Goal: Information Seeking & Learning: Learn about a topic

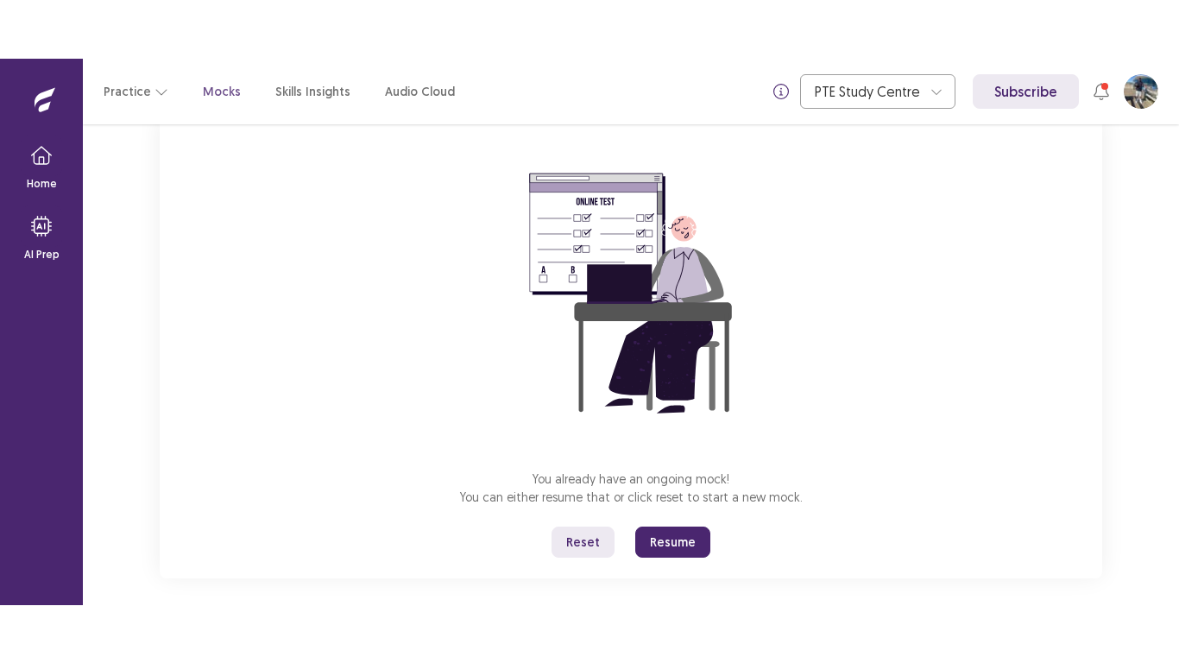
scroll to position [135, 0]
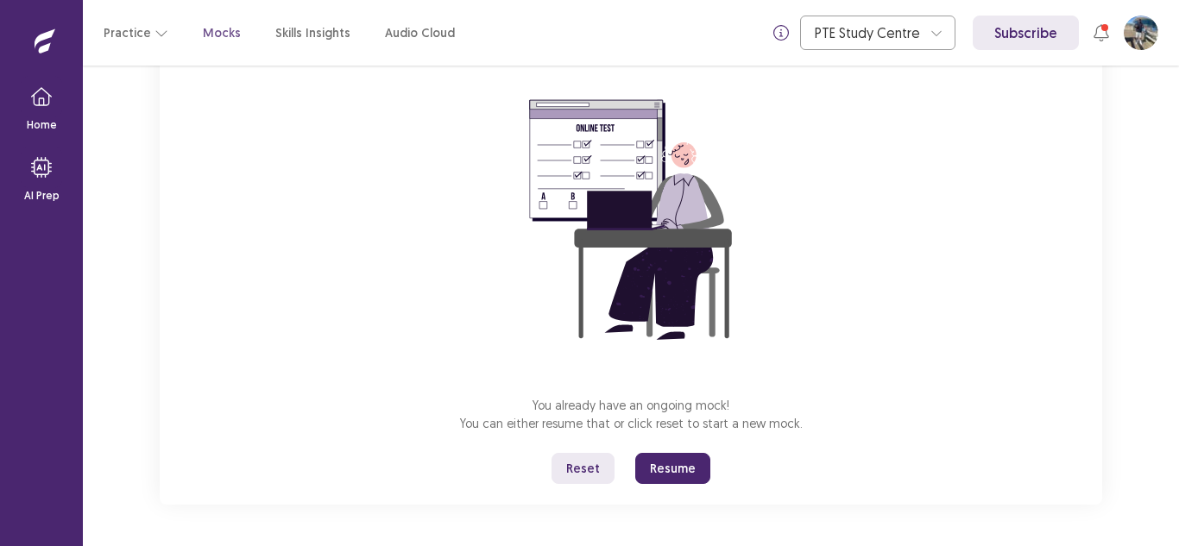
click at [685, 469] on button "Resume" at bounding box center [672, 468] width 75 height 31
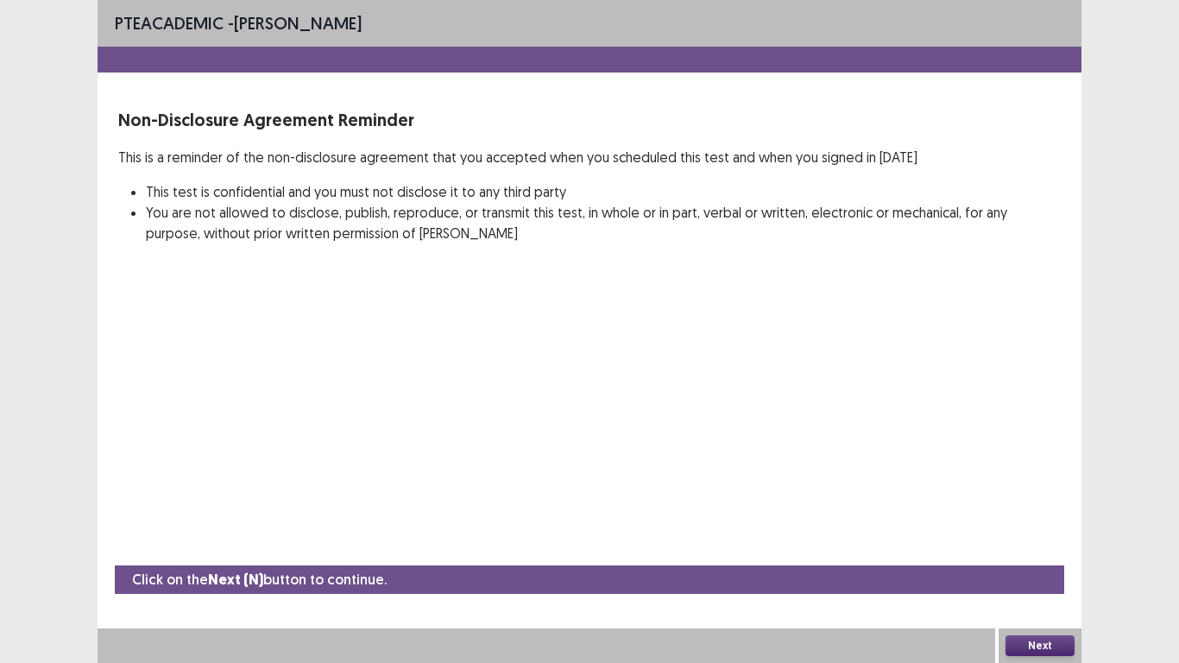
click at [1032, 545] on button "Next" at bounding box center [1039, 645] width 69 height 21
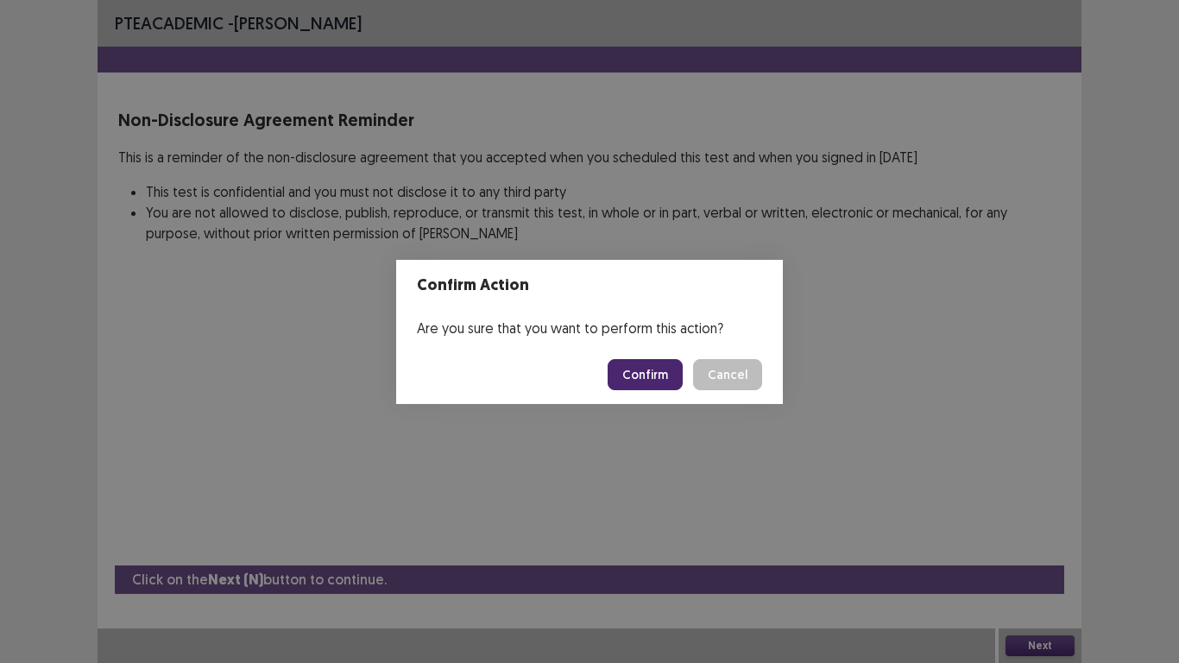
click at [665, 379] on button "Confirm" at bounding box center [645, 374] width 75 height 31
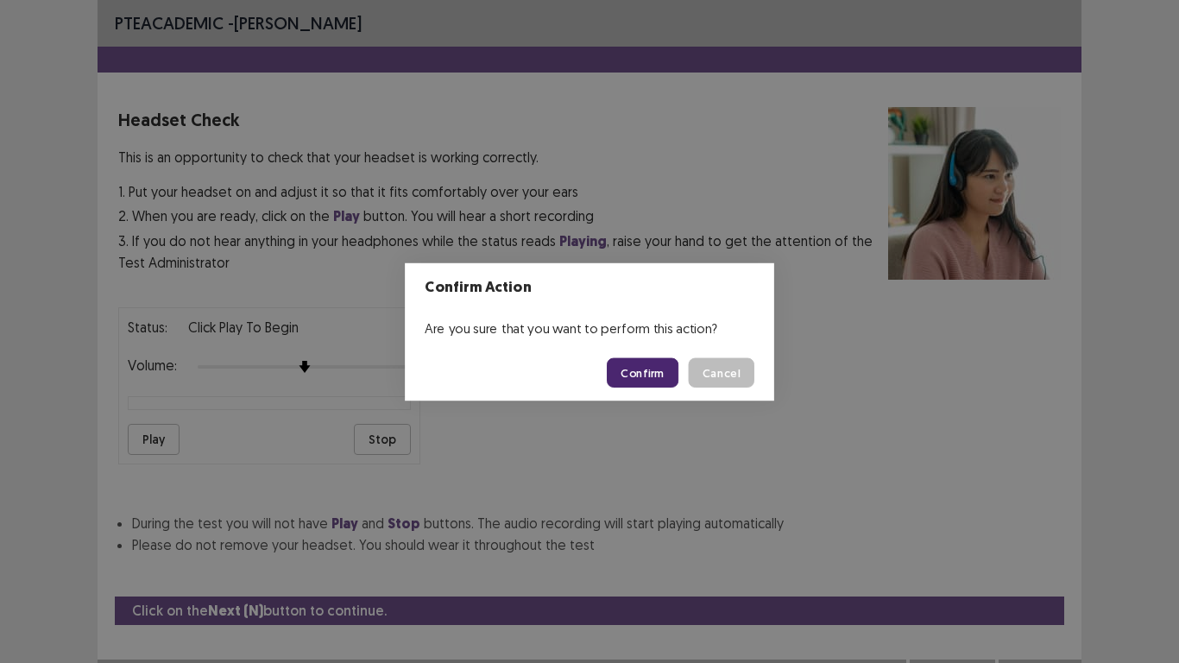
scroll to position [31, 0]
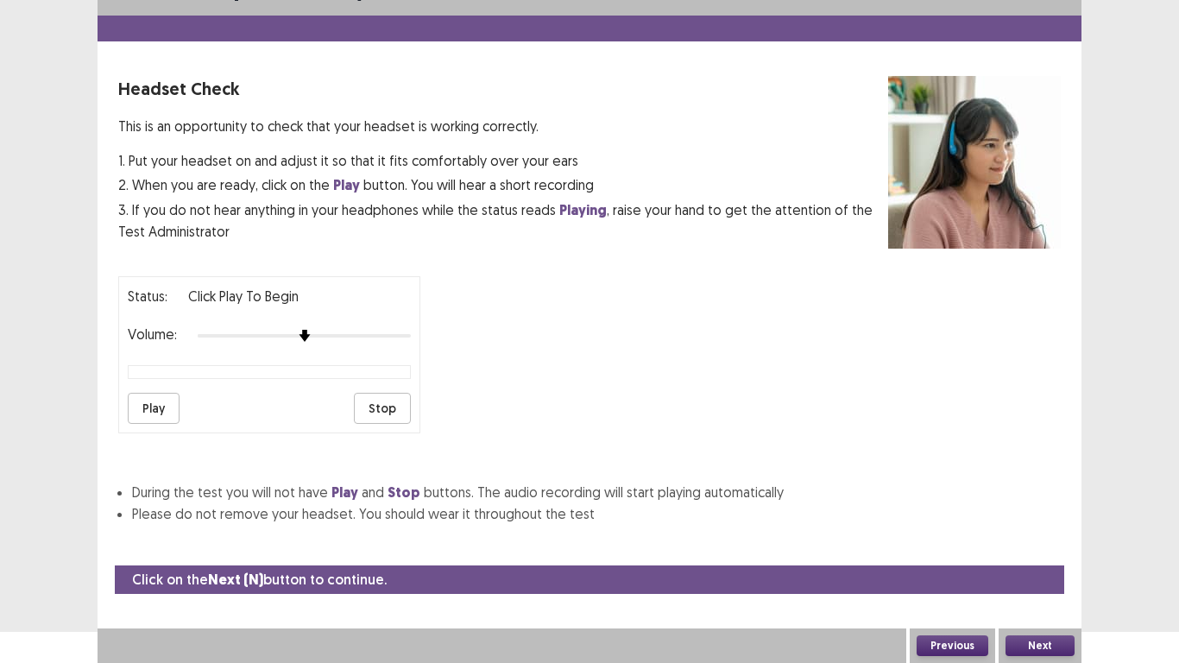
click at [144, 402] on button "Play" at bounding box center [154, 408] width 52 height 31
click at [1048, 545] on button "Next" at bounding box center [1039, 645] width 69 height 21
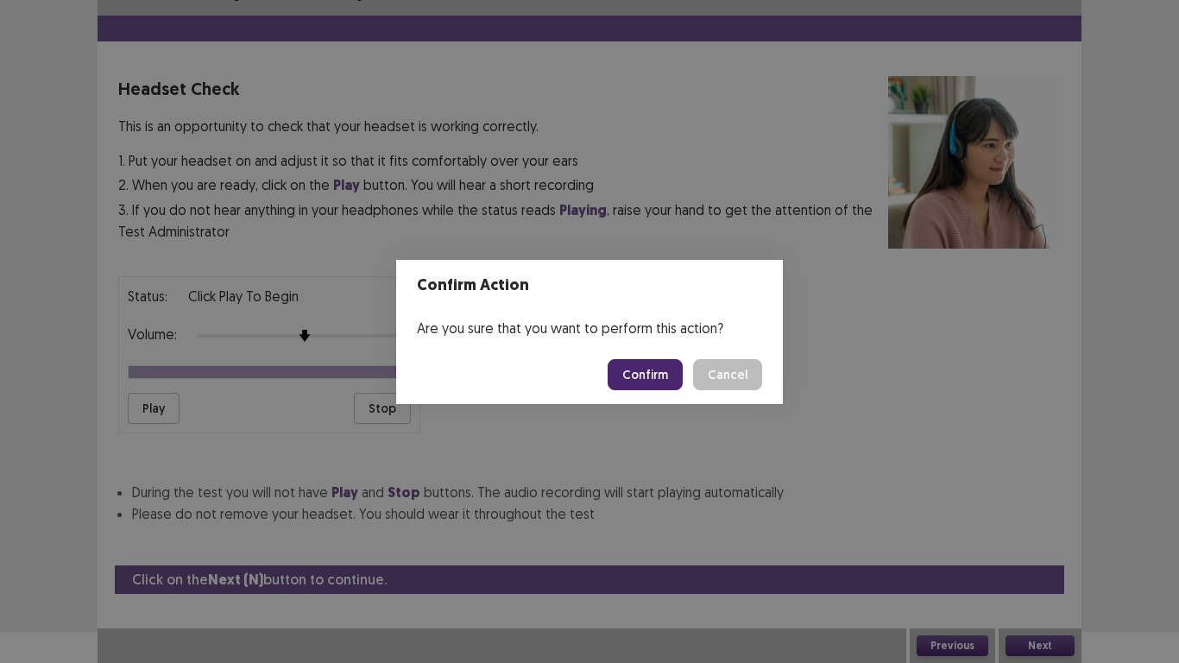
click at [666, 379] on button "Confirm" at bounding box center [645, 374] width 75 height 31
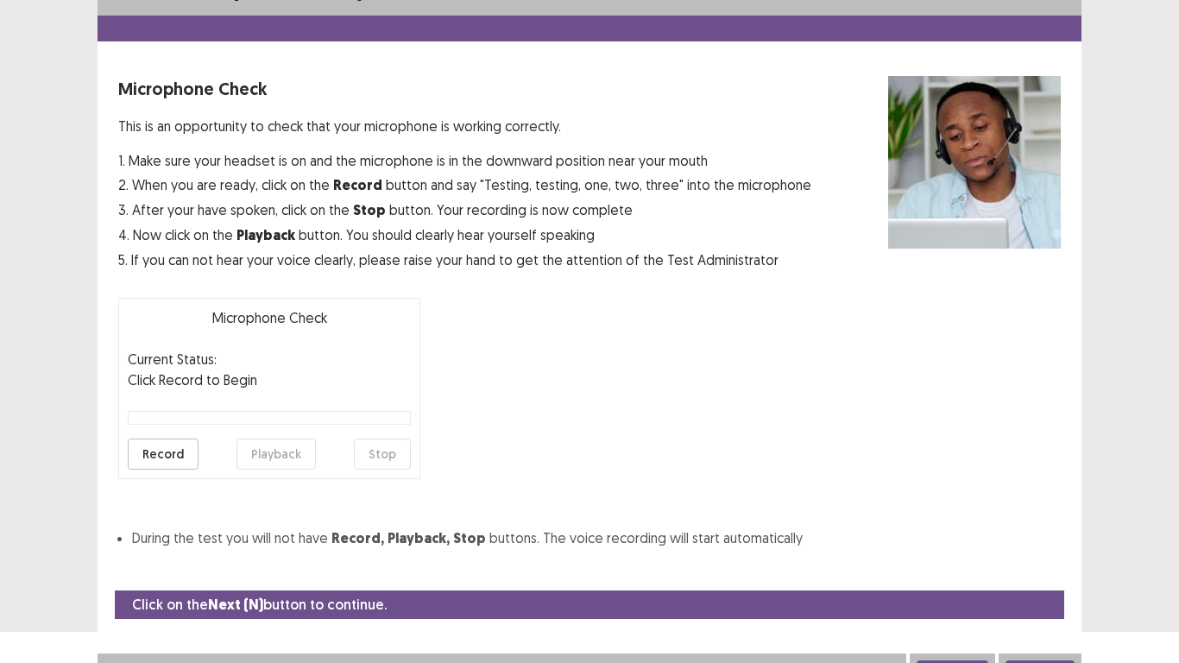
scroll to position [49, 0]
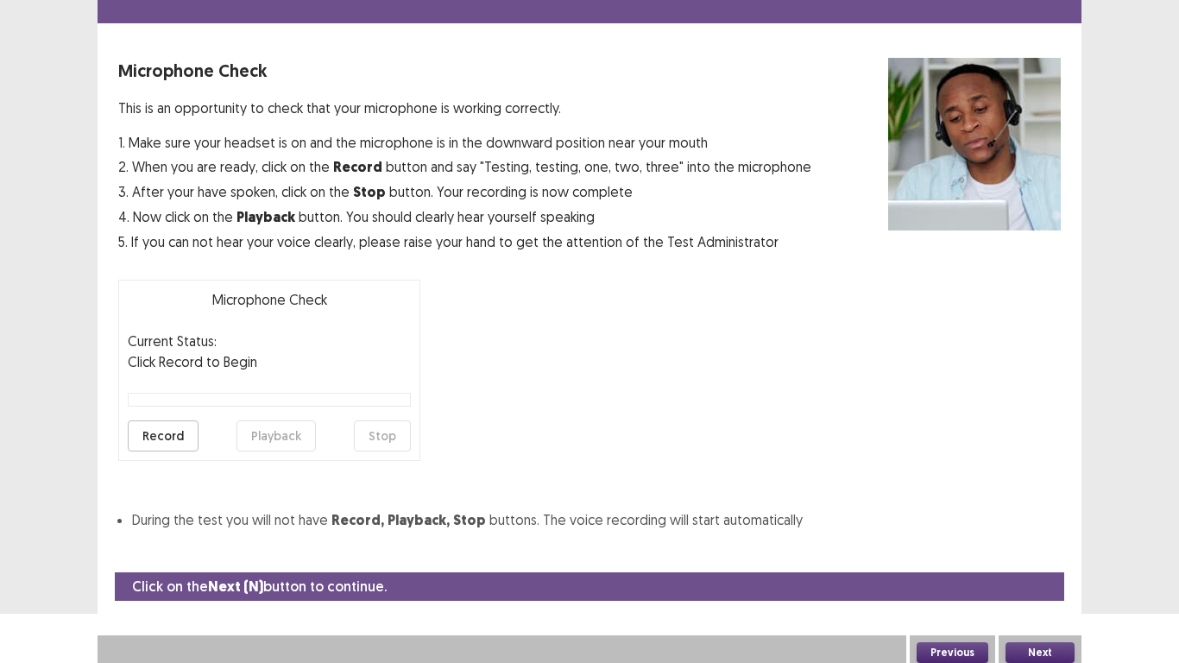
click at [174, 434] on button "Record" at bounding box center [163, 435] width 71 height 31
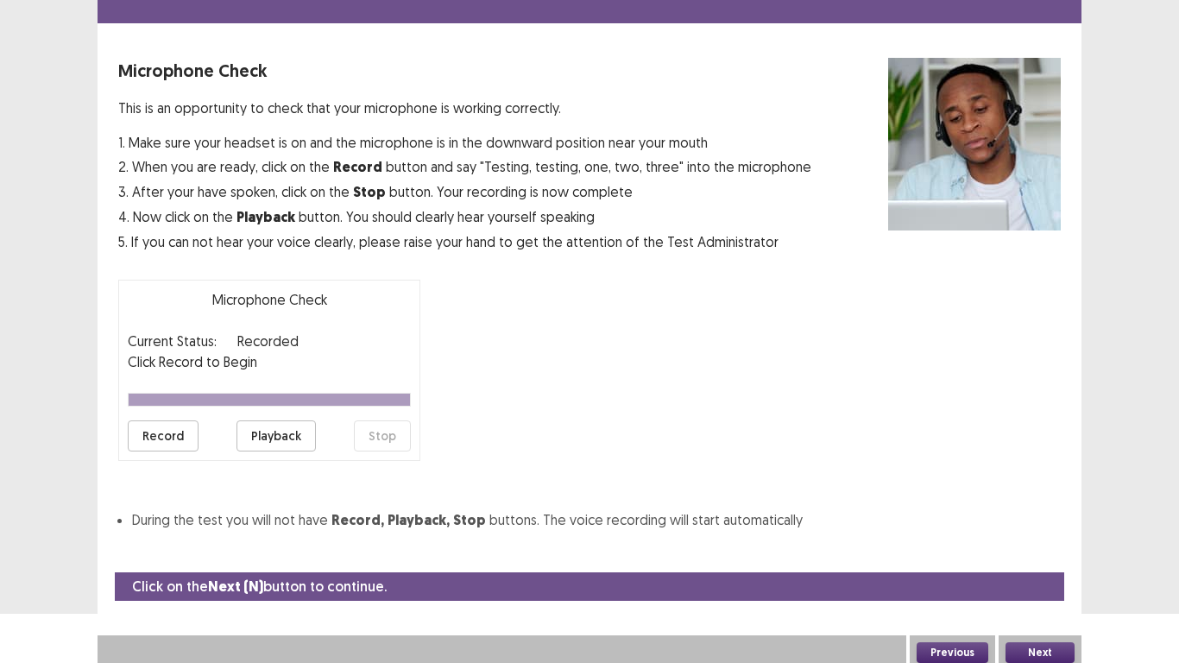
click at [251, 439] on button "Playback" at bounding box center [275, 435] width 79 height 31
click at [1050, 545] on button "Next" at bounding box center [1039, 652] width 69 height 21
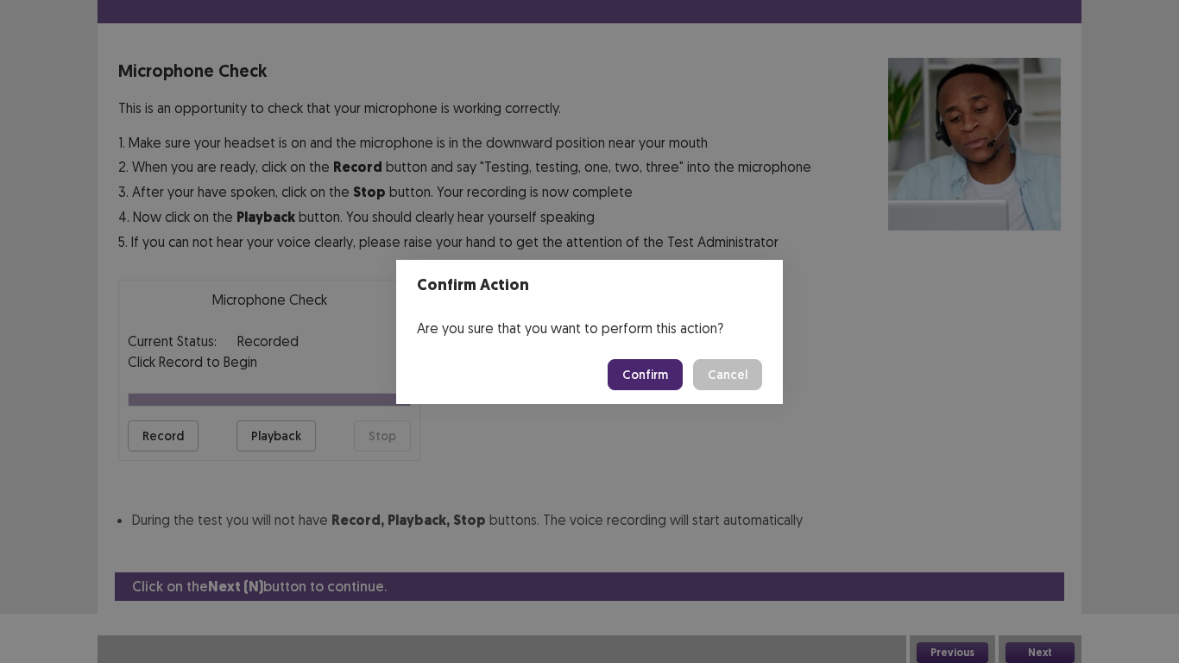
click at [621, 376] on button "Confirm" at bounding box center [645, 374] width 75 height 31
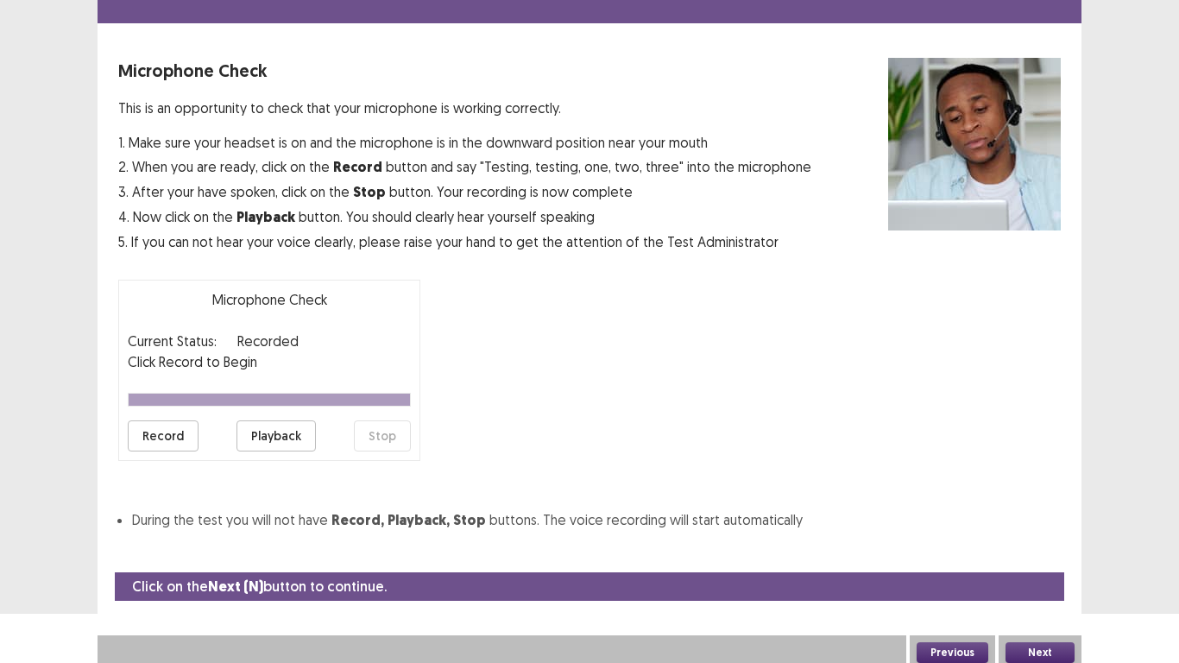
scroll to position [5, 0]
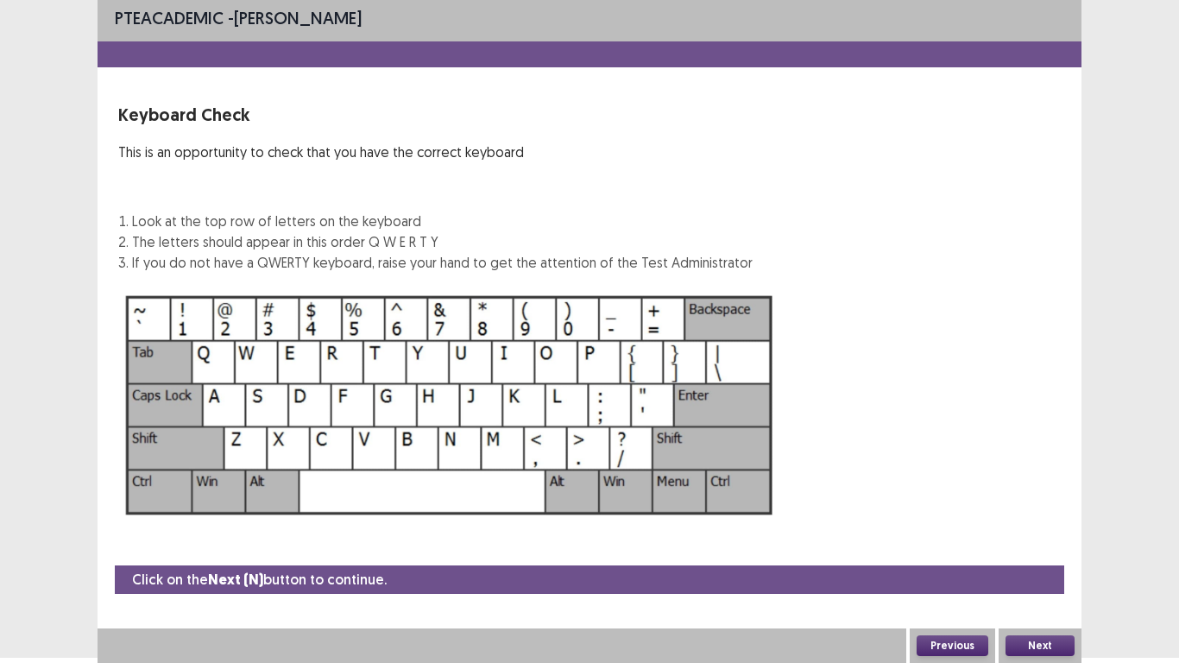
click at [1055, 545] on button "Next" at bounding box center [1039, 645] width 69 height 21
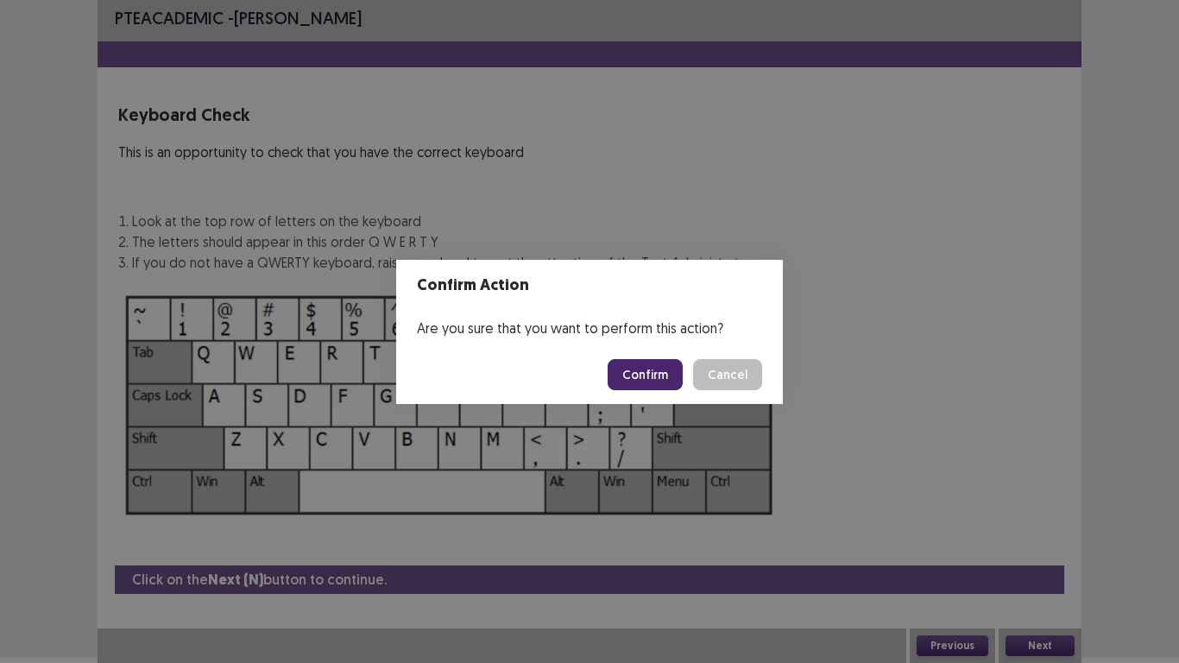
click at [639, 365] on button "Confirm" at bounding box center [645, 374] width 75 height 31
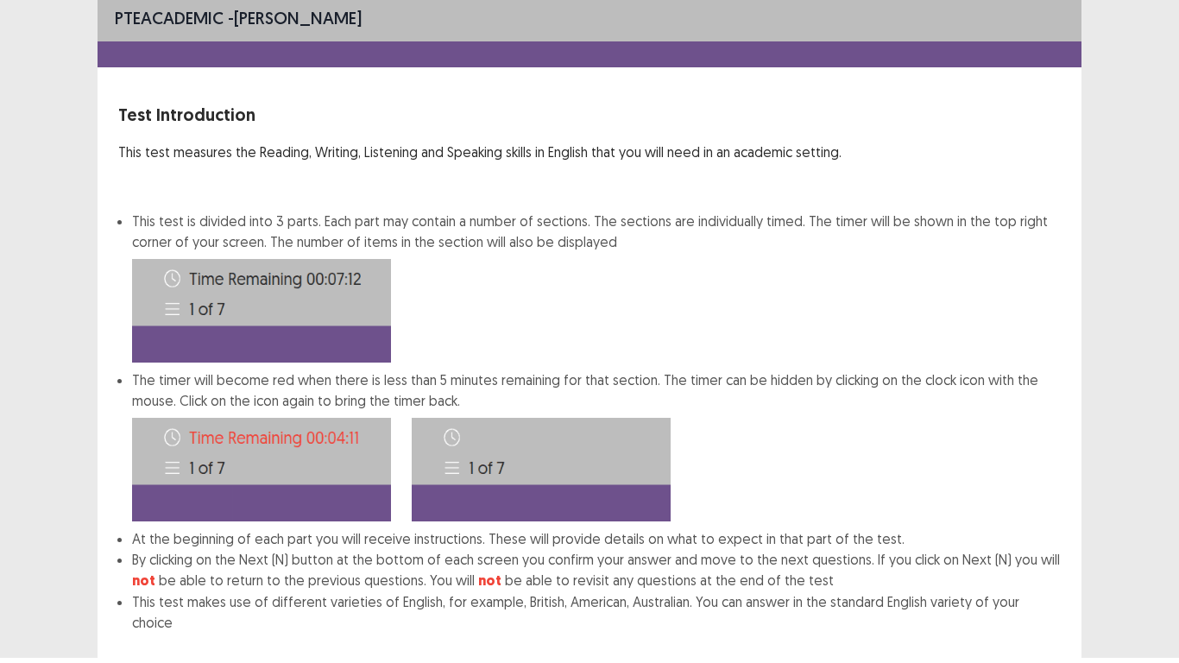
scroll to position [23, 0]
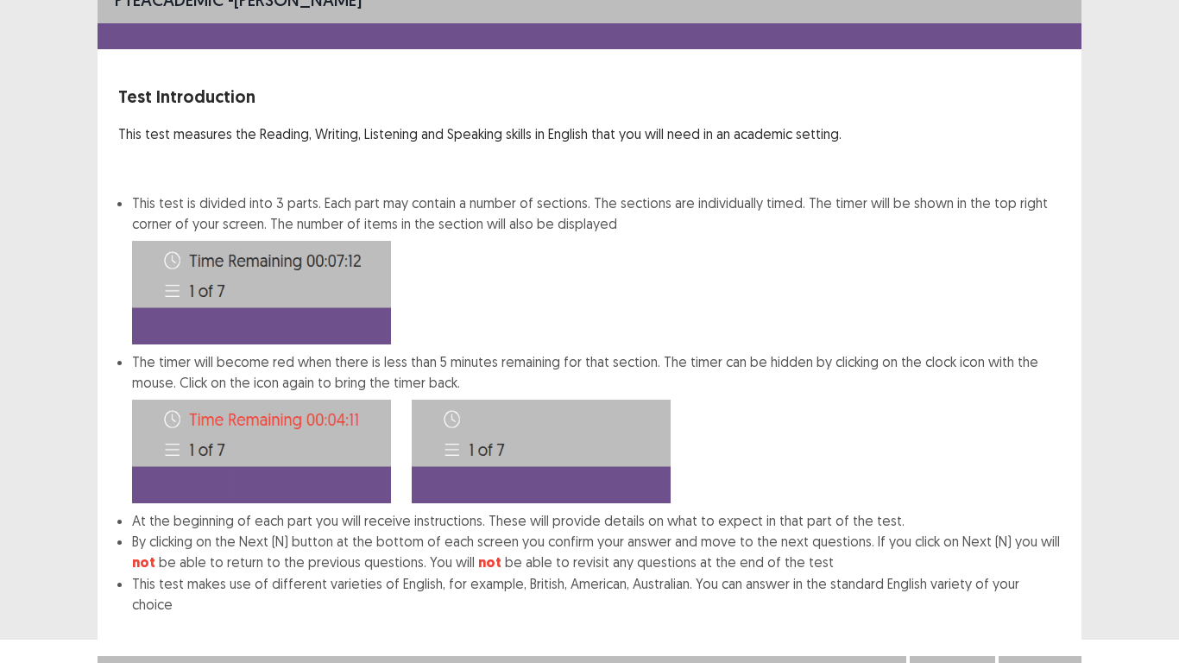
click at [1030, 545] on button "Confirm" at bounding box center [1039, 673] width 69 height 21
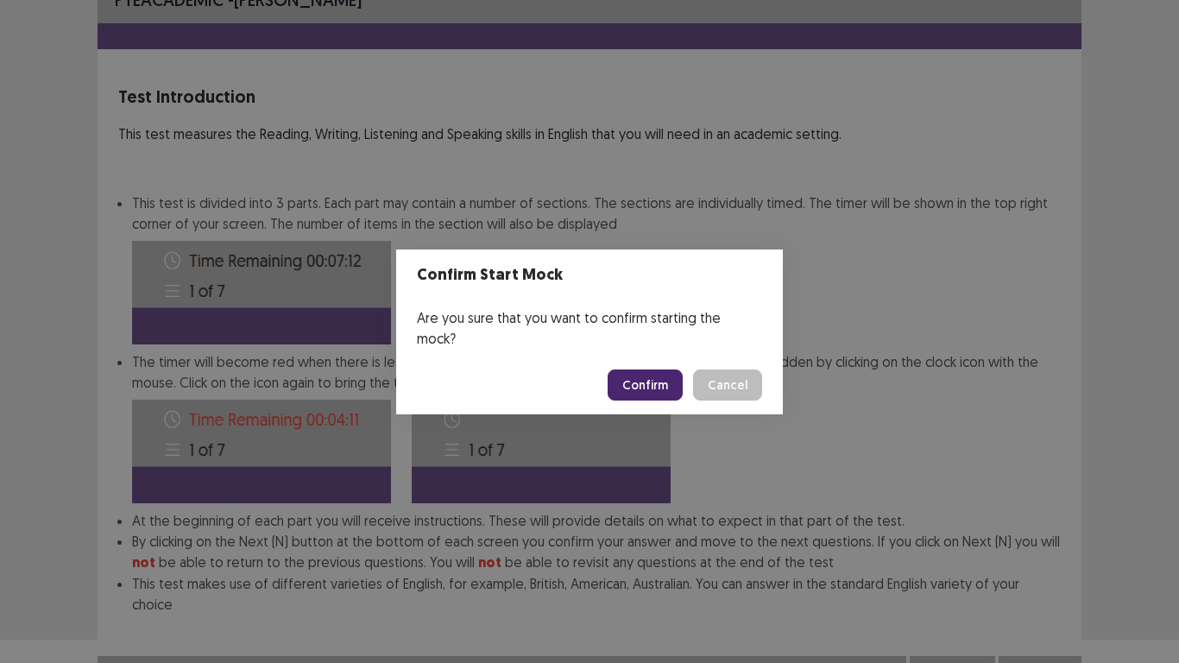
click at [633, 369] on button "Confirm" at bounding box center [645, 384] width 75 height 31
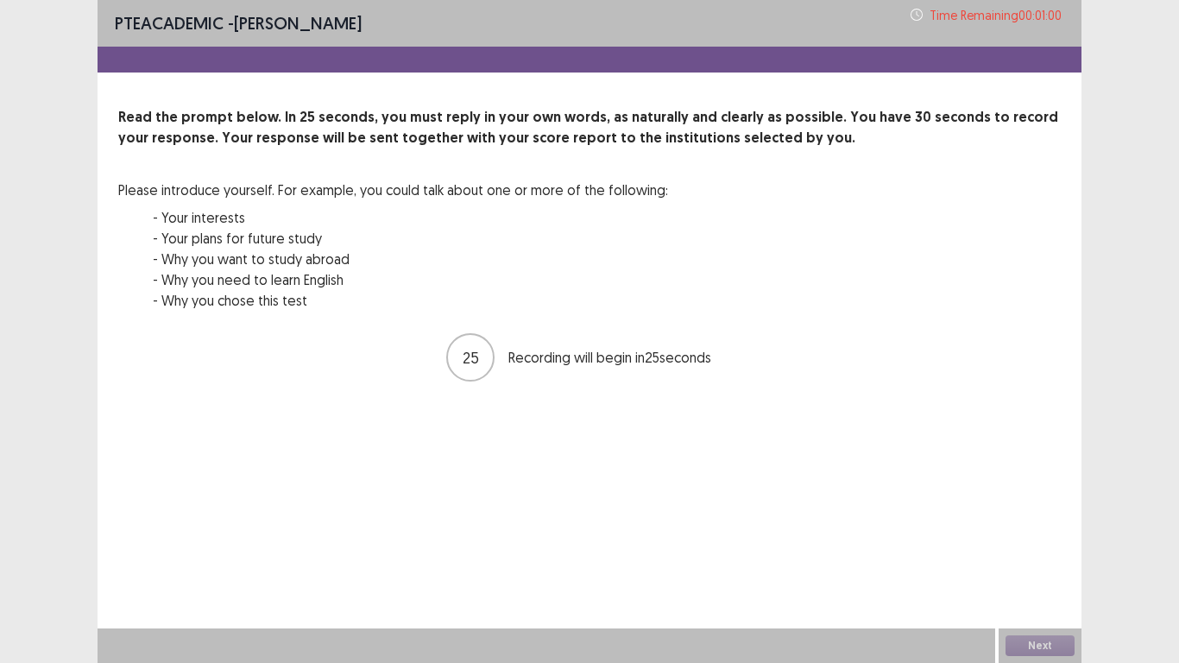
scroll to position [0, 0]
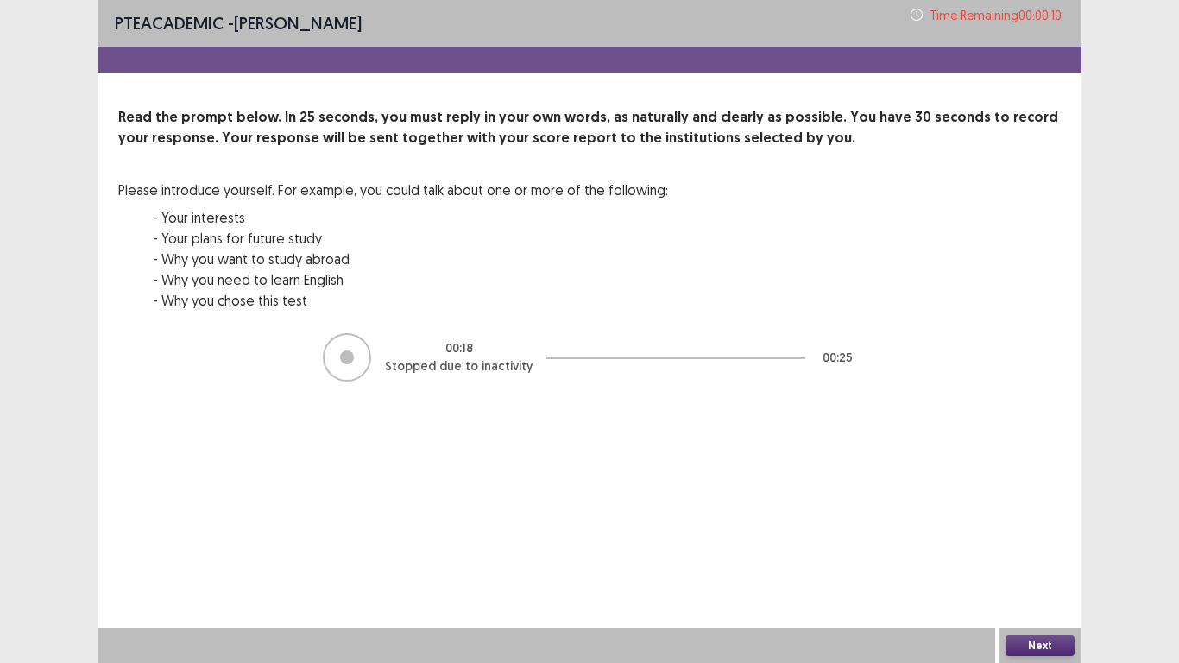
click at [1044, 545] on button "Next" at bounding box center [1039, 645] width 69 height 21
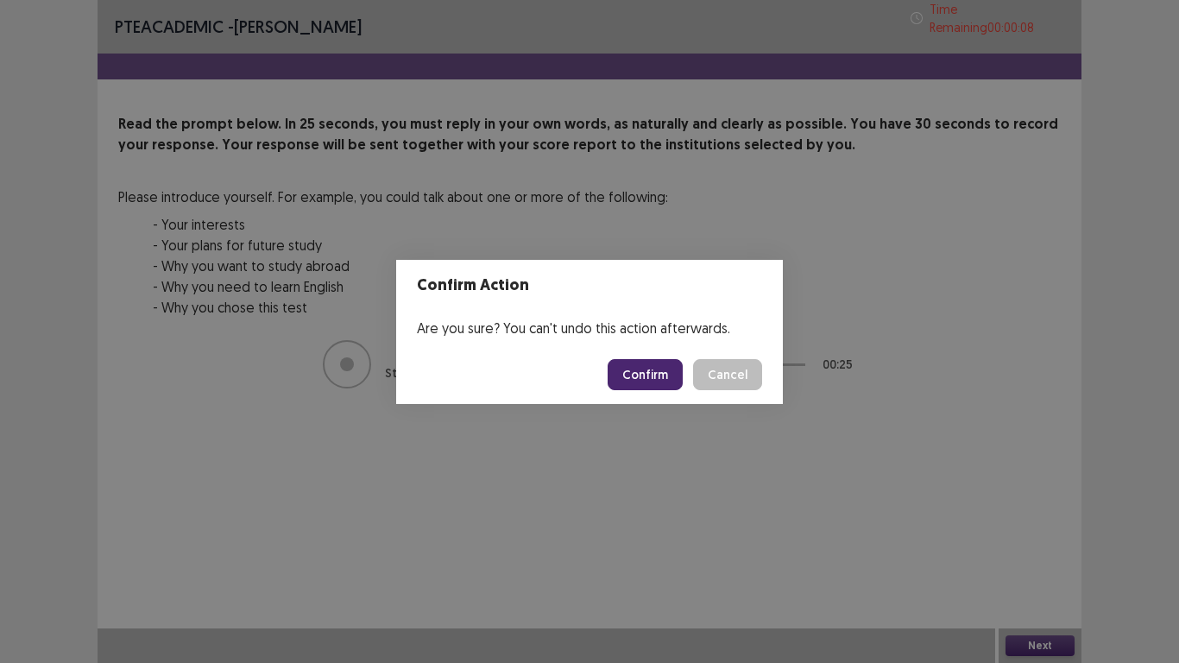
click at [652, 365] on button "Confirm" at bounding box center [645, 374] width 75 height 31
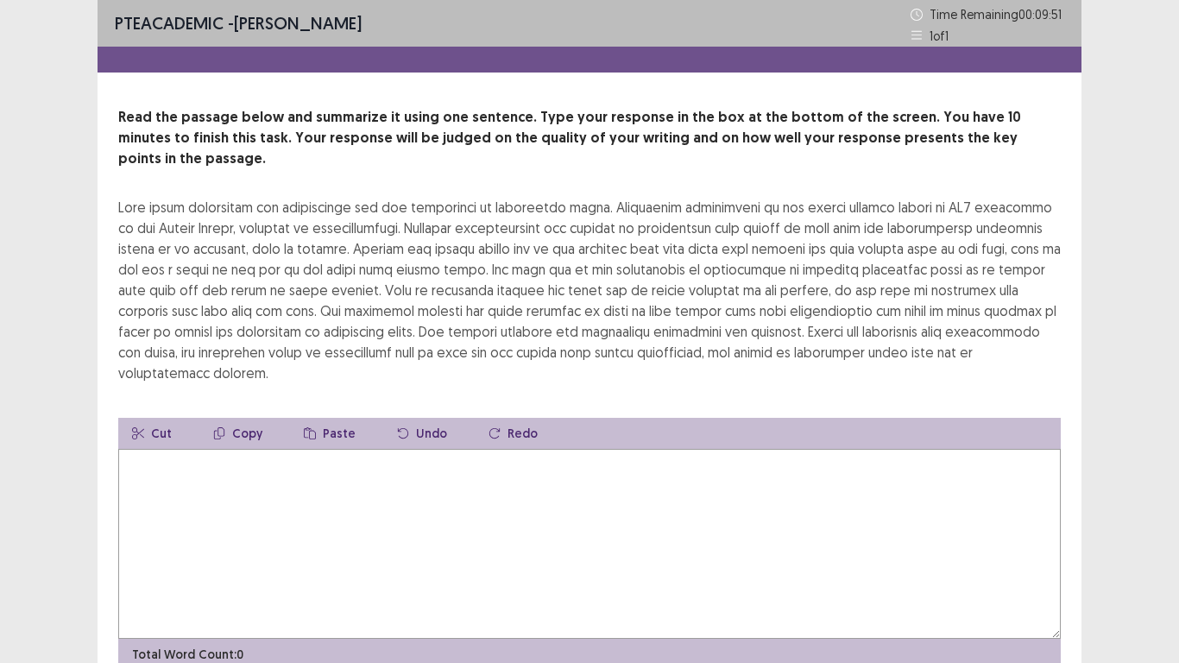
click at [579, 449] on textarea at bounding box center [589, 544] width 942 height 190
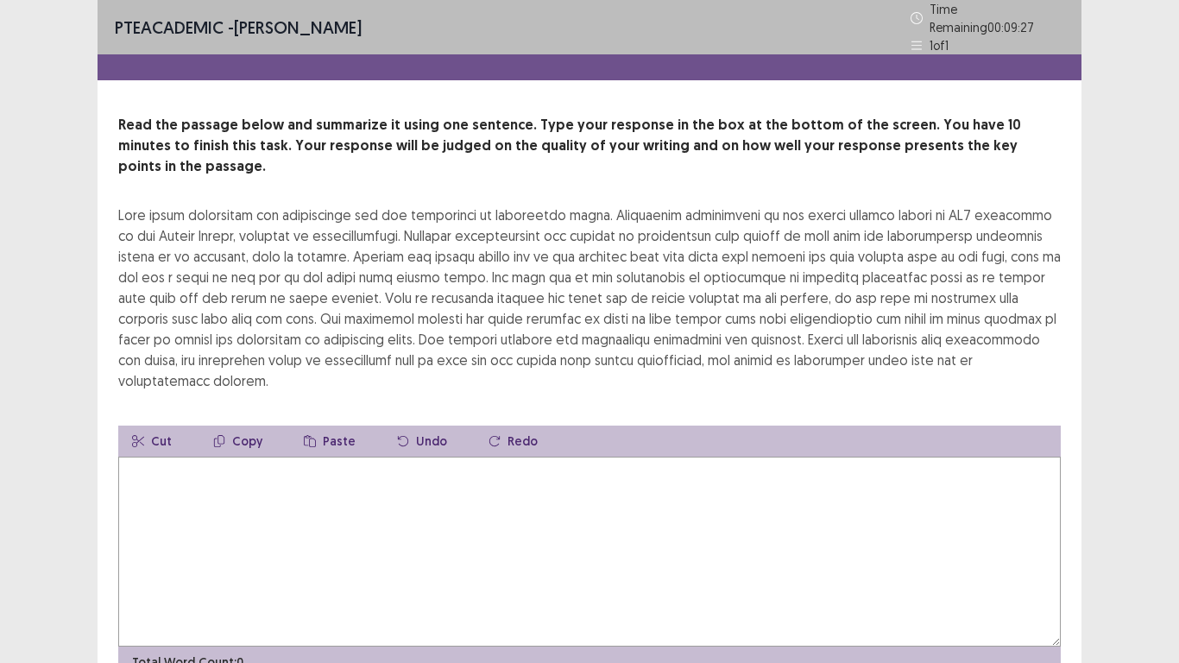
click at [1044, 457] on textarea at bounding box center [589, 552] width 942 height 190
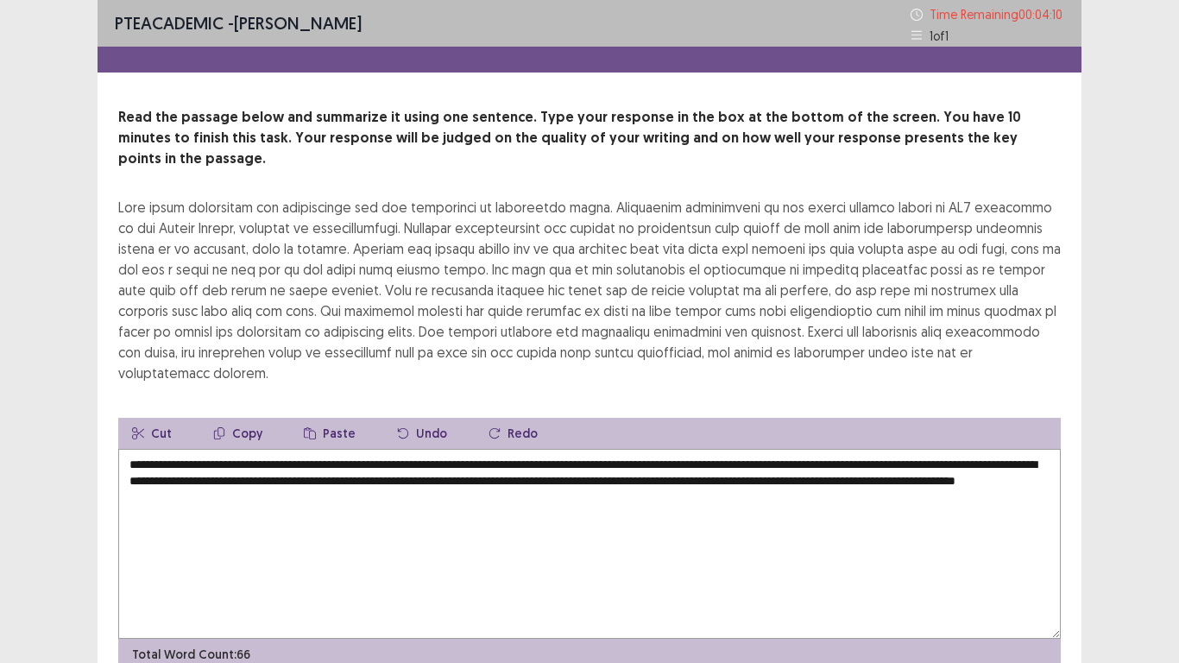
click at [405, 456] on textarea "**********" at bounding box center [589, 544] width 942 height 190
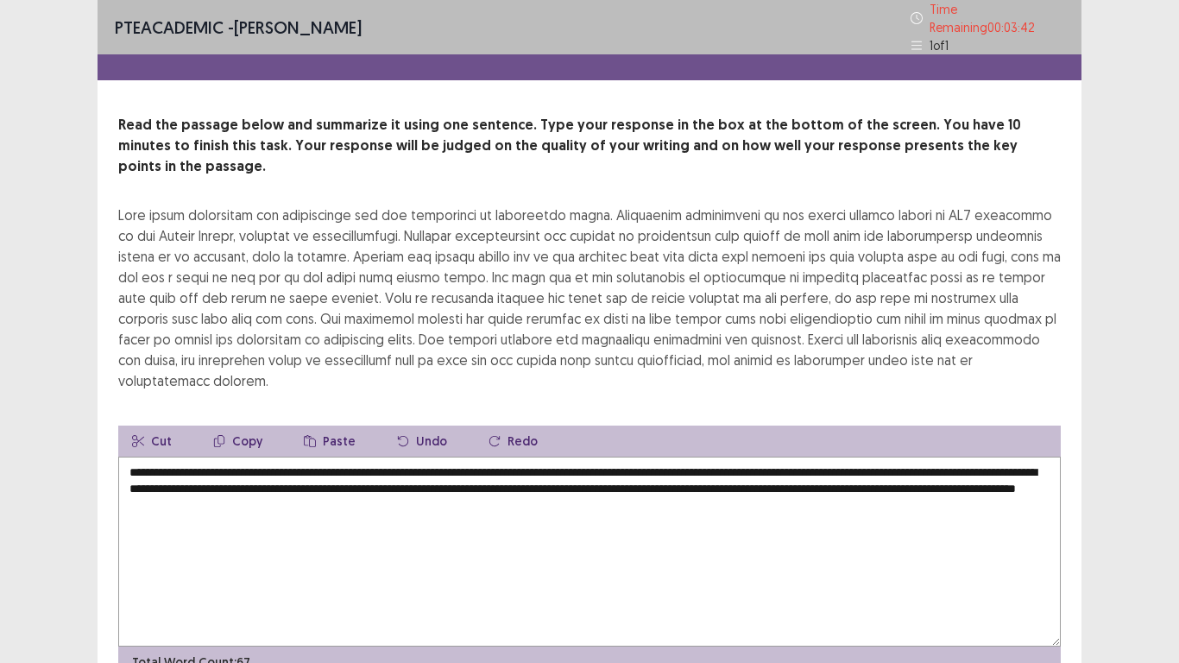
click at [867, 457] on textarea "**********" at bounding box center [589, 552] width 942 height 190
click at [328, 457] on textarea "**********" at bounding box center [589, 552] width 942 height 190
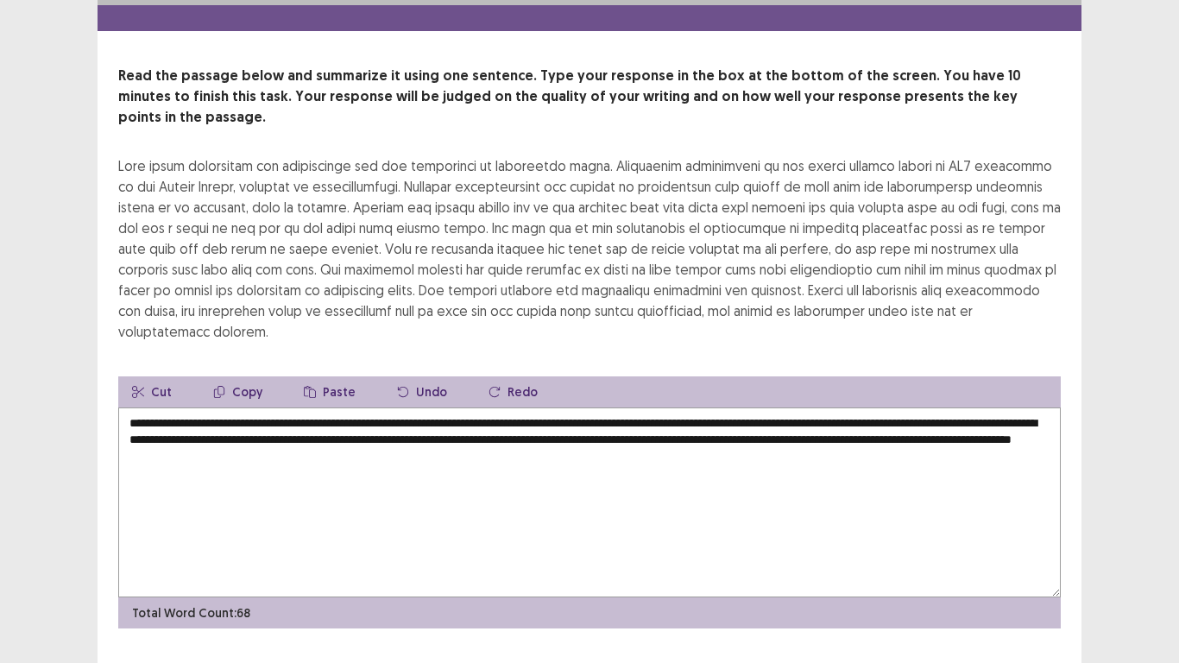
type textarea "**********"
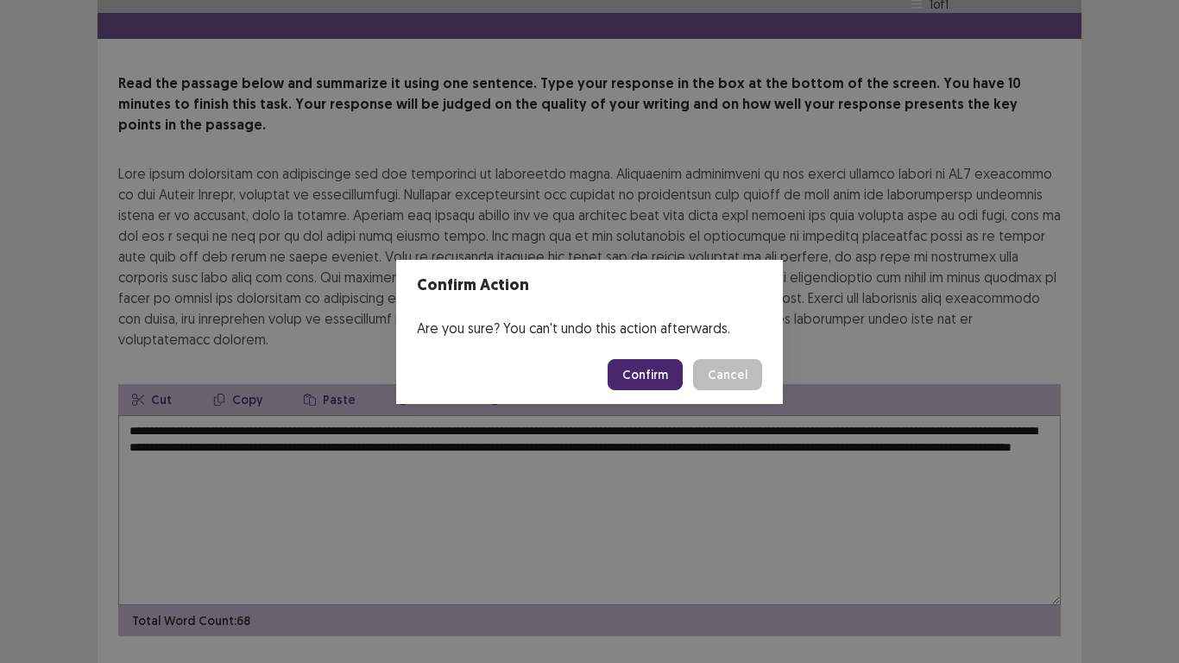
click at [627, 377] on button "Confirm" at bounding box center [645, 374] width 75 height 31
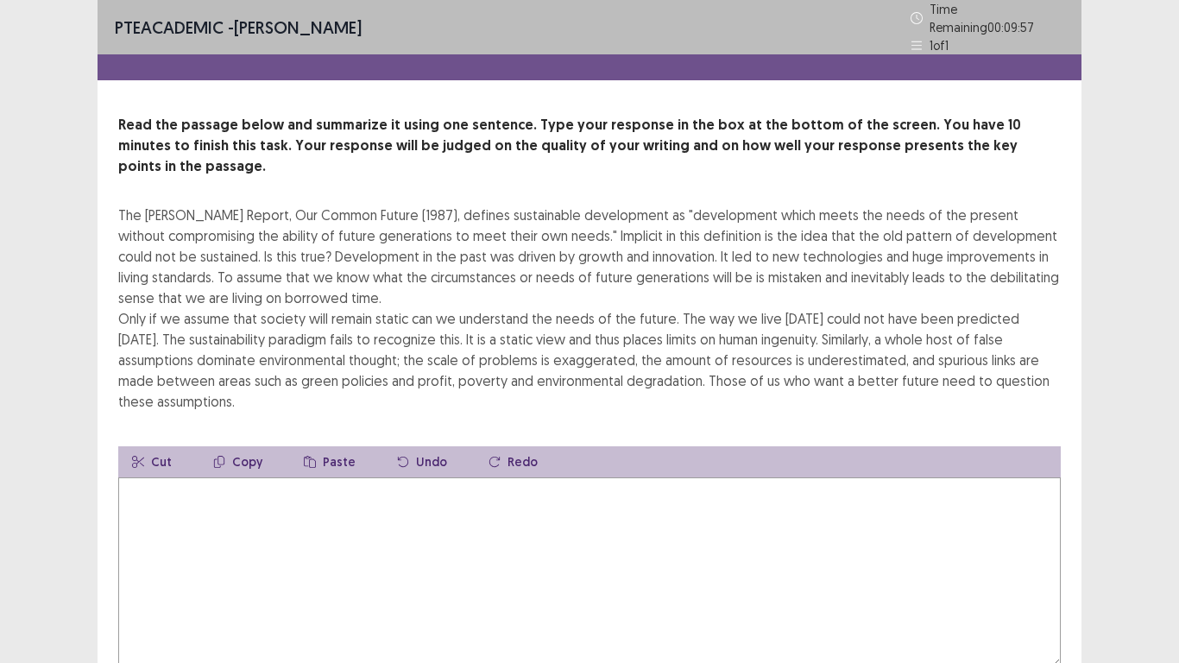
click at [524, 499] on textarea at bounding box center [589, 572] width 942 height 190
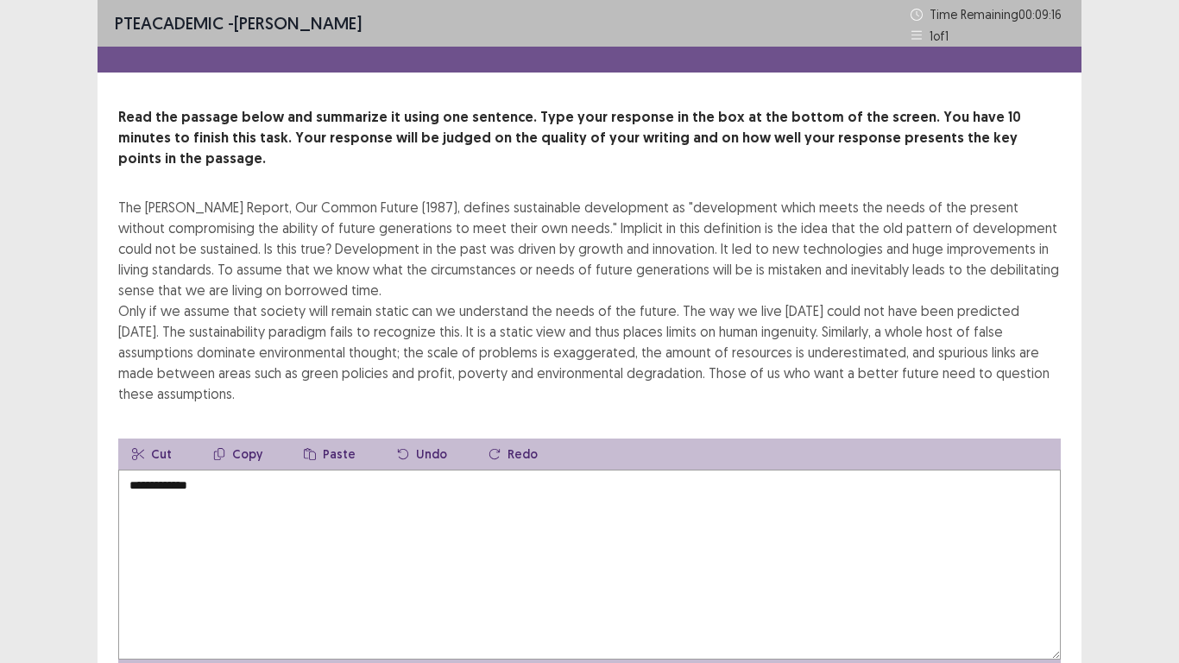
click at [180, 469] on textarea "**********" at bounding box center [589, 564] width 942 height 190
click at [249, 477] on textarea "**********" at bounding box center [589, 564] width 942 height 190
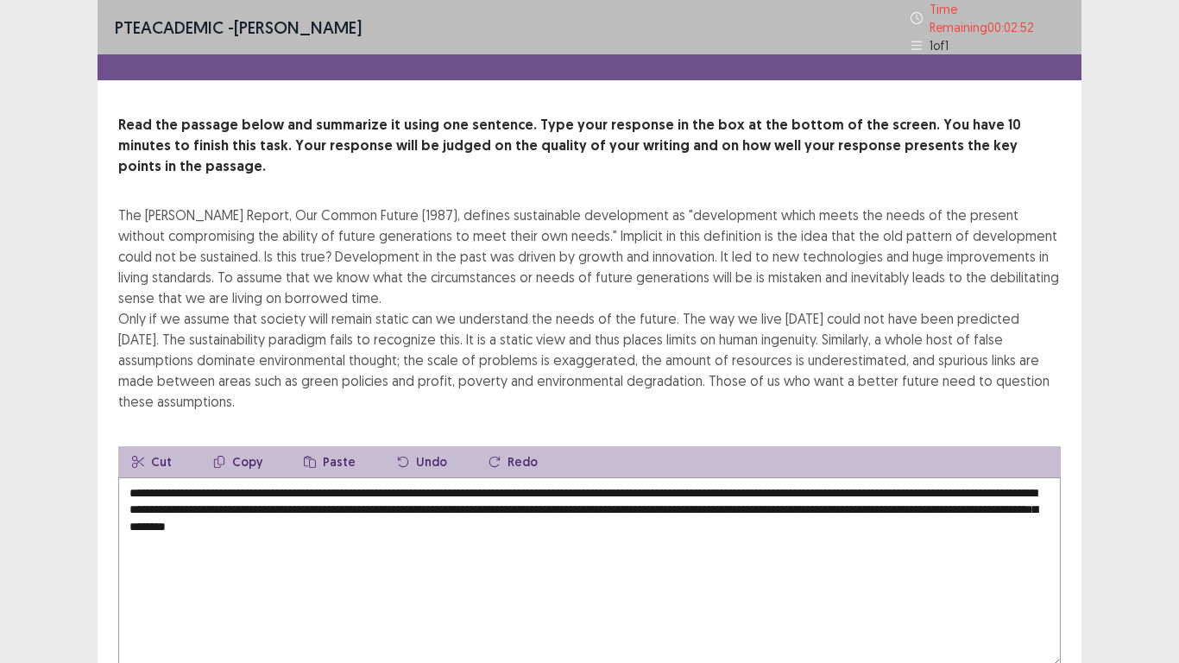
click at [229, 484] on textarea "**********" at bounding box center [589, 572] width 942 height 190
click at [243, 545] on textarea "**********" at bounding box center [589, 572] width 942 height 190
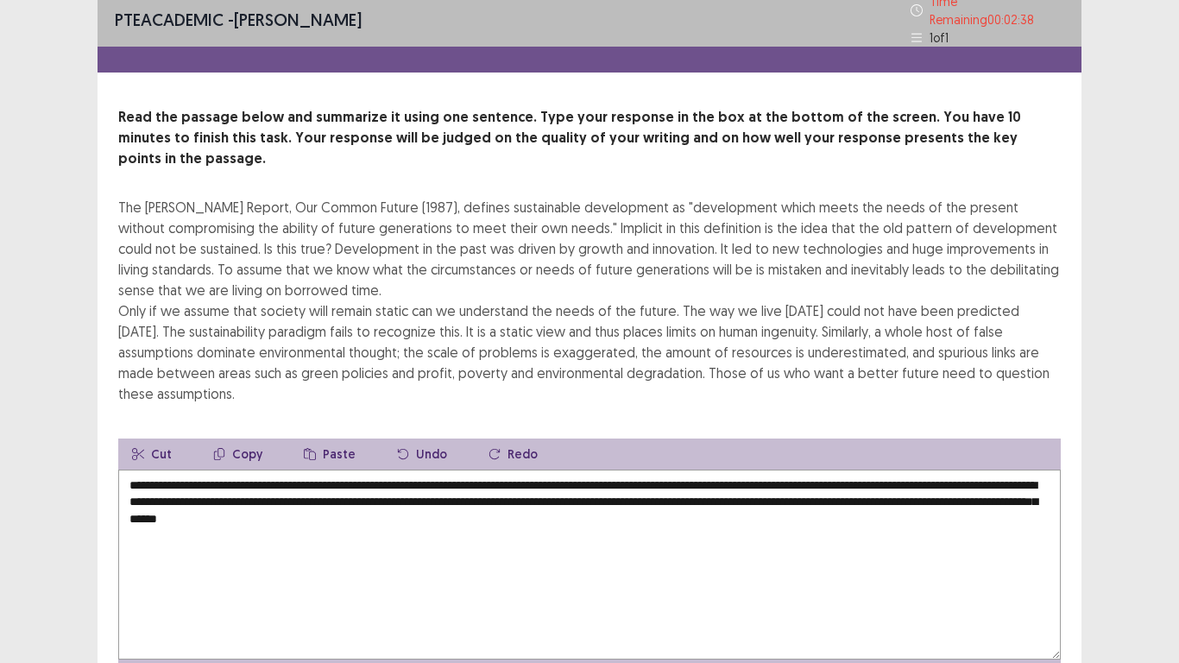
scroll to position [83, 0]
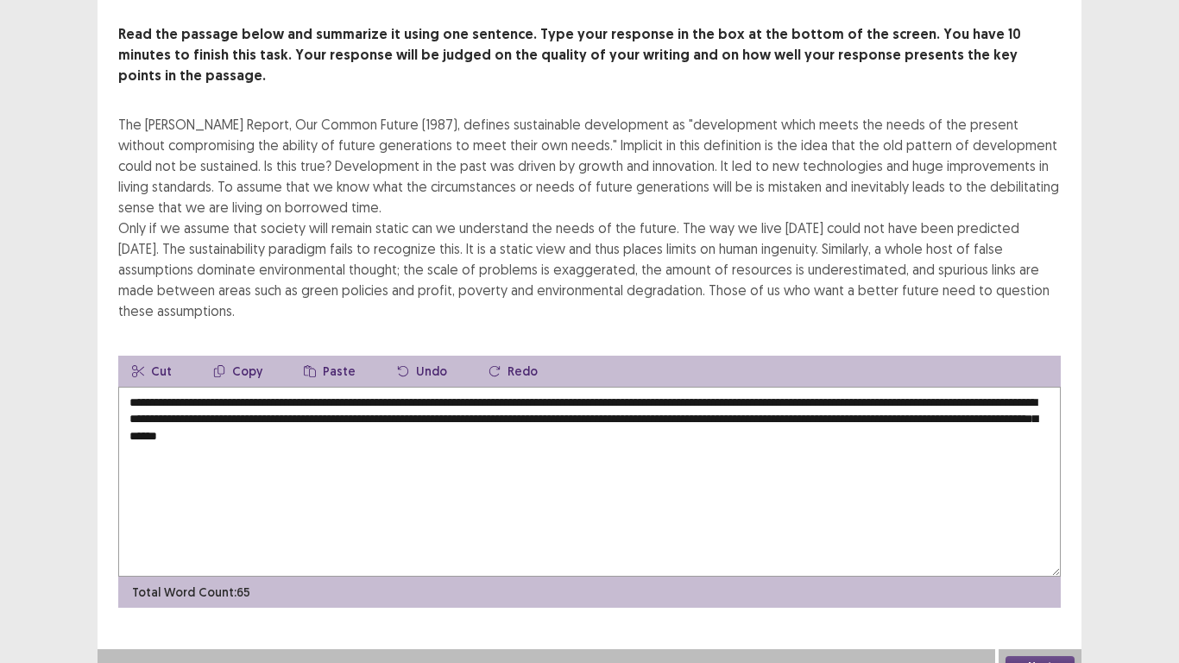
type textarea "**********"
click at [1061, 545] on button "Next" at bounding box center [1039, 666] width 69 height 21
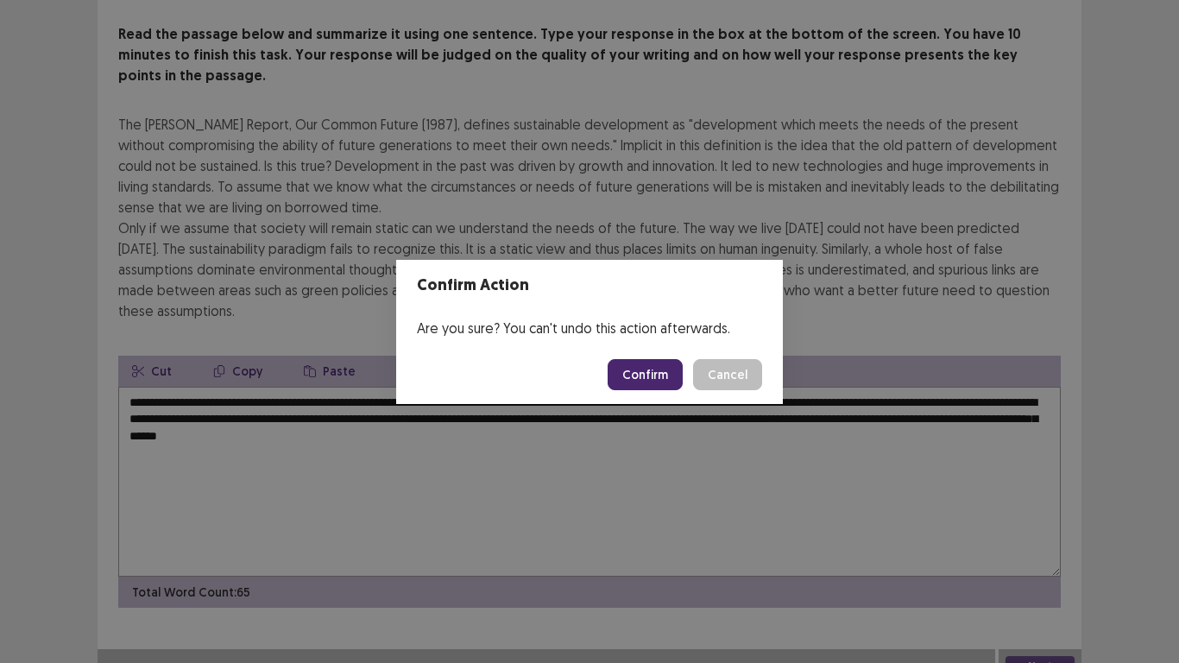
click at [664, 384] on button "Confirm" at bounding box center [645, 374] width 75 height 31
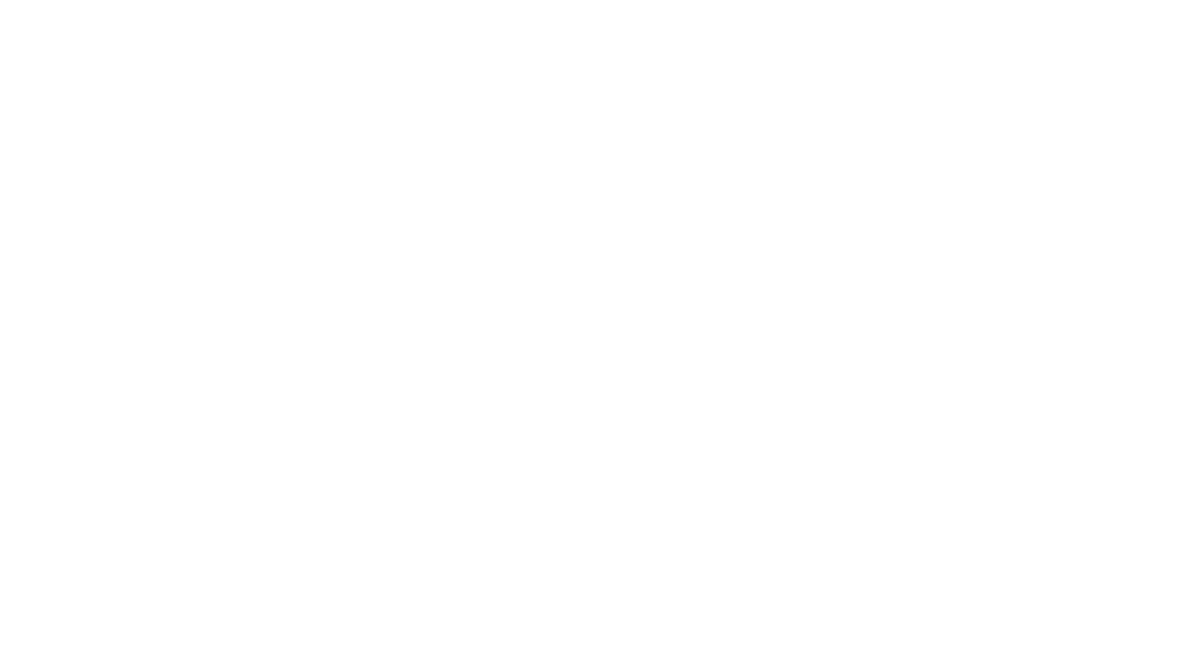
scroll to position [0, 0]
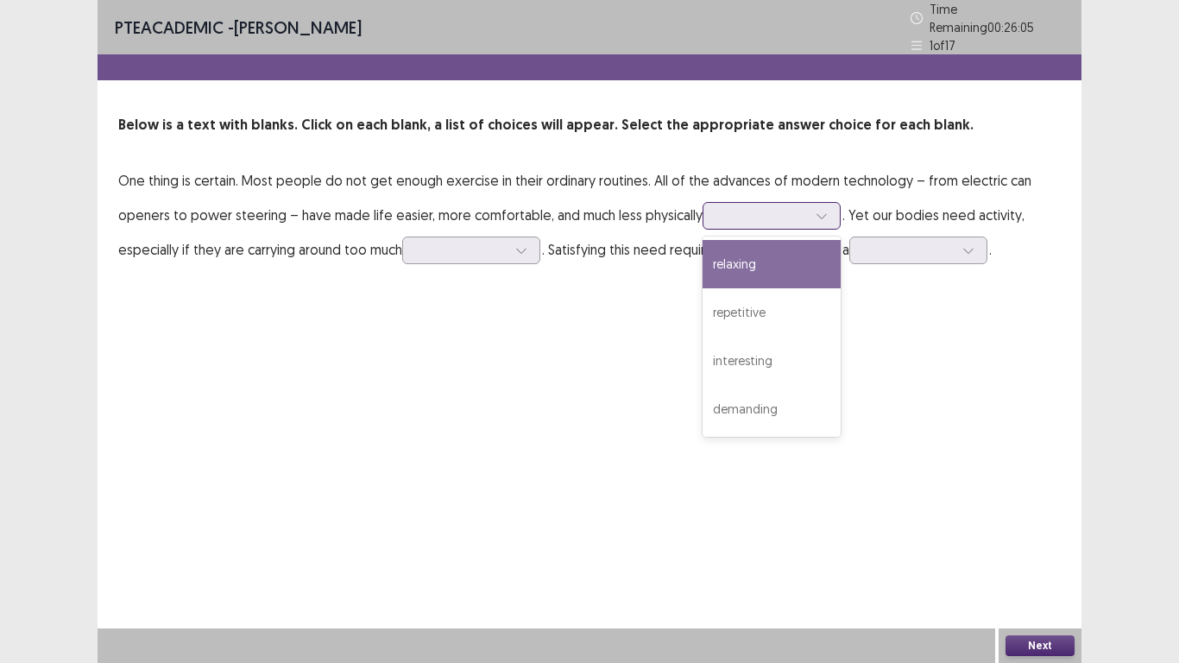
click at [782, 215] on div at bounding box center [762, 215] width 90 height 16
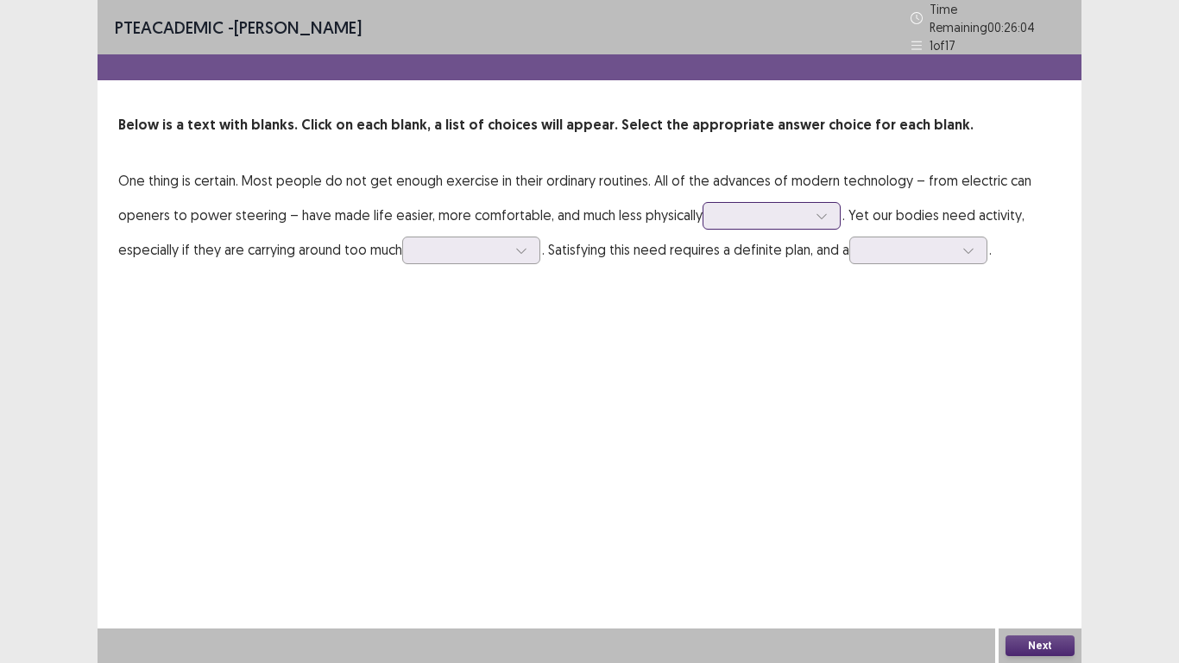
click at [782, 215] on div at bounding box center [762, 215] width 90 height 16
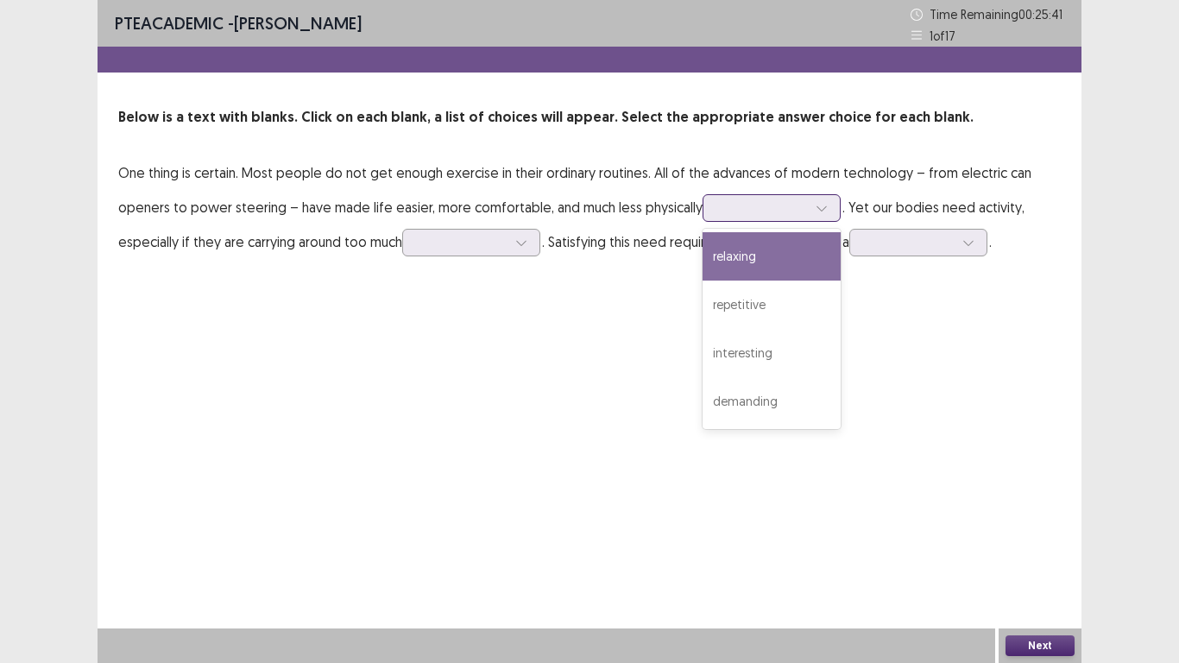
click at [727, 209] on div at bounding box center [762, 207] width 90 height 16
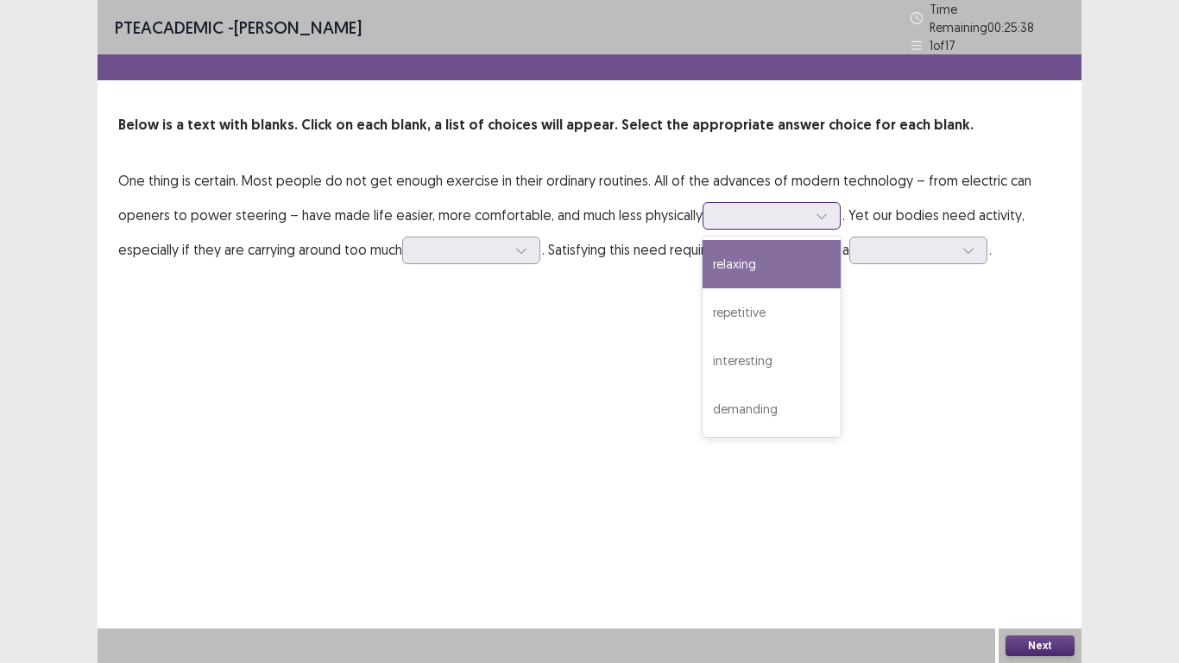
click at [727, 209] on div at bounding box center [762, 215] width 90 height 16
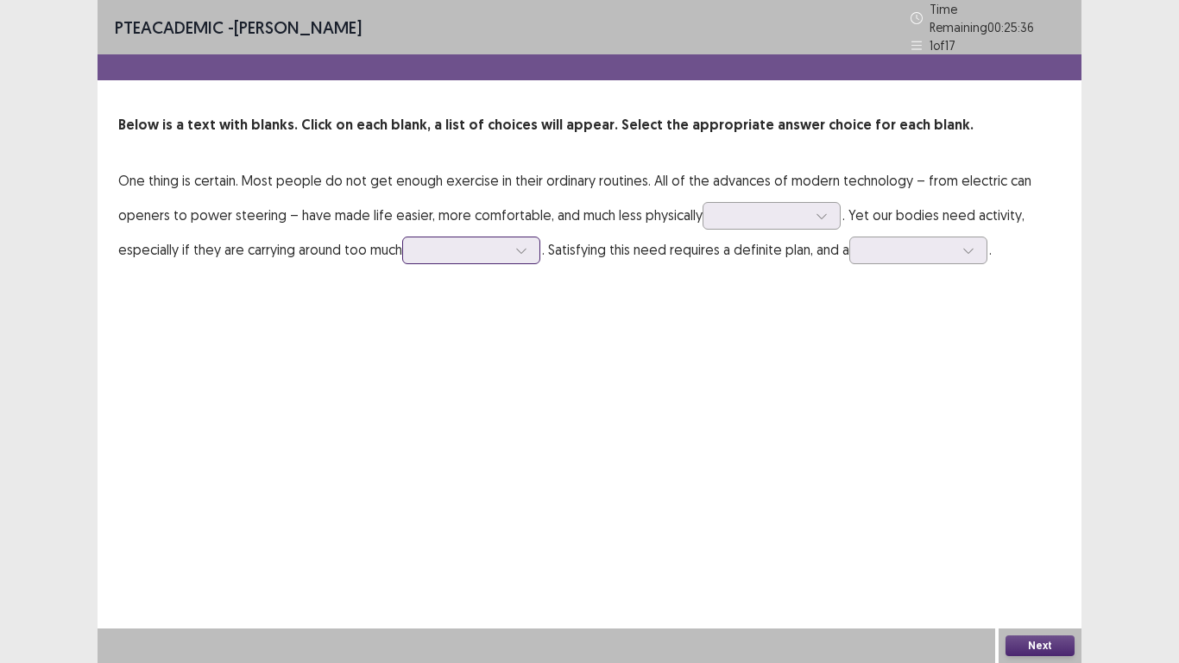
click at [425, 247] on div at bounding box center [462, 250] width 90 height 16
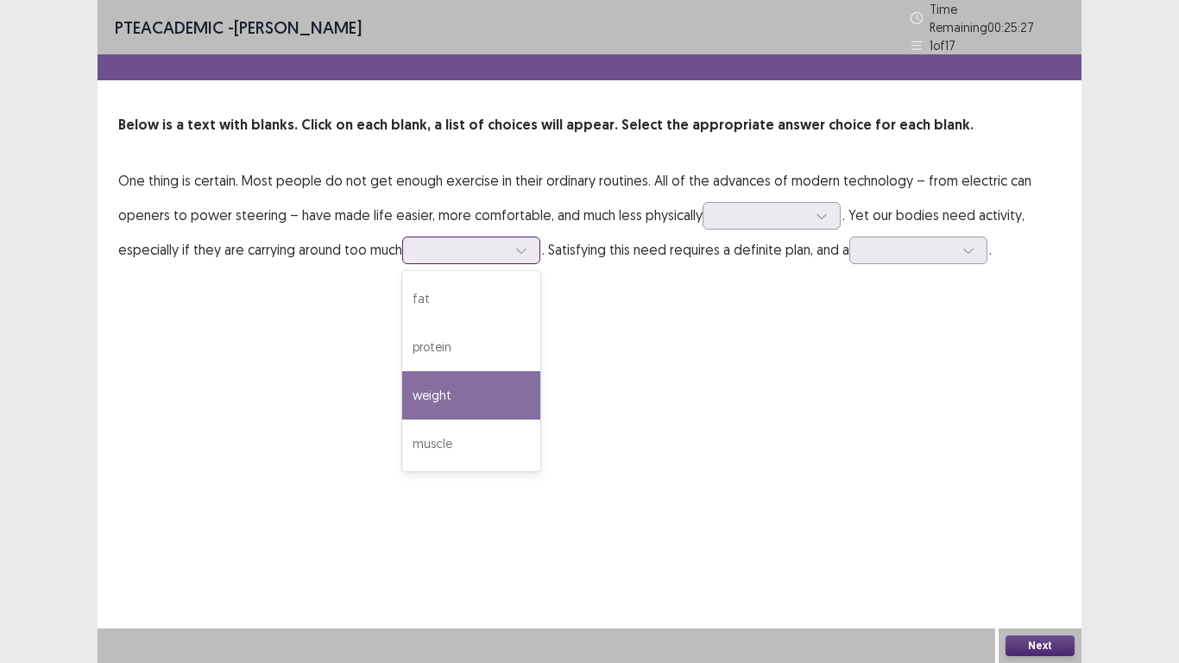
click at [435, 381] on div "weight" at bounding box center [471, 395] width 138 height 48
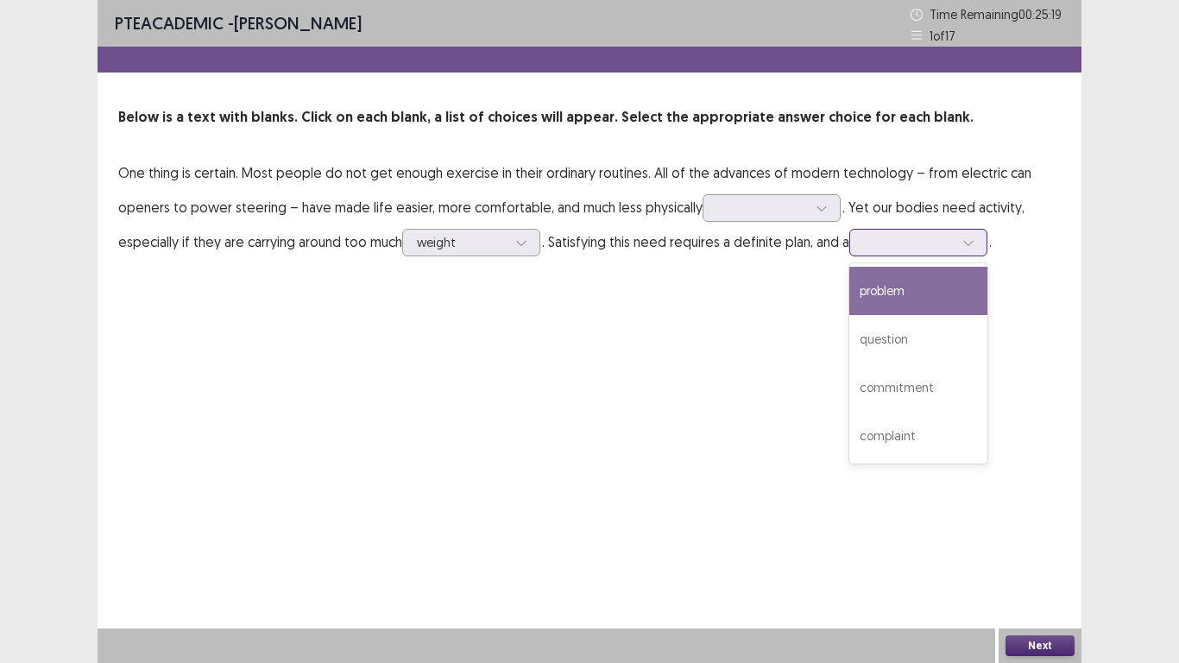
click at [887, 248] on div at bounding box center [909, 242] width 90 height 16
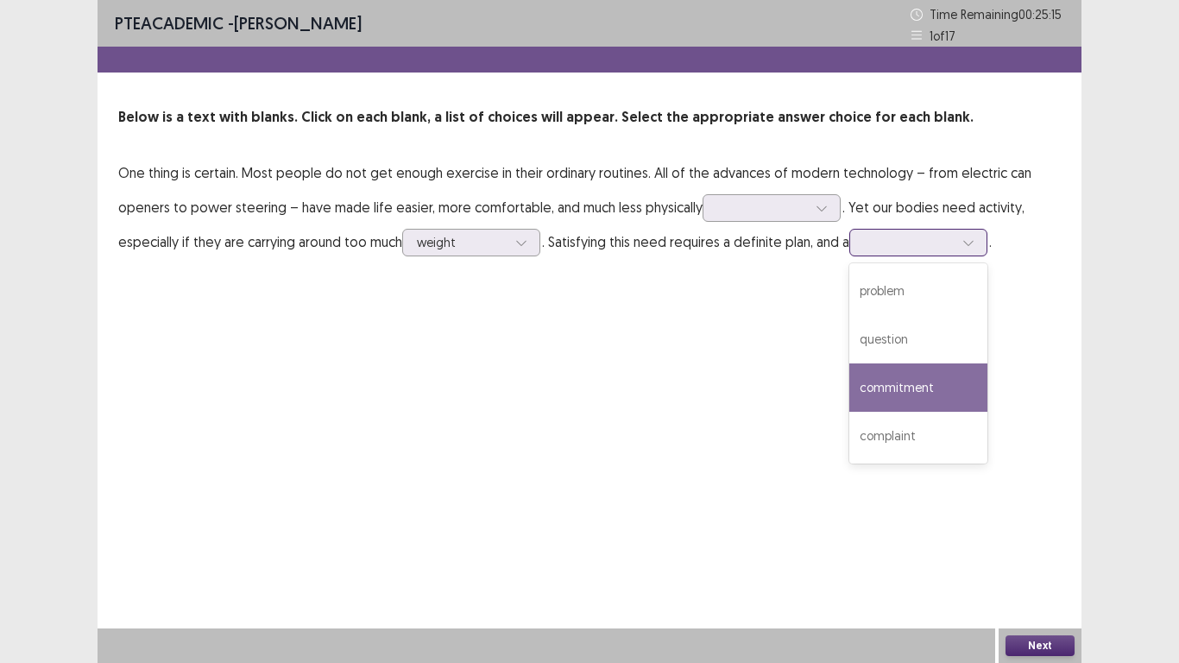
click at [880, 403] on div "commitment" at bounding box center [918, 387] width 138 height 48
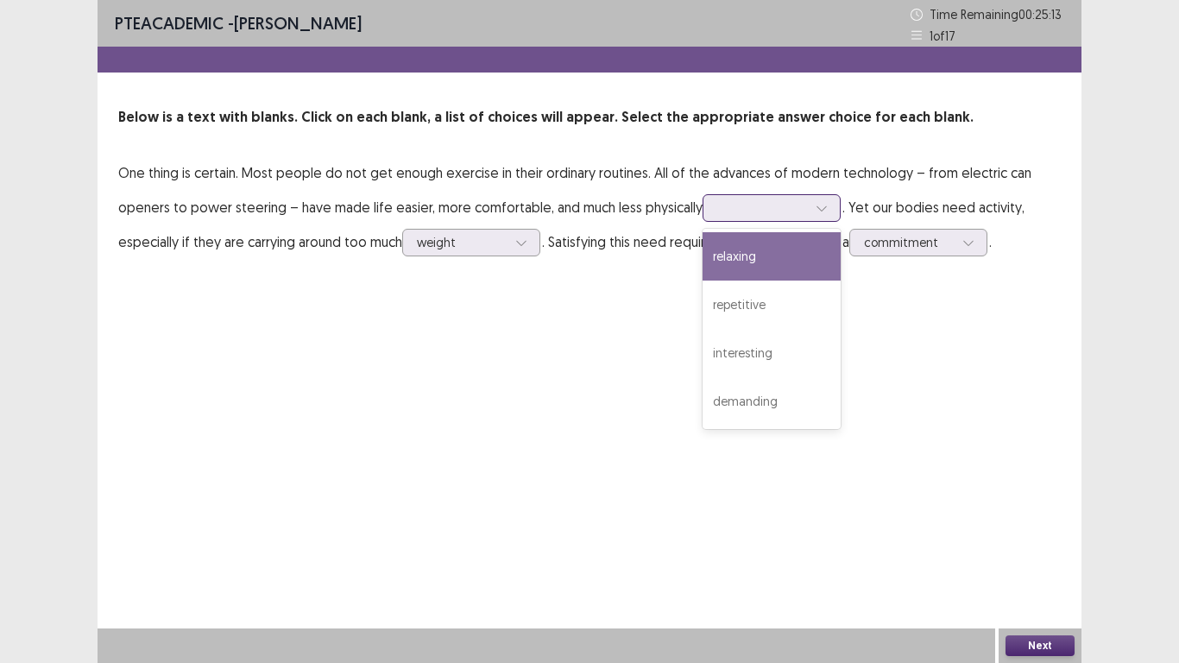
click at [743, 214] on div at bounding box center [762, 207] width 90 height 16
click at [729, 270] on div "relaxing" at bounding box center [771, 256] width 138 height 48
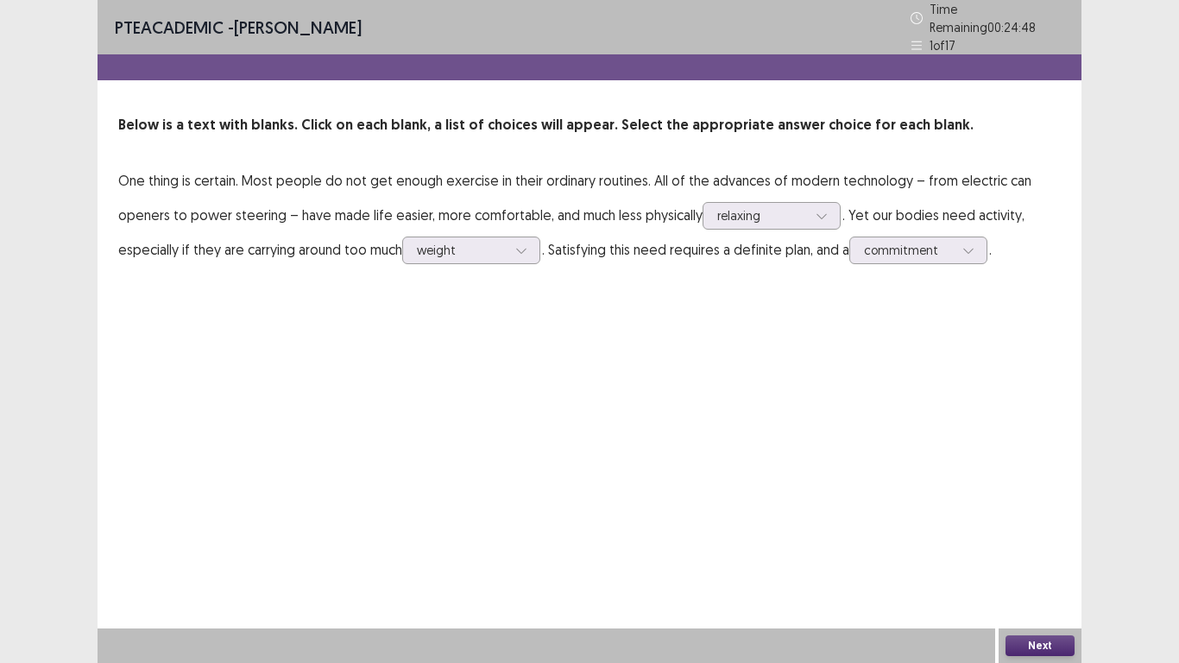
click at [1039, 545] on button "Next" at bounding box center [1039, 645] width 69 height 21
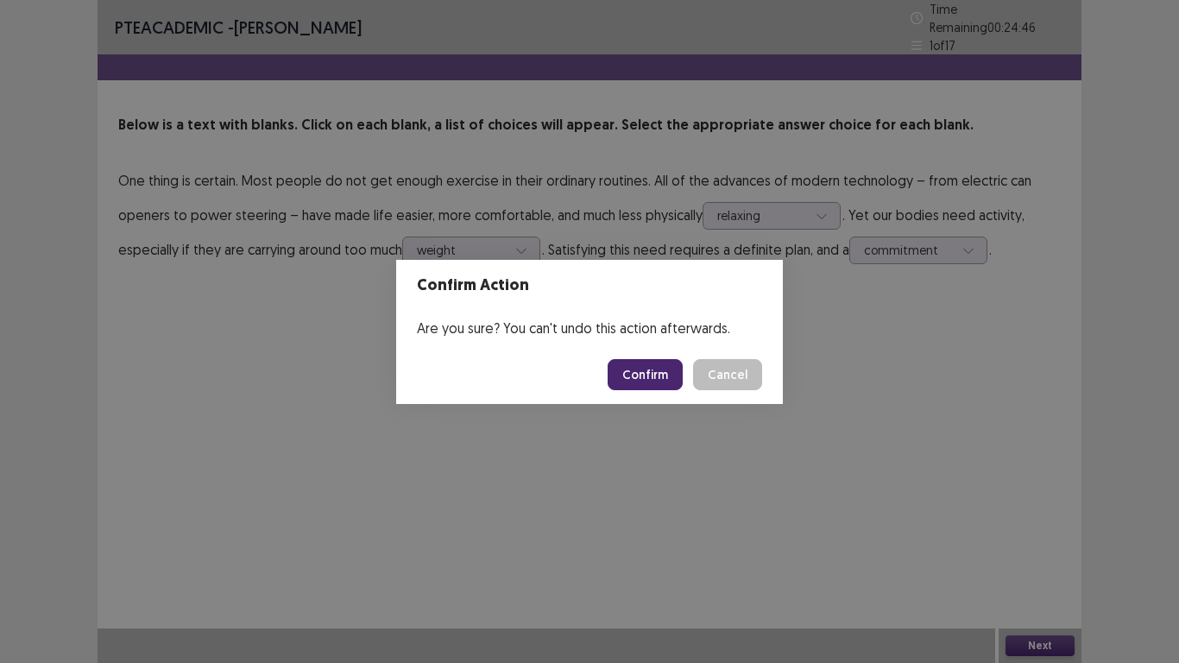
click at [629, 377] on button "Confirm" at bounding box center [645, 374] width 75 height 31
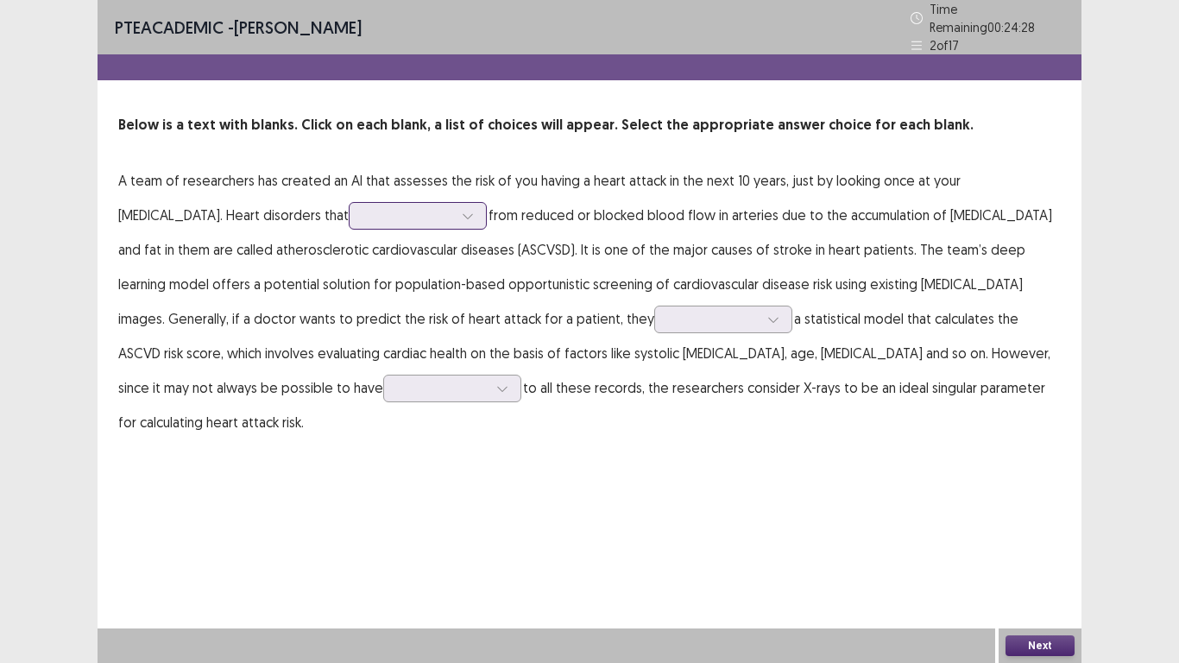
click at [362, 217] on div at bounding box center [408, 215] width 93 height 20
click at [363, 210] on div at bounding box center [408, 215] width 90 height 16
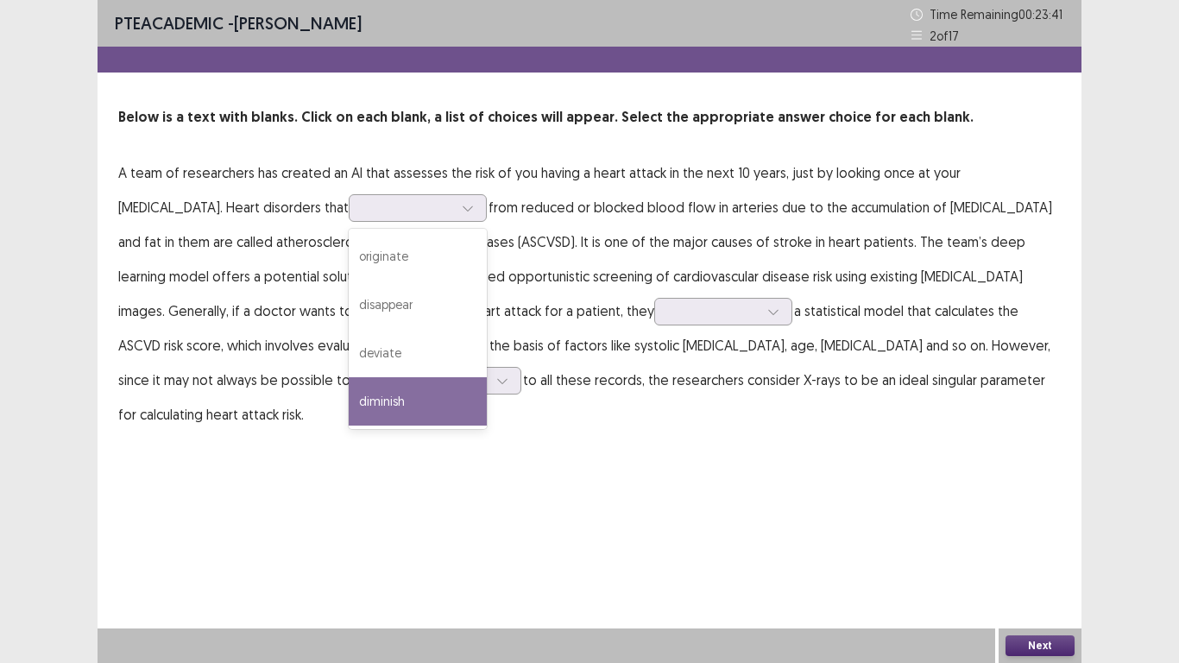
click at [326, 485] on div "PTE academic - Viliame Yabaki Time Remaining 00 : 23 : 41 2 of 17 Below is a te…" at bounding box center [590, 331] width 984 height 663
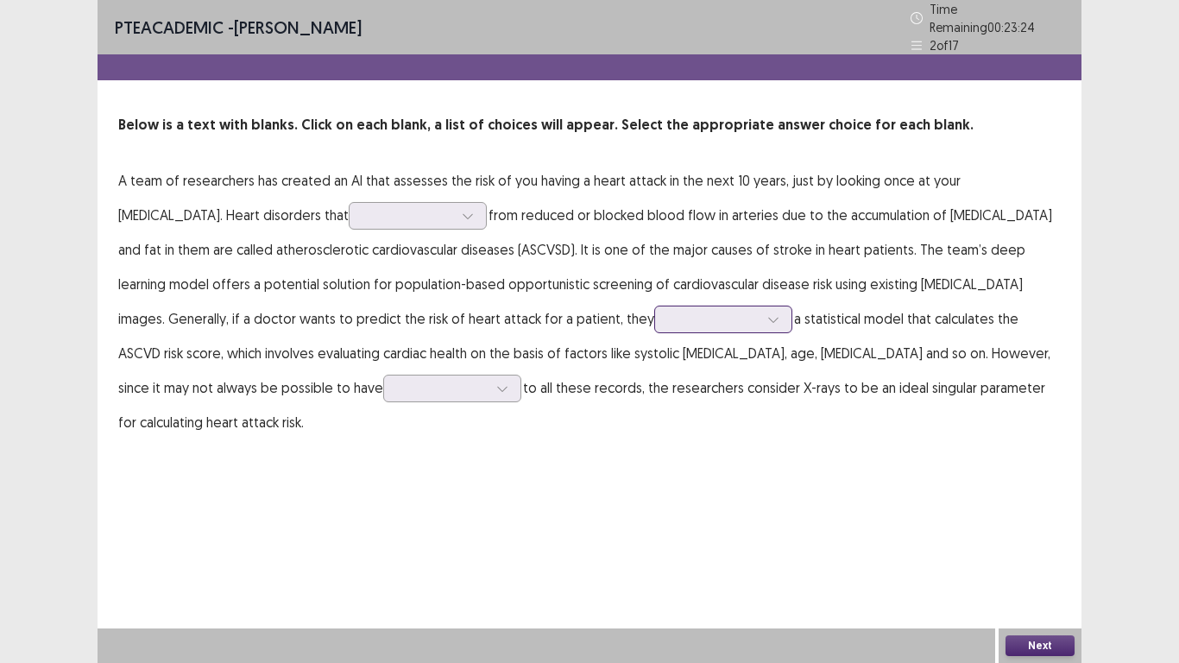
click at [669, 314] on div at bounding box center [714, 319] width 90 height 16
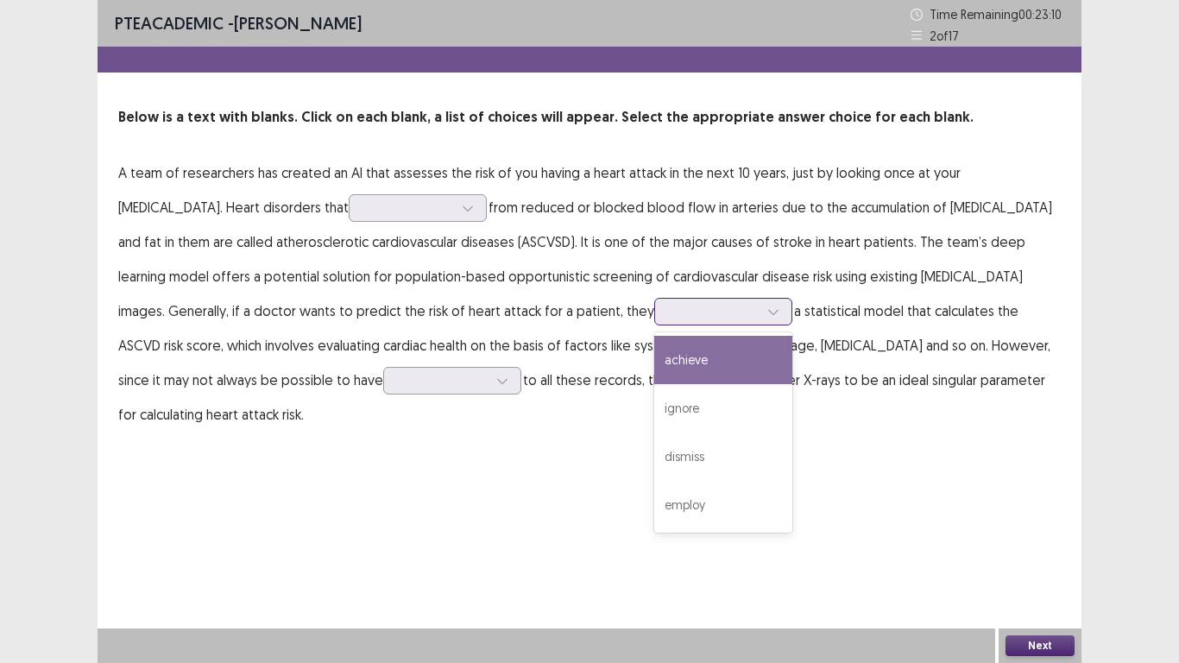
click at [654, 374] on div "achieve" at bounding box center [723, 360] width 138 height 48
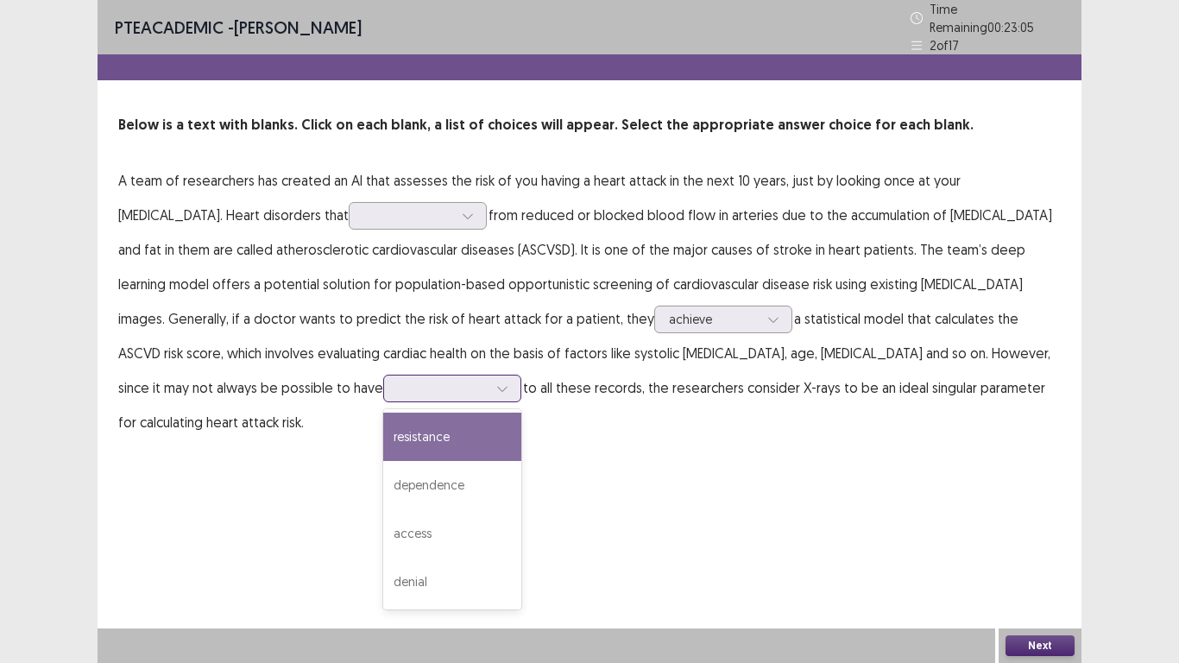
click at [489, 384] on div at bounding box center [502, 388] width 26 height 26
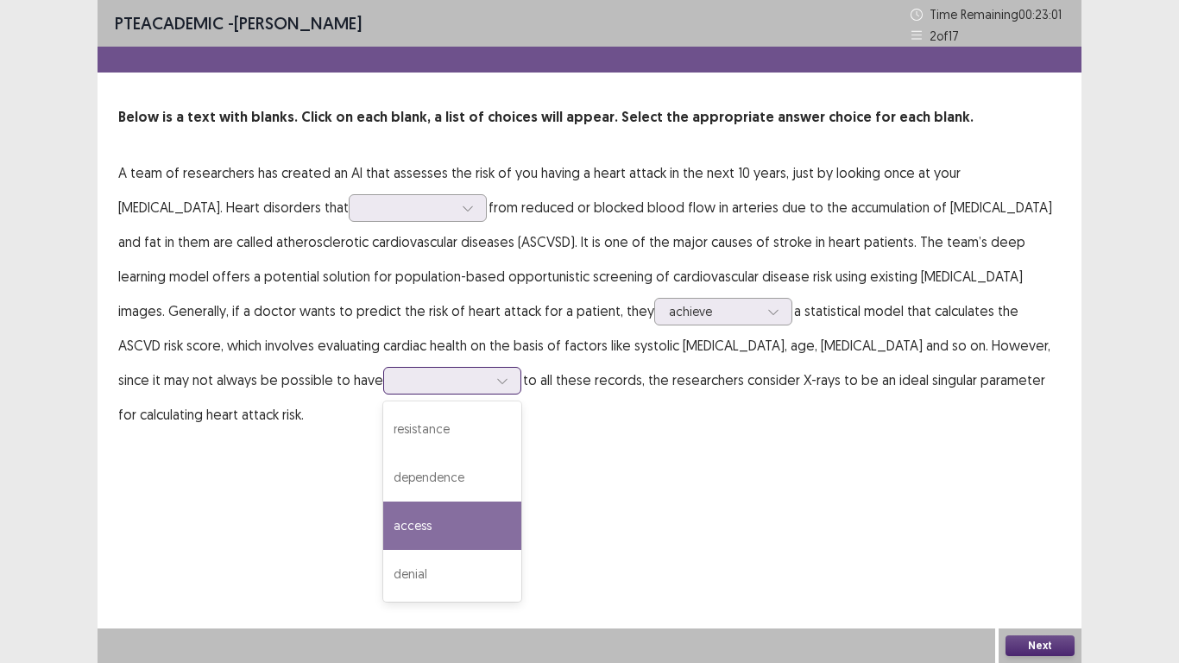
click at [383, 514] on div "access" at bounding box center [452, 525] width 138 height 48
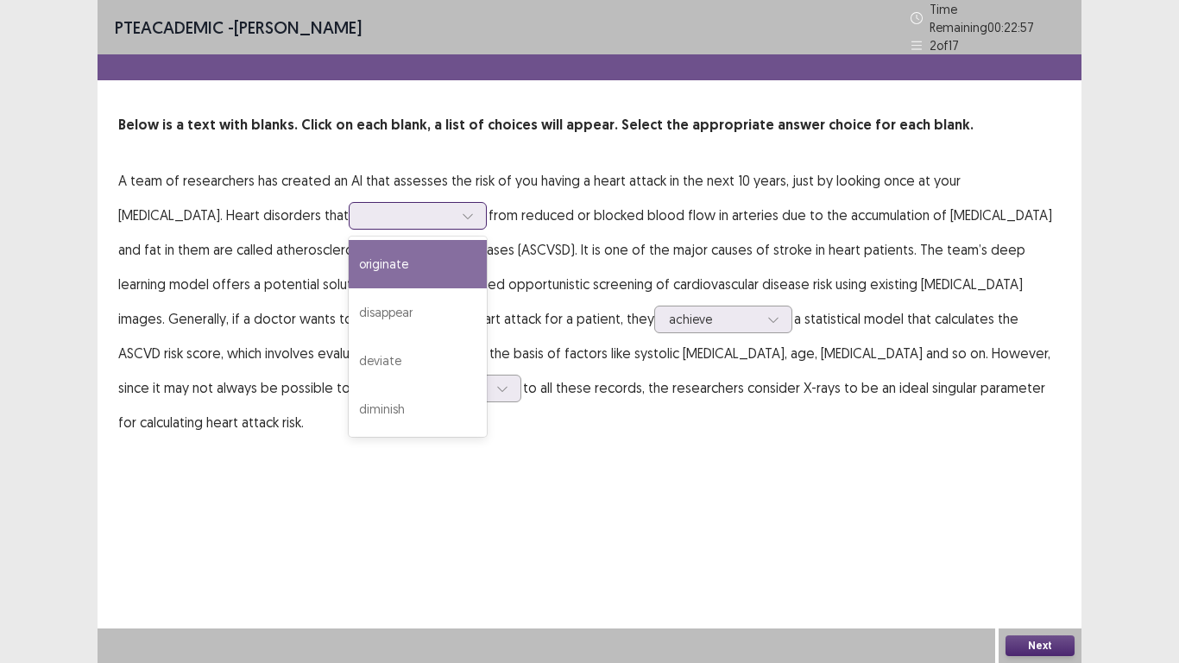
click at [349, 218] on div at bounding box center [418, 216] width 138 height 28
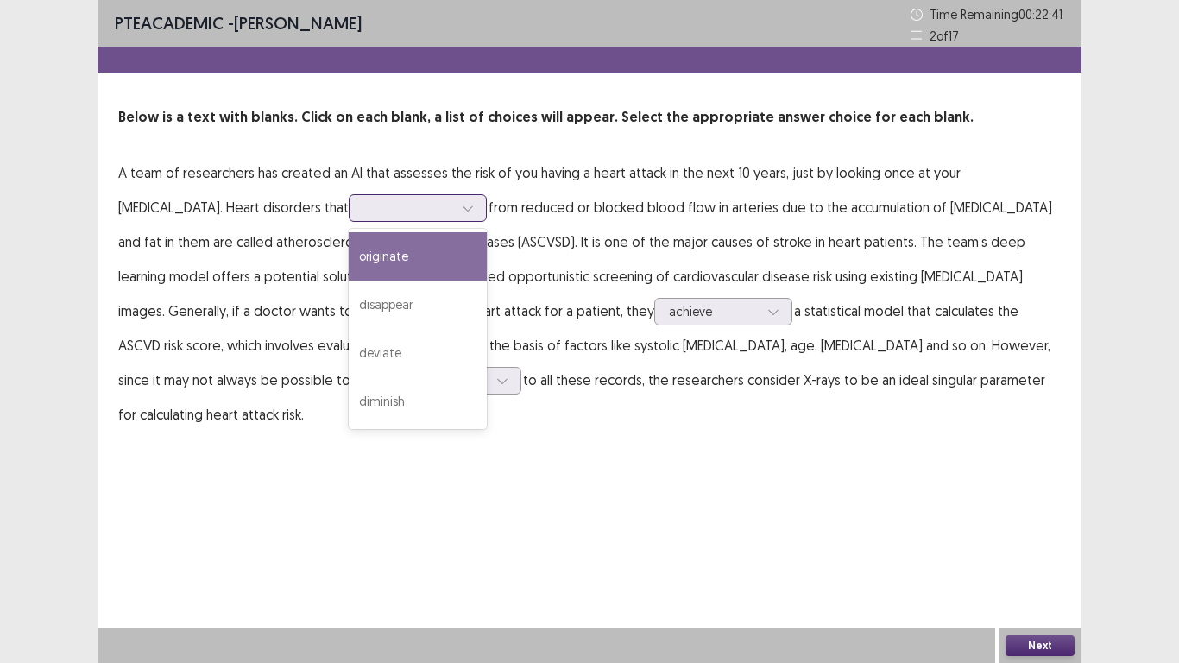
click at [349, 257] on div "originate" at bounding box center [418, 256] width 138 height 48
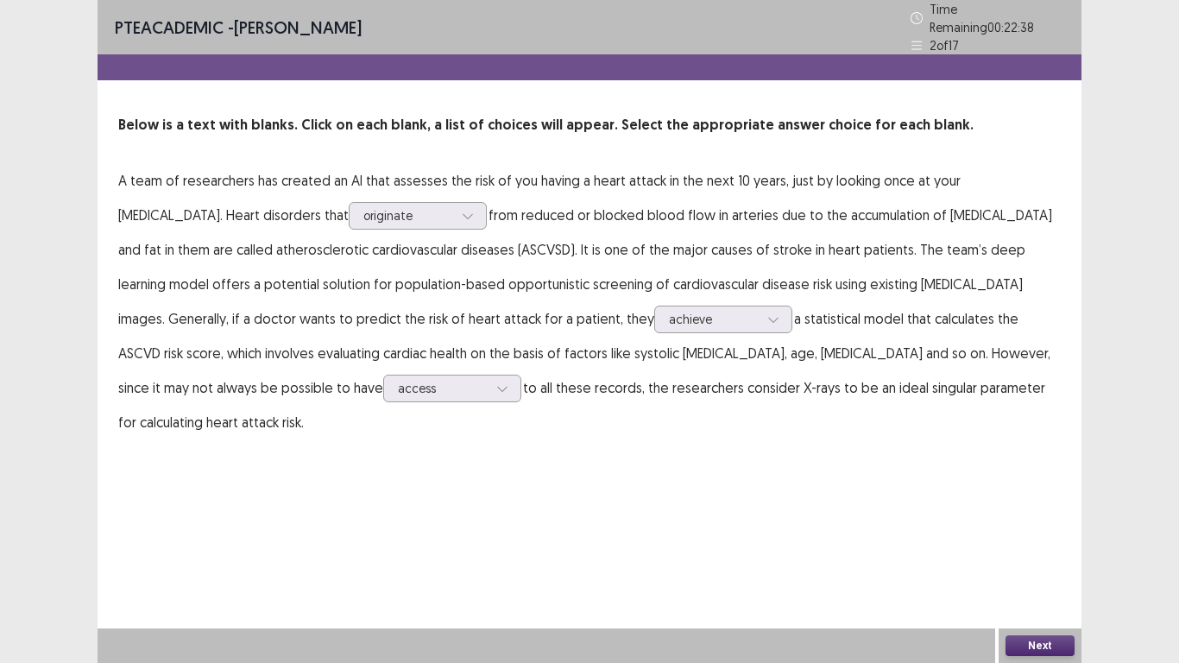
click at [1058, 545] on button "Next" at bounding box center [1039, 645] width 69 height 21
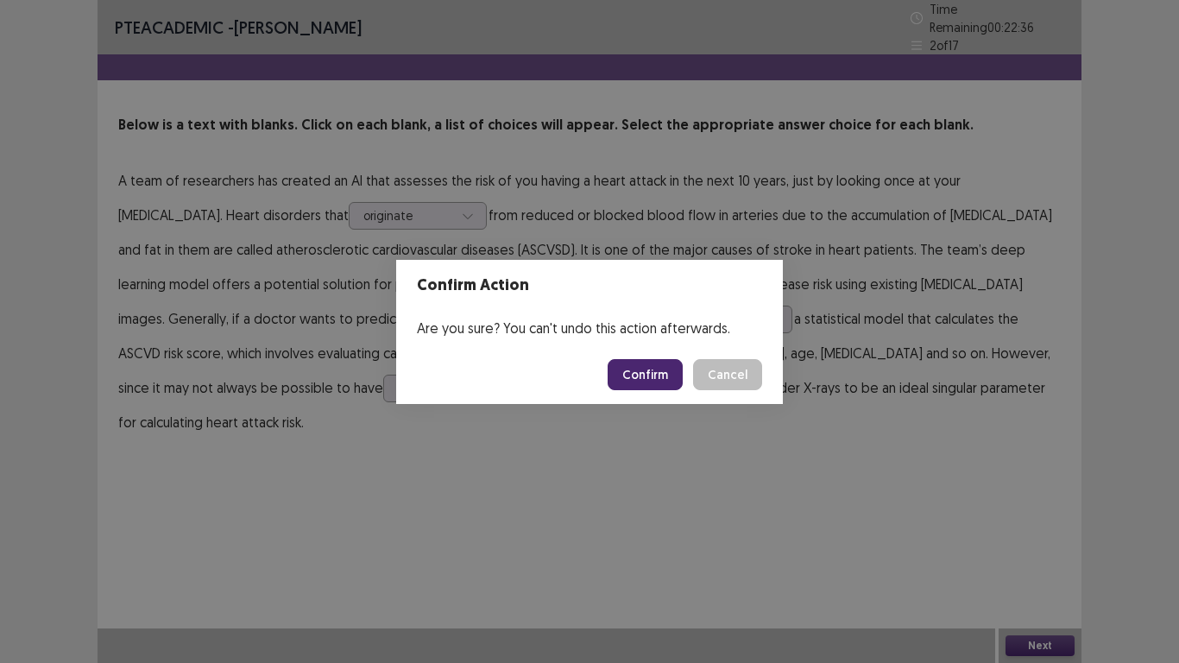
click at [652, 380] on button "Confirm" at bounding box center [645, 374] width 75 height 31
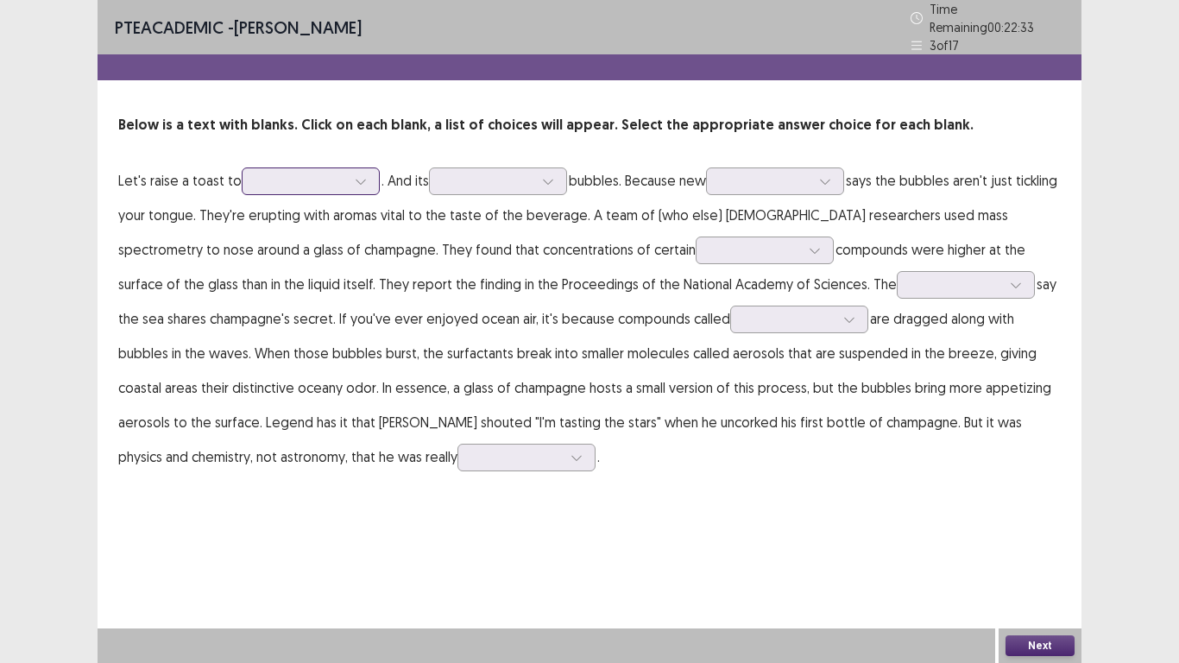
click at [295, 173] on div at bounding box center [301, 181] width 90 height 16
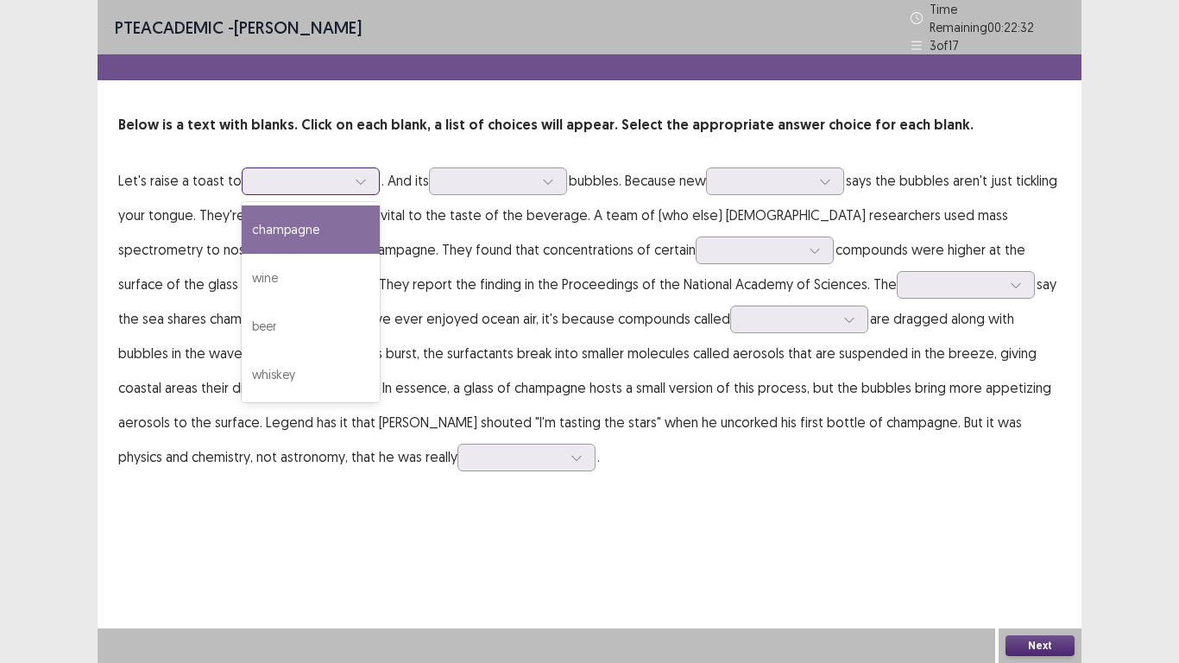
click at [295, 173] on div at bounding box center [301, 181] width 90 height 16
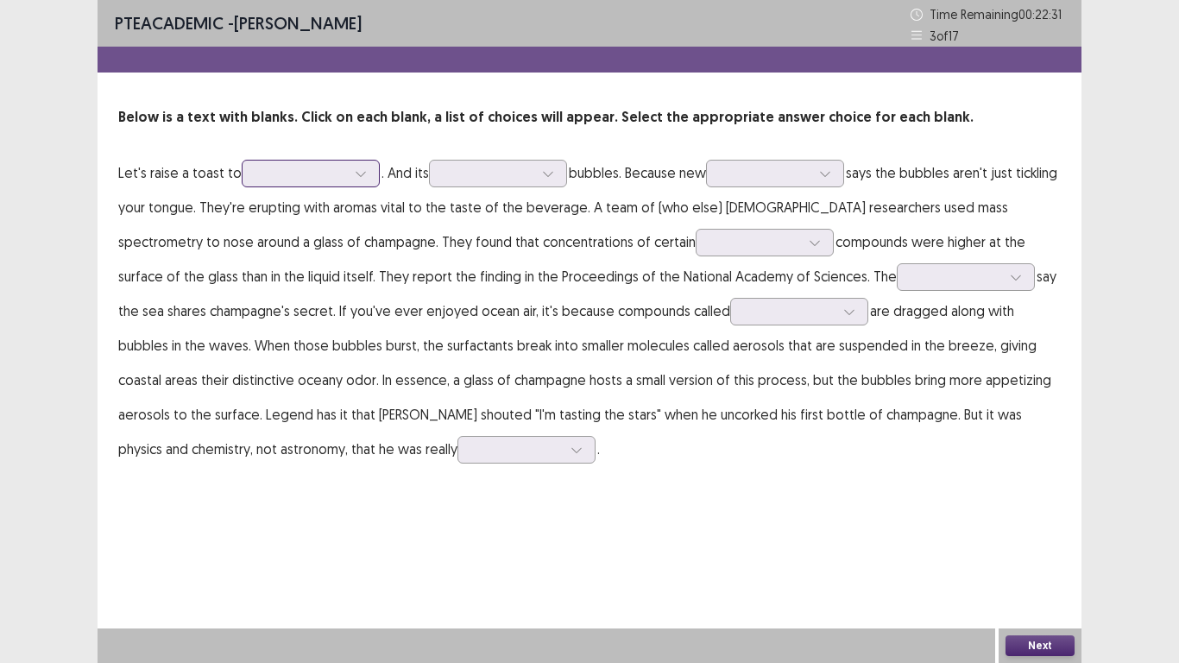
click at [295, 168] on div at bounding box center [301, 173] width 90 height 16
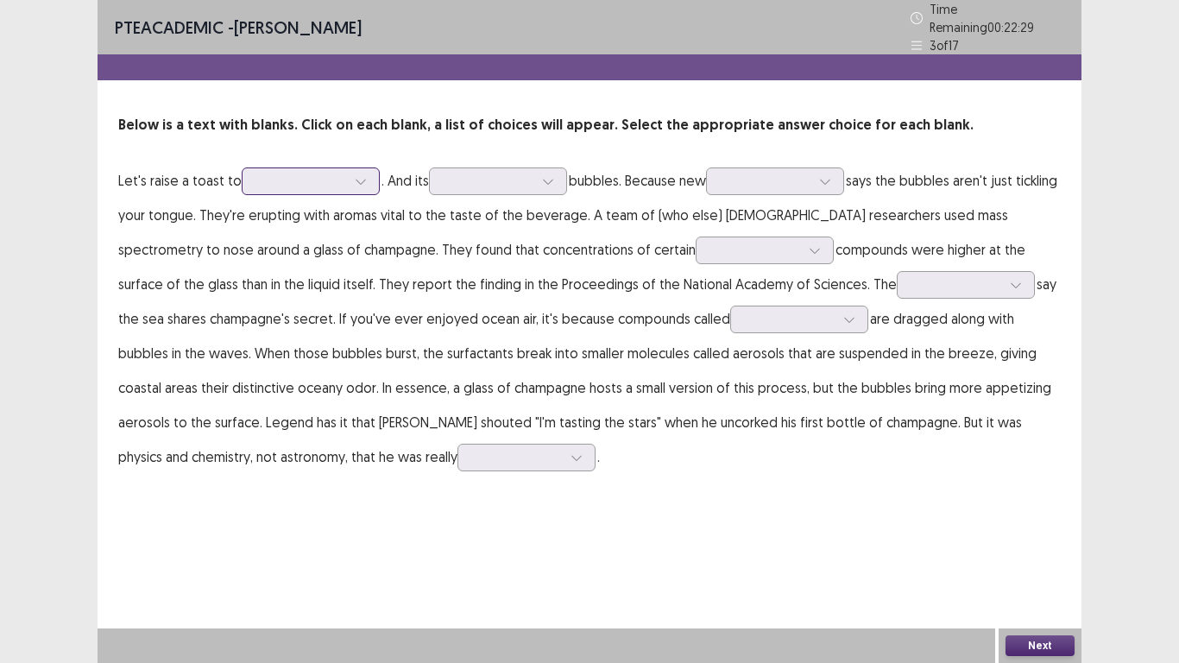
click at [295, 173] on div at bounding box center [301, 181] width 90 height 16
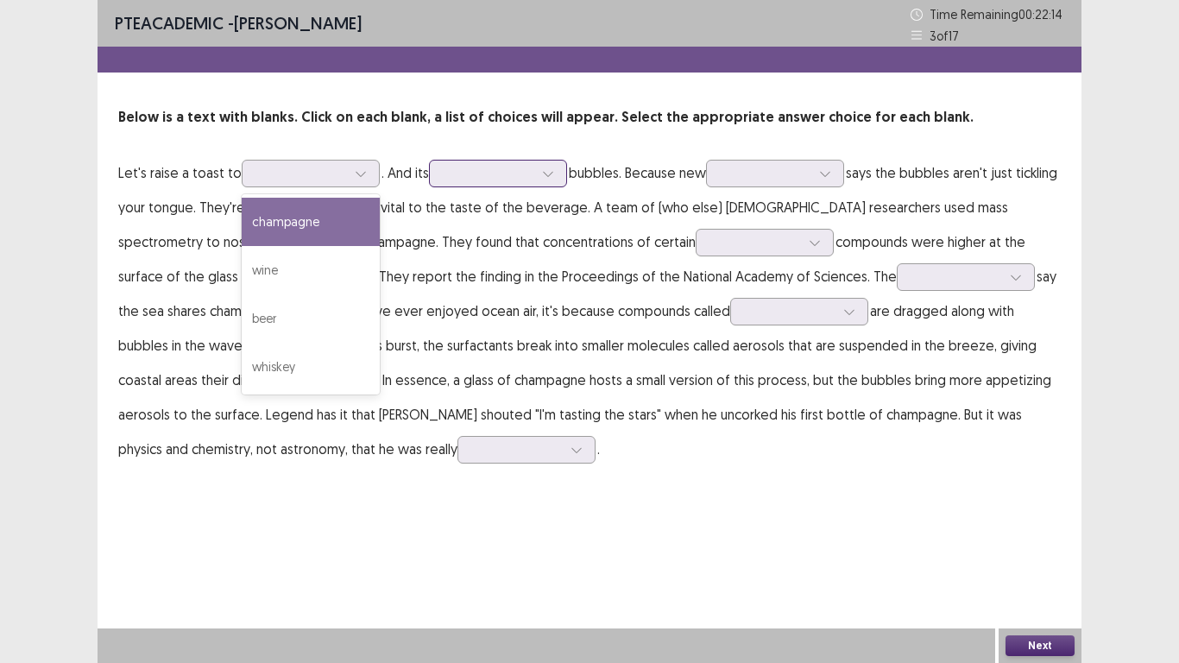
click at [472, 180] on div at bounding box center [489, 173] width 90 height 16
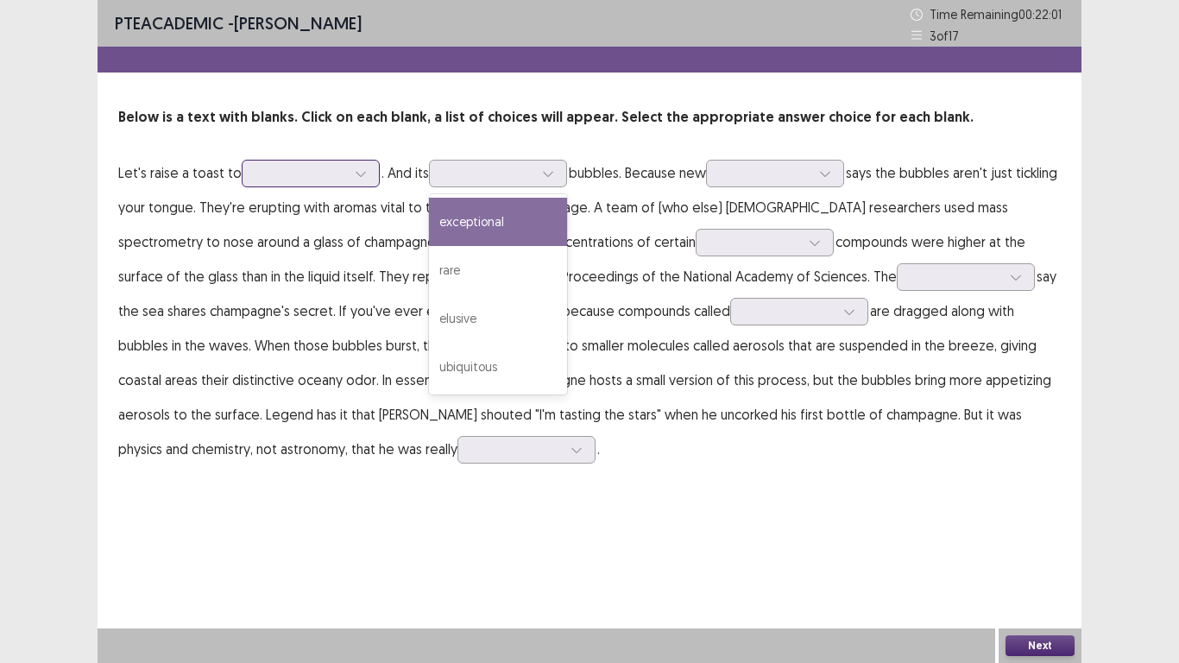
click at [281, 184] on div at bounding box center [311, 174] width 138 height 28
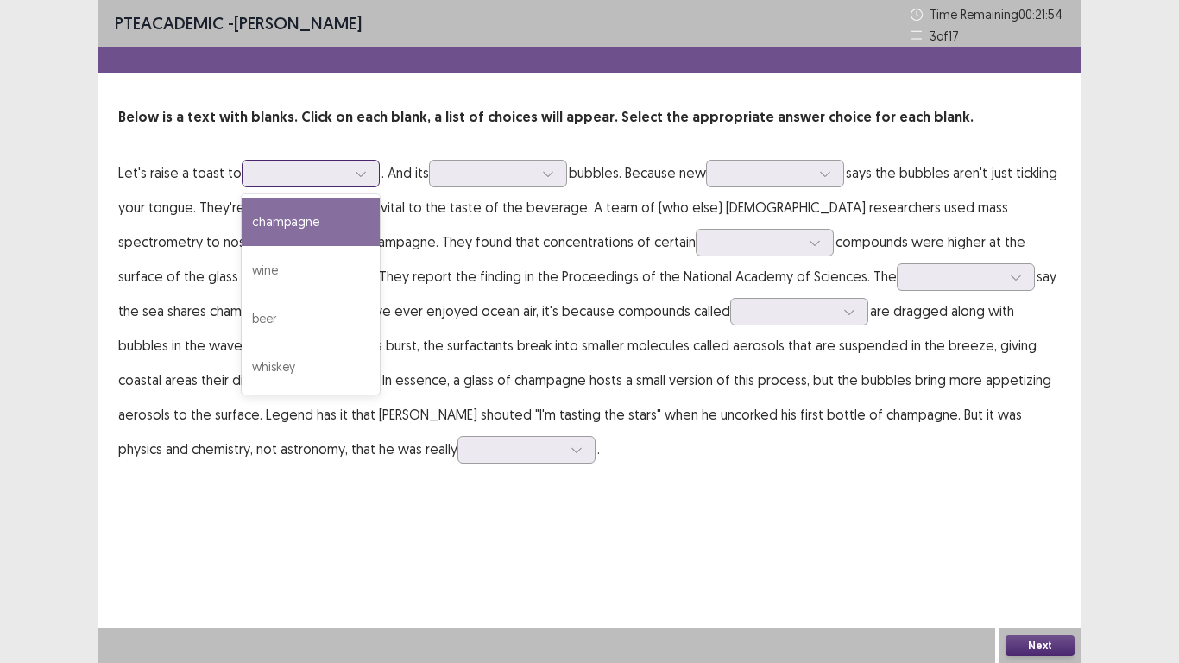
click at [315, 237] on div "champagne" at bounding box center [311, 222] width 138 height 48
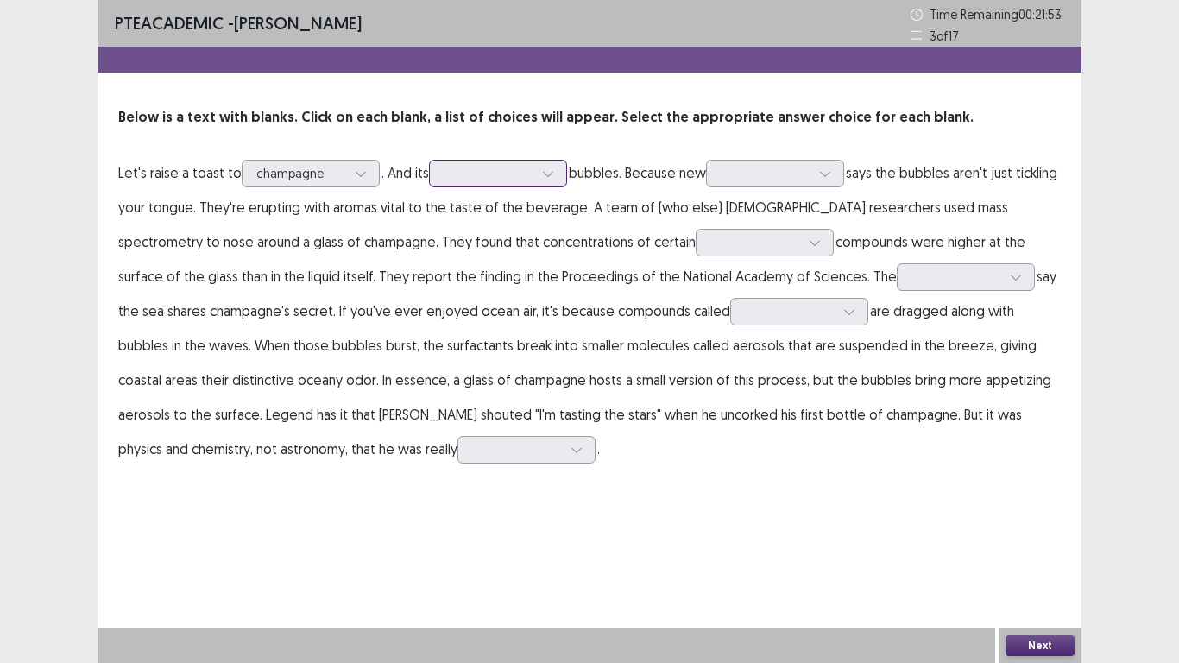
click at [516, 167] on div at bounding box center [489, 173] width 90 height 16
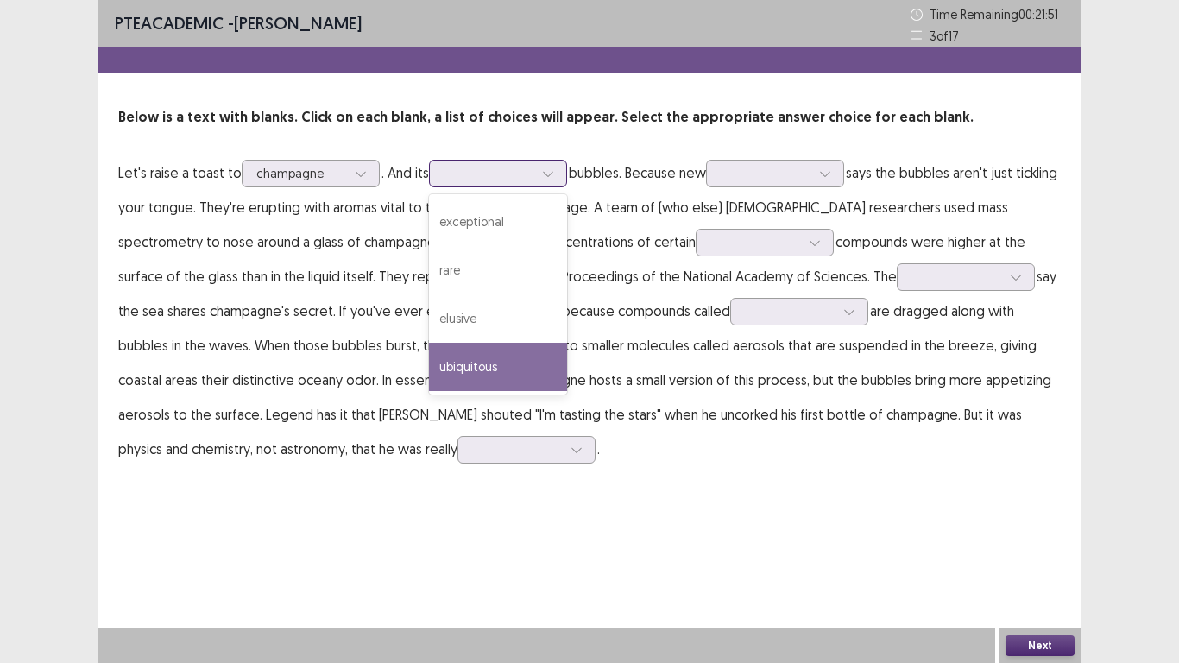
click at [455, 380] on div "ubiquitous" at bounding box center [498, 367] width 138 height 48
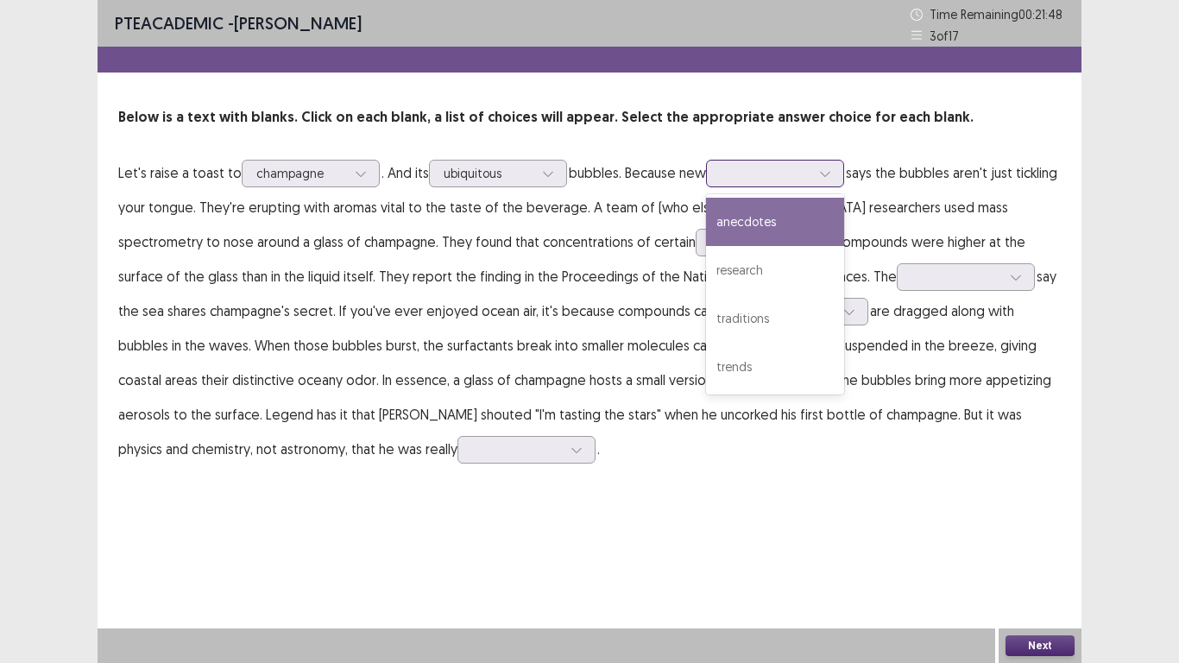
click at [774, 180] on div at bounding box center [766, 173] width 90 height 16
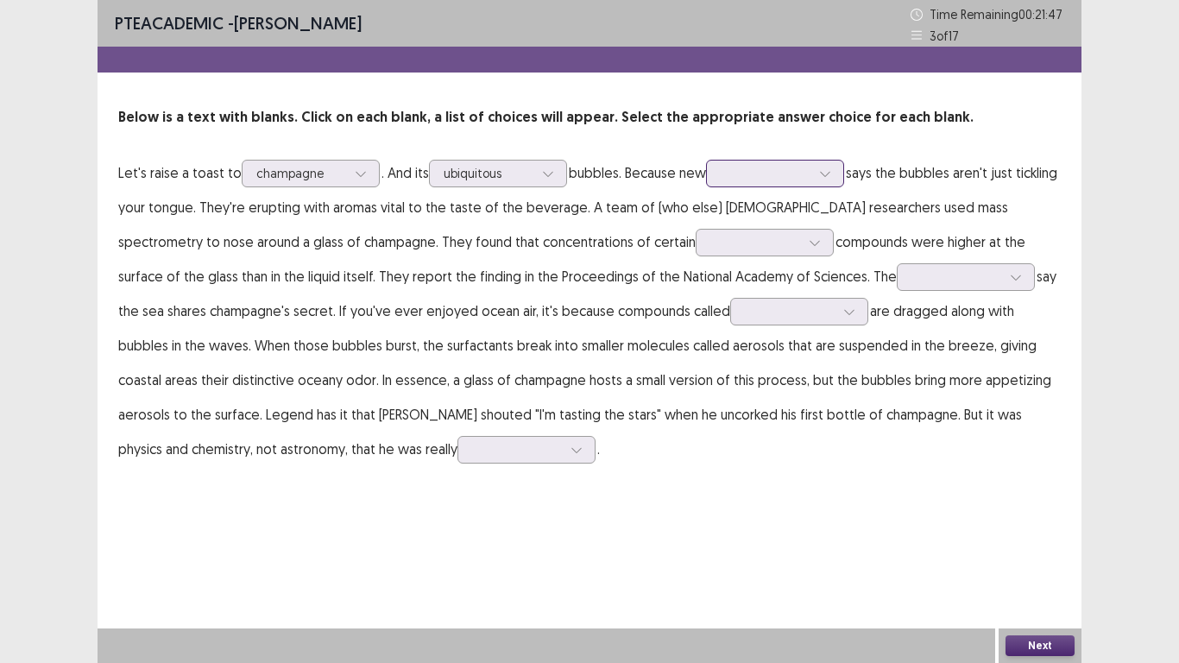
click at [774, 180] on div at bounding box center [766, 173] width 90 height 16
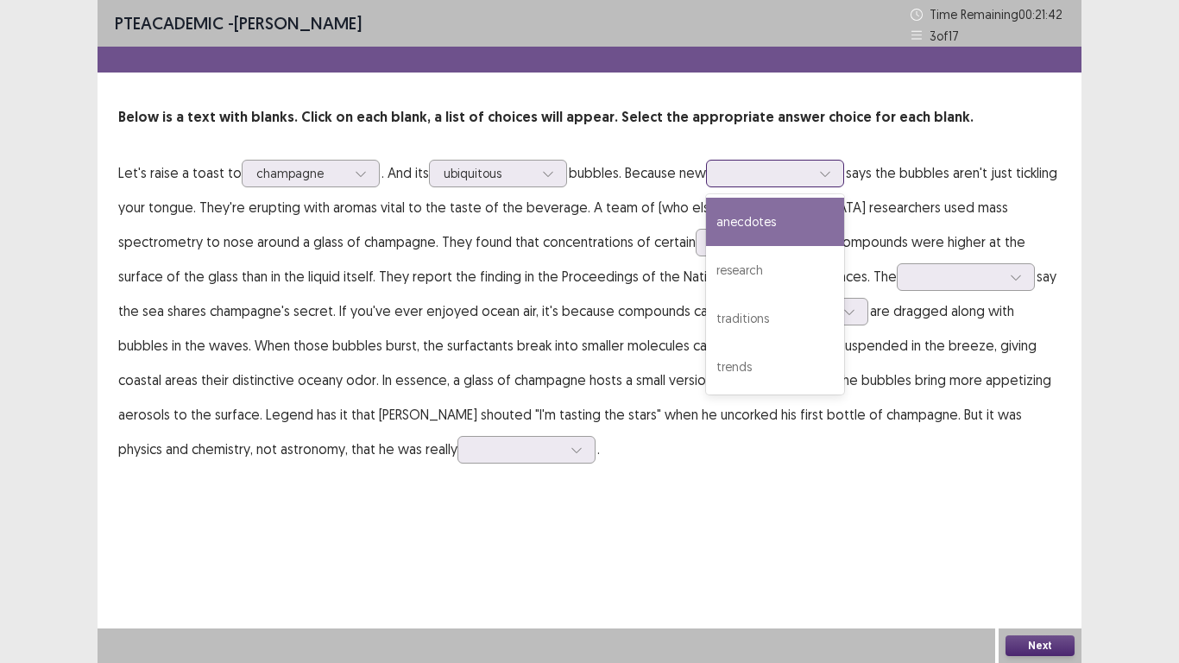
click at [774, 180] on div at bounding box center [766, 173] width 90 height 16
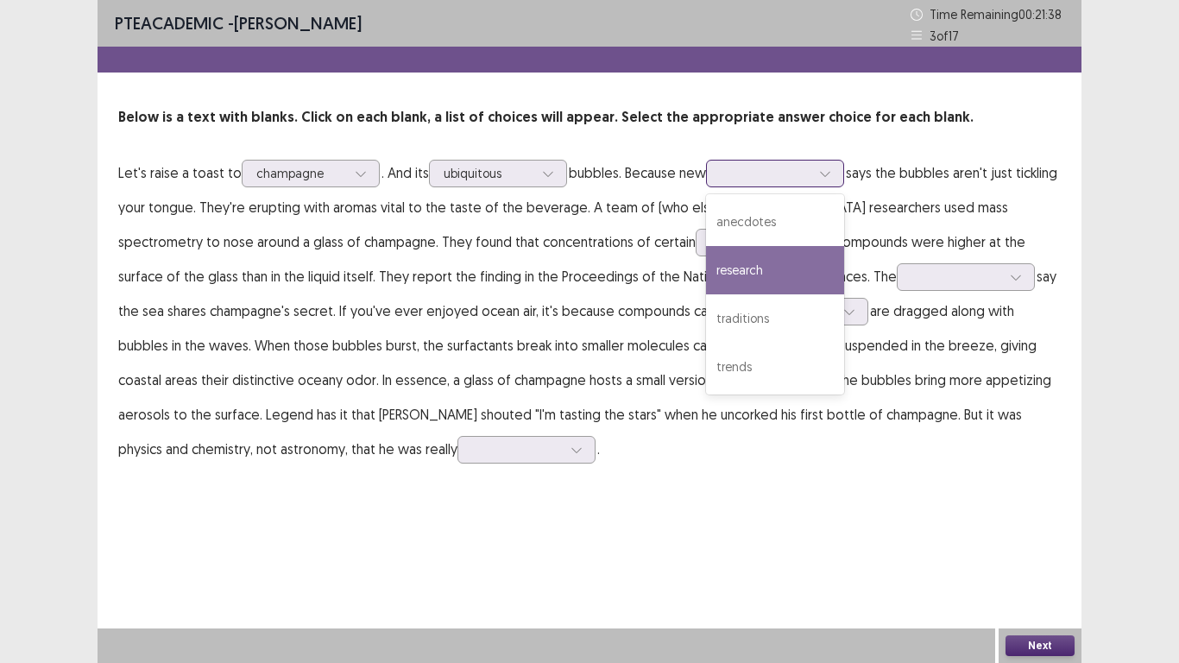
click at [743, 272] on div "research" at bounding box center [775, 270] width 138 height 48
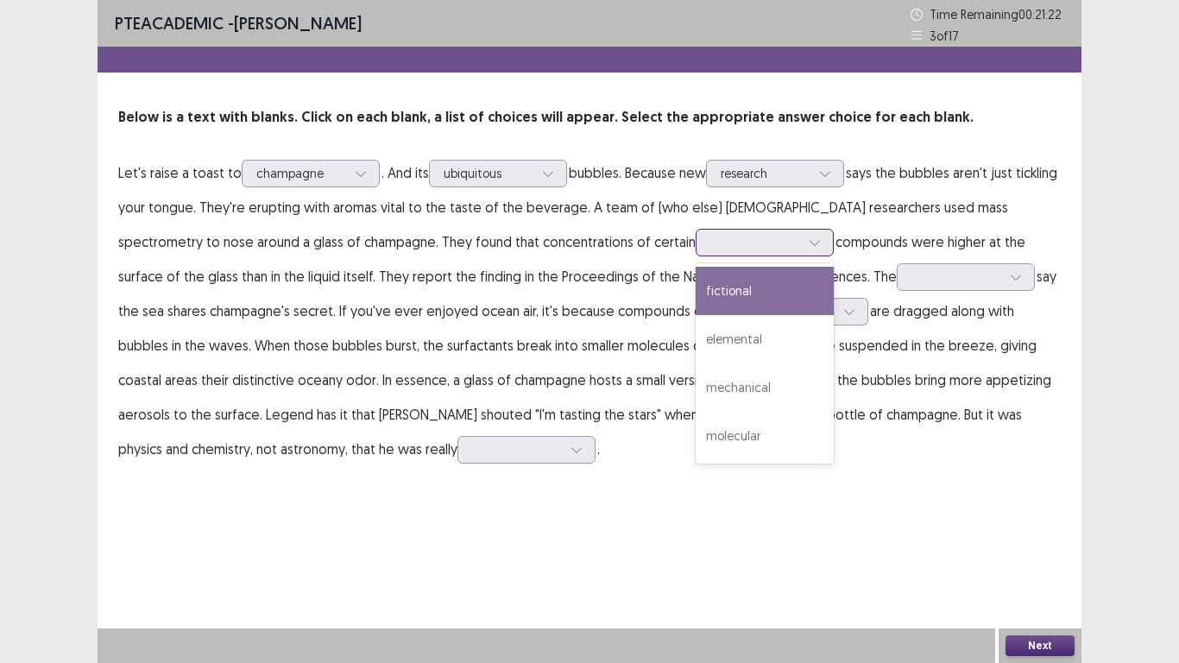
click at [710, 243] on div at bounding box center [755, 242] width 90 height 16
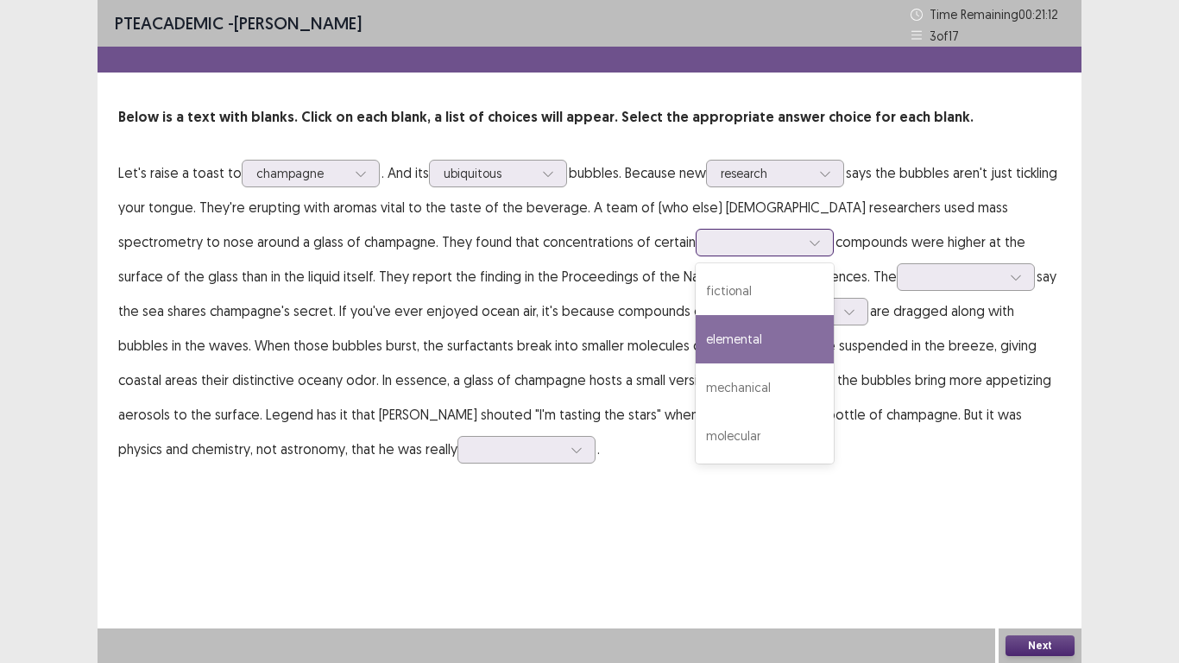
click at [696, 341] on div "elemental" at bounding box center [765, 339] width 138 height 48
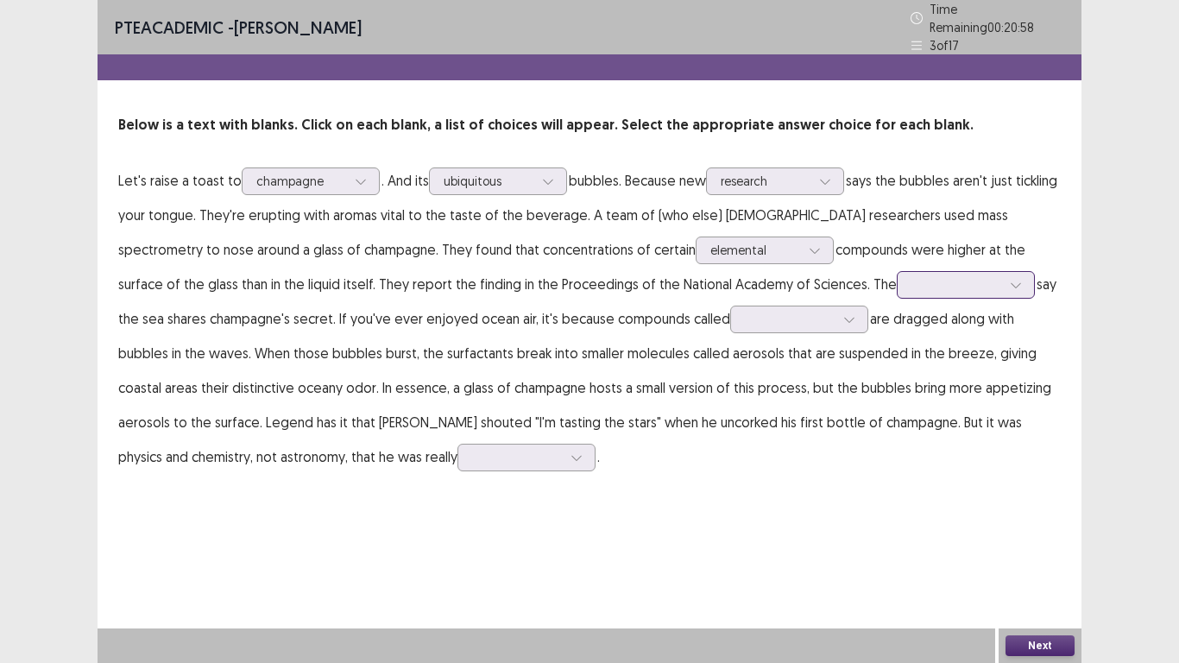
click at [911, 280] on div at bounding box center [956, 284] width 90 height 16
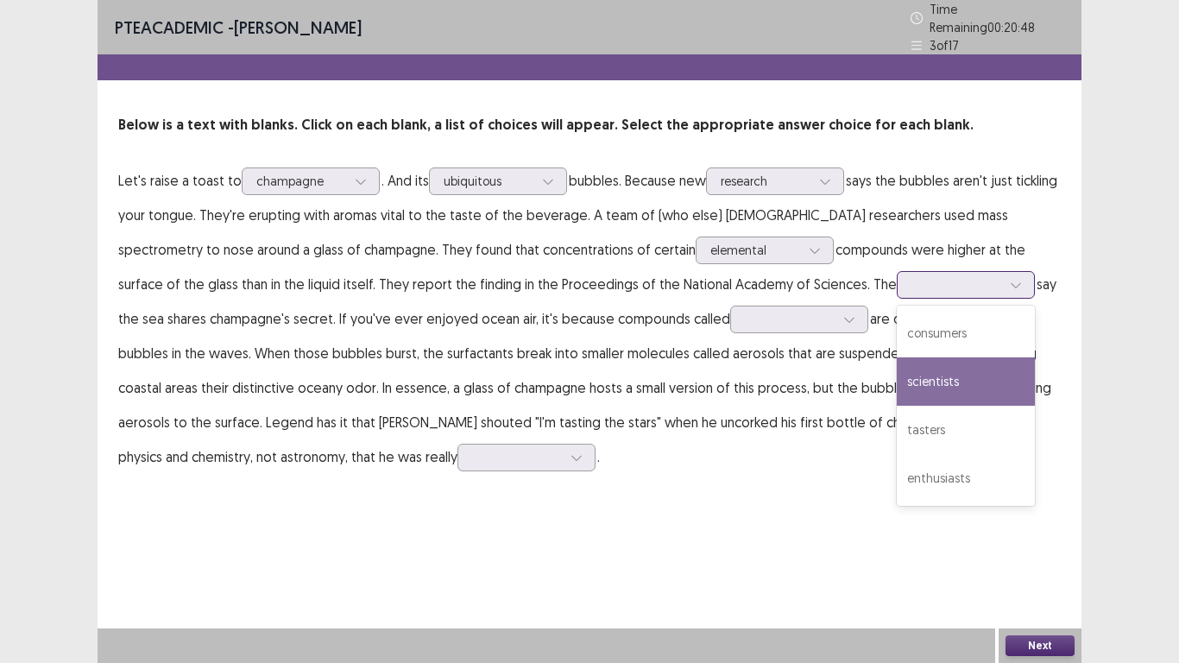
click at [897, 381] on div "scientists" at bounding box center [966, 381] width 138 height 48
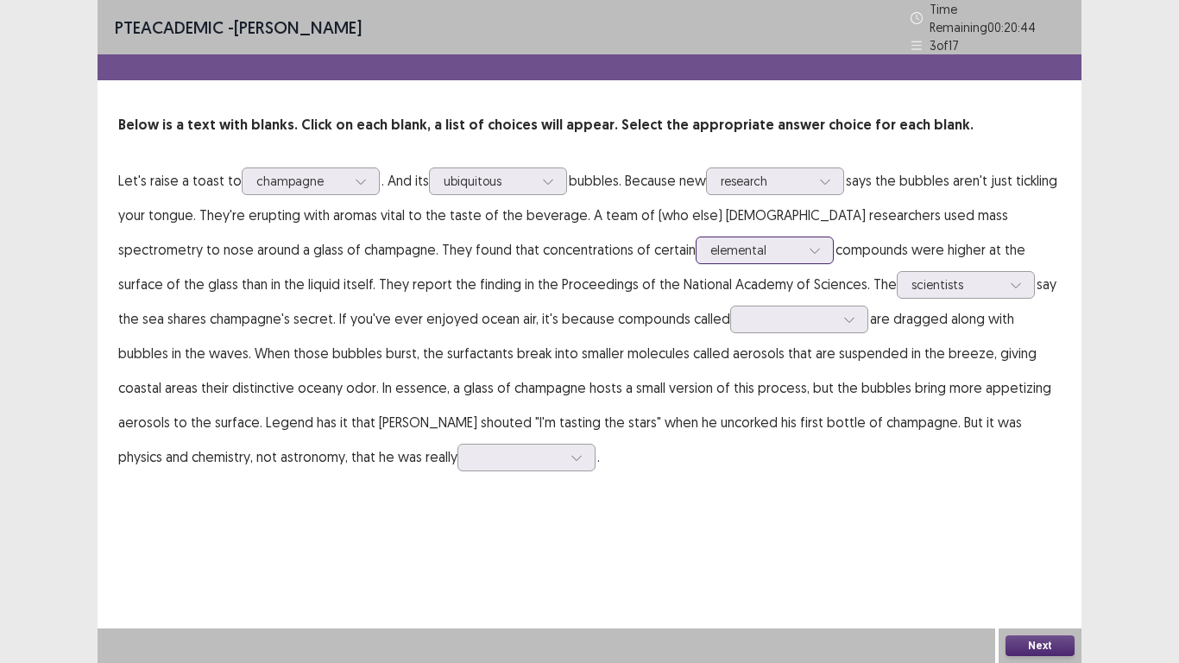
click at [710, 242] on div at bounding box center [755, 250] width 90 height 16
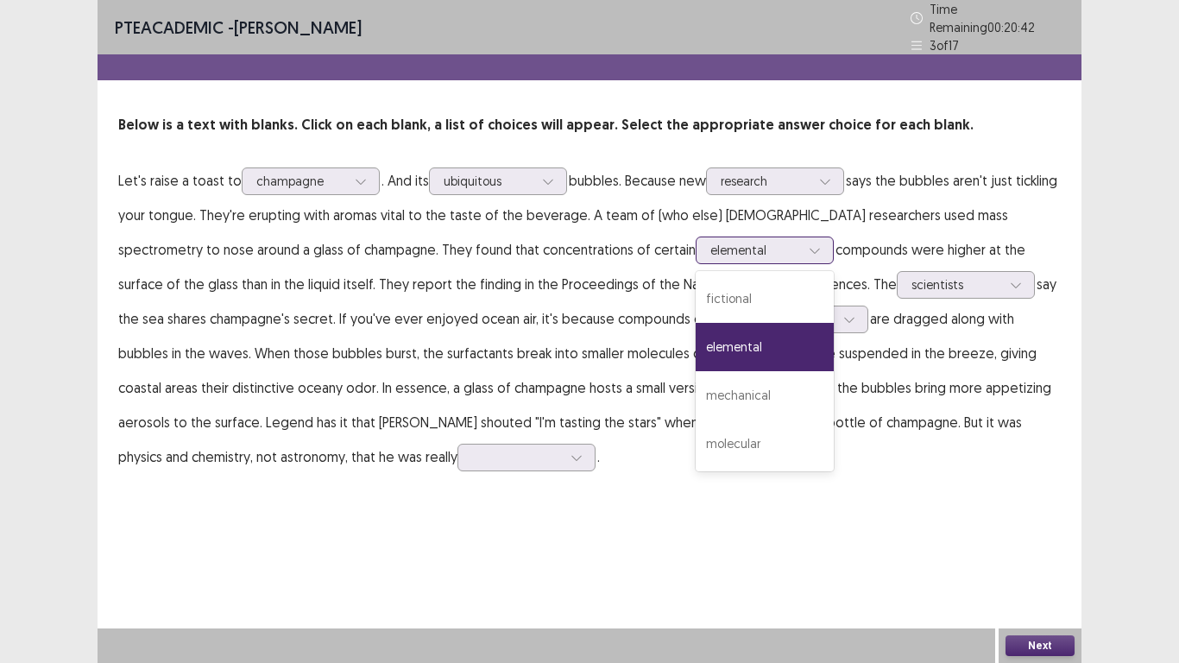
click at [710, 242] on div at bounding box center [755, 250] width 90 height 16
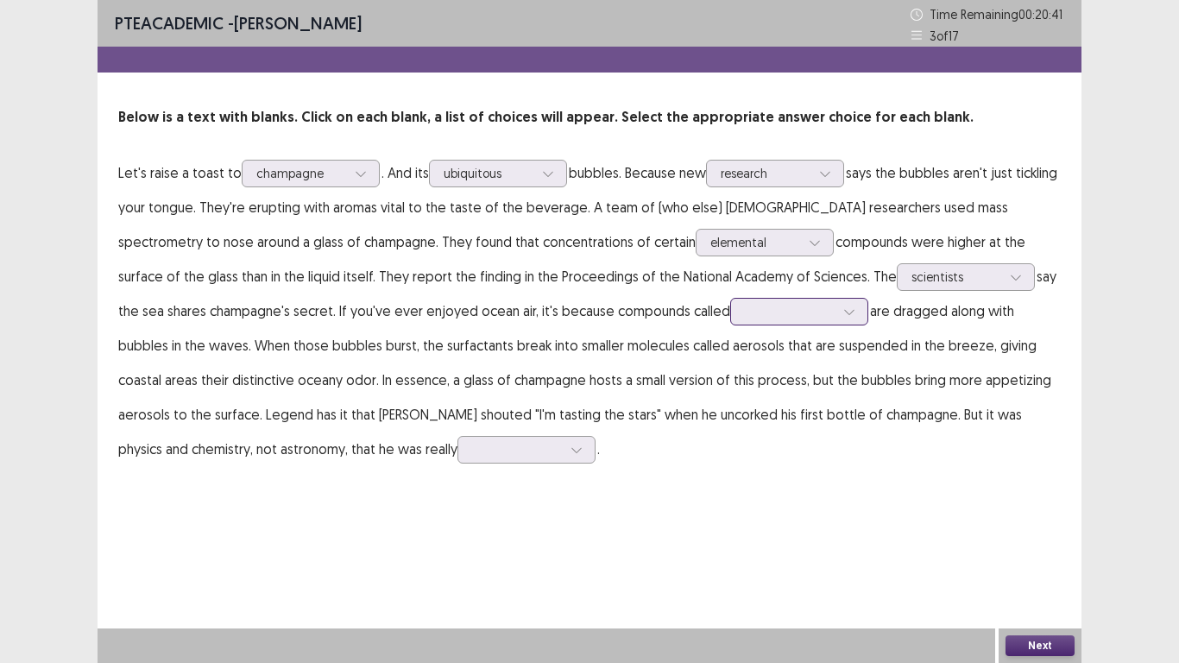
click at [745, 311] on div at bounding box center [790, 311] width 90 height 16
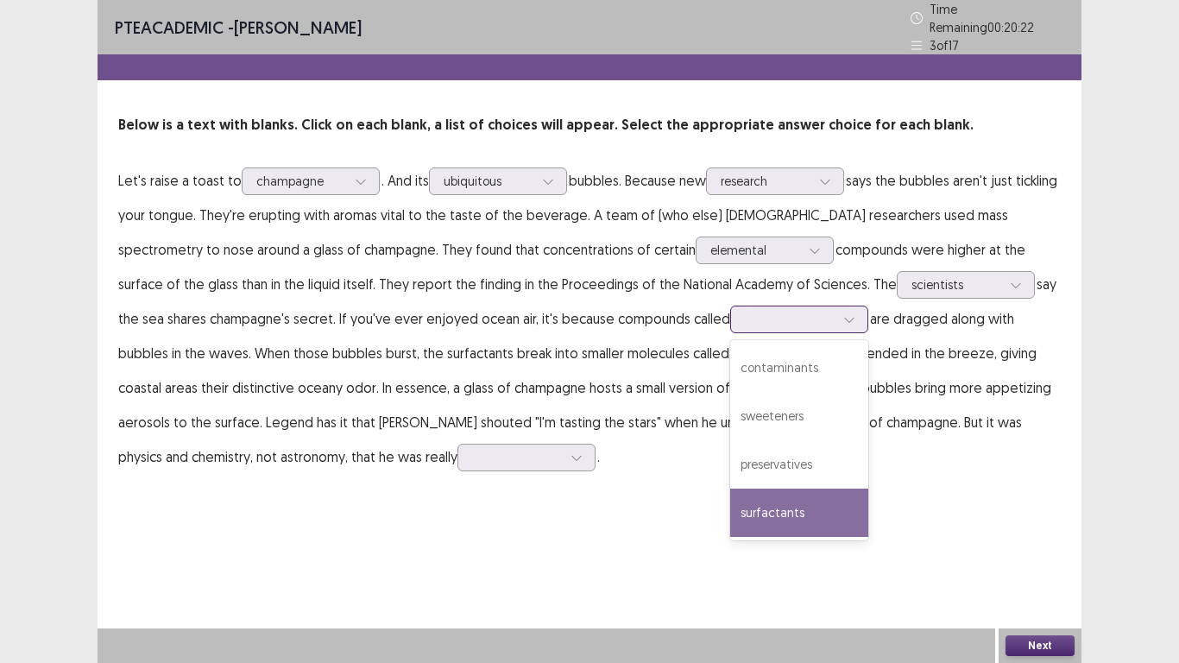
click at [730, 494] on div "surfactants" at bounding box center [799, 512] width 138 height 48
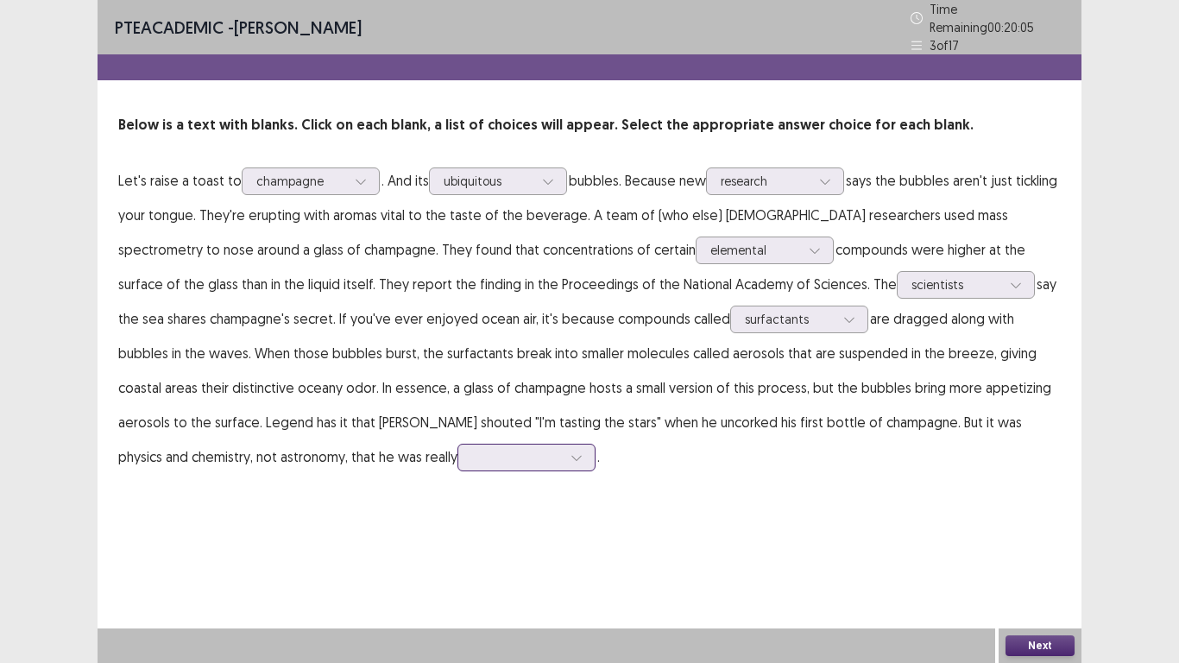
click at [472, 449] on div at bounding box center [517, 457] width 90 height 16
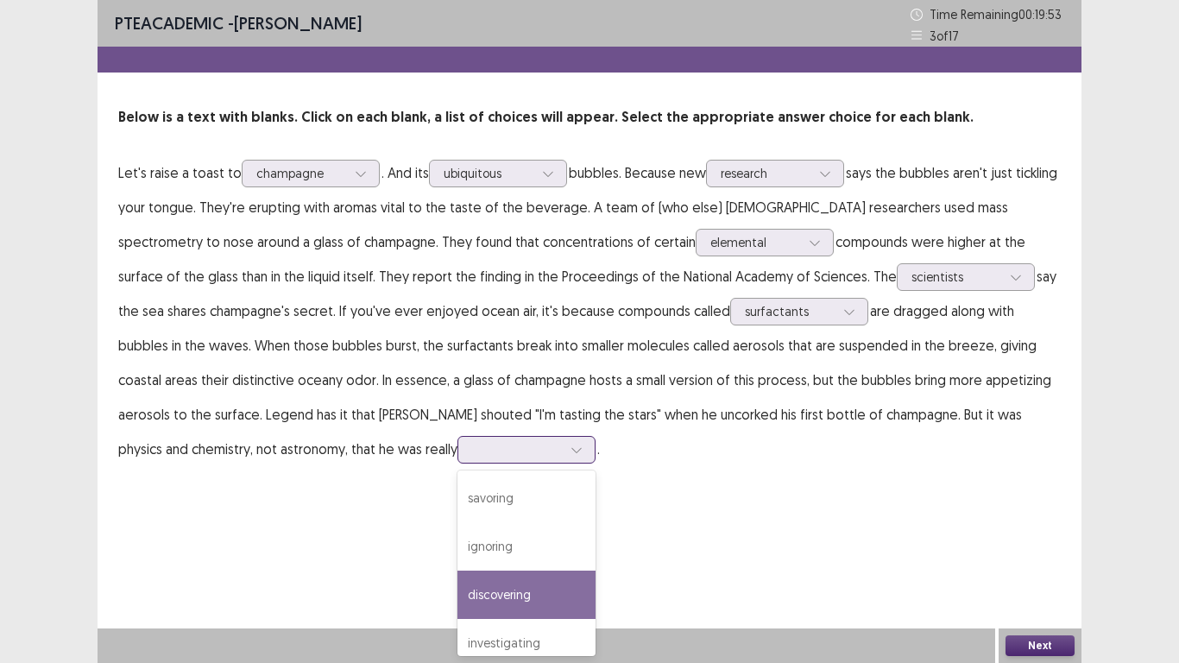
click at [457, 545] on div "discovering" at bounding box center [526, 594] width 138 height 48
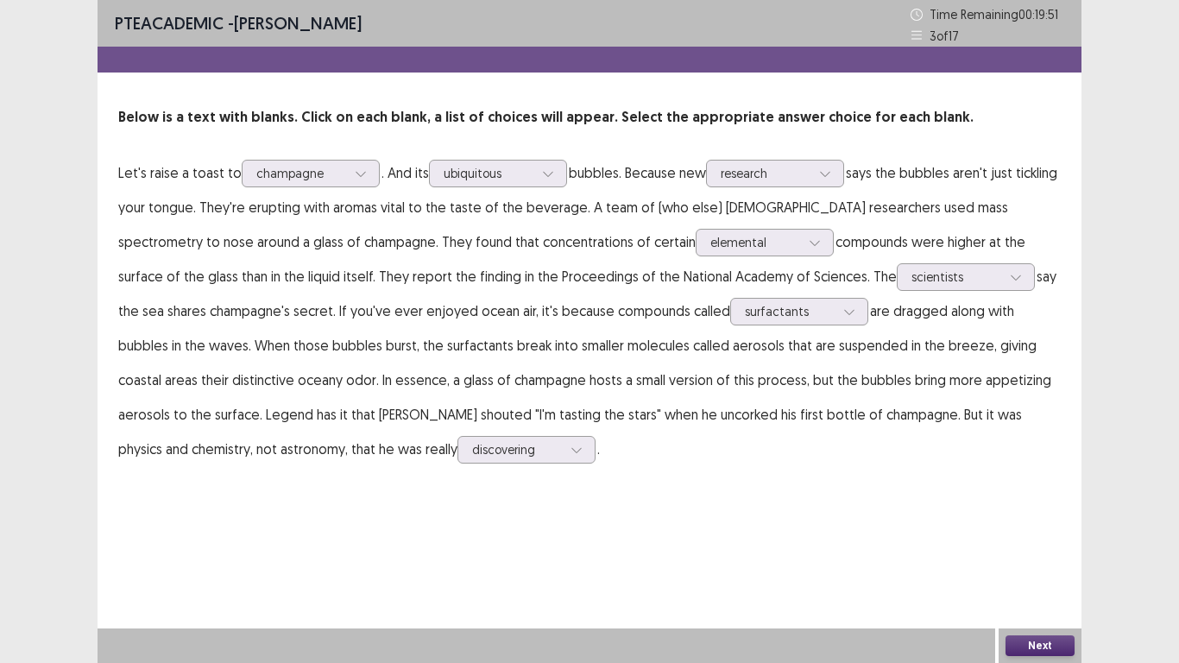
click at [1041, 545] on button "Next" at bounding box center [1039, 645] width 69 height 21
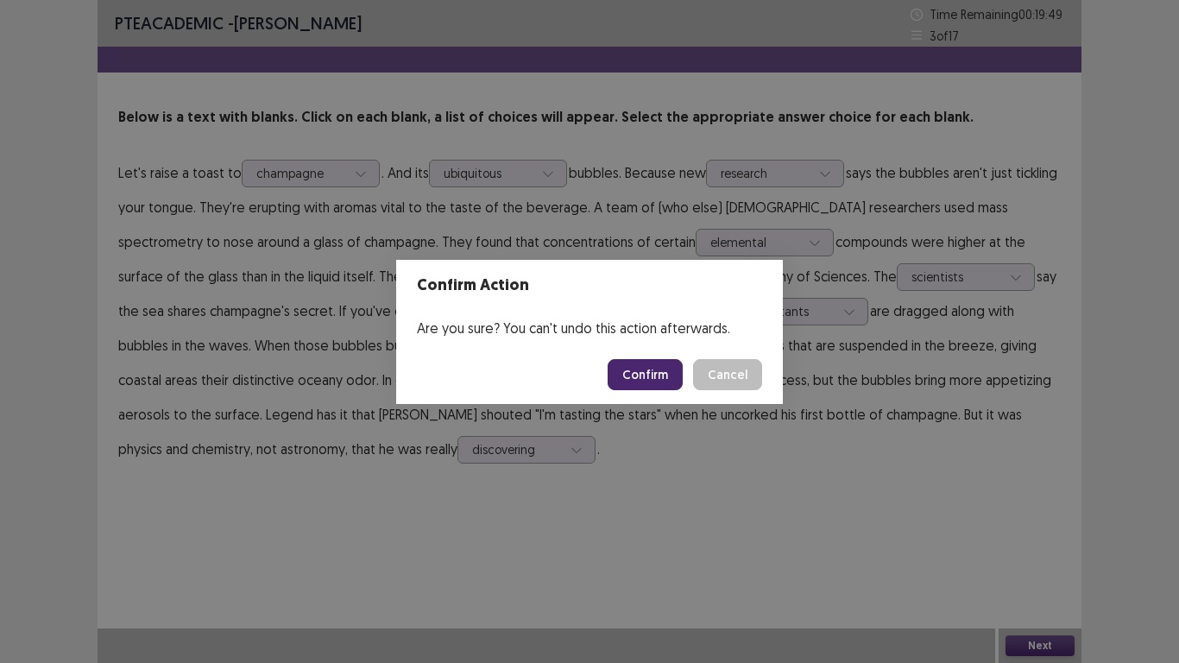
click at [646, 373] on button "Confirm" at bounding box center [645, 374] width 75 height 31
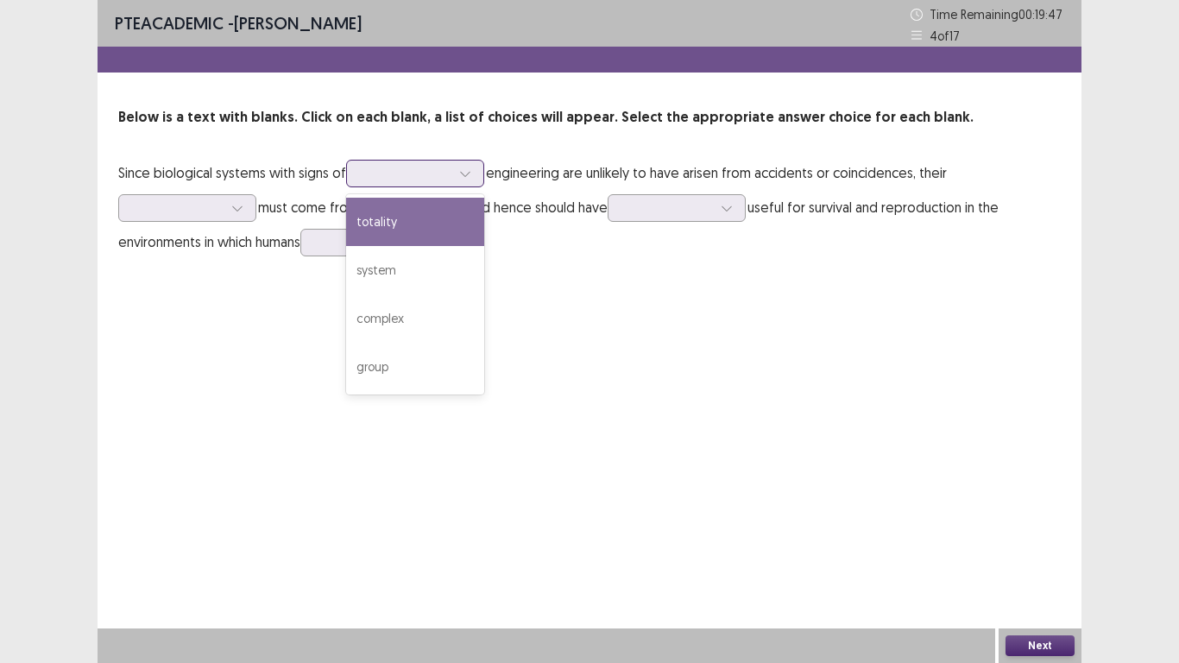
click at [373, 176] on div at bounding box center [406, 173] width 90 height 16
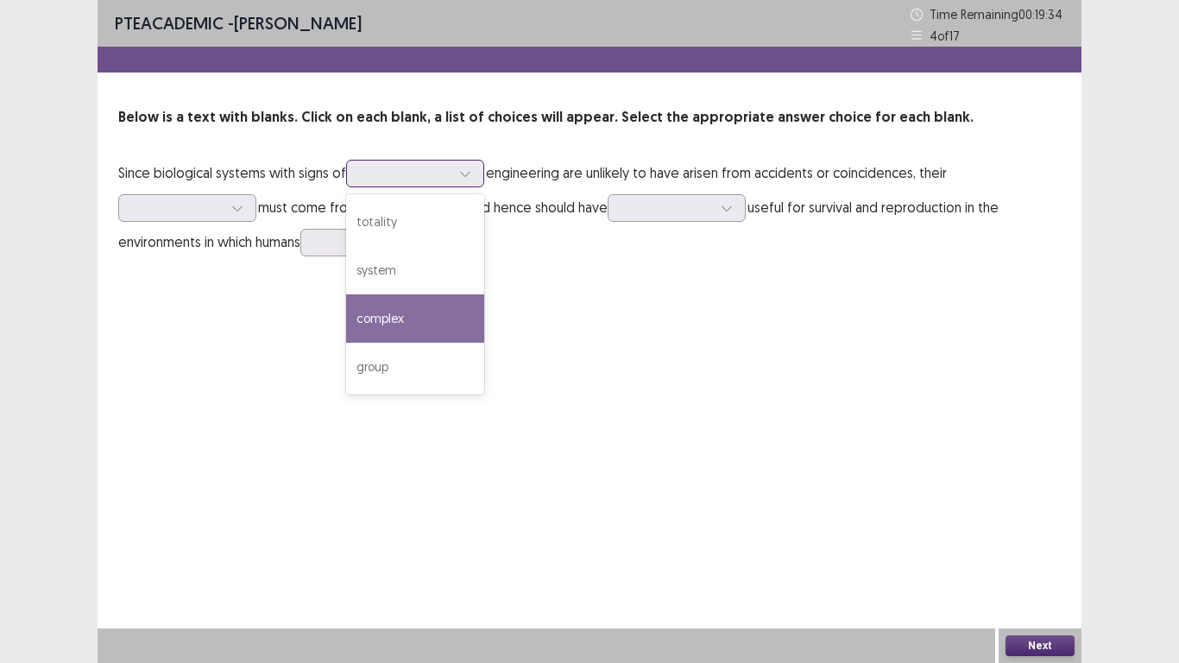
click at [380, 331] on div "complex" at bounding box center [415, 318] width 138 height 48
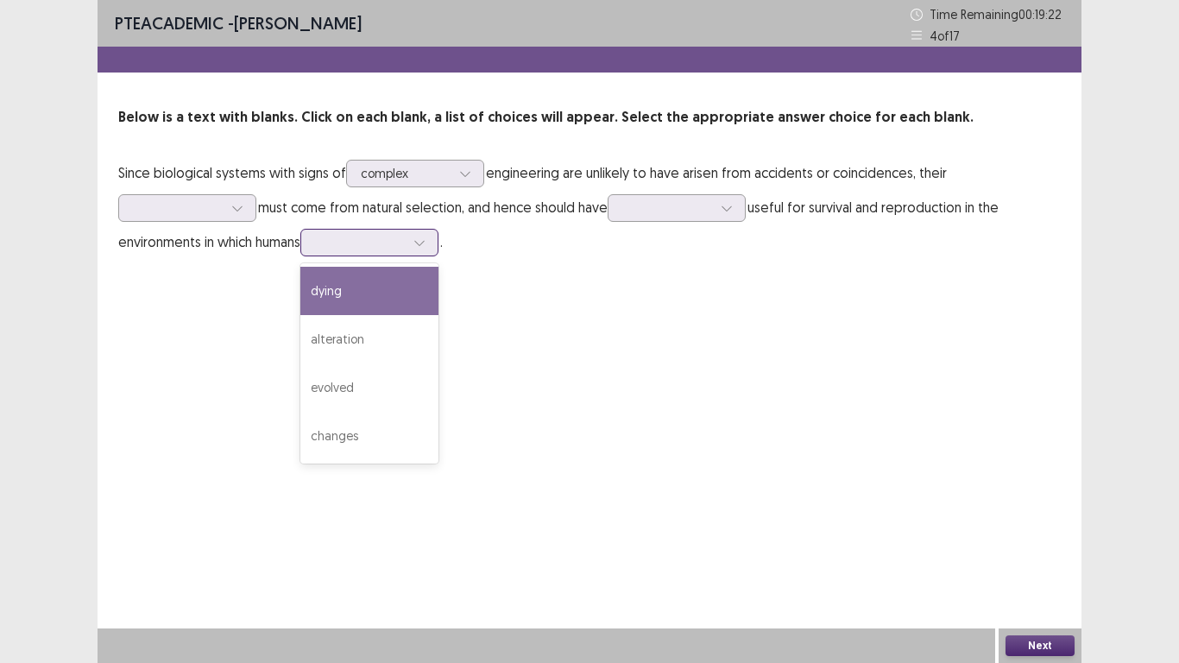
click at [375, 242] on div at bounding box center [360, 242] width 90 height 16
click at [411, 178] on div at bounding box center [406, 173] width 90 height 16
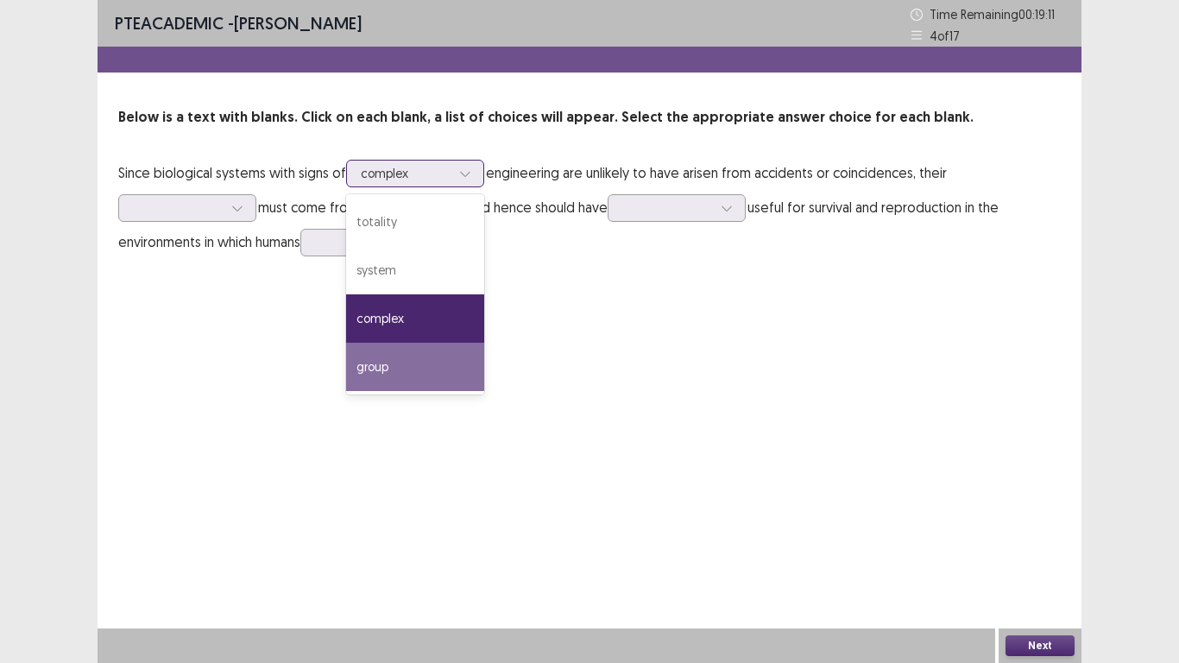
click at [409, 361] on div "group" at bounding box center [415, 367] width 138 height 48
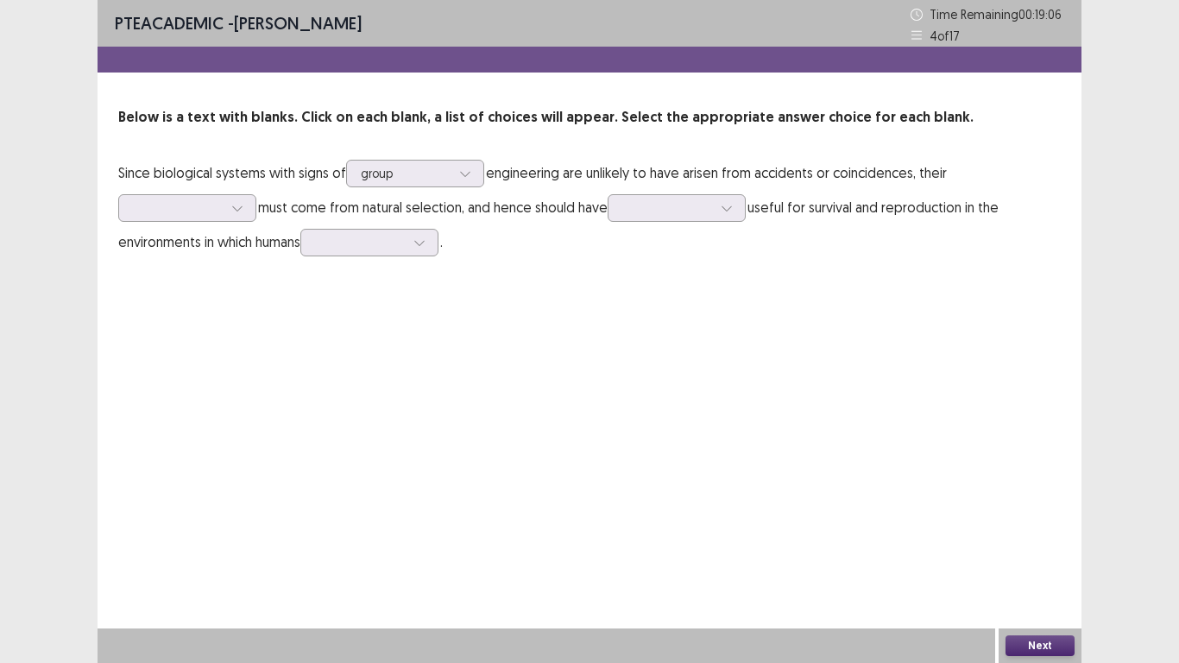
click at [423, 190] on p "Since biological systems with signs of option group, selected. group engineerin…" at bounding box center [589, 207] width 942 height 104
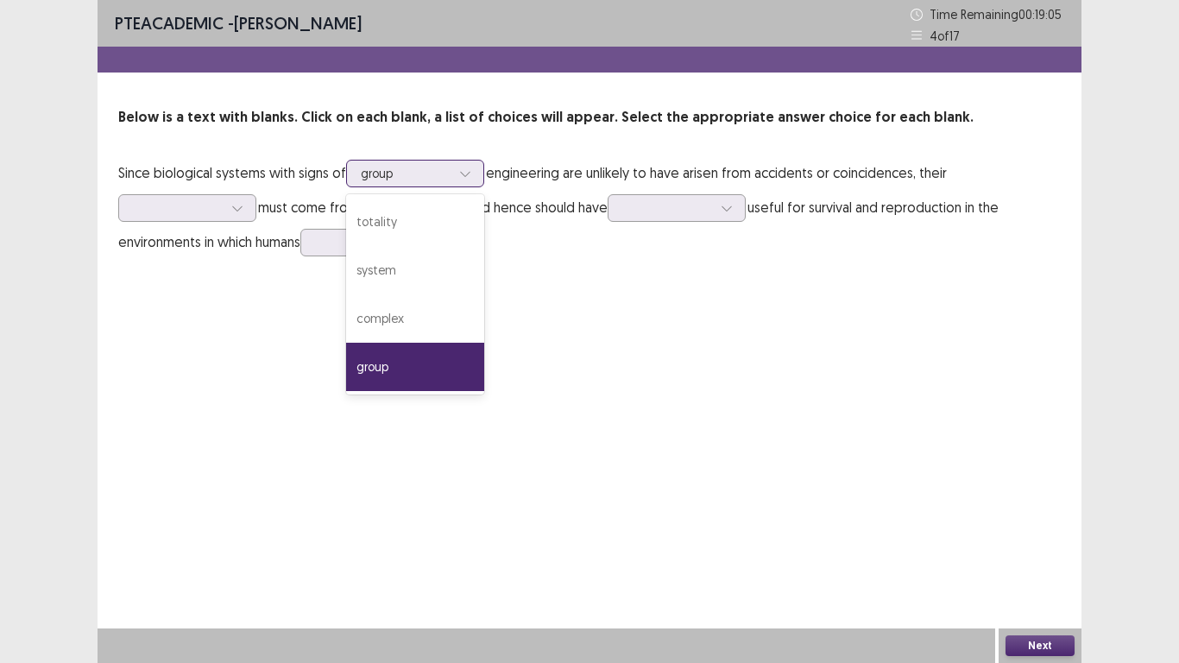
click at [424, 170] on div at bounding box center [406, 173] width 90 height 16
click at [409, 307] on div "complex" at bounding box center [415, 318] width 138 height 48
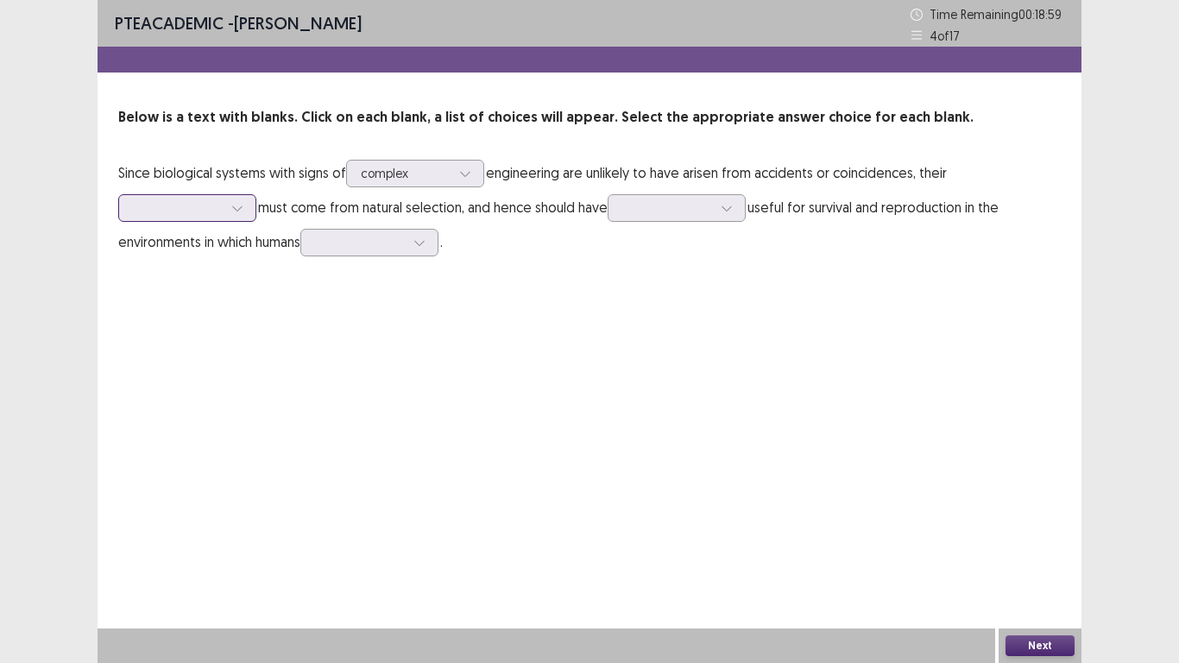
click at [232, 203] on icon at bounding box center [237, 208] width 12 height 12
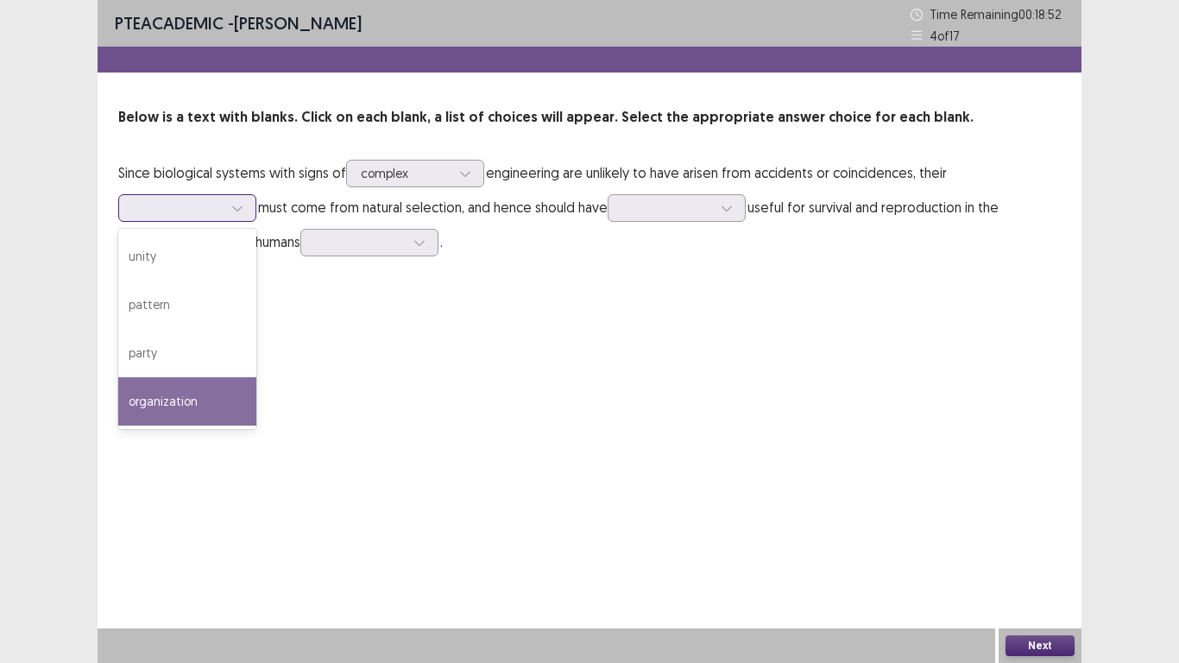
click at [200, 383] on div "organization" at bounding box center [187, 401] width 138 height 48
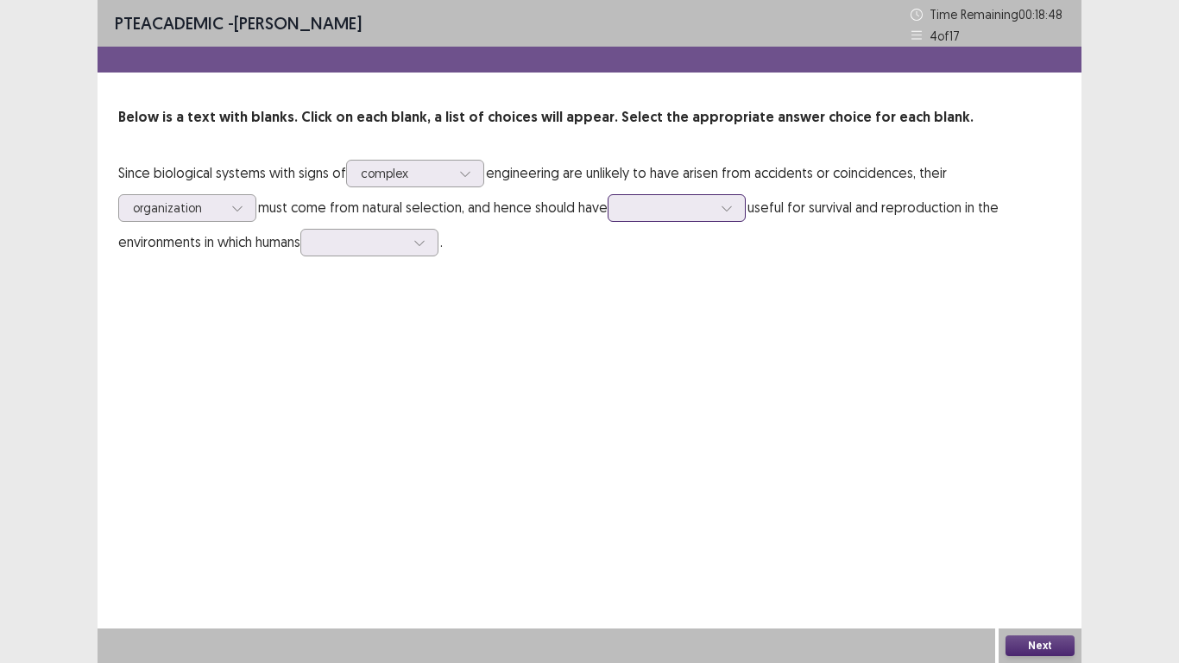
click at [703, 200] on div at bounding box center [667, 207] width 90 height 16
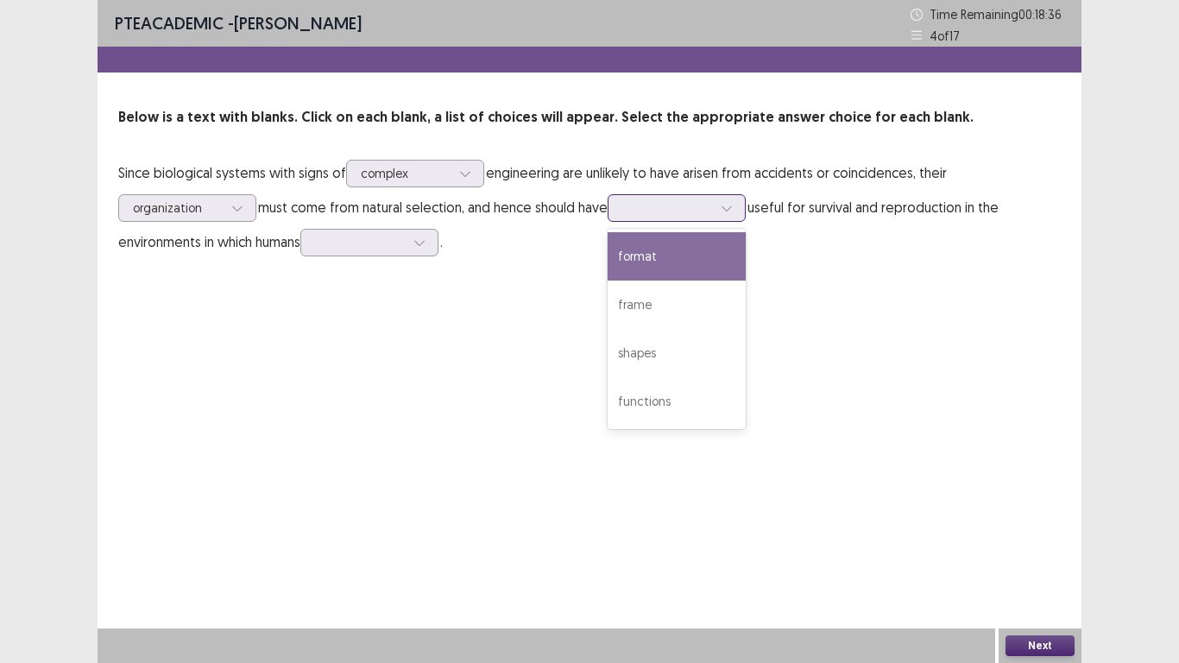
click at [650, 274] on div "format" at bounding box center [677, 256] width 138 height 48
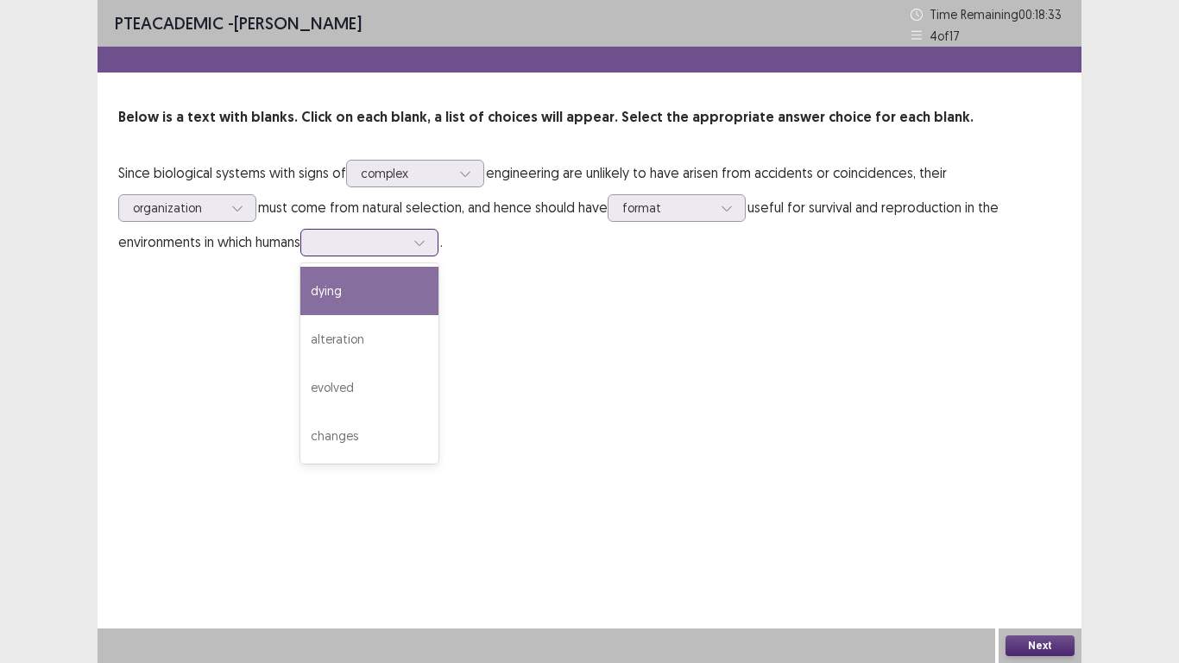
click at [340, 244] on div at bounding box center [360, 242] width 90 height 16
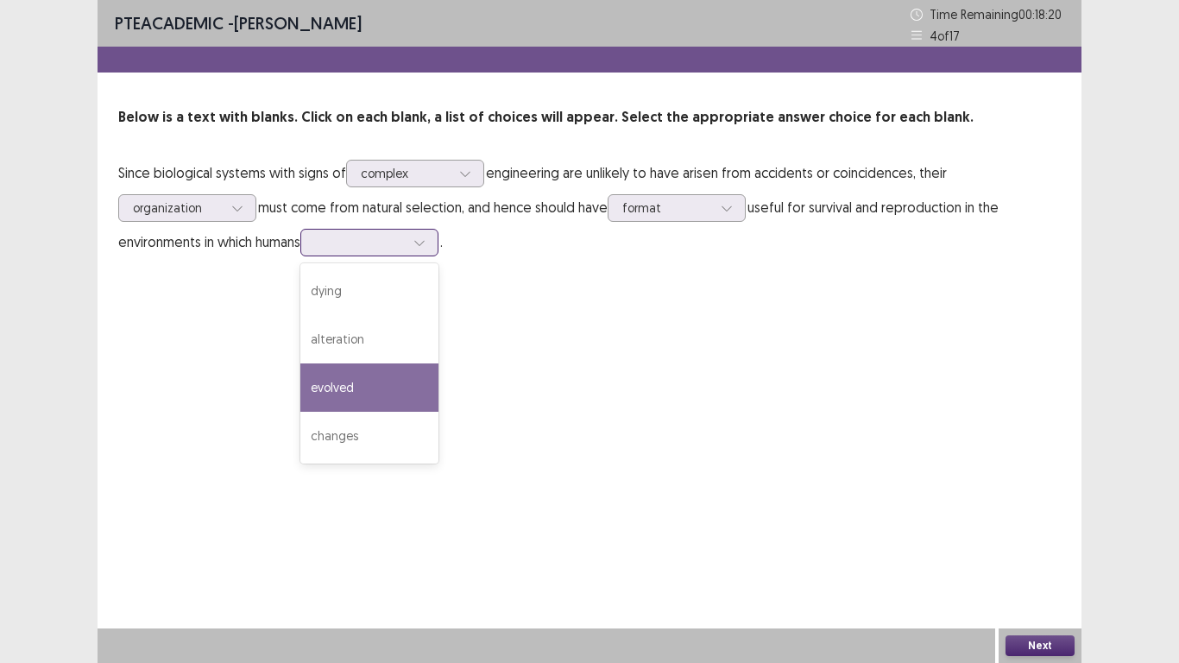
click at [370, 365] on div "evolved" at bounding box center [369, 387] width 138 height 48
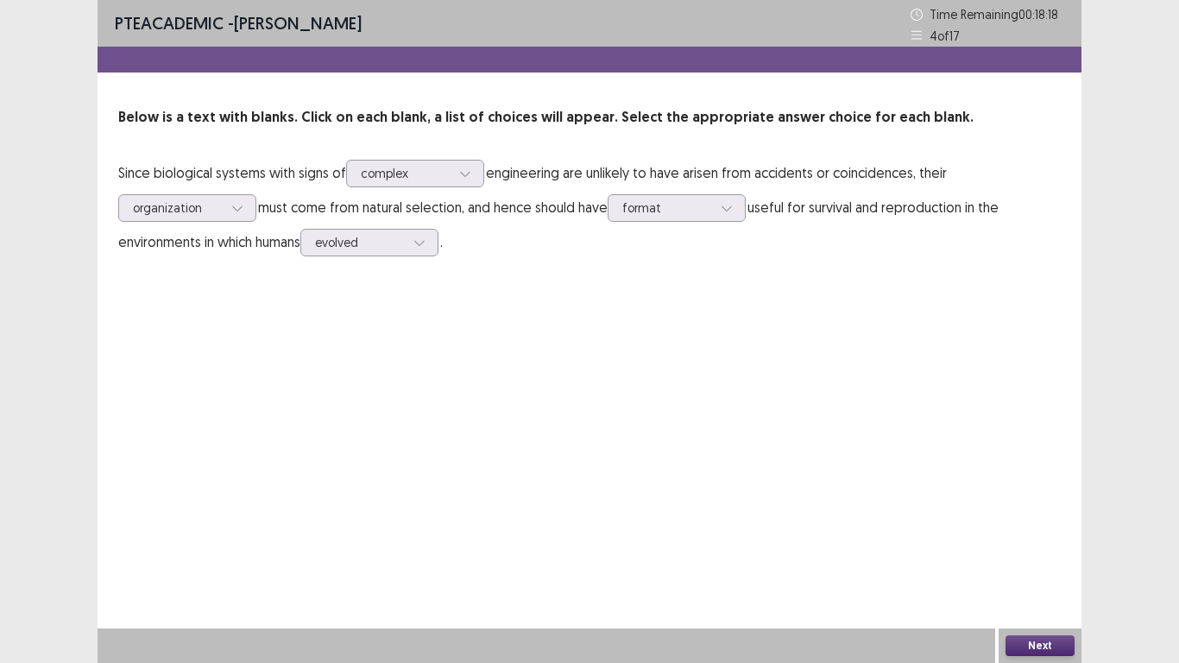
click at [1041, 545] on button "Next" at bounding box center [1039, 645] width 69 height 21
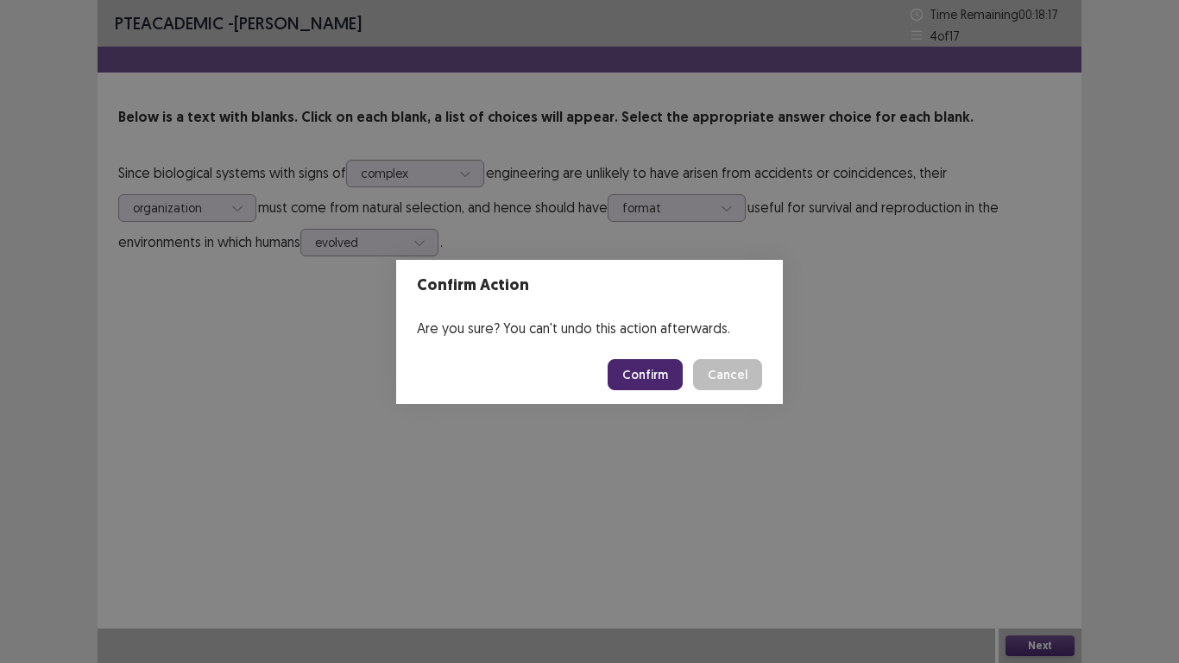
click at [653, 378] on button "Confirm" at bounding box center [645, 374] width 75 height 31
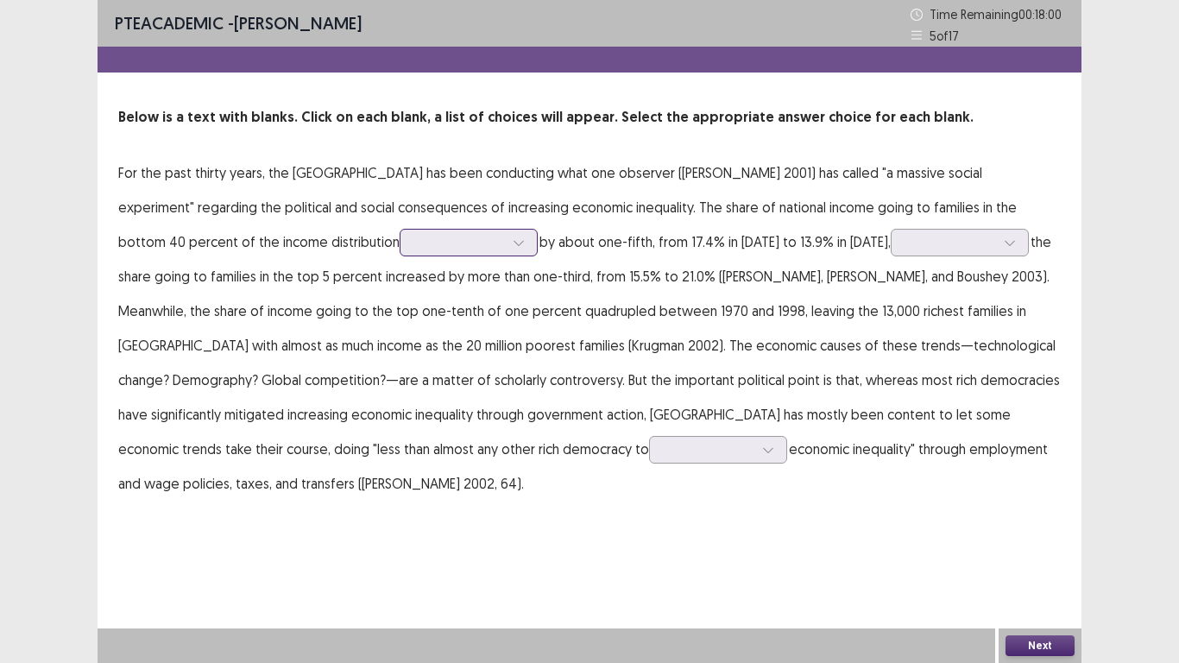
click at [506, 240] on div at bounding box center [519, 243] width 26 height 26
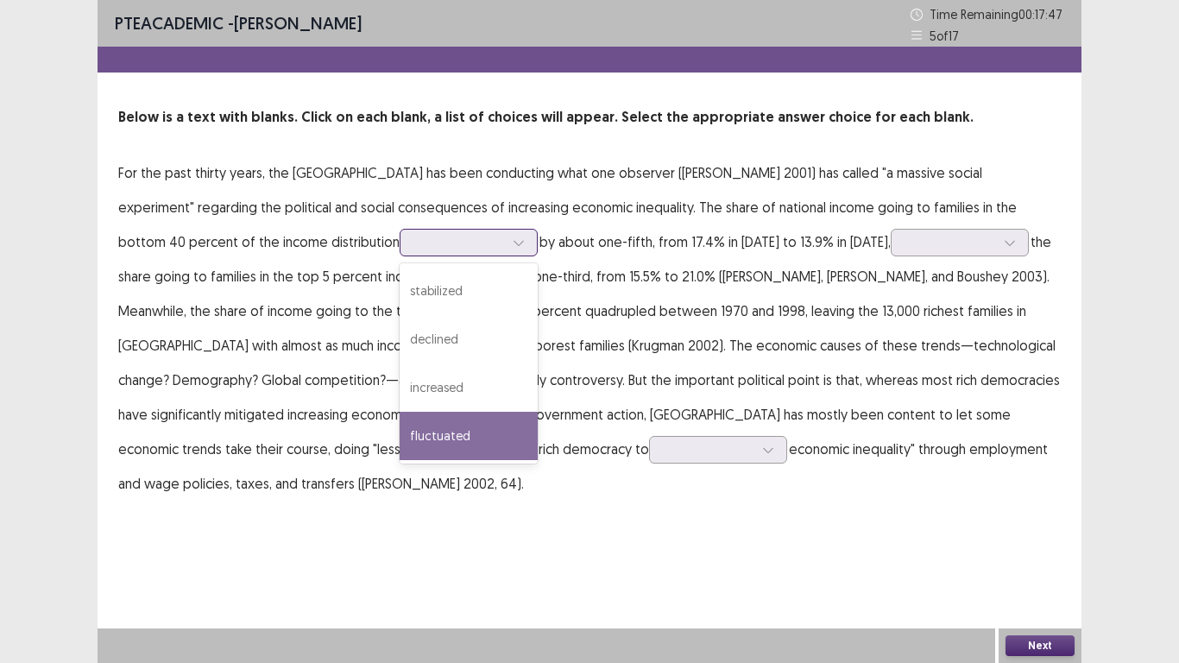
click at [400, 446] on div "fluctuated" at bounding box center [469, 436] width 138 height 48
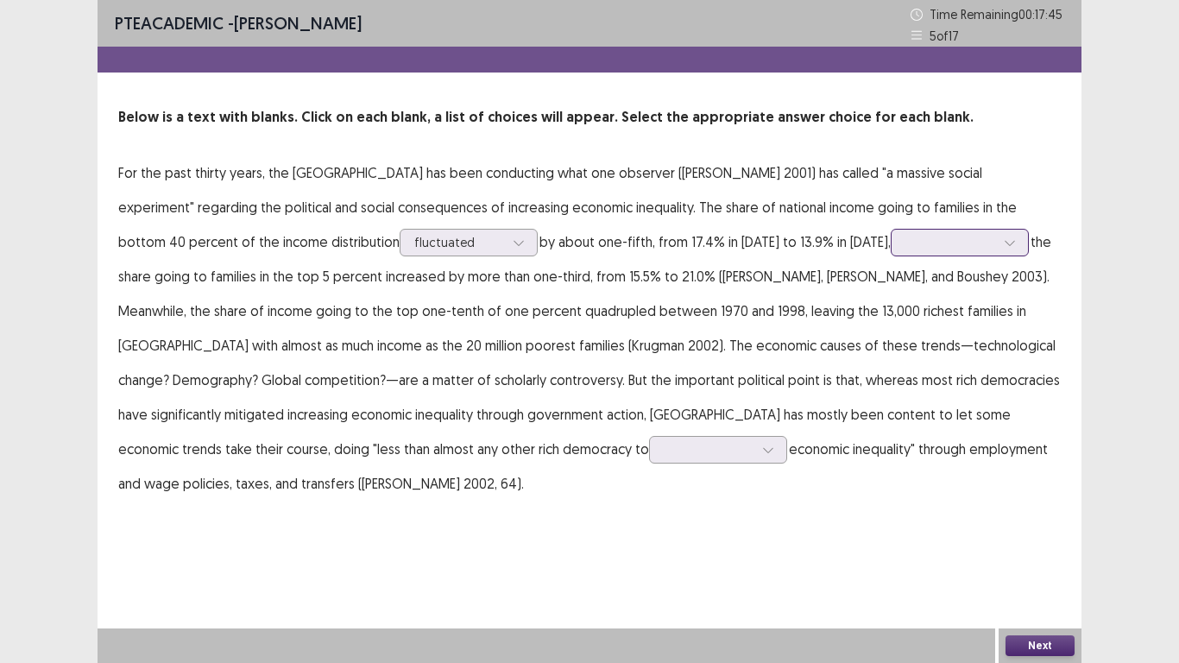
click at [905, 238] on div at bounding box center [950, 242] width 90 height 16
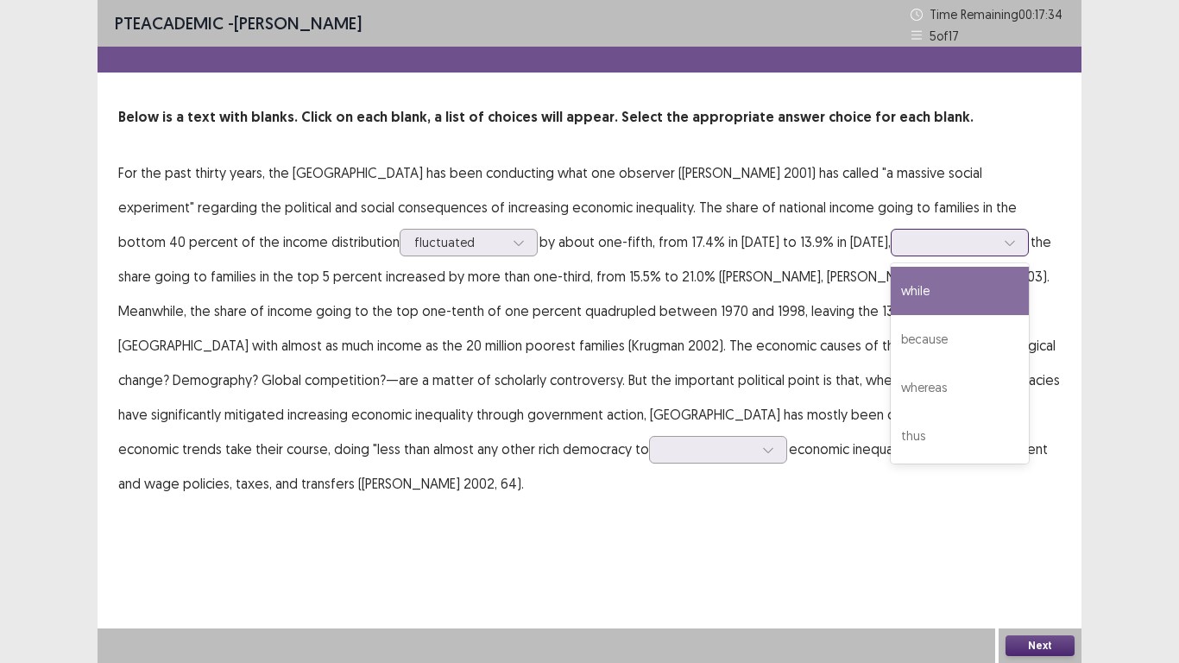
click at [891, 308] on div "while" at bounding box center [960, 291] width 138 height 48
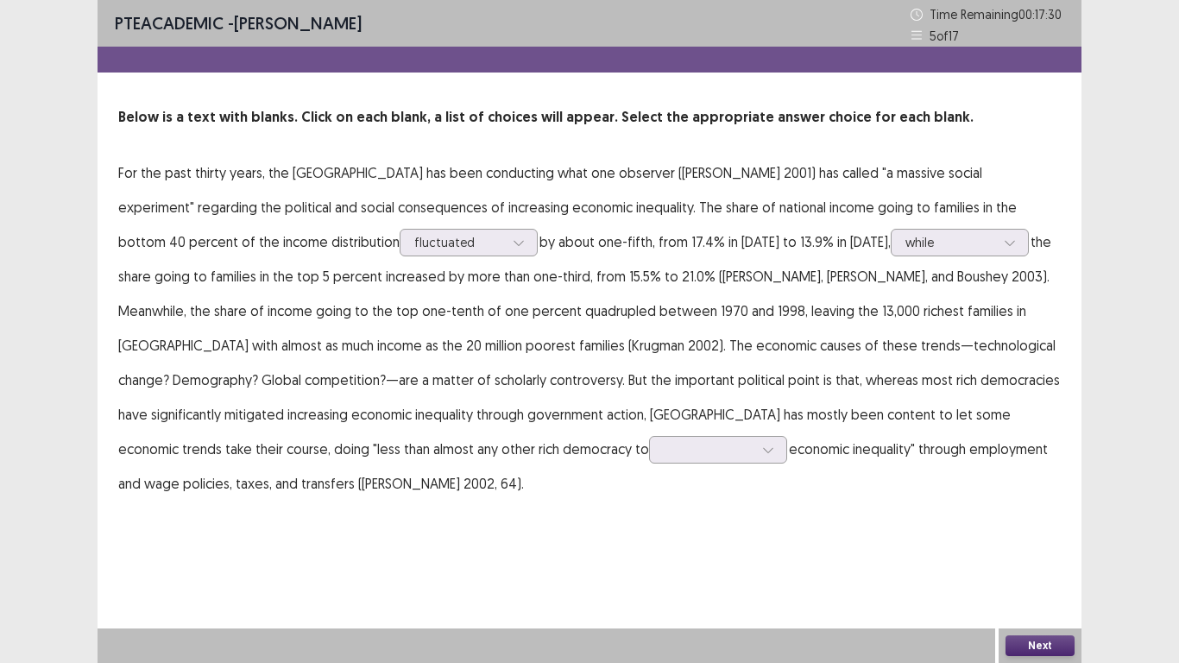
click at [689, 308] on p "For the past thirty years, the United States has been conducting what one obser…" at bounding box center [589, 327] width 942 height 345
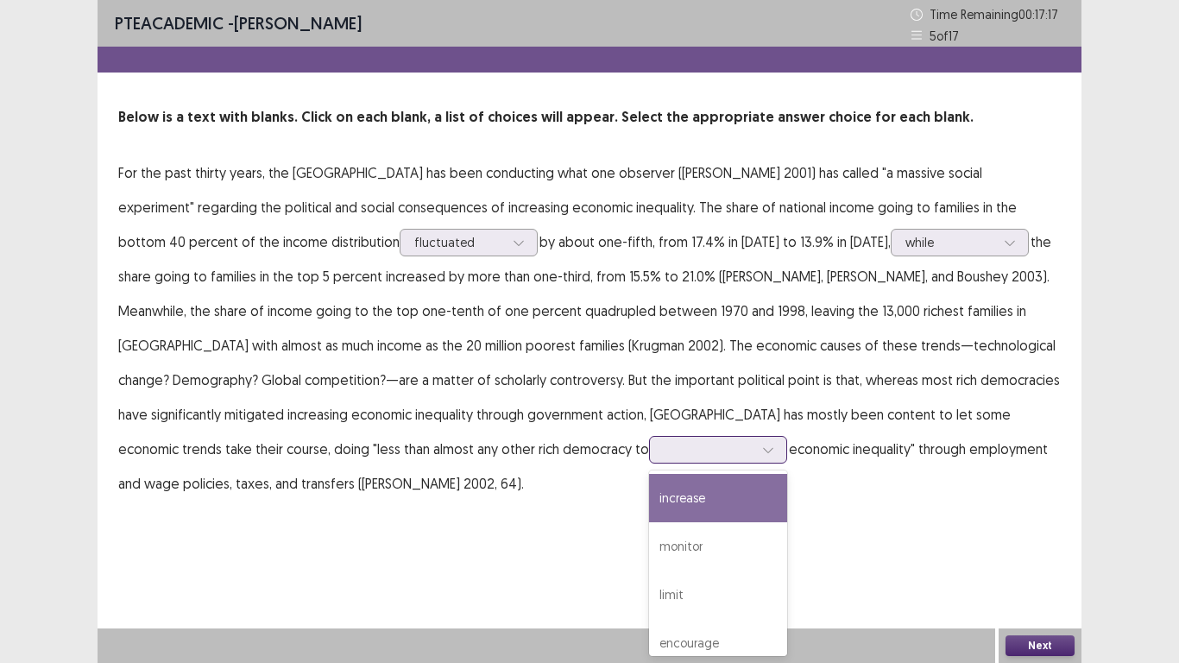
click at [664, 444] on div at bounding box center [709, 449] width 90 height 16
click at [649, 499] on div "increase" at bounding box center [718, 498] width 138 height 48
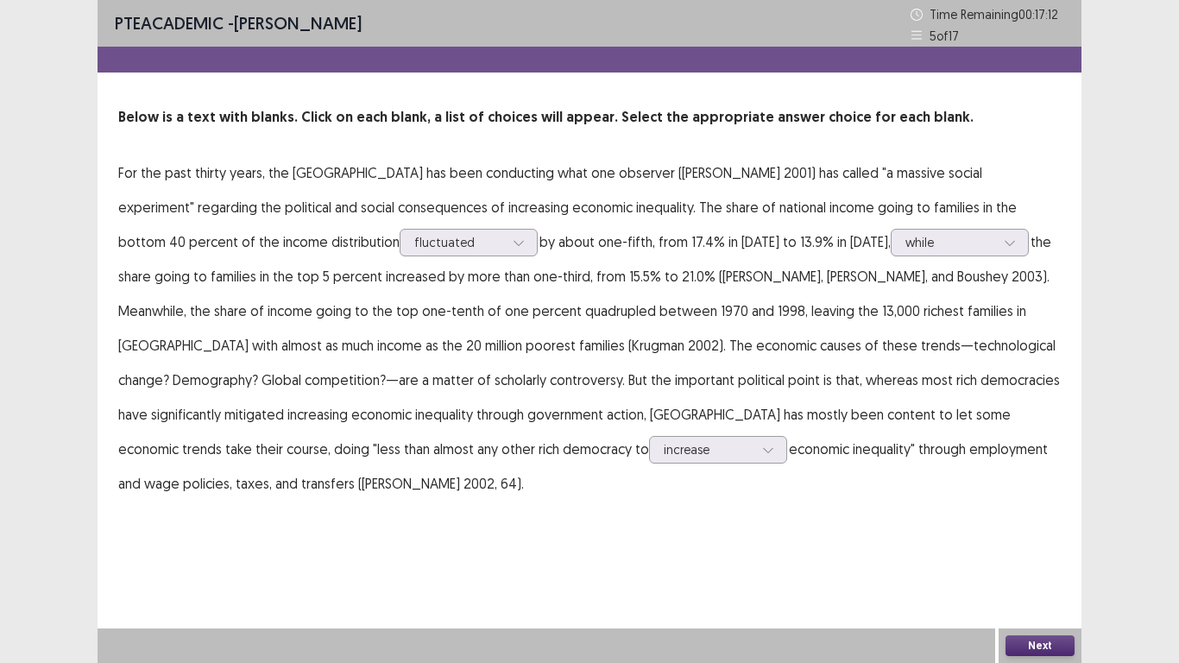
click at [1058, 545] on button "Next" at bounding box center [1039, 645] width 69 height 21
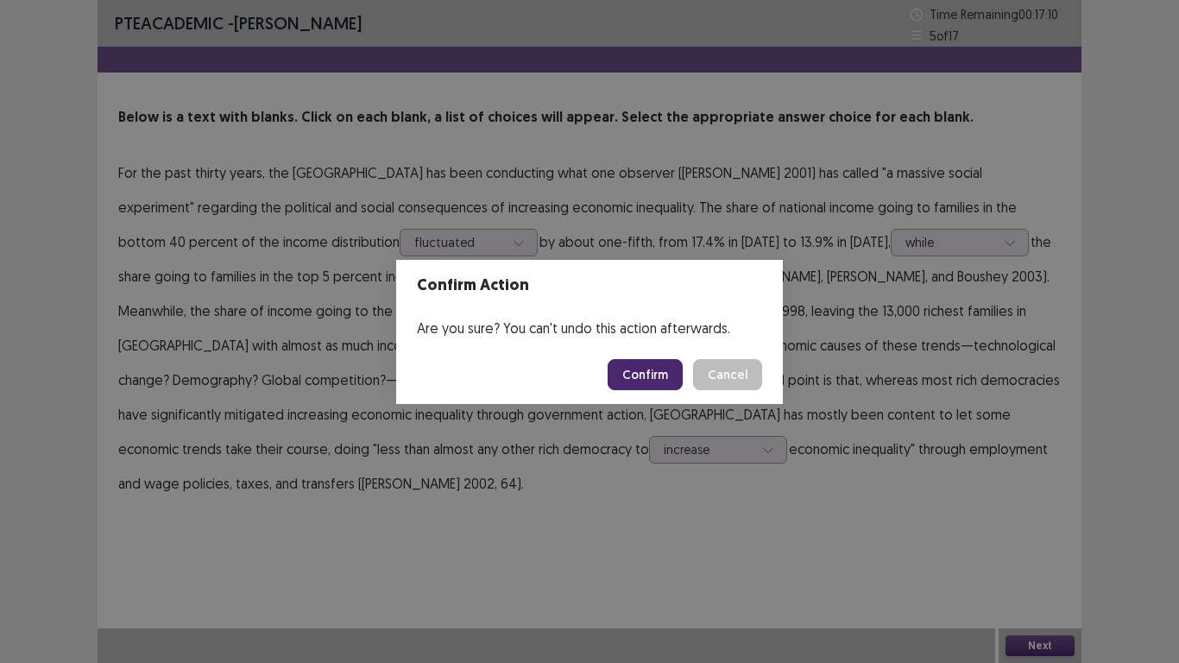
click at [633, 361] on button "Confirm" at bounding box center [645, 374] width 75 height 31
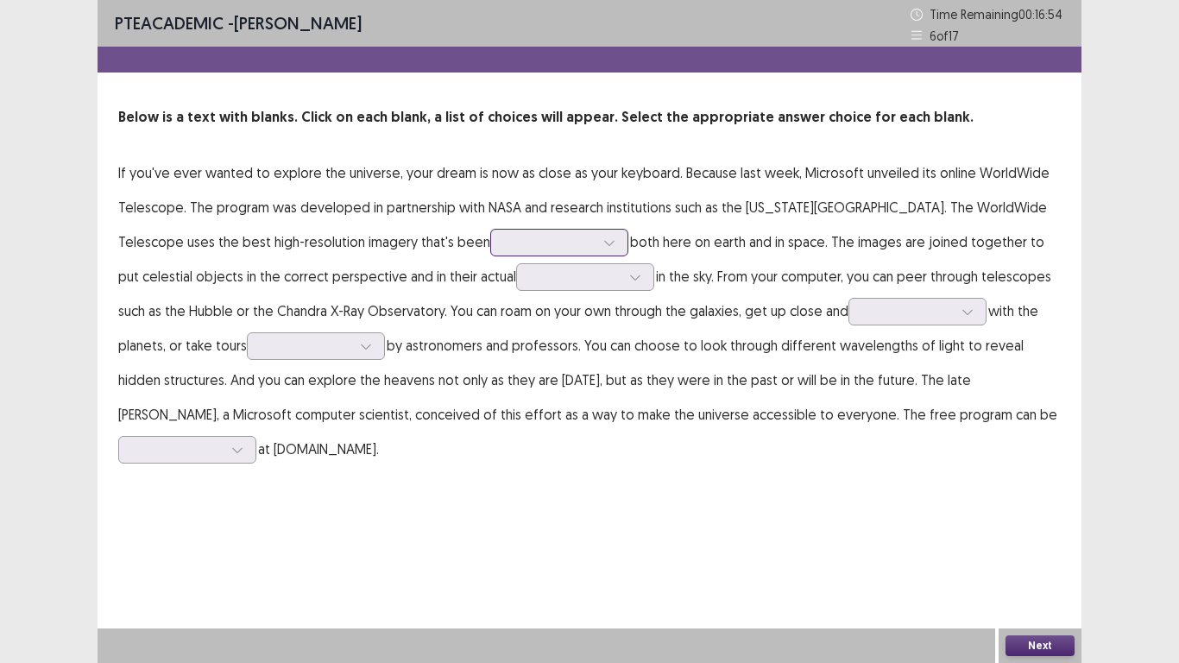
click at [505, 243] on div at bounding box center [550, 242] width 90 height 16
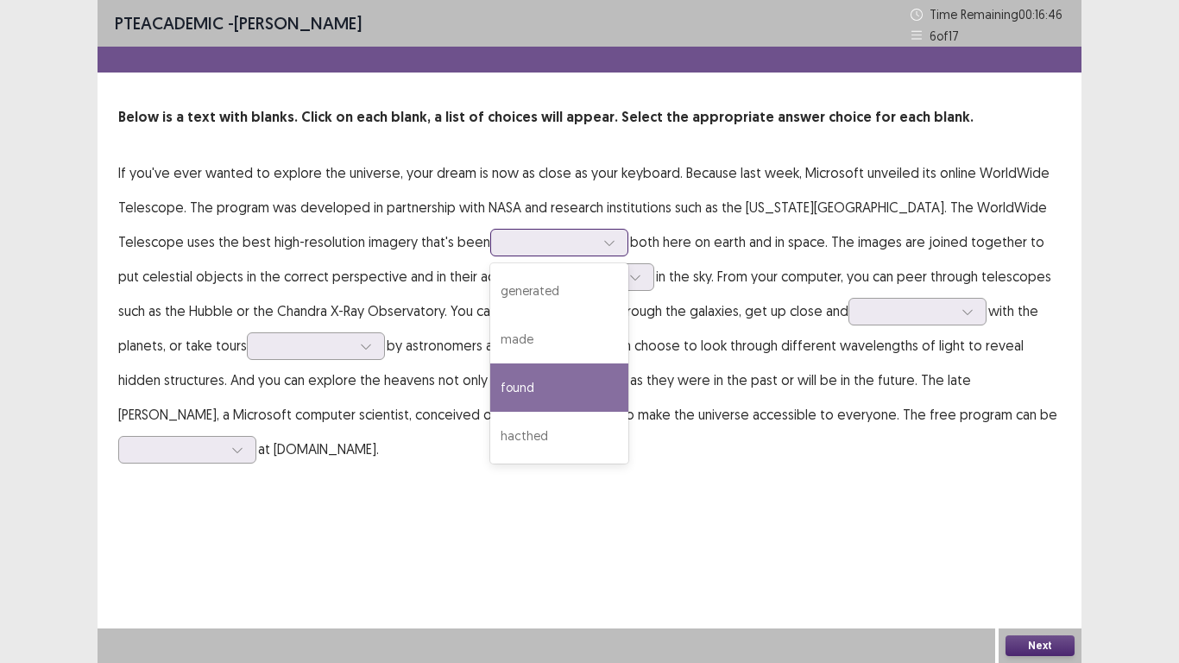
click at [526, 387] on div "found" at bounding box center [559, 387] width 138 height 48
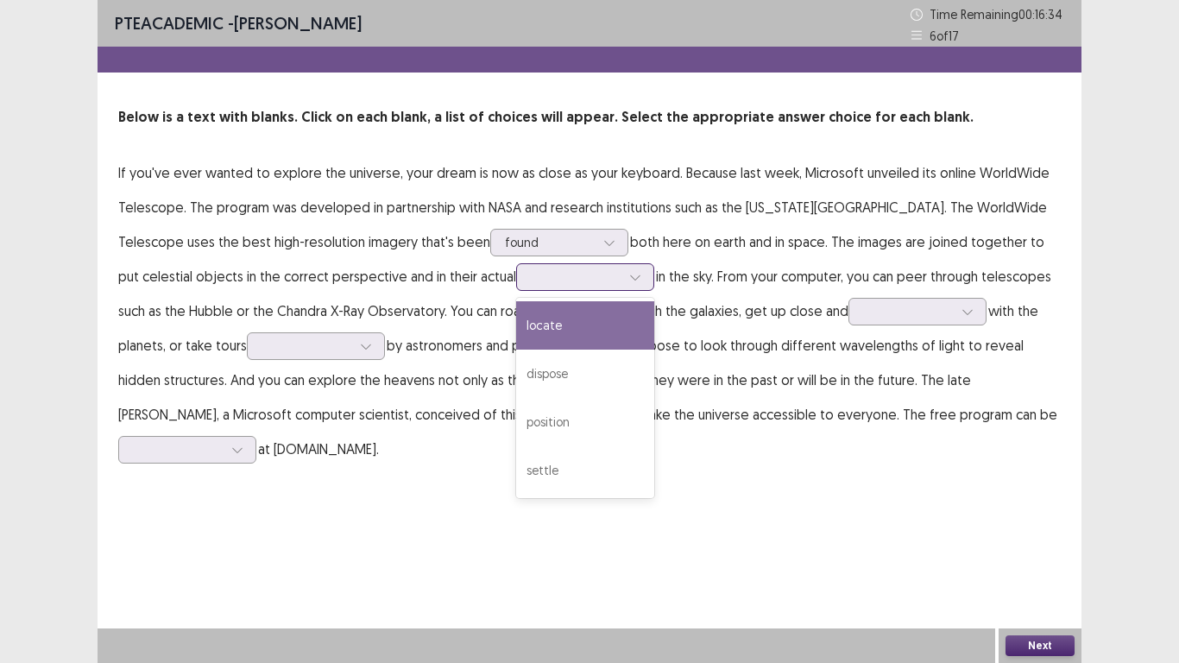
click at [531, 283] on input "text" at bounding box center [532, 276] width 3 height 13
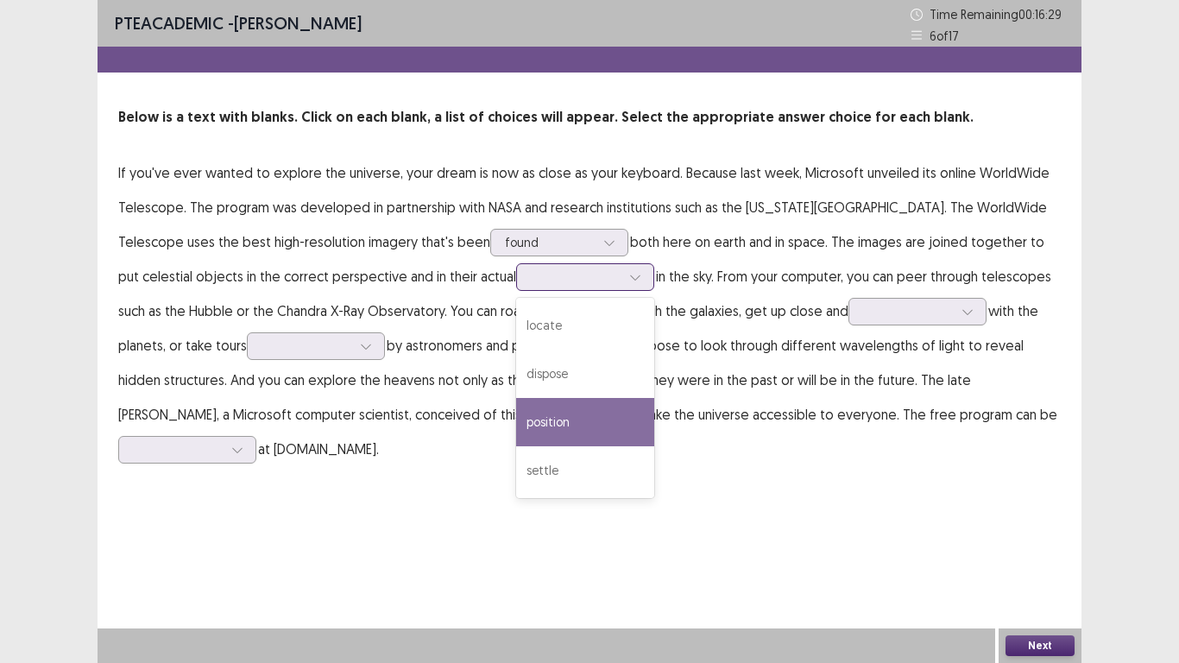
click at [527, 414] on div "position" at bounding box center [585, 422] width 138 height 48
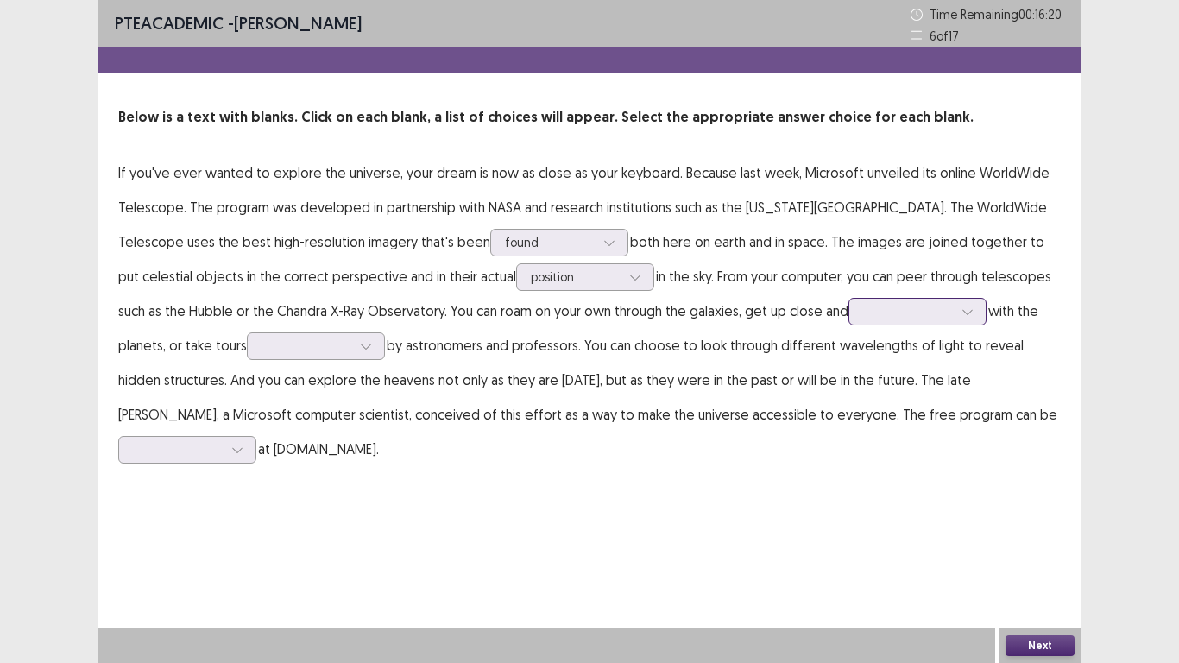
click at [863, 317] on div at bounding box center [908, 311] width 90 height 16
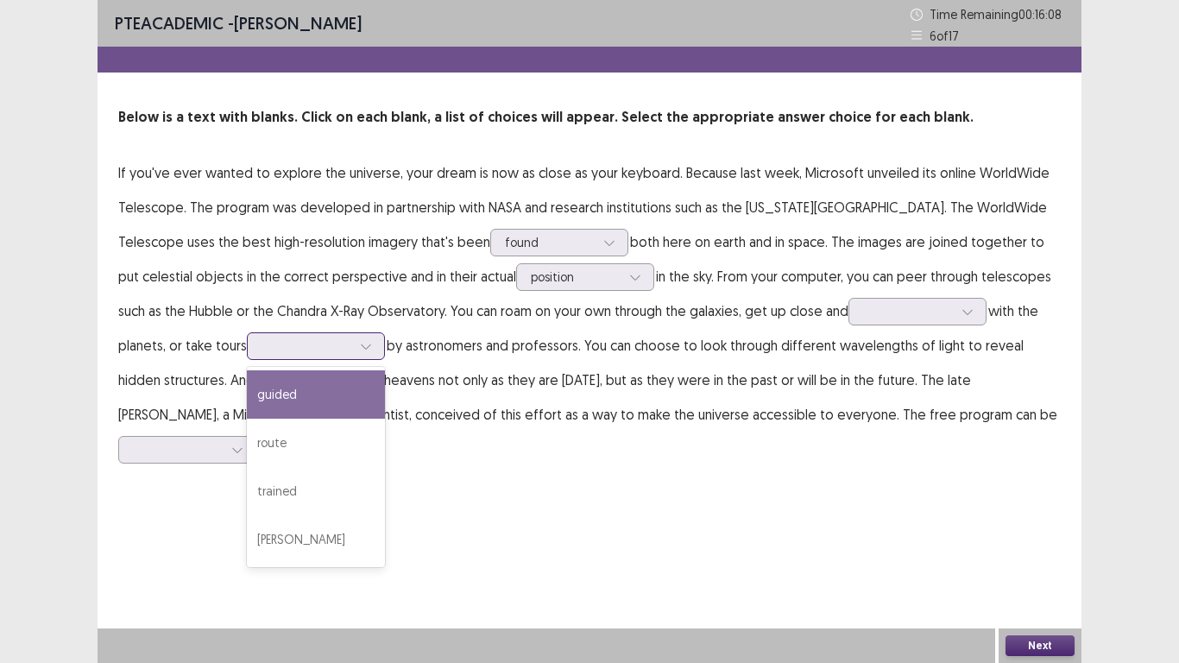
click at [359, 353] on div at bounding box center [366, 346] width 26 height 26
click at [306, 406] on div "guided" at bounding box center [316, 394] width 138 height 48
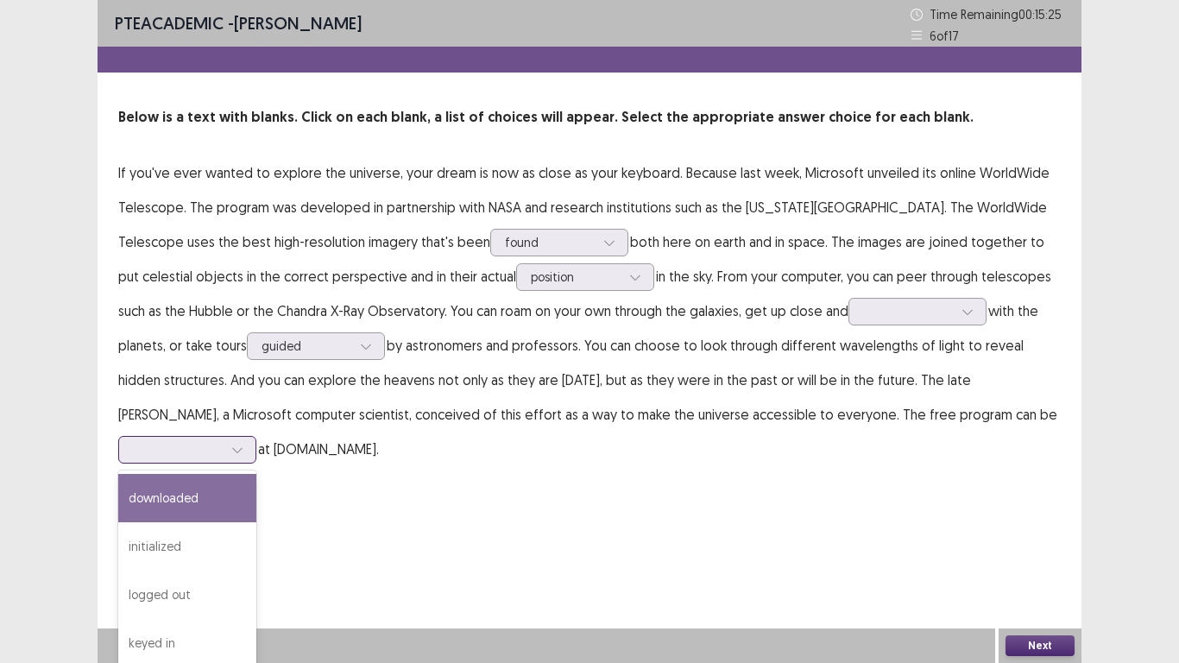
click at [223, 441] on div at bounding box center [178, 449] width 90 height 16
click at [256, 481] on div "downloaded" at bounding box center [187, 498] width 138 height 48
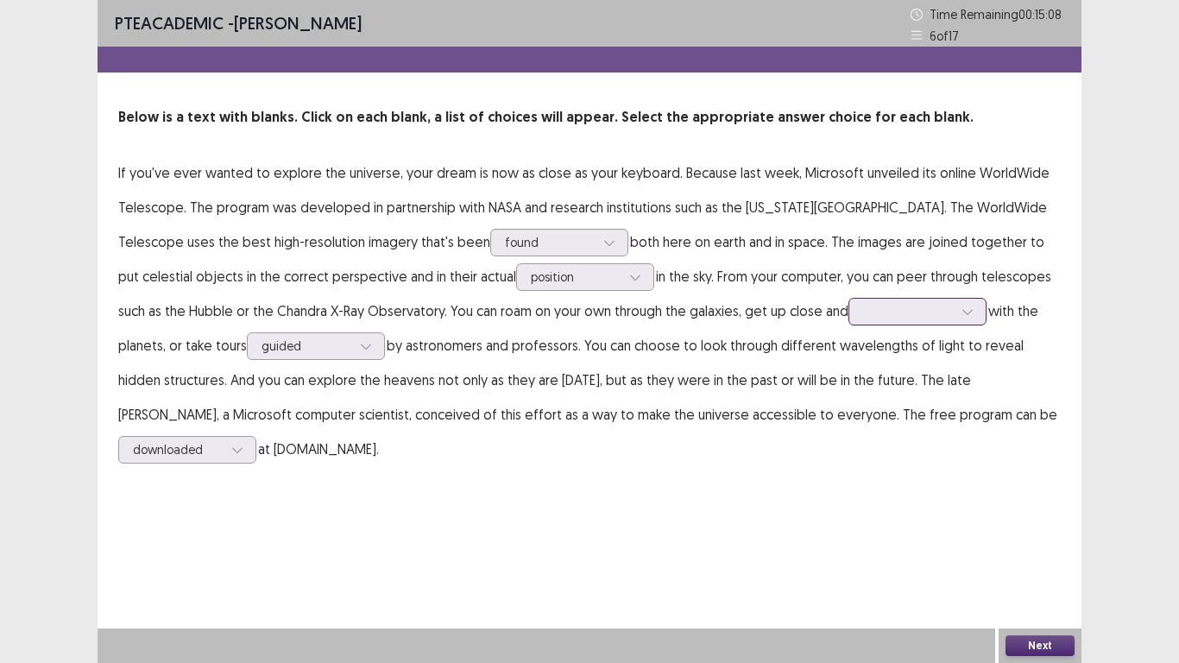
click at [870, 306] on div at bounding box center [908, 311] width 90 height 16
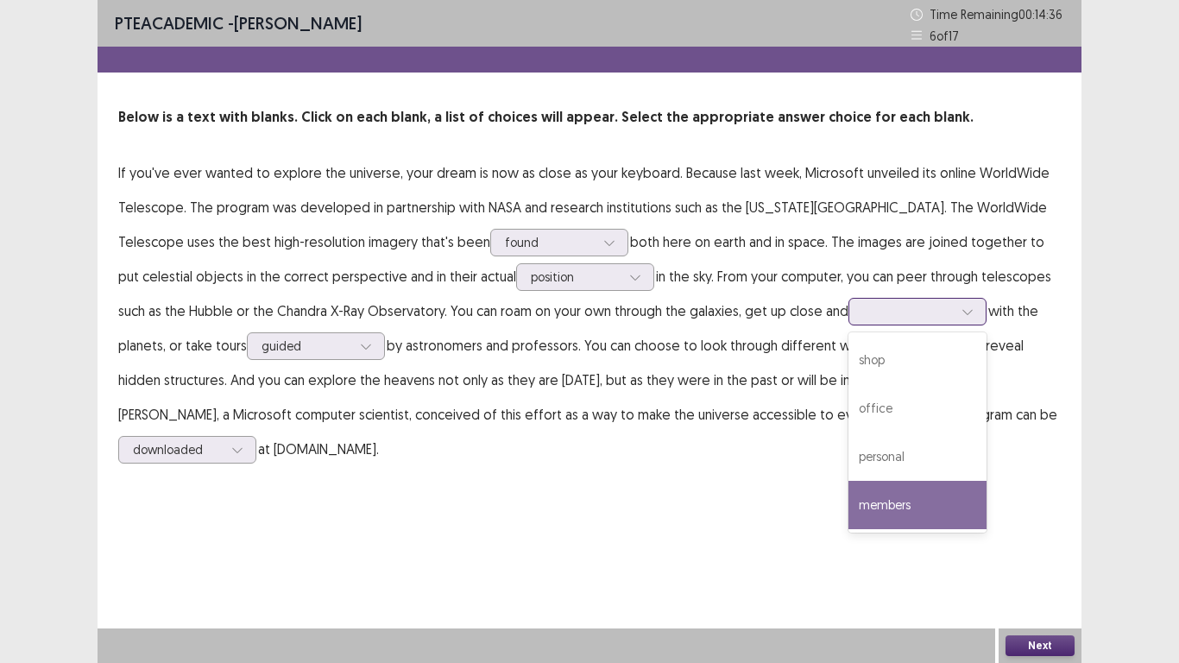
click at [848, 517] on div "members" at bounding box center [917, 505] width 138 height 48
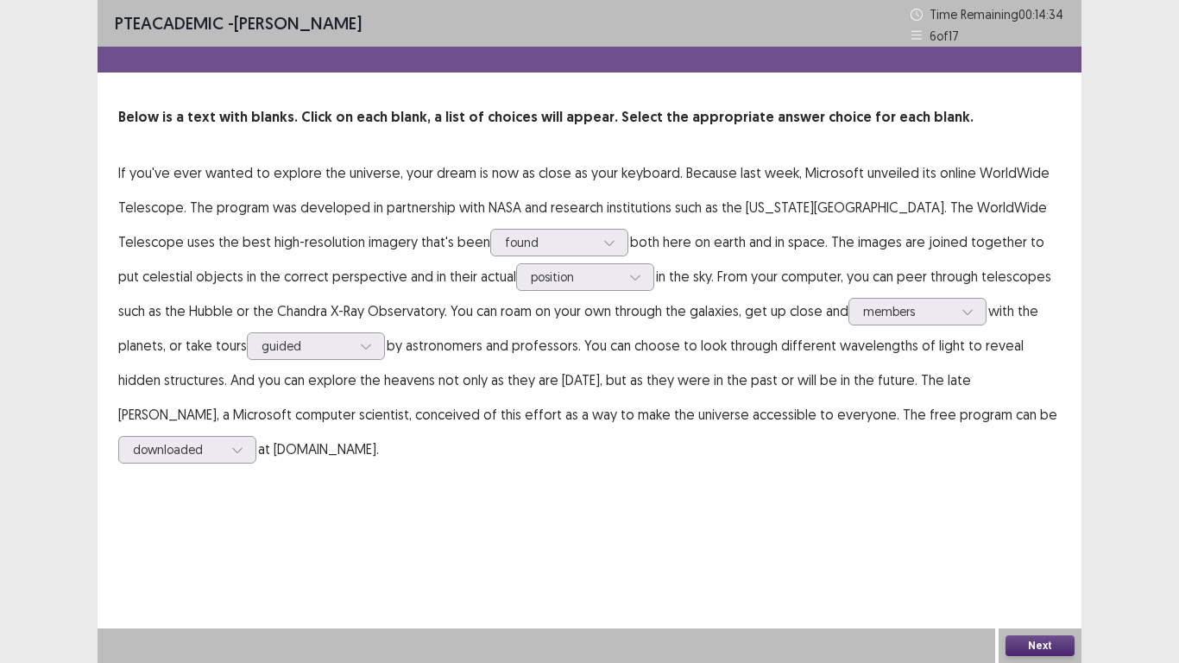
click at [1054, 545] on div "Next" at bounding box center [1039, 645] width 83 height 35
click at [1067, 545] on button "Next" at bounding box center [1039, 645] width 69 height 21
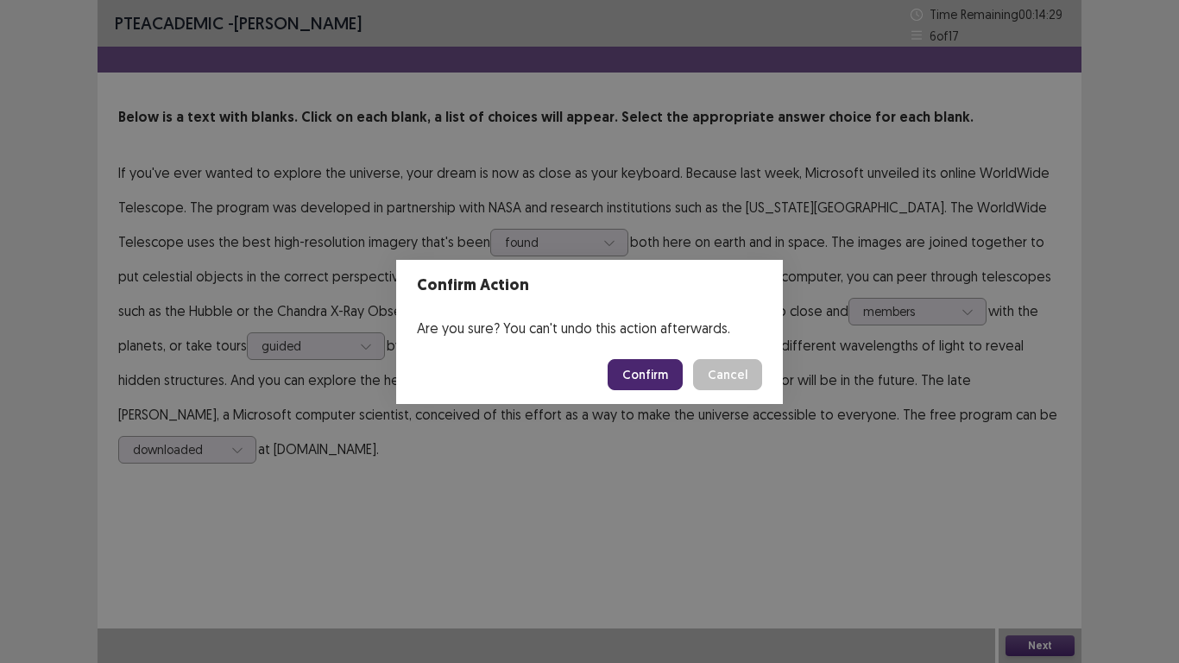
click at [647, 370] on button "Confirm" at bounding box center [645, 374] width 75 height 31
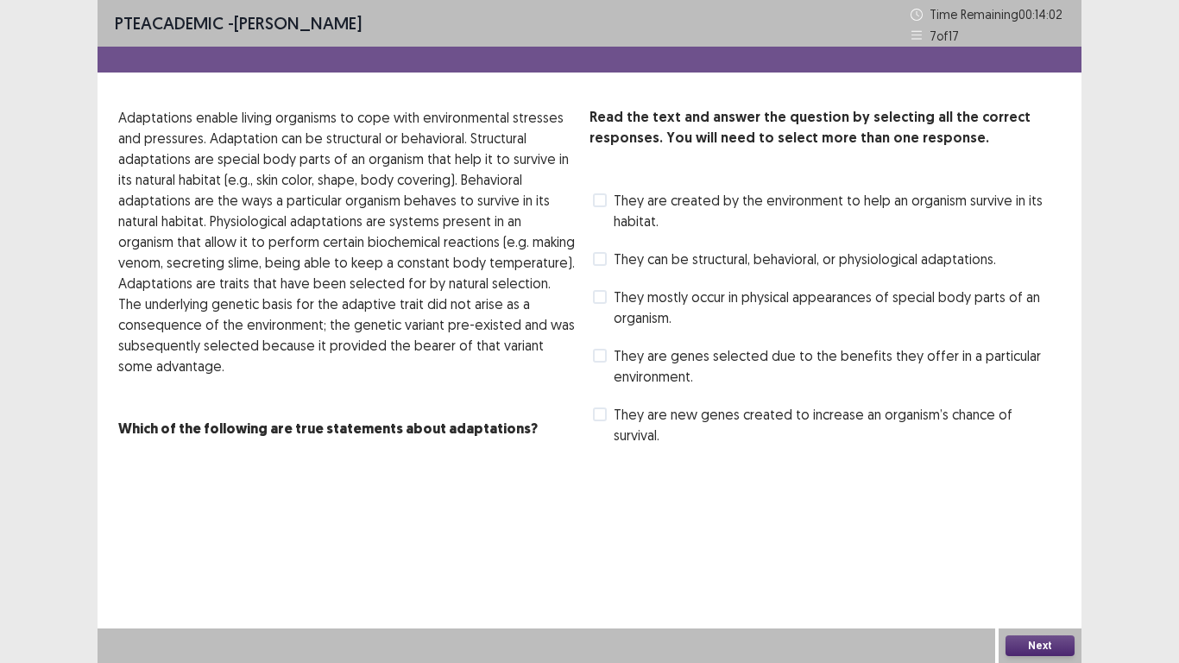
click at [269, 258] on p "Adaptations enable living organisms to cope with environmental stresses and pre…" at bounding box center [346, 241] width 457 height 269
click at [602, 203] on span at bounding box center [600, 200] width 14 height 14
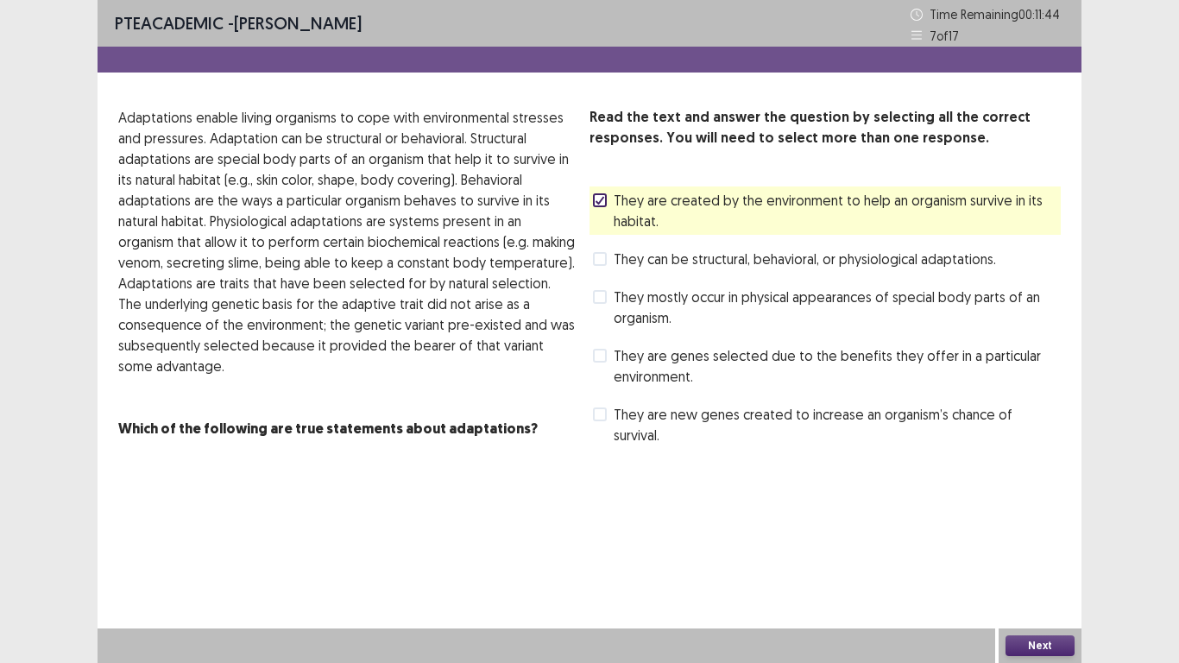
click at [601, 262] on span at bounding box center [600, 259] width 14 height 14
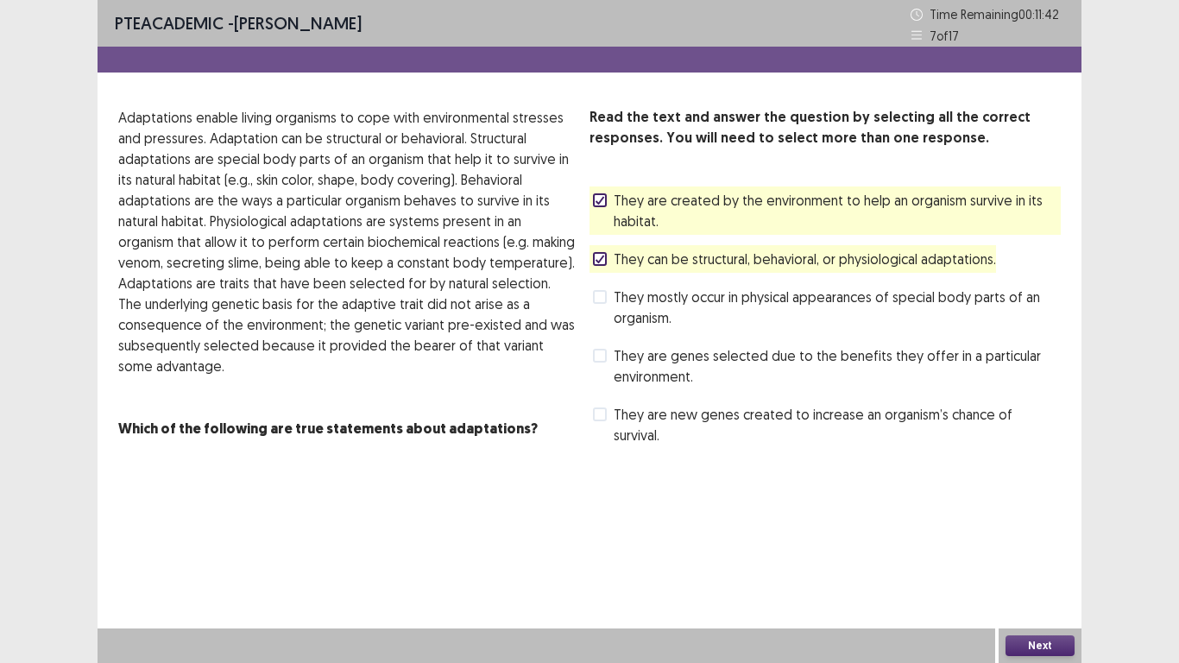
click at [1040, 545] on button "Next" at bounding box center [1039, 645] width 69 height 21
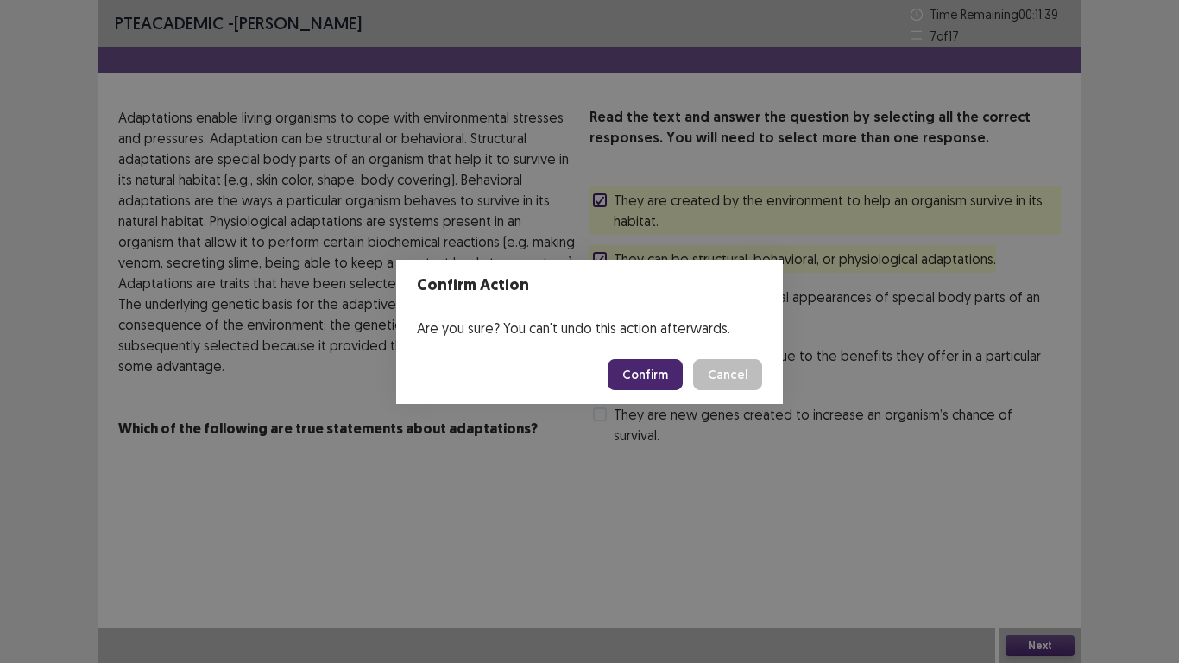
click at [659, 371] on button "Confirm" at bounding box center [645, 374] width 75 height 31
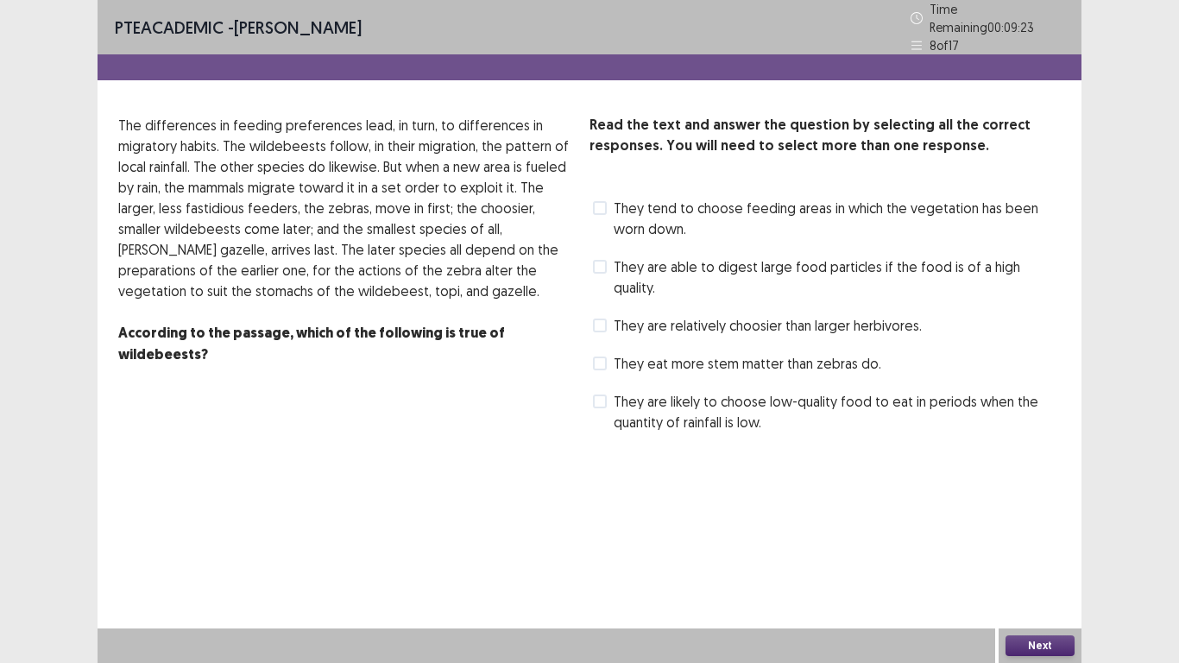
click at [603, 356] on span at bounding box center [600, 363] width 14 height 14
click at [595, 260] on span at bounding box center [600, 267] width 14 height 14
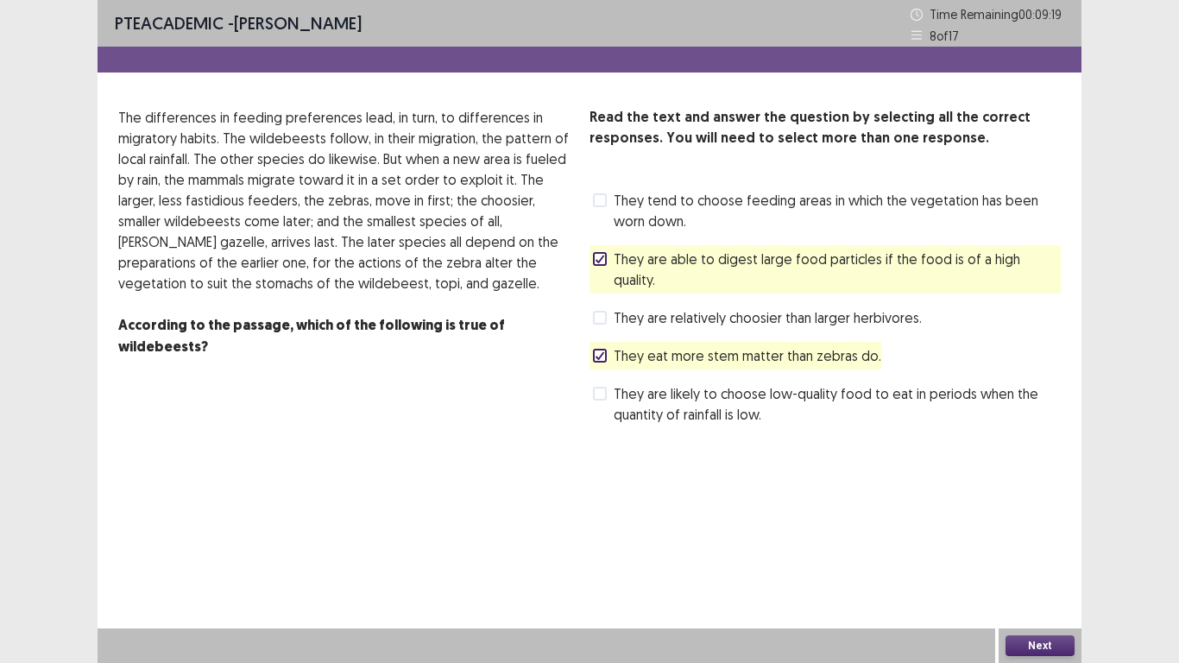
click at [1040, 545] on button "Next" at bounding box center [1039, 645] width 69 height 21
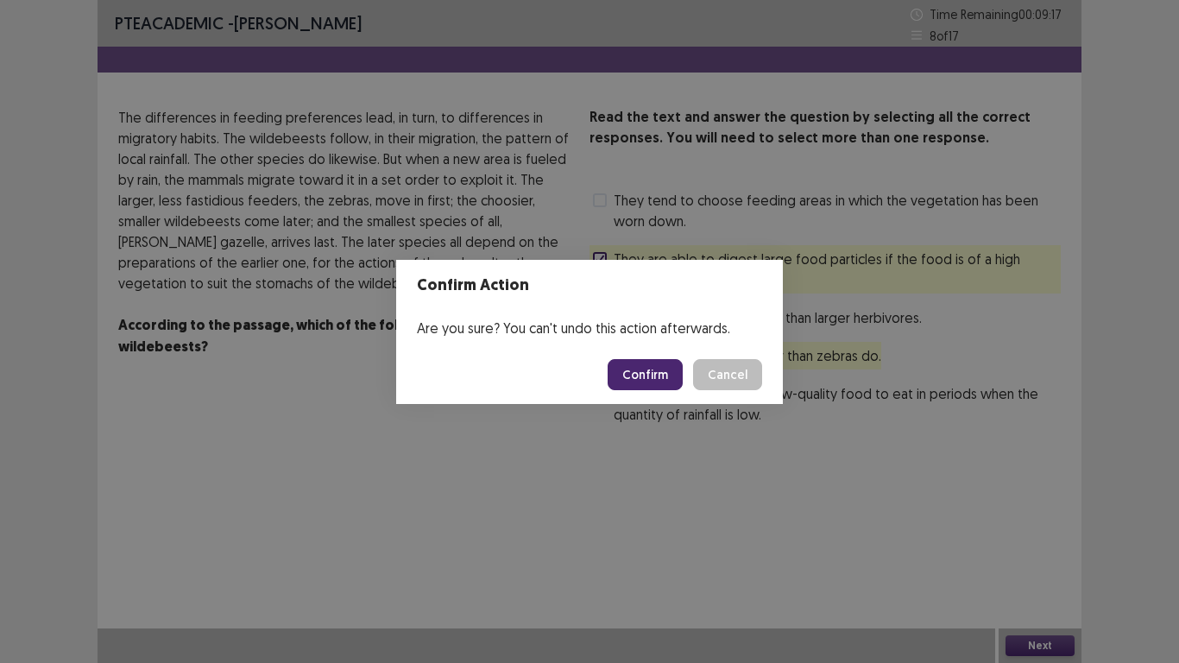
click at [656, 377] on button "Confirm" at bounding box center [645, 374] width 75 height 31
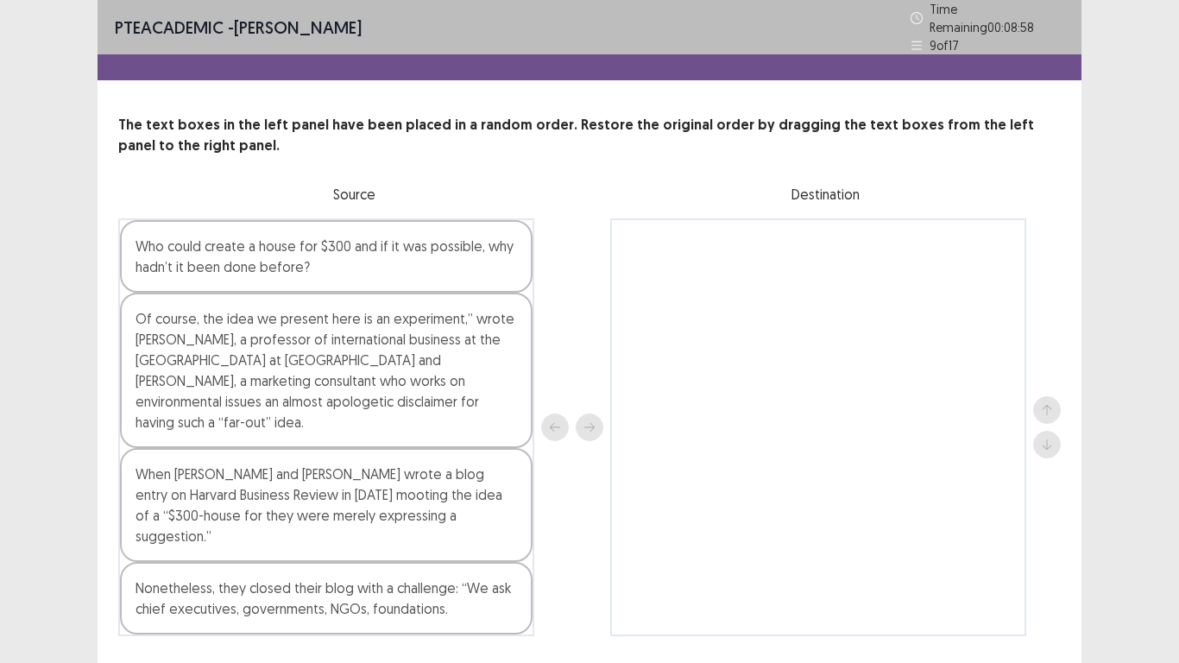
click at [207, 280] on div "Who could create a house for $300 and if it was possible, why hadn’t it been do…" at bounding box center [326, 256] width 413 height 72
click at [343, 250] on div "Who could create a house for $300 and if it was possible, why hadn’t it been do…" at bounding box center [326, 256] width 413 height 72
click at [224, 252] on div "Who could create a house for $300 and if it was possible, why hadn’t it been do…" at bounding box center [326, 256] width 413 height 72
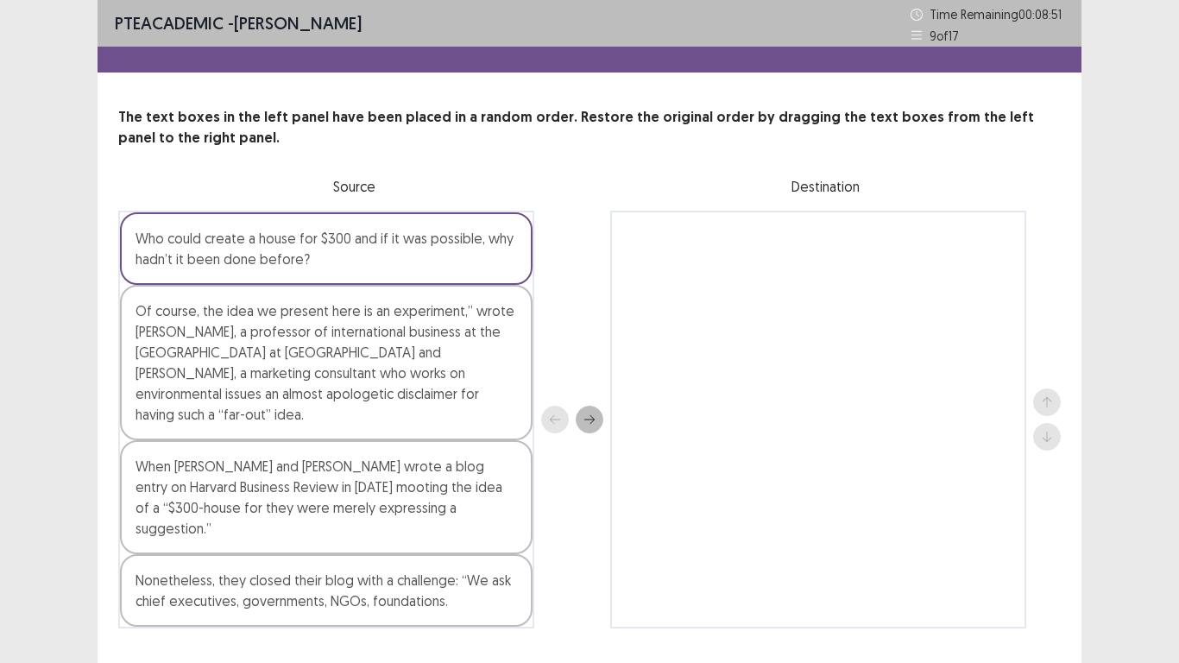
drag, startPoint x: 345, startPoint y: 256, endPoint x: 359, endPoint y: 253, distance: 14.2
click at [359, 253] on div "Who could create a house for $300 and if it was possible, why hadn’t it been do…" at bounding box center [326, 248] width 413 height 72
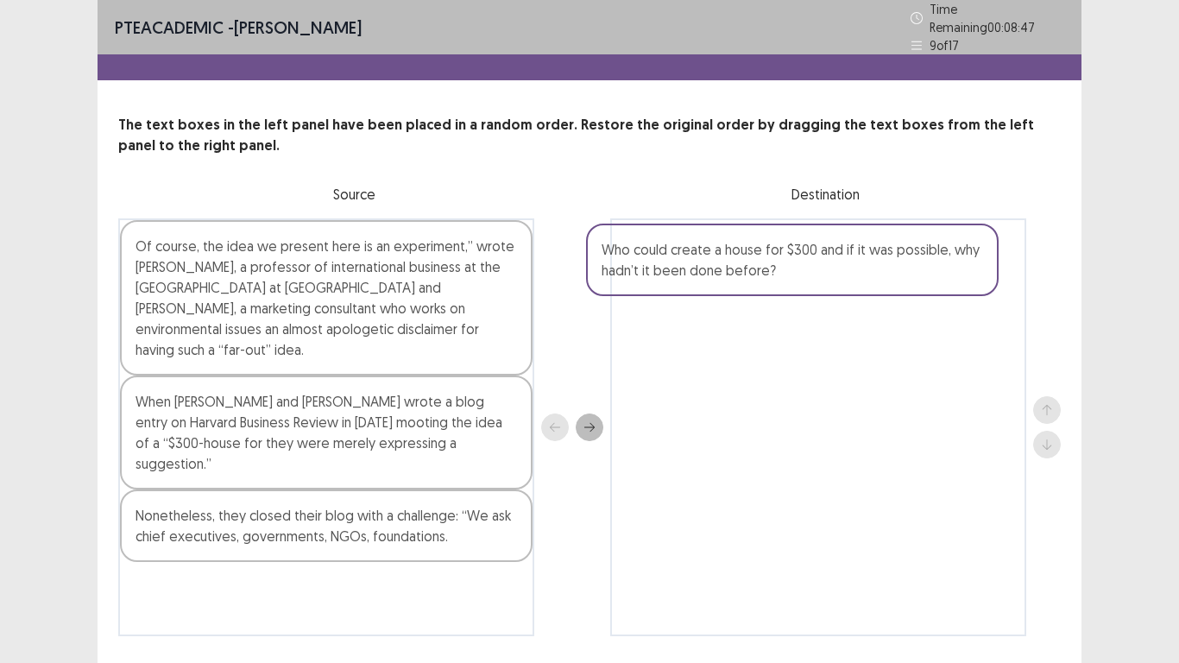
drag, startPoint x: 359, startPoint y: 253, endPoint x: 850, endPoint y: 267, distance: 491.2
click at [850, 267] on div "Who could create a house for $300 and if it was possible, why hadn’t it been do…" at bounding box center [589, 427] width 942 height 418
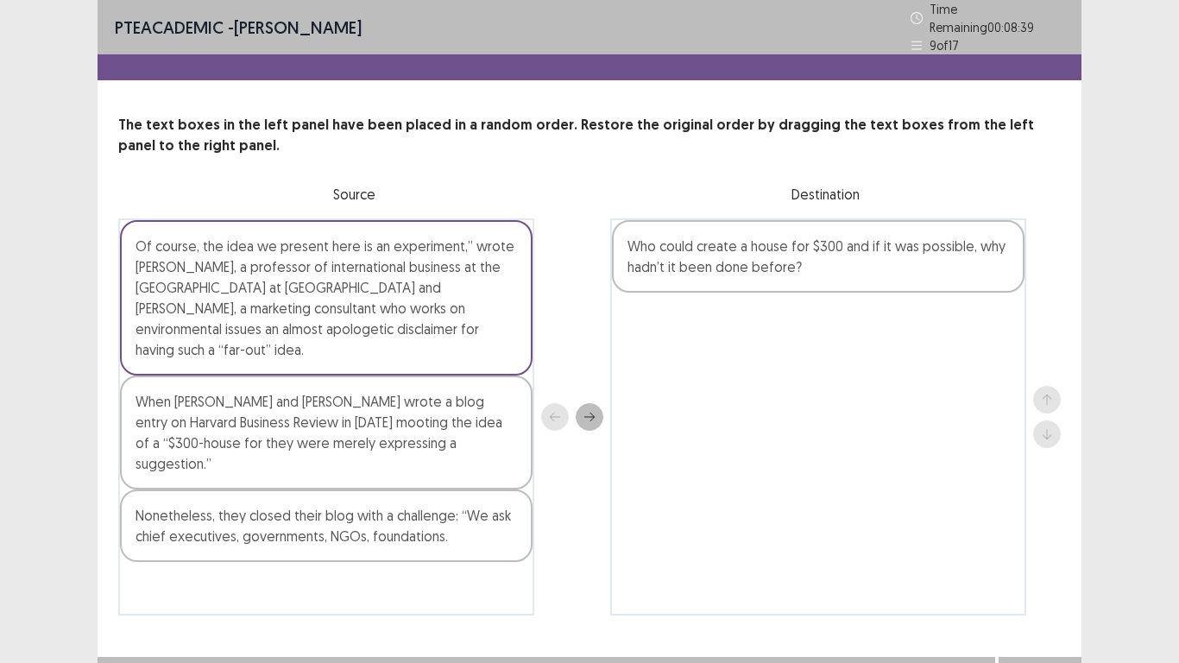
click at [327, 333] on div "Of course, the idea we present here is an experiment,” wrote Prof Govindarajan,…" at bounding box center [326, 297] width 413 height 155
click at [386, 415] on div "When Vijay Govindarajan and Christian Sarkar wrote a blog entry on Harvard Busi…" at bounding box center [326, 432] width 413 height 114
click at [262, 397] on div "When Vijay Govindarajan and Christian Sarkar wrote a blog entry on Harvard Busi…" at bounding box center [326, 432] width 413 height 114
click at [243, 394] on div "When Vijay Govindarajan and Christian Sarkar wrote a blog entry on Harvard Busi…" at bounding box center [326, 432] width 413 height 114
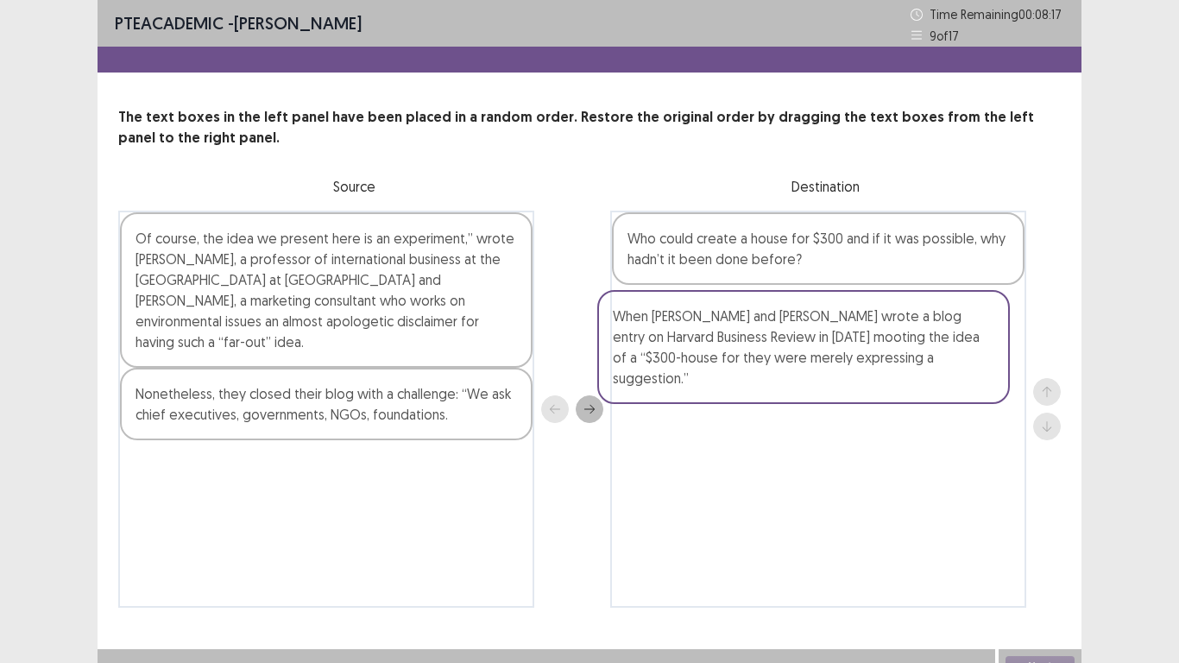
drag, startPoint x: 352, startPoint y: 444, endPoint x: 855, endPoint y: 384, distance: 506.6
click at [855, 384] on div "Of course, the idea we present here is an experiment,” wrote Prof Govindarajan,…" at bounding box center [589, 409] width 942 height 397
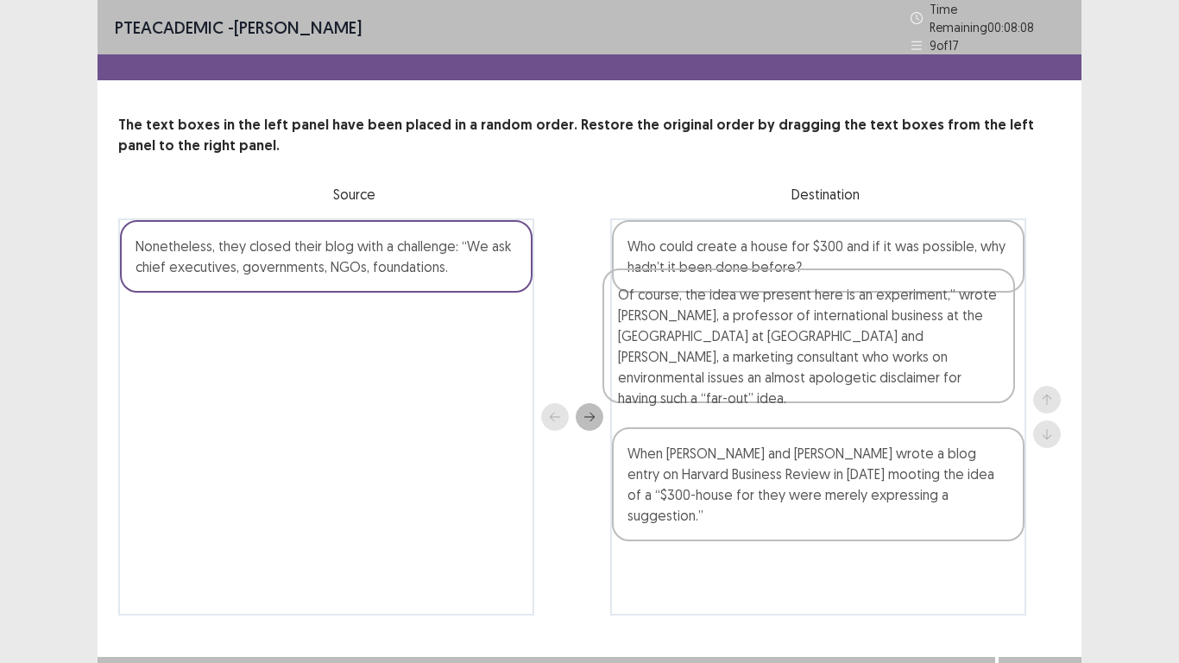
drag, startPoint x: 287, startPoint y: 305, endPoint x: 785, endPoint y: 361, distance: 501.1
click at [785, 361] on div "Of course, the idea we present here is an experiment,” wrote Prof Govindarajan,…" at bounding box center [589, 416] width 942 height 397
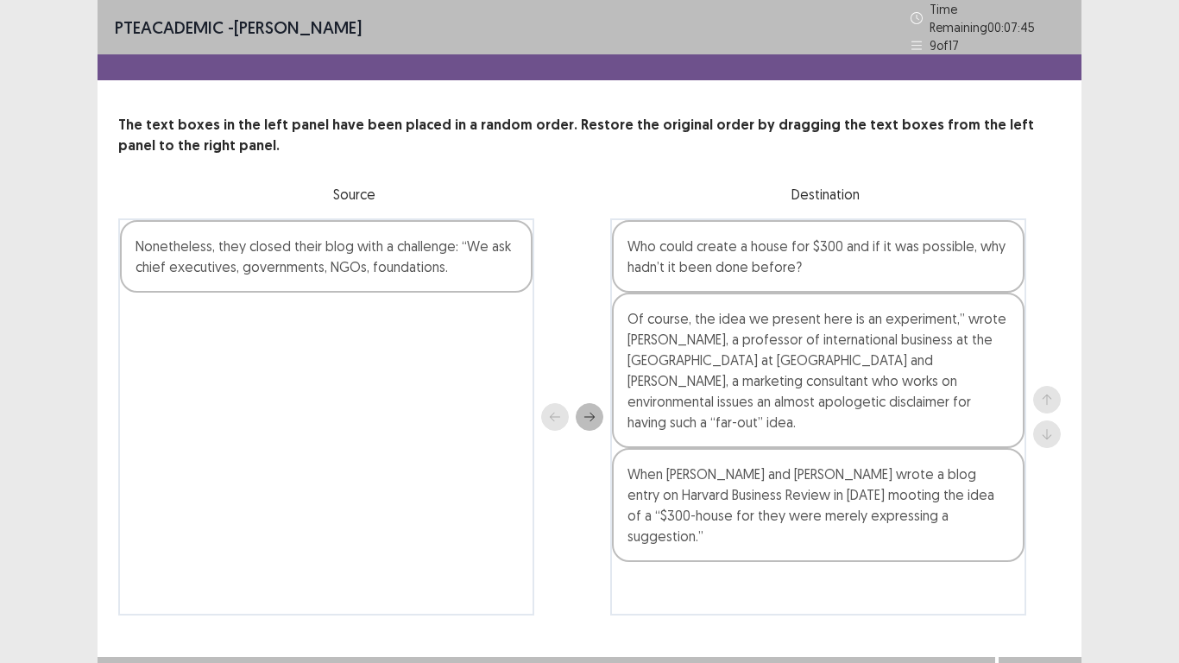
click at [454, 269] on div "Nonetheless, they closed their blog with a challenge: “We ask chief executives,…" at bounding box center [326, 256] width 413 height 72
click at [444, 265] on div "Nonetheless, they closed their blog with a challenge: “We ask chief executives,…" at bounding box center [326, 256] width 413 height 72
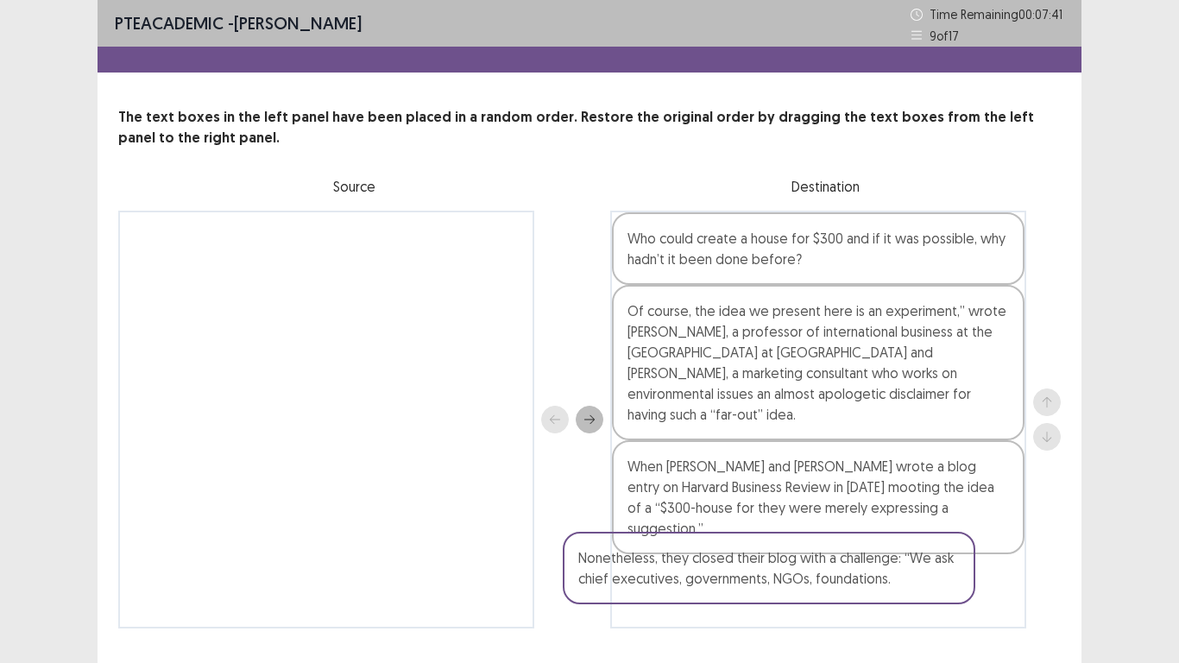
scroll to position [21, 0]
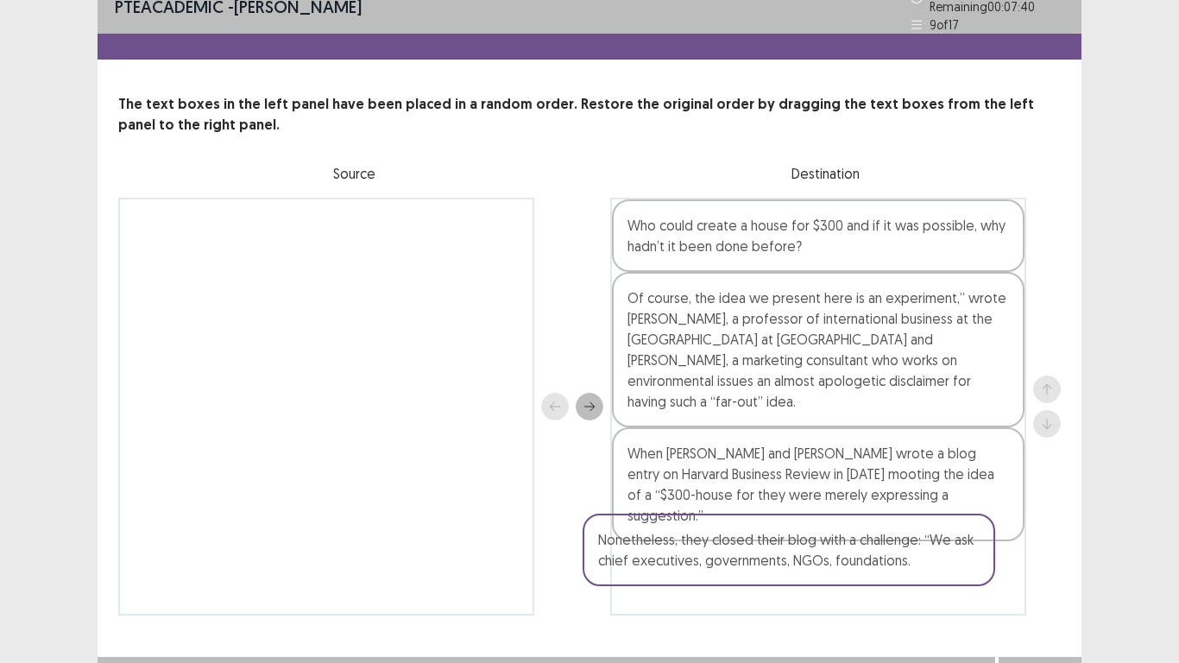
drag, startPoint x: 469, startPoint y: 261, endPoint x: 911, endPoint y: 567, distance: 538.4
click at [911, 545] on div "Nonetheless, they closed their blog with a challenge: “We ask chief executives,…" at bounding box center [589, 407] width 942 height 418
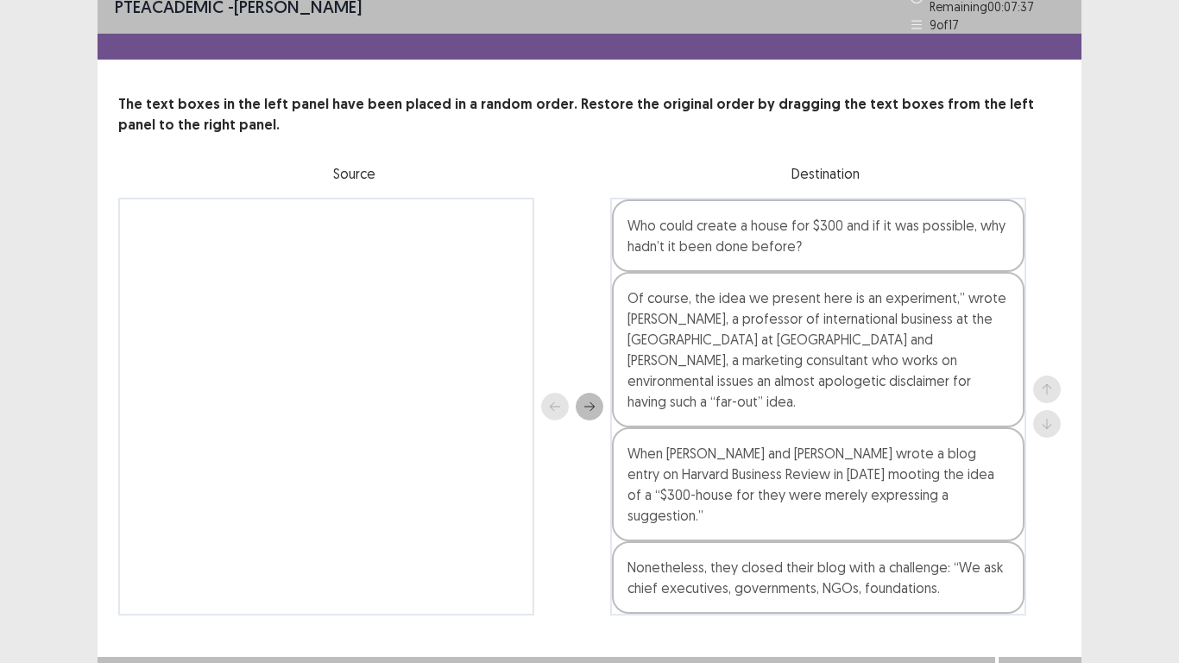
click at [1027, 545] on button "Next" at bounding box center [1039, 674] width 69 height 21
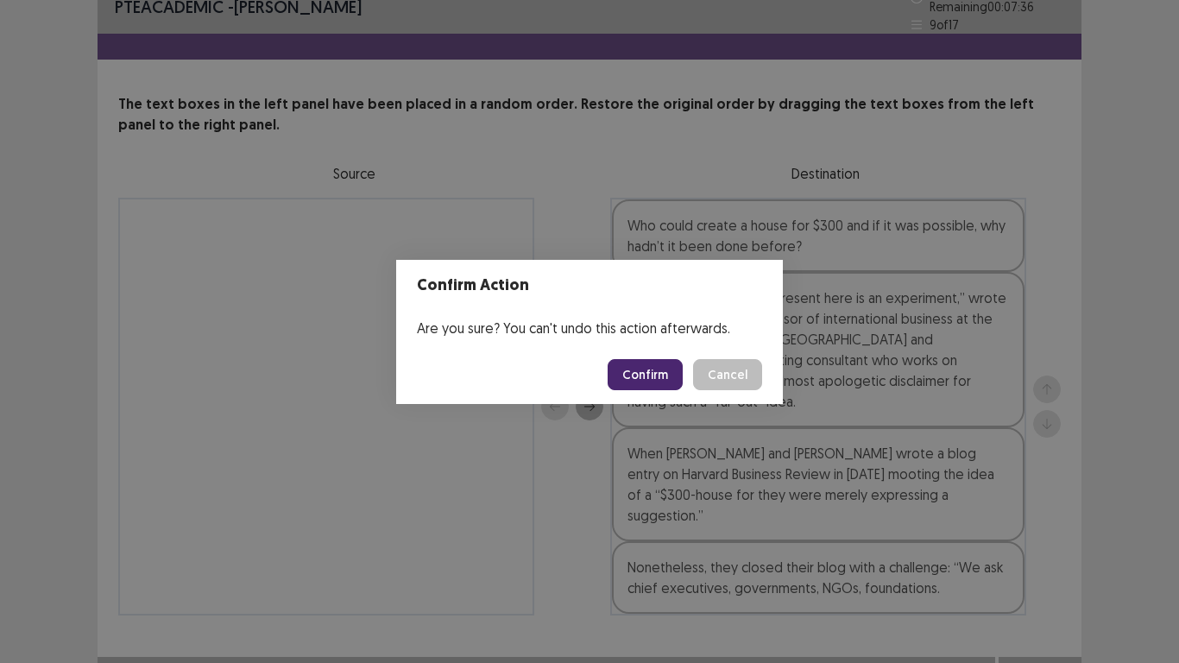
click at [654, 367] on button "Confirm" at bounding box center [645, 374] width 75 height 31
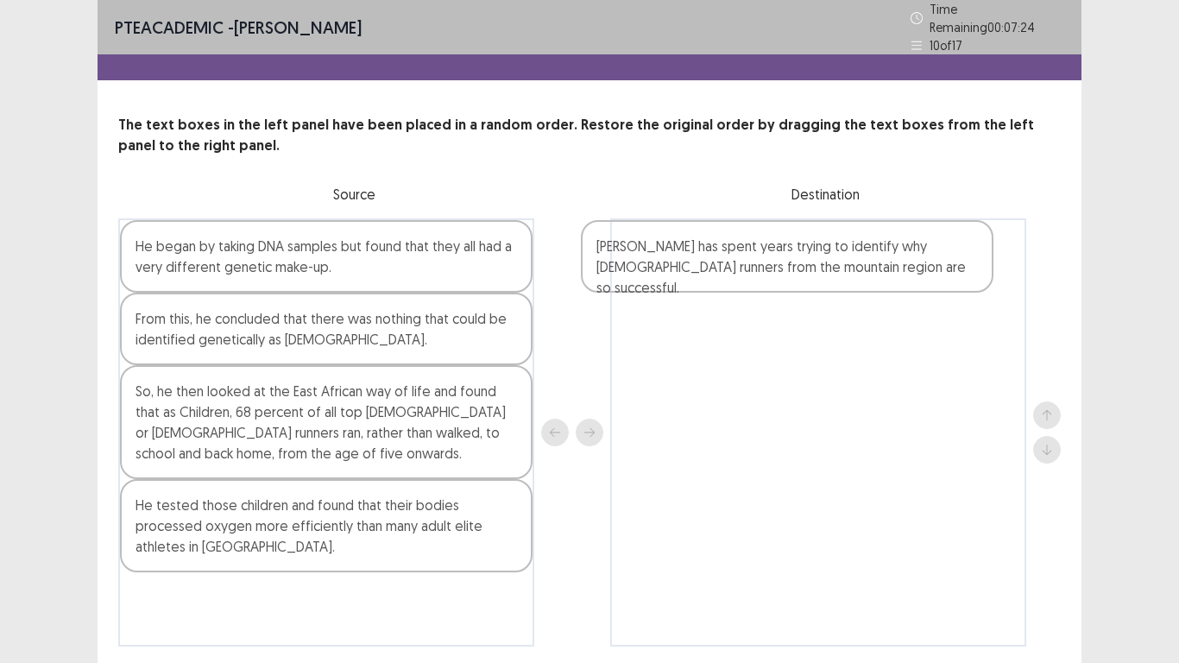
drag, startPoint x: 305, startPoint y: 329, endPoint x: 809, endPoint y: 274, distance: 507.0
click at [809, 274] on div "He began by taking DNA samples but found that they all had a very different gen…" at bounding box center [589, 432] width 942 height 428
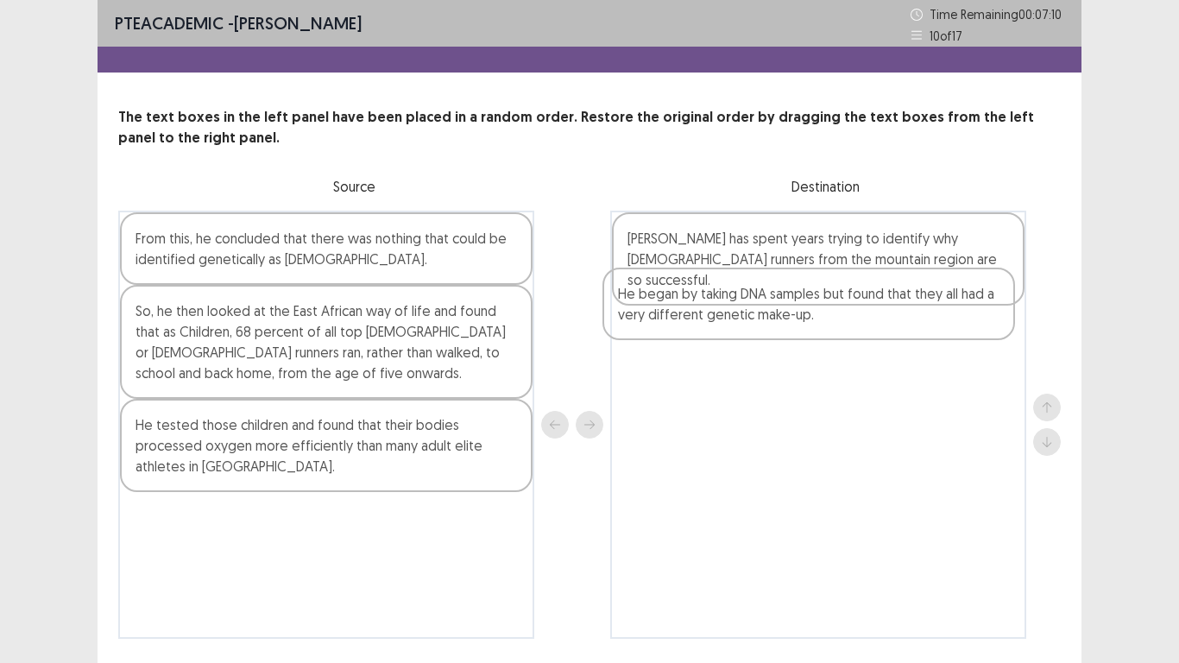
drag, startPoint x: 335, startPoint y: 243, endPoint x: 841, endPoint y: 314, distance: 511.5
click at [841, 314] on div "He began by taking DNA samples but found that they all had a very different gen…" at bounding box center [589, 425] width 942 height 428
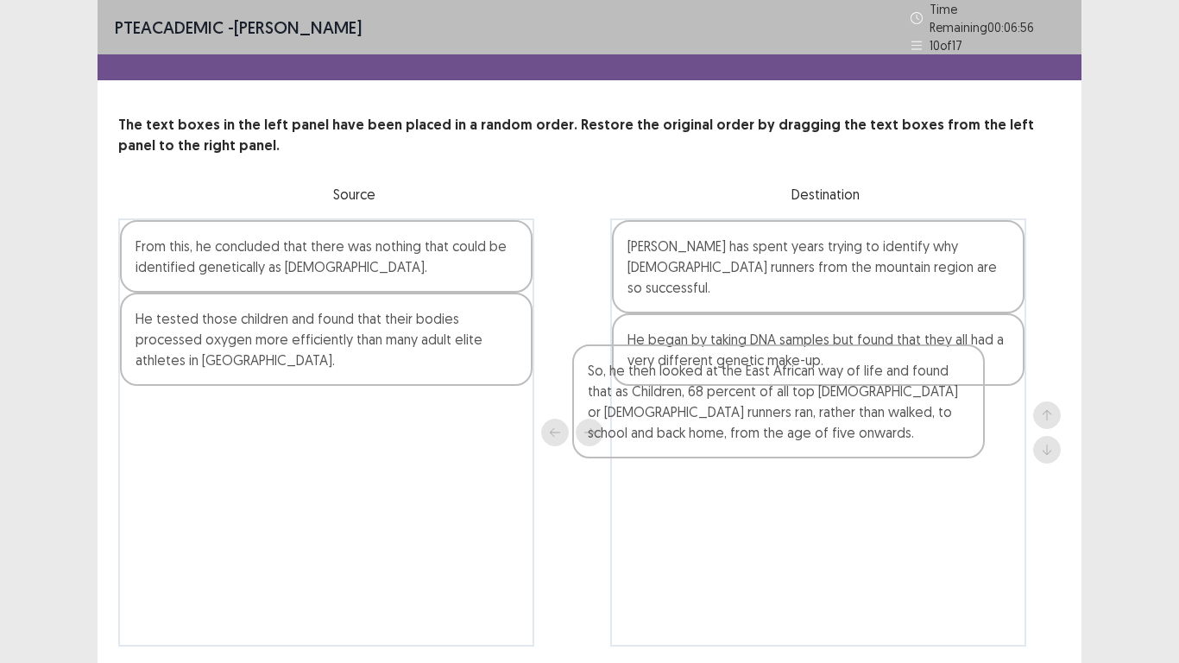
drag, startPoint x: 413, startPoint y: 356, endPoint x: 883, endPoint y: 424, distance: 475.3
click at [883, 424] on div "From this, he concluded that there was nothing that could be identified genetic…" at bounding box center [589, 432] width 942 height 428
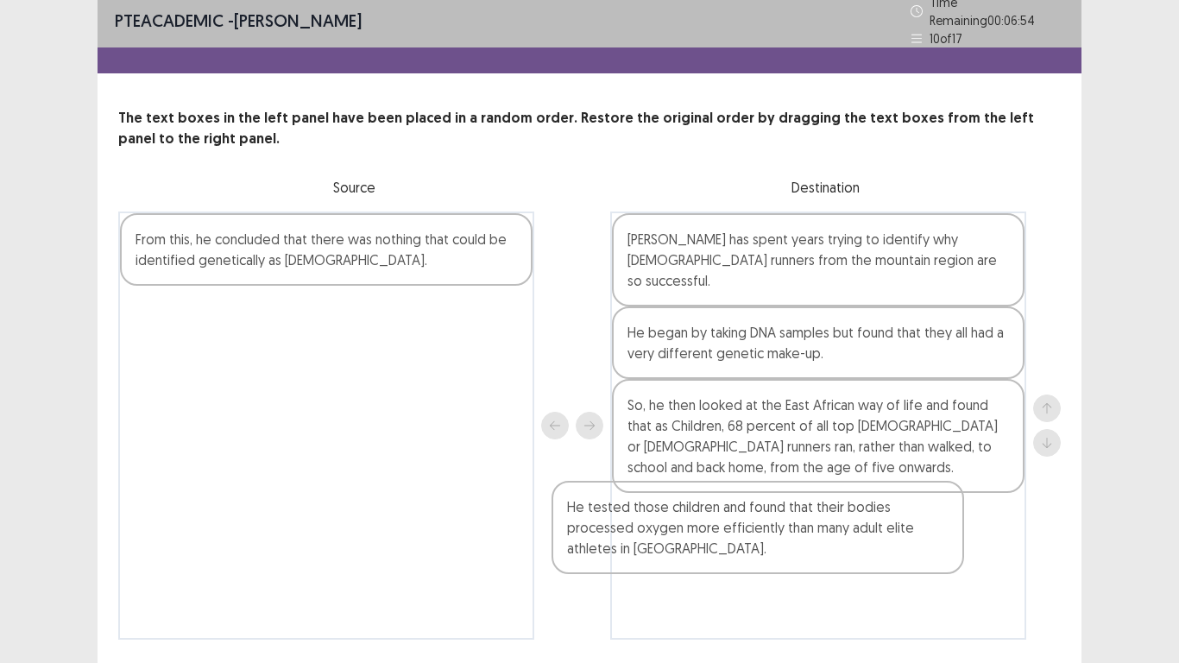
drag, startPoint x: 496, startPoint y: 358, endPoint x: 932, endPoint y: 560, distance: 480.3
click at [932, 545] on div "From this, he concluded that there was nothing that could be identified genetic…" at bounding box center [589, 425] width 942 height 428
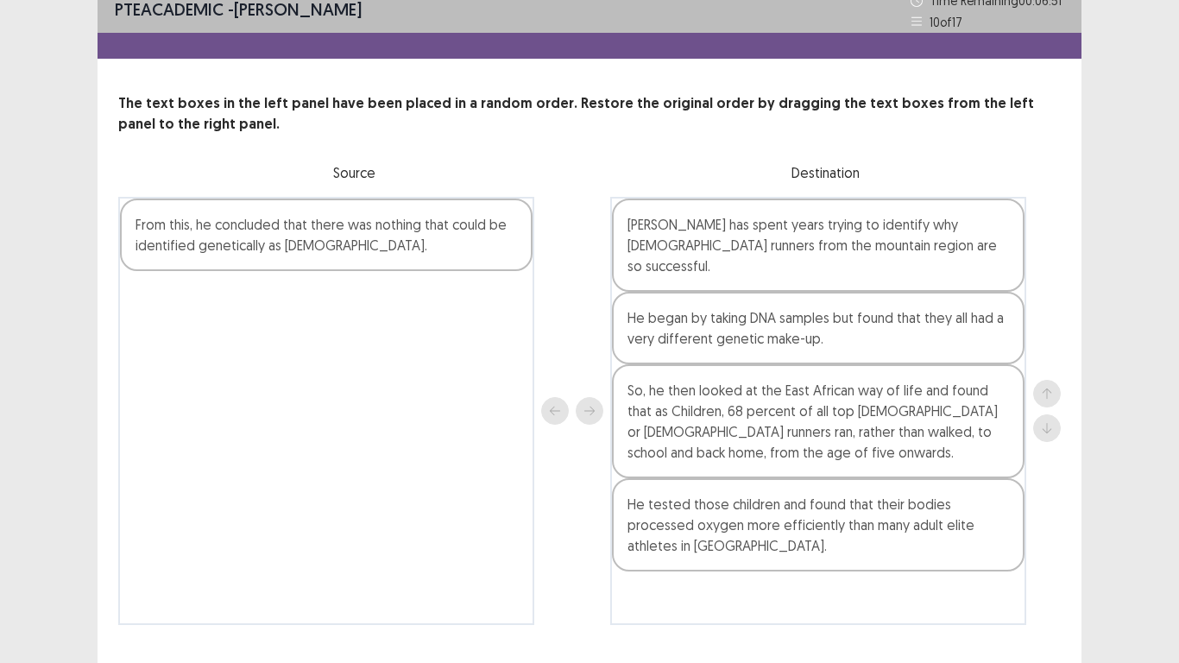
click at [386, 249] on div "From this, he concluded that there was nothing that could be identified genetic…" at bounding box center [326, 234] width 413 height 72
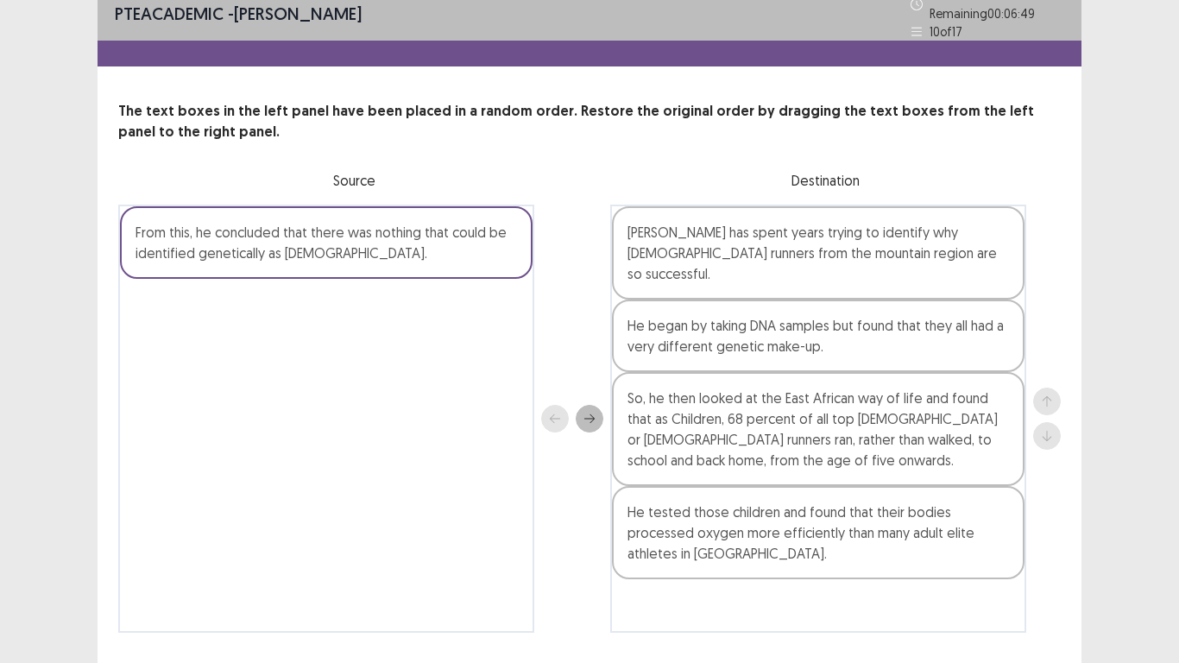
click at [366, 246] on div "From this, he concluded that there was nothing that could be identified genetic…" at bounding box center [326, 242] width 413 height 72
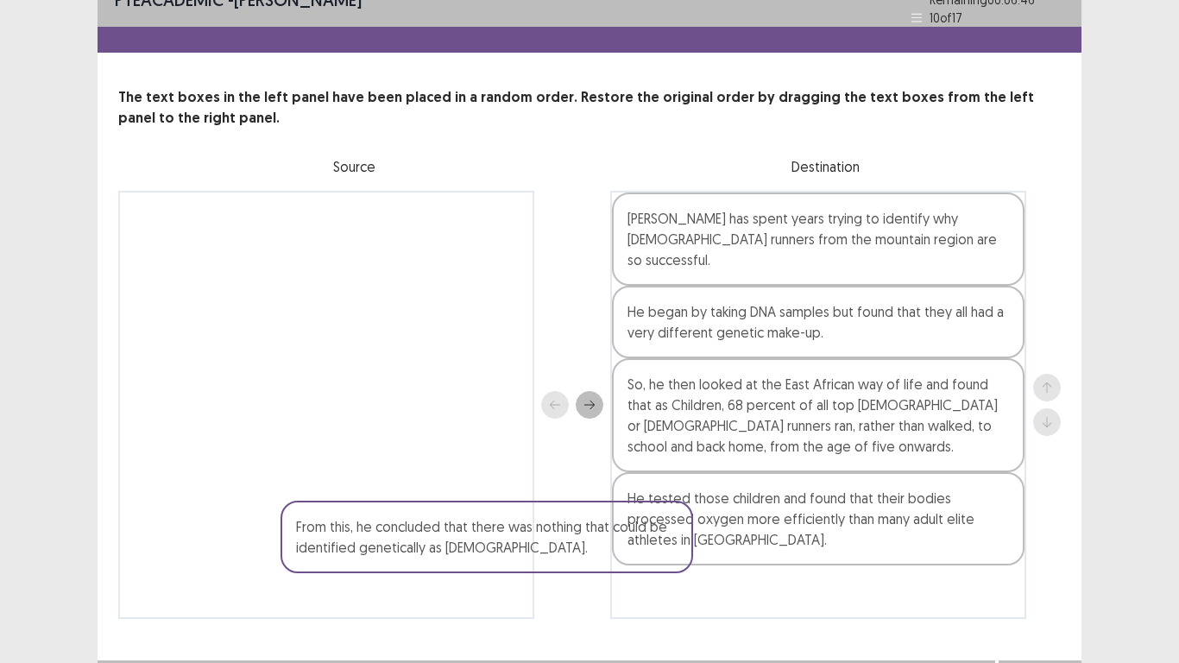
scroll to position [52, 0]
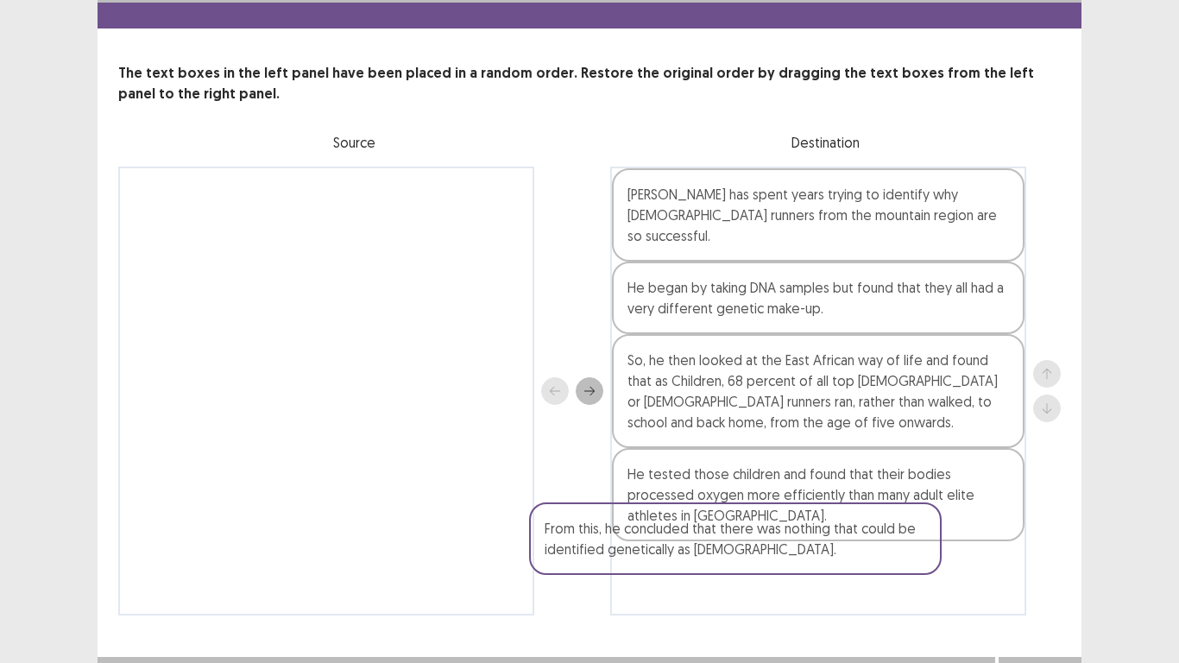
drag, startPoint x: 474, startPoint y: 245, endPoint x: 884, endPoint y: 553, distance: 512.8
click at [884, 545] on div "From this, he concluded that there was nothing that could be identified genetic…" at bounding box center [589, 391] width 942 height 449
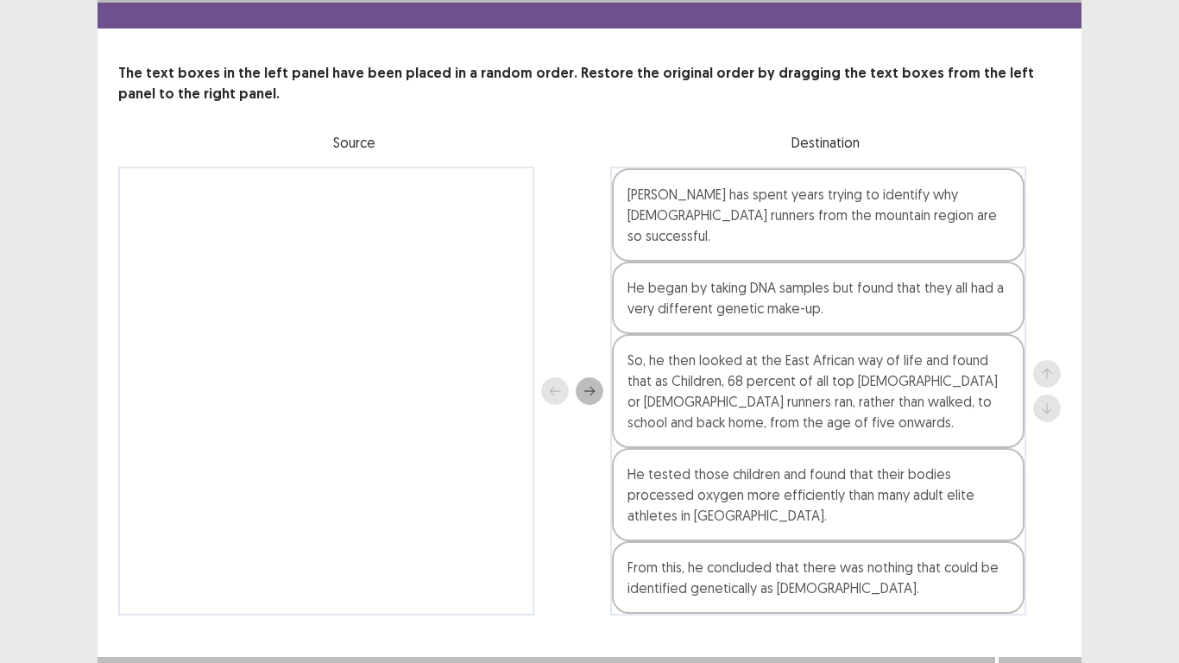
click at [1043, 545] on button "Next" at bounding box center [1039, 674] width 69 height 21
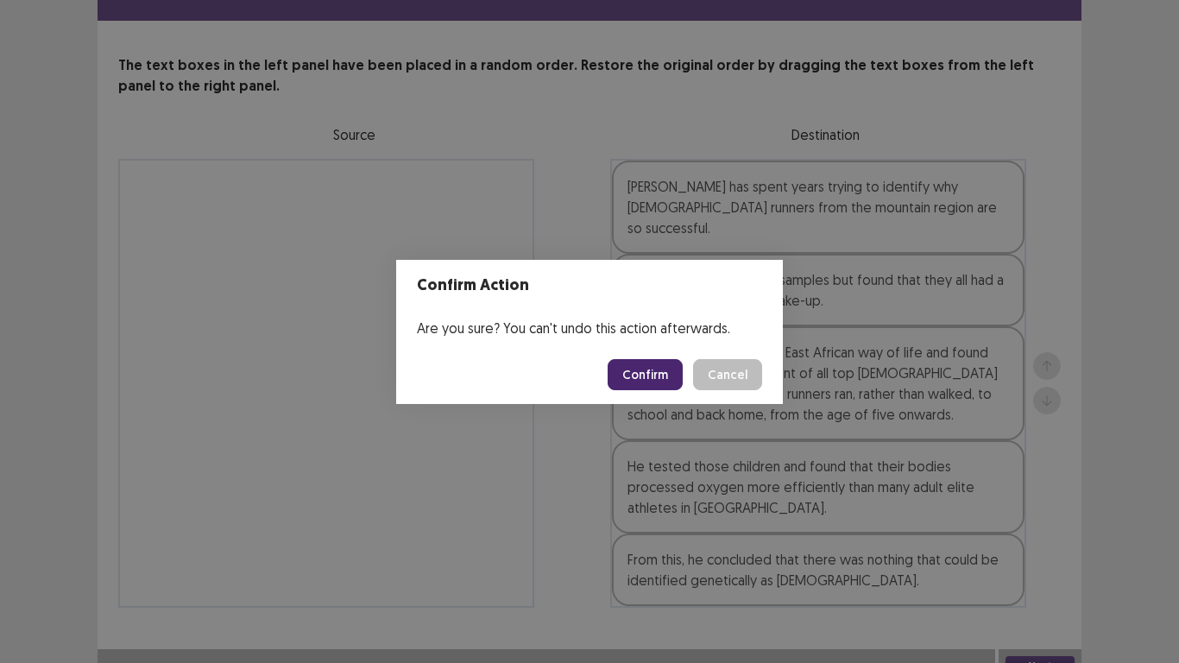
click at [663, 374] on button "Confirm" at bounding box center [645, 374] width 75 height 31
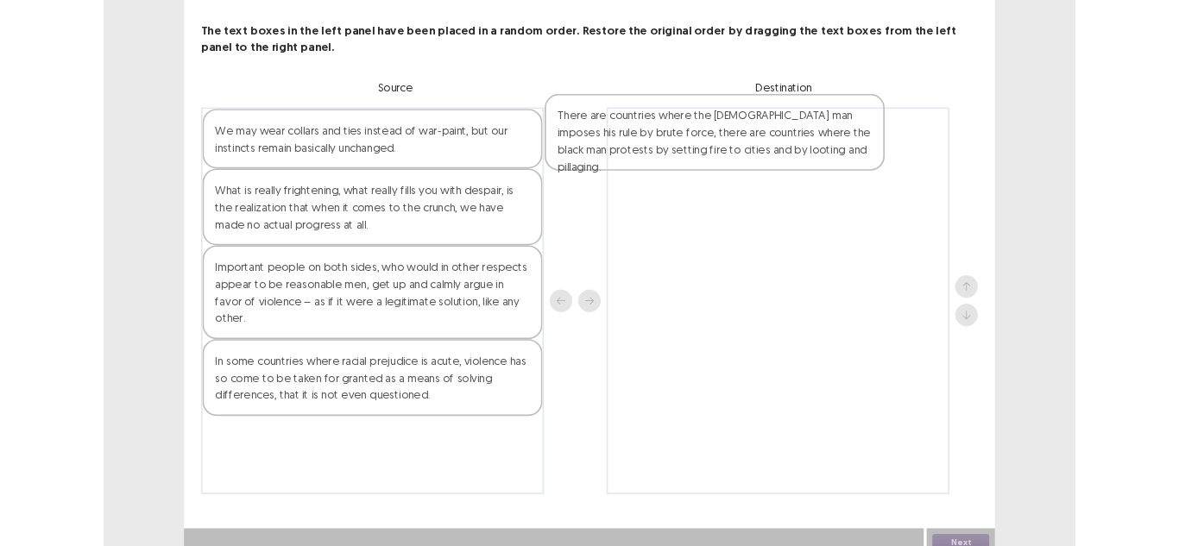
scroll to position [84, 0]
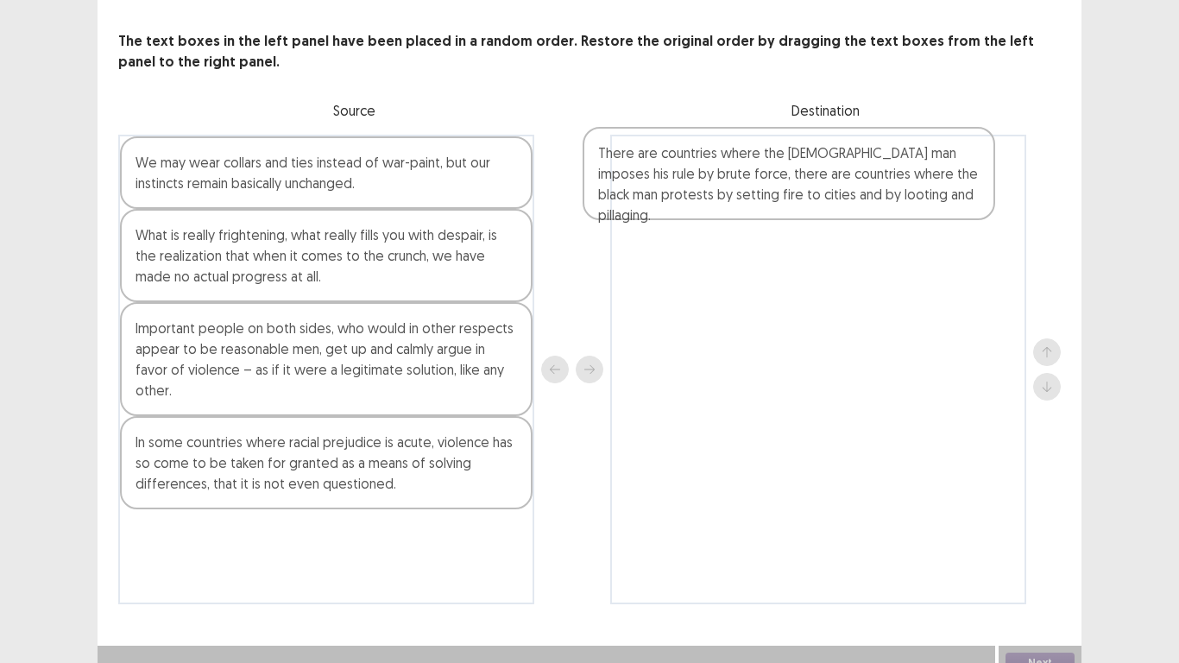
drag, startPoint x: 359, startPoint y: 563, endPoint x: 872, endPoint y: 175, distance: 643.3
click at [872, 175] on div "We may wear collars and ties instead of war-paint, but our instincts remain bas…" at bounding box center [589, 369] width 942 height 469
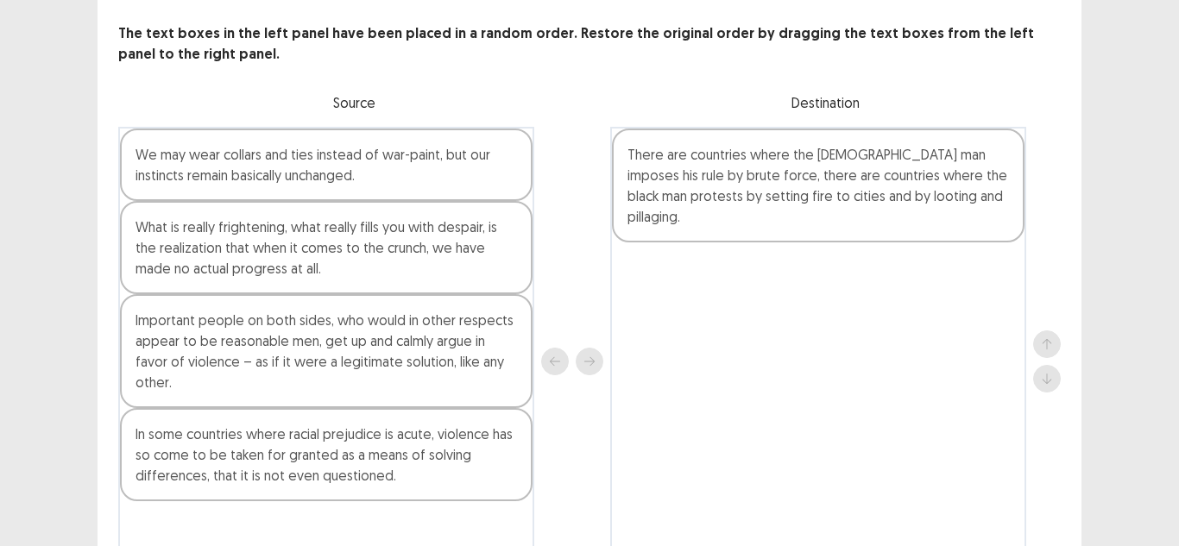
click at [407, 491] on div "In some countries where racial prejudice is acute, violence has so come to be t…" at bounding box center [326, 454] width 413 height 93
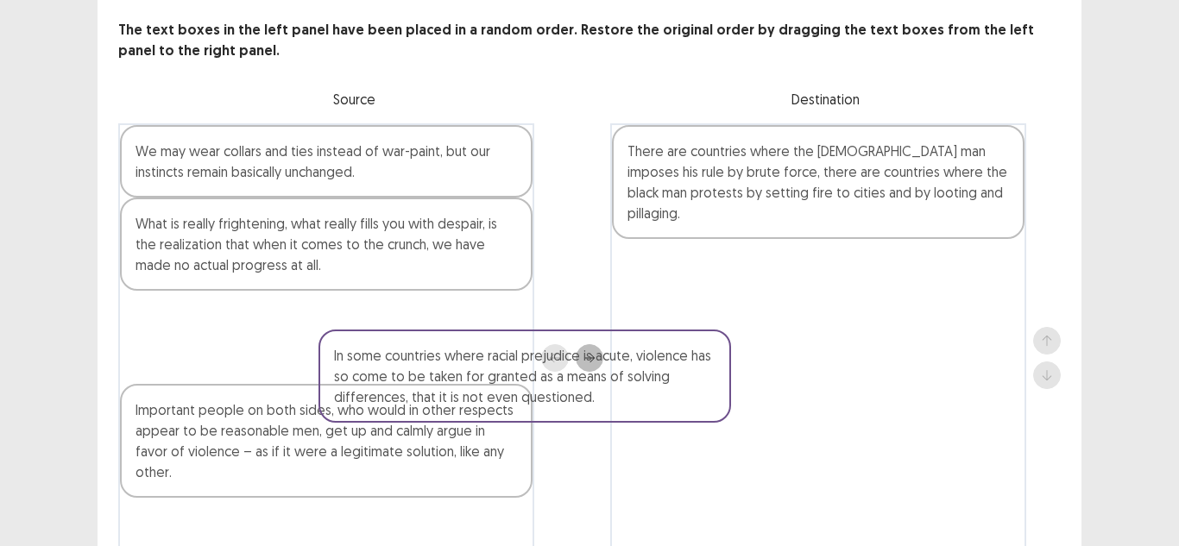
scroll to position [98, 0]
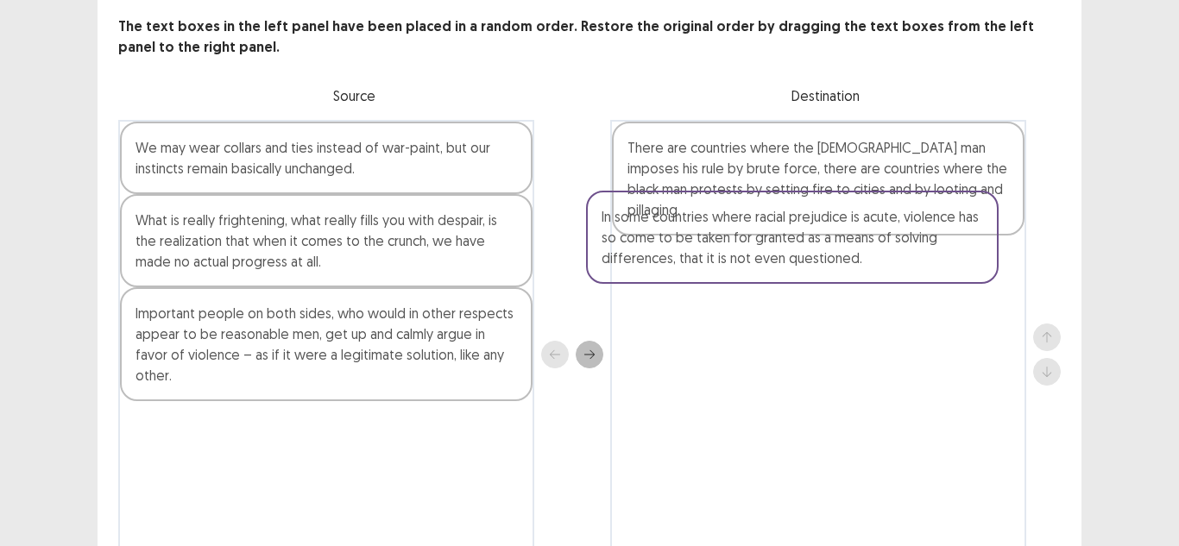
drag, startPoint x: 449, startPoint y: 466, endPoint x: 929, endPoint y: 249, distance: 527.2
click at [929, 249] on div "We may wear collars and ties instead of war-paint, but our instincts remain bas…" at bounding box center [589, 354] width 942 height 469
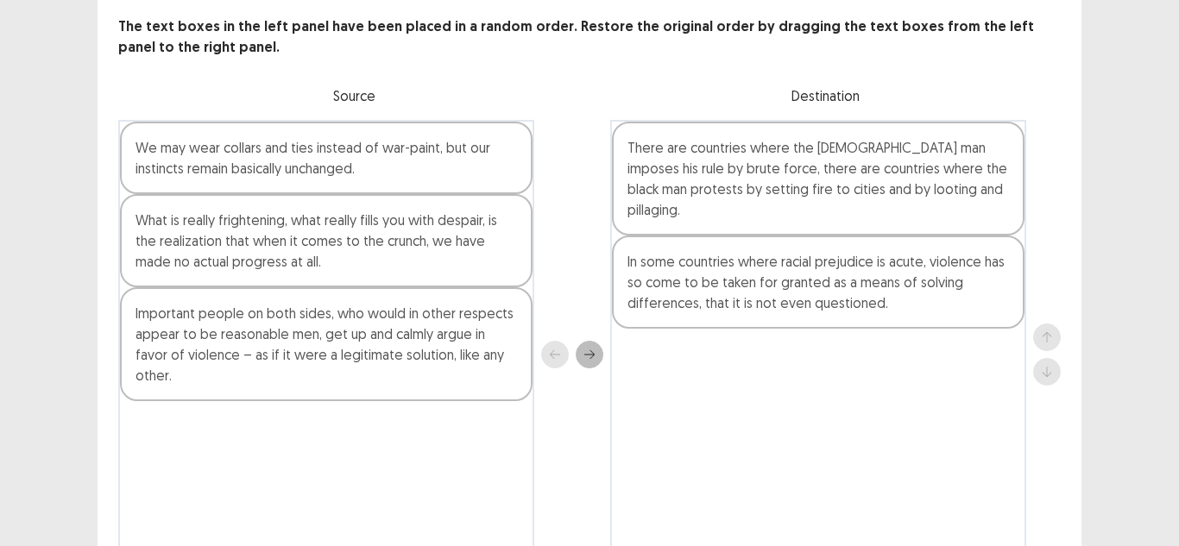
click at [348, 238] on div "What is really frightening, what really fills you with despair, is the realizat…" at bounding box center [326, 240] width 413 height 93
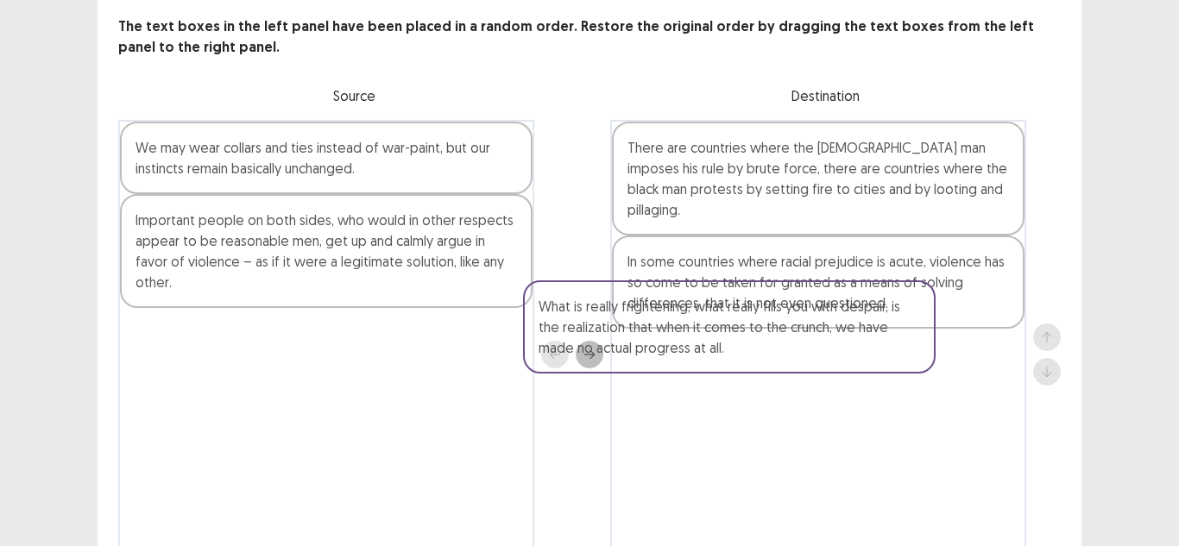
drag, startPoint x: 348, startPoint y: 238, endPoint x: 801, endPoint y: 340, distance: 464.4
click at [801, 340] on div "We may wear collars and ties instead of war-paint, but our instincts remain bas…" at bounding box center [589, 354] width 942 height 469
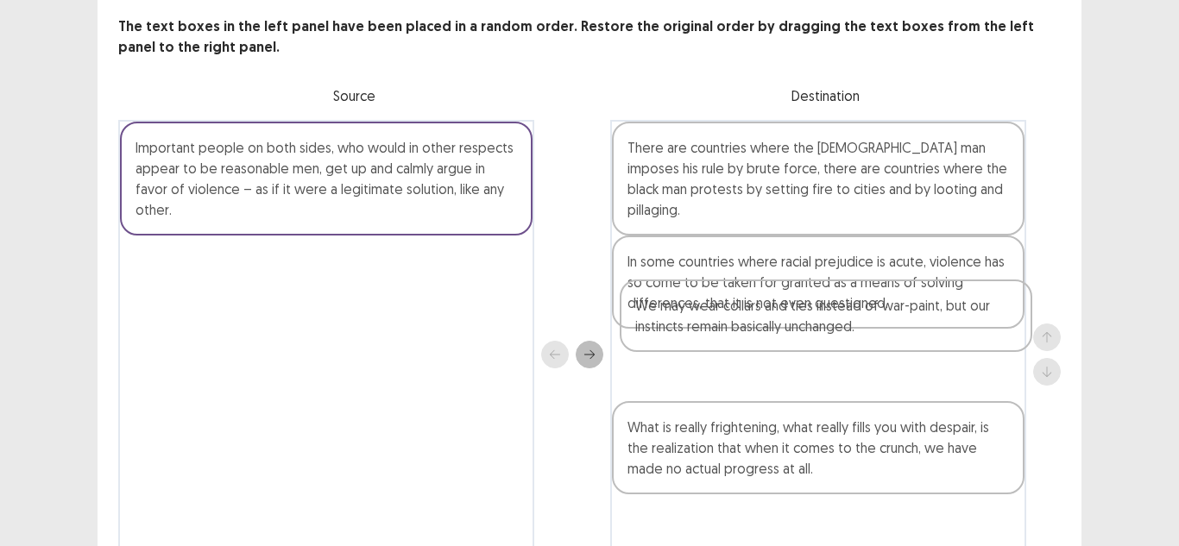
drag, startPoint x: 359, startPoint y: 143, endPoint x: 866, endPoint y: 314, distance: 534.6
click at [866, 314] on div "We may wear collars and ties instead of war-paint, but our instincts remain bas…" at bounding box center [589, 354] width 942 height 469
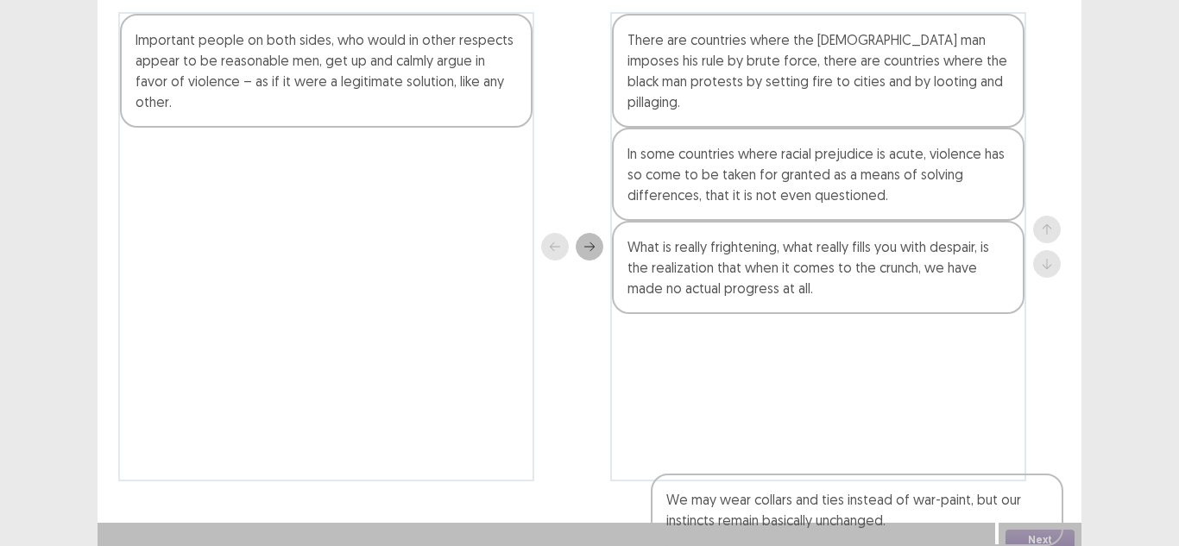
scroll to position [210, 0]
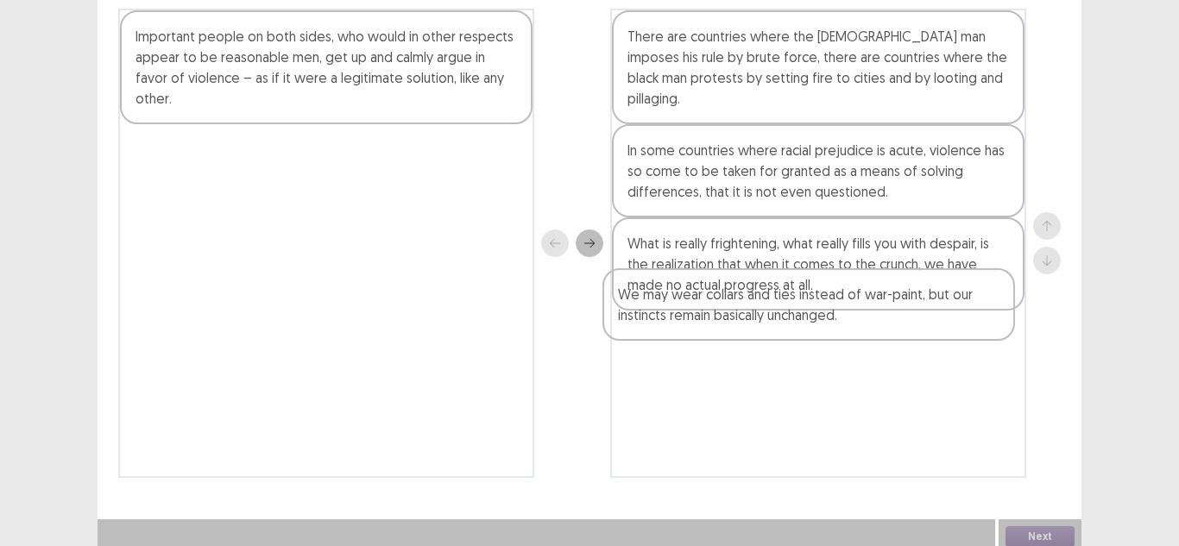
drag, startPoint x: 709, startPoint y: 339, endPoint x: 702, endPoint y: 313, distance: 27.0
click at [702, 313] on div "There are countries where the white man imposes his rule by brute force, there …" at bounding box center [818, 243] width 416 height 469
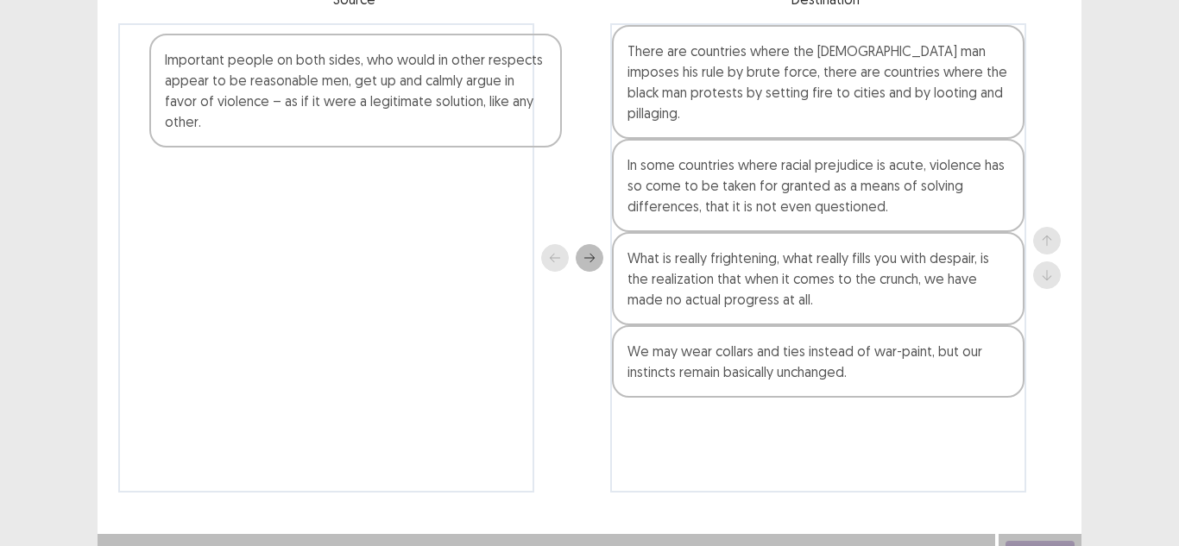
scroll to position [194, 0]
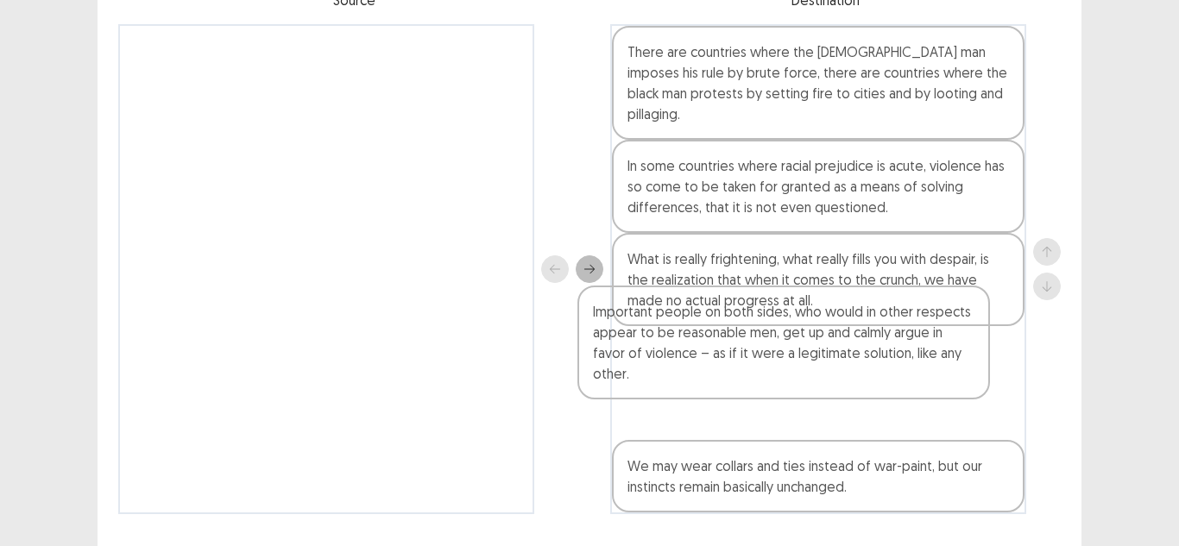
drag, startPoint x: 359, startPoint y: 68, endPoint x: 875, endPoint y: 369, distance: 597.1
click at [875, 369] on div "Important people on both sides, who would in other respects appear to be reason…" at bounding box center [589, 269] width 942 height 490
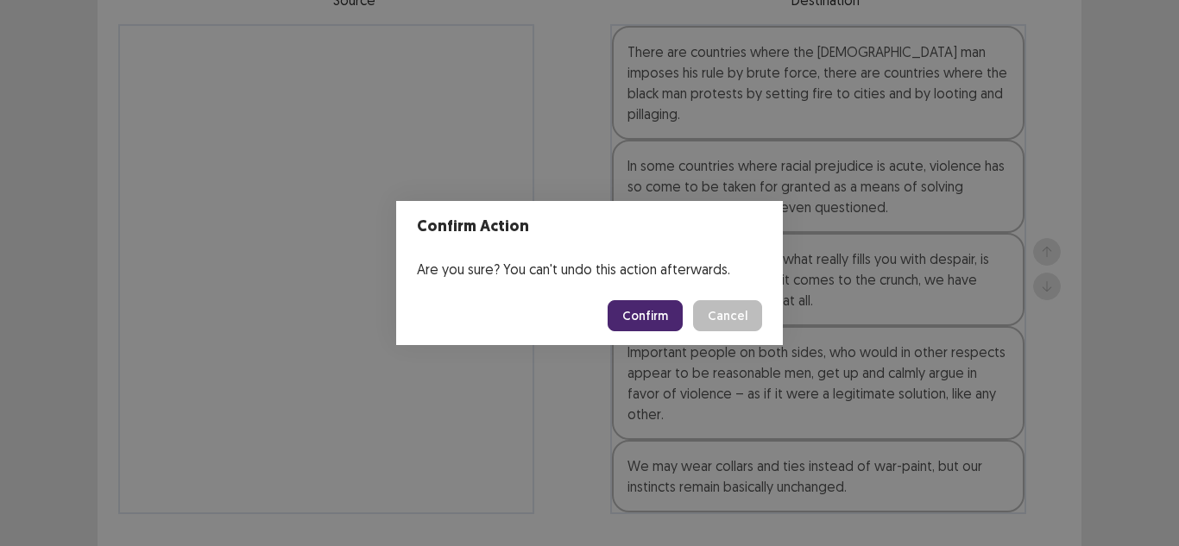
click at [673, 314] on button "Confirm" at bounding box center [645, 315] width 75 height 31
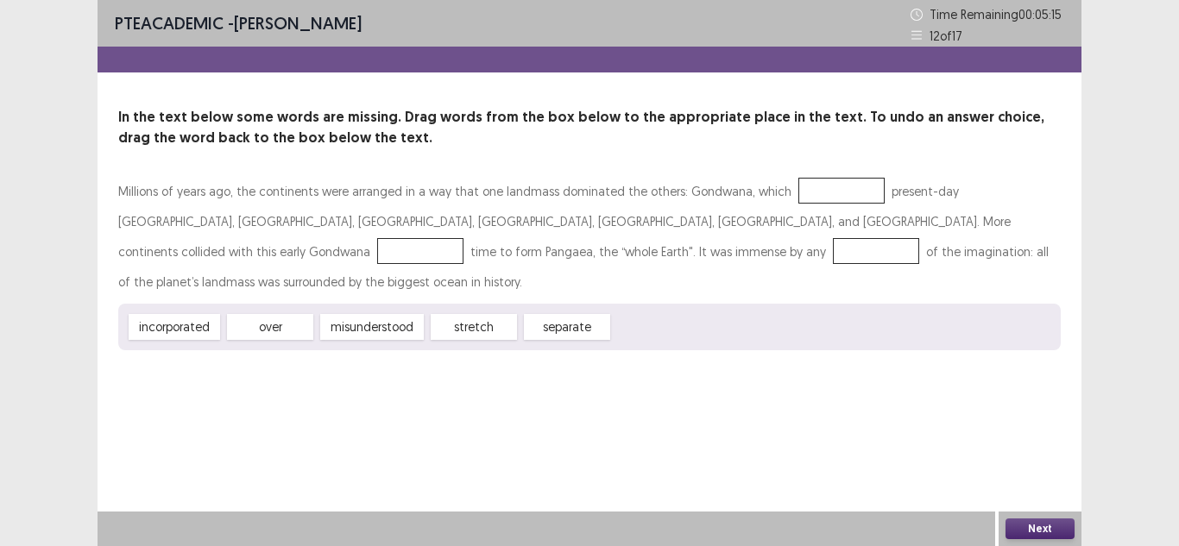
click at [559, 314] on div "separate" at bounding box center [567, 327] width 86 height 26
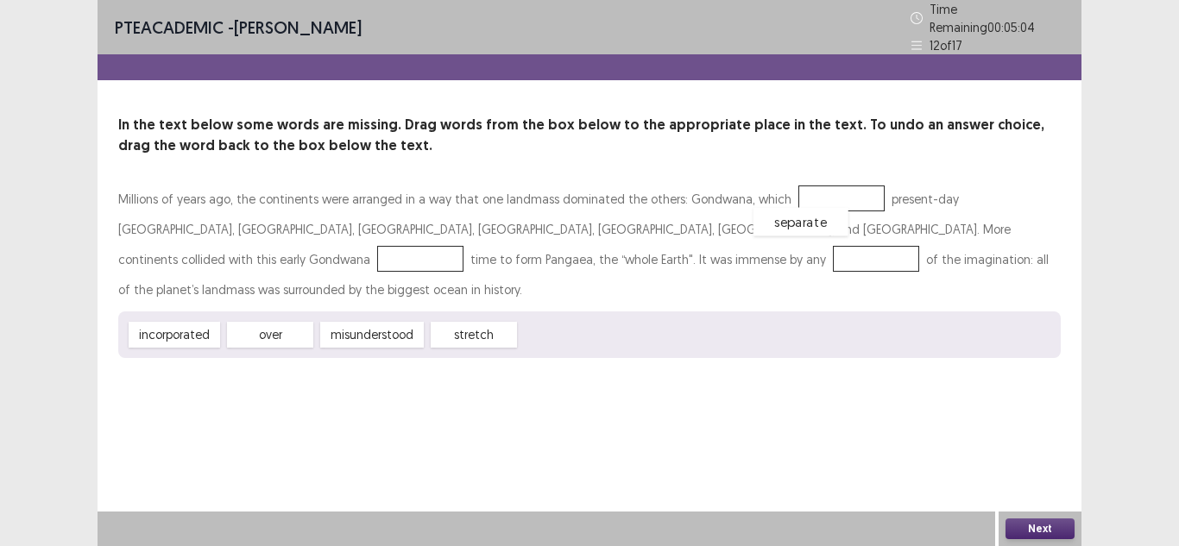
drag, startPoint x: 587, startPoint y: 294, endPoint x: 820, endPoint y: 181, distance: 259.0
drag, startPoint x: 294, startPoint y: 296, endPoint x: 718, endPoint y: 219, distance: 430.6
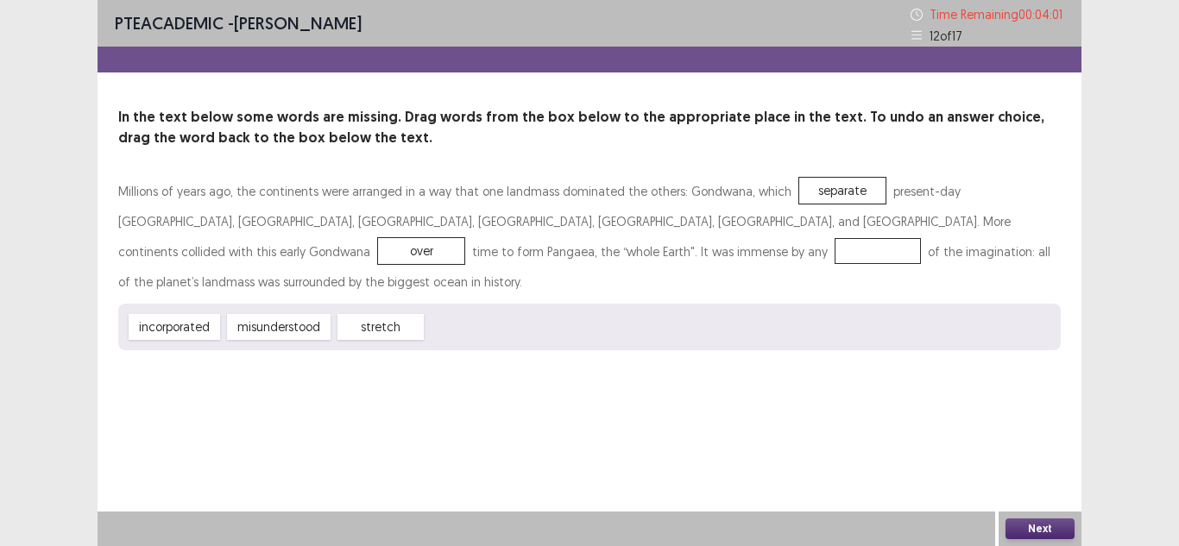
click at [227, 314] on div "misunderstood" at bounding box center [279, 327] width 104 height 26
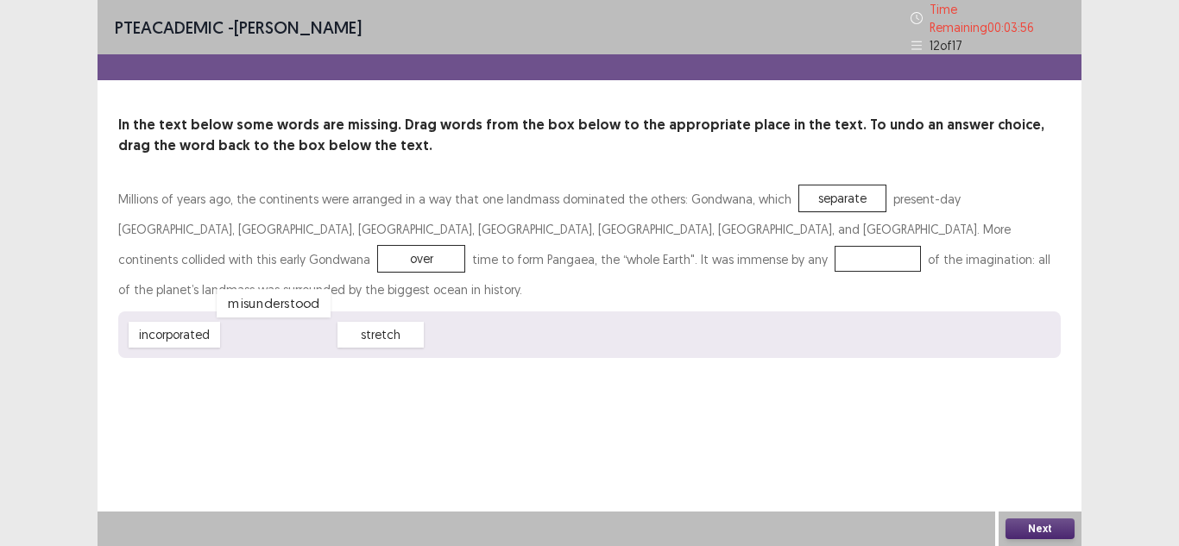
drag, startPoint x: 279, startPoint y: 293, endPoint x: 267, endPoint y: 243, distance: 52.3
click at [1024, 524] on button "Next" at bounding box center [1039, 529] width 69 height 21
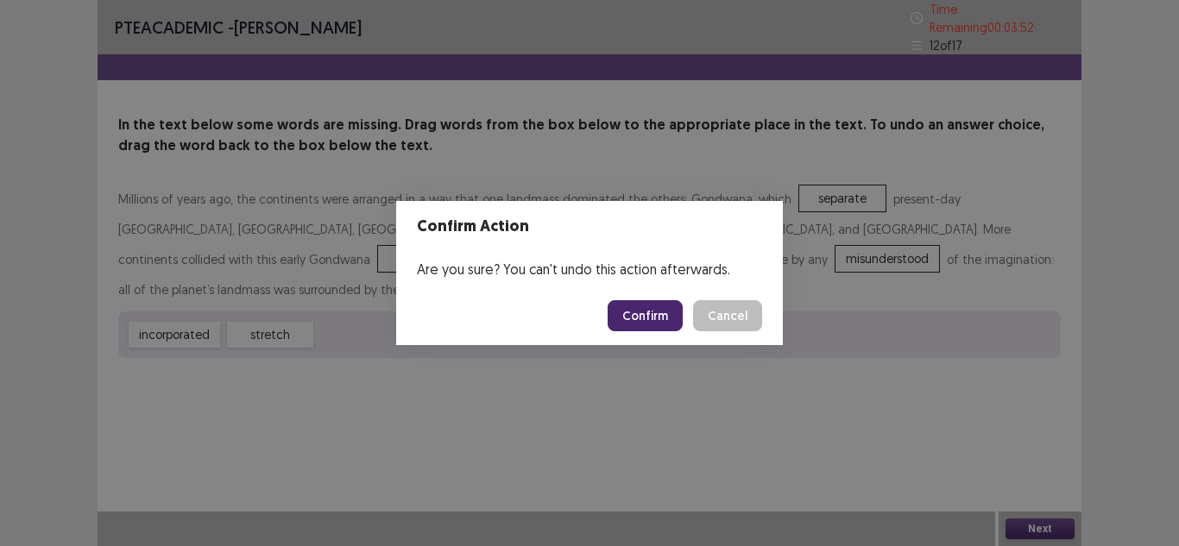
click at [647, 321] on button "Confirm" at bounding box center [645, 315] width 75 height 31
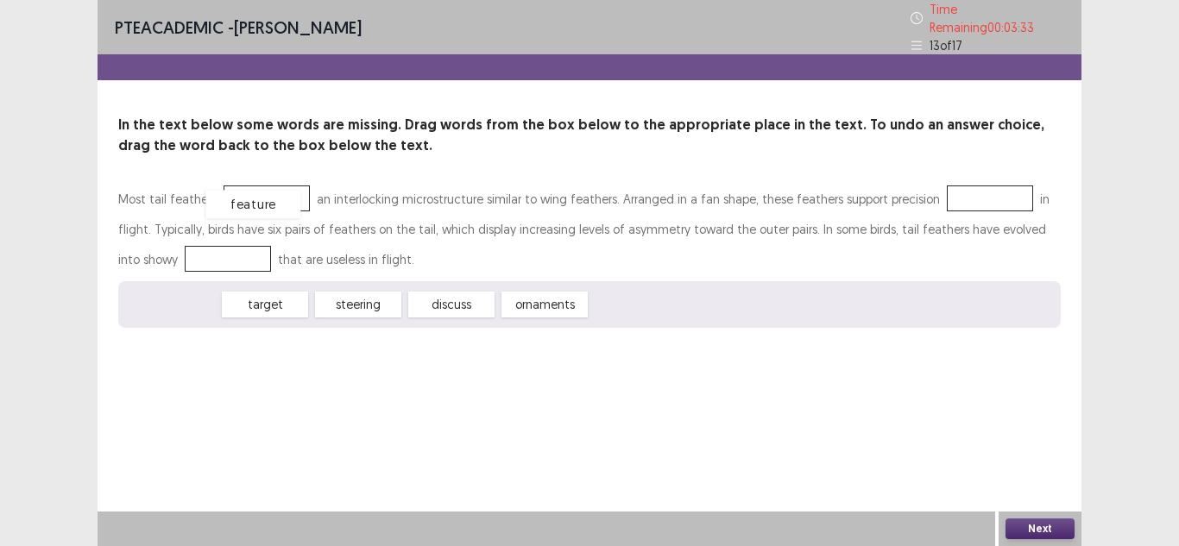
drag, startPoint x: 197, startPoint y: 297, endPoint x: 278, endPoint y: 197, distance: 128.9
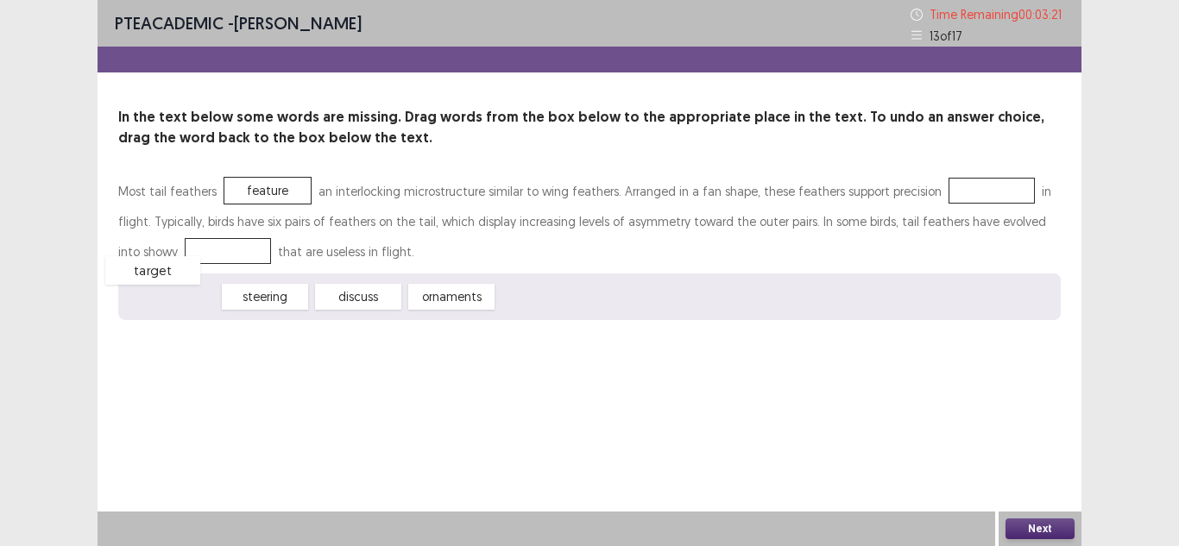
drag, startPoint x: 198, startPoint y: 298, endPoint x: 185, endPoint y: 280, distance: 22.1
click at [185, 280] on div "target" at bounding box center [152, 270] width 95 height 28
click at [309, 313] on div "target steering discuss ornaments" at bounding box center [589, 297] width 942 height 47
drag, startPoint x: 276, startPoint y: 295, endPoint x: 961, endPoint y: 195, distance: 691.6
drag, startPoint x: 158, startPoint y: 303, endPoint x: 154, endPoint y: 261, distance: 41.6
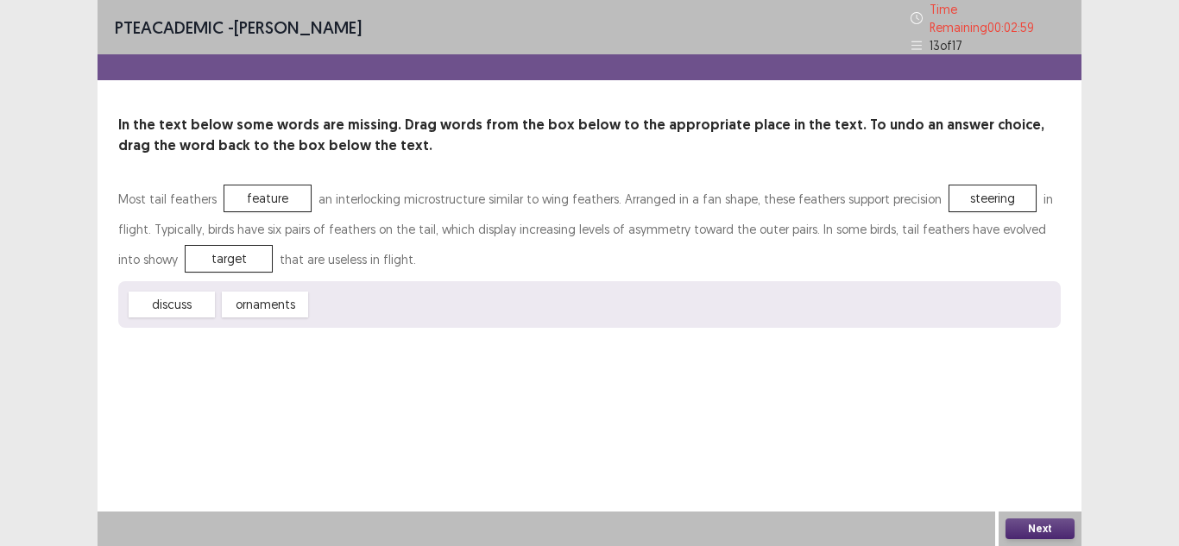
click at [1059, 528] on button "Next" at bounding box center [1039, 529] width 69 height 21
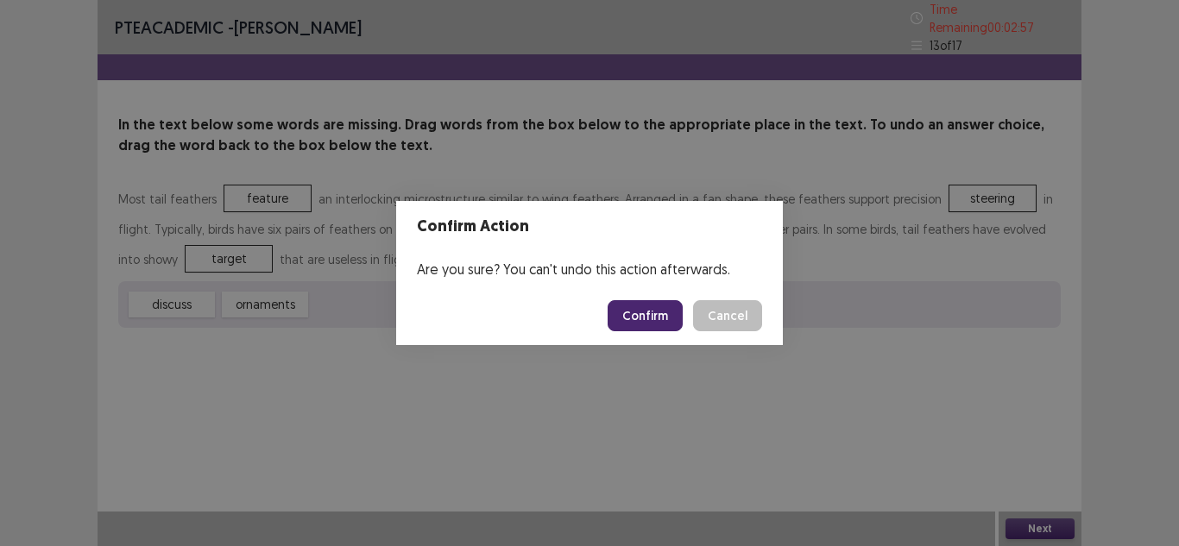
click at [677, 322] on button "Confirm" at bounding box center [645, 315] width 75 height 31
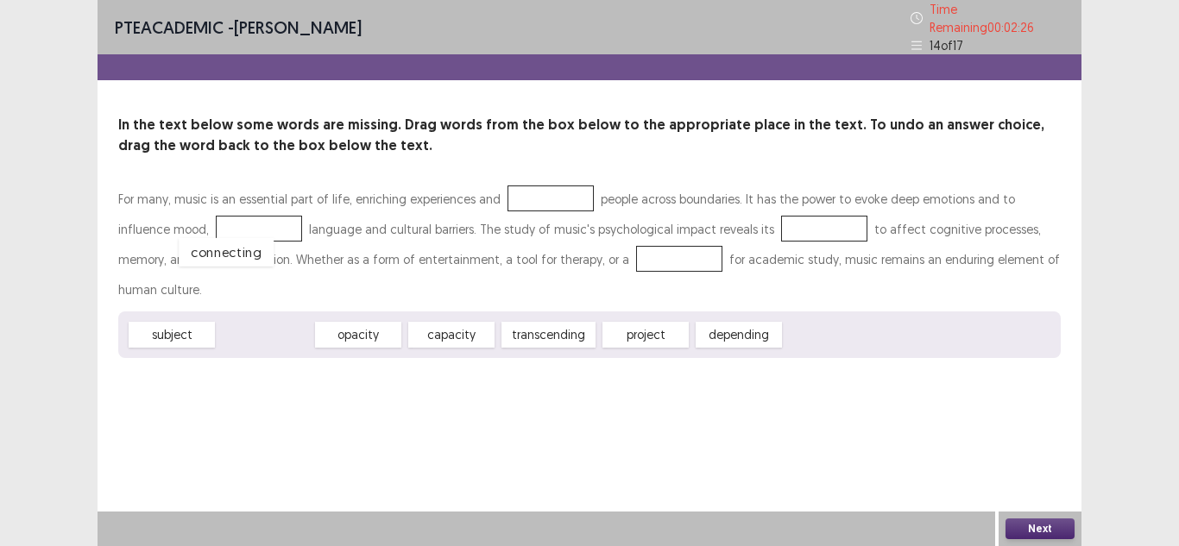
drag, startPoint x: 246, startPoint y: 295, endPoint x: 208, endPoint y: 213, distance: 90.4
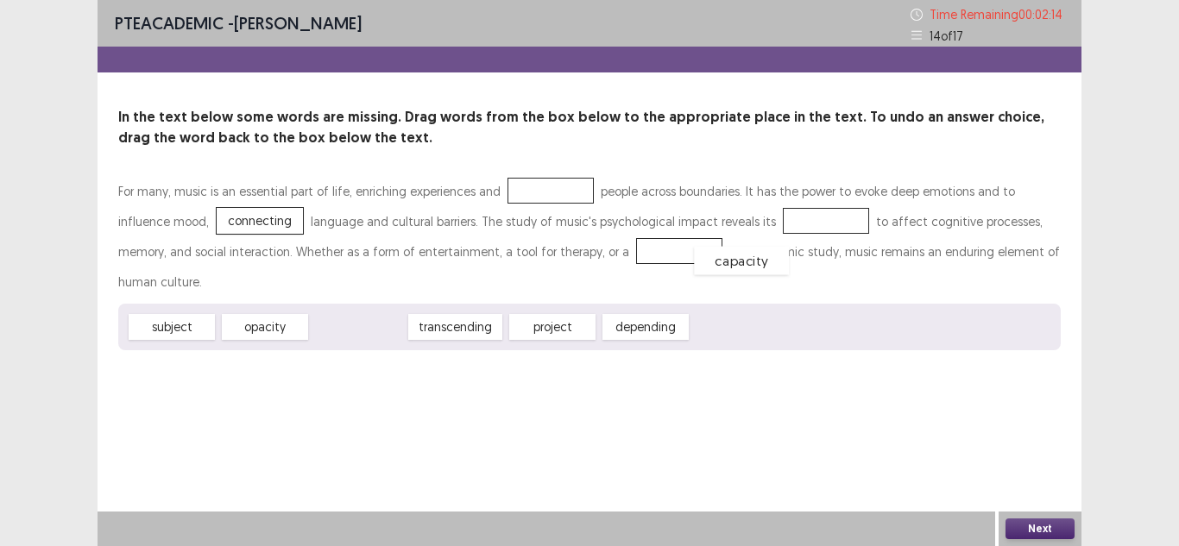
drag, startPoint x: 379, startPoint y: 299, endPoint x: 763, endPoint y: 231, distance: 389.9
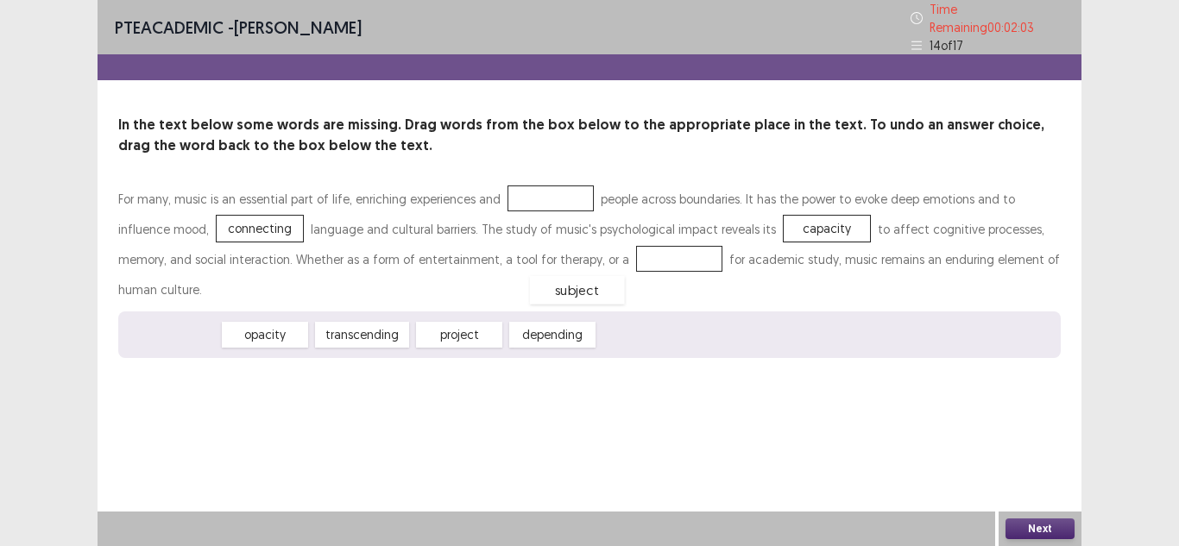
drag, startPoint x: 174, startPoint y: 299, endPoint x: 580, endPoint y: 257, distance: 407.8
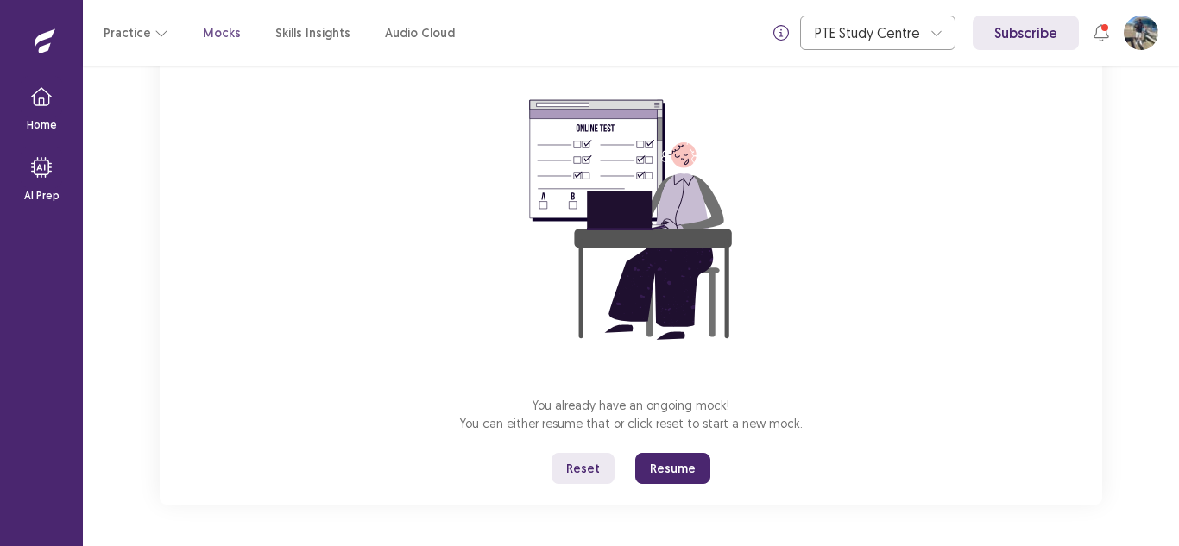
scroll to position [133, 0]
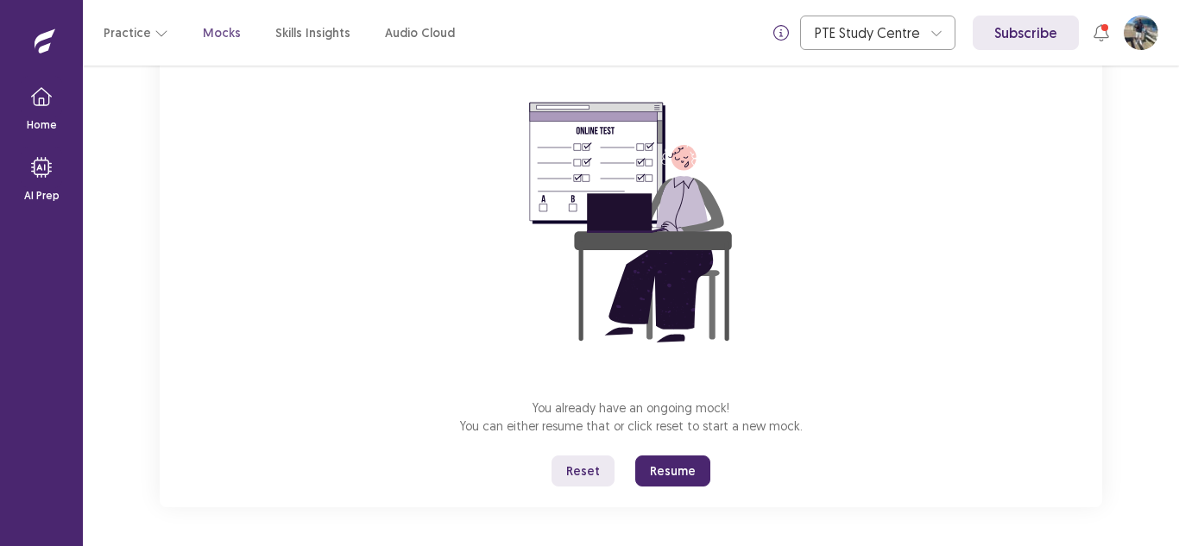
click at [688, 478] on button "Resume" at bounding box center [672, 471] width 75 height 31
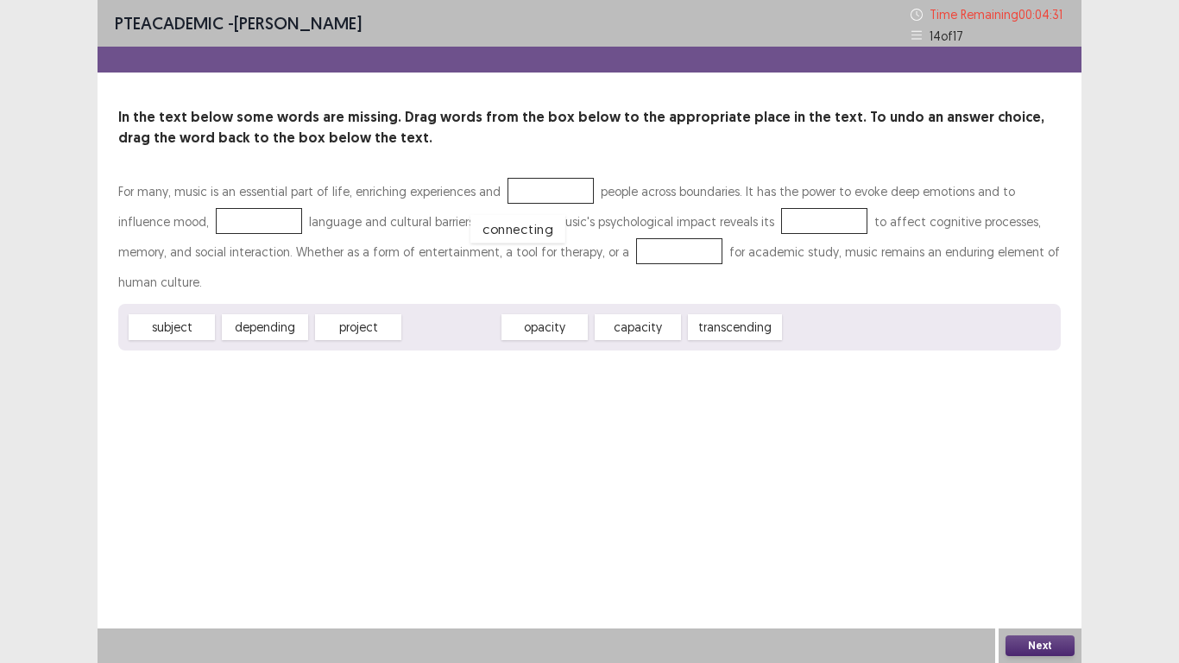
drag, startPoint x: 451, startPoint y: 306, endPoint x: 528, endPoint y: 194, distance: 136.0
drag, startPoint x: 198, startPoint y: 300, endPoint x: 214, endPoint y: 226, distance: 76.0
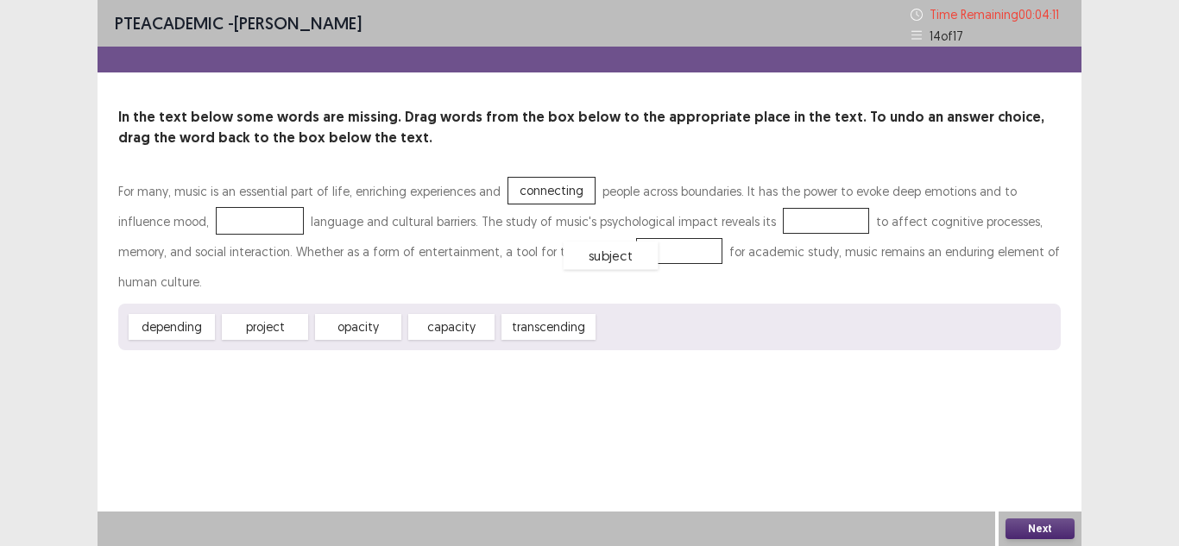
drag, startPoint x: 234, startPoint y: 220, endPoint x: 585, endPoint y: 255, distance: 352.9
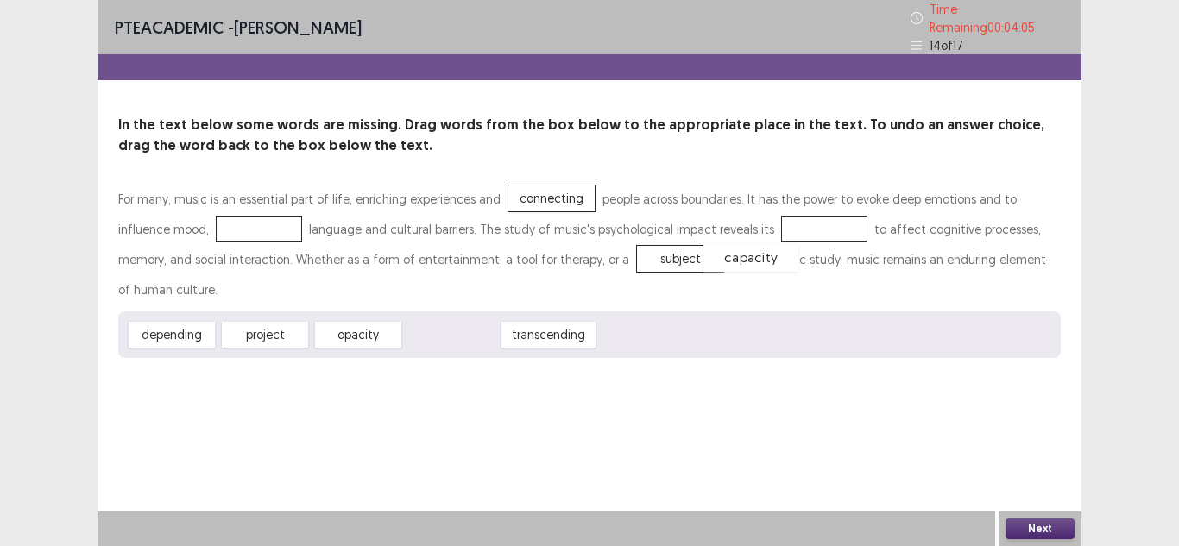
drag, startPoint x: 462, startPoint y: 296, endPoint x: 767, endPoint y: 221, distance: 314.6
click at [266, 322] on div "project" at bounding box center [265, 335] width 86 height 26
drag, startPoint x: 266, startPoint y: 297, endPoint x: 214, endPoint y: 208, distance: 102.9
click at [1049, 532] on button "Next" at bounding box center [1039, 529] width 69 height 21
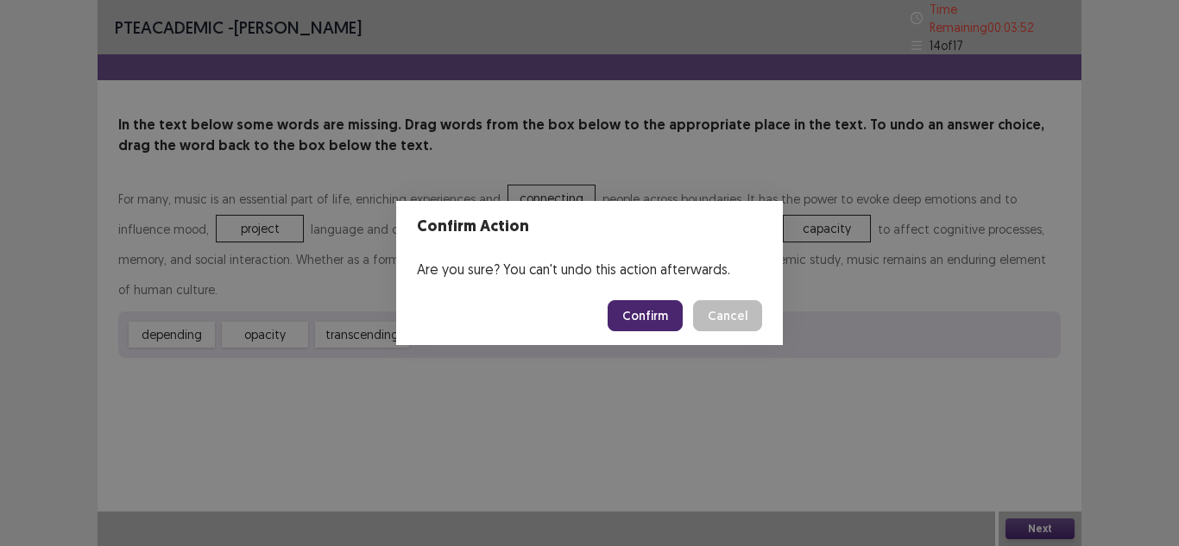
click at [659, 312] on button "Confirm" at bounding box center [645, 315] width 75 height 31
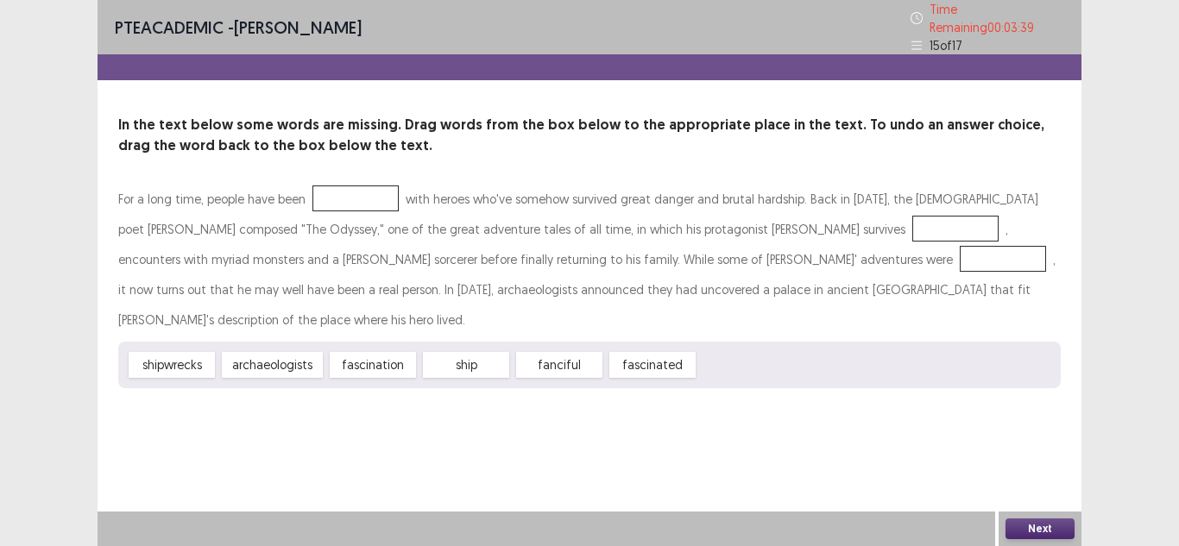
click at [524, 348] on div "shipwrecks archaeologists fascination ship fanciful fascinated" at bounding box center [589, 365] width 942 height 47
drag, startPoint x: 193, startPoint y: 324, endPoint x: 359, endPoint y: 191, distance: 212.4
drag, startPoint x: 374, startPoint y: 191, endPoint x: 748, endPoint y: 224, distance: 376.0
drag, startPoint x: 270, startPoint y: 334, endPoint x: 343, endPoint y: 190, distance: 161.3
click at [217, 487] on div "PTE academic - [PERSON_NAME] Time Remaining 00 : 02 : 57 15 of 17 In the text b…" at bounding box center [590, 273] width 984 height 546
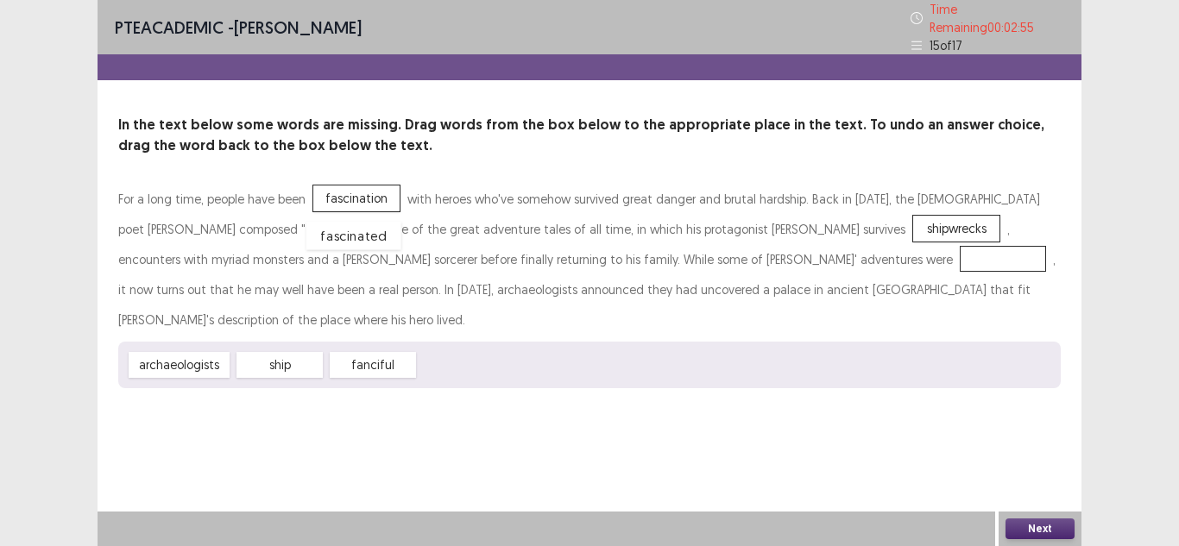
drag, startPoint x: 466, startPoint y: 326, endPoint x: 353, endPoint y: 196, distance: 172.5
drag, startPoint x: 476, startPoint y: 326, endPoint x: 491, endPoint y: 350, distance: 28.7
click at [491, 377] on div "fascination" at bounding box center [484, 391] width 95 height 28
drag, startPoint x: 375, startPoint y: 336, endPoint x: 627, endPoint y: 271, distance: 260.2
click at [1036, 519] on button "Next" at bounding box center [1039, 529] width 69 height 21
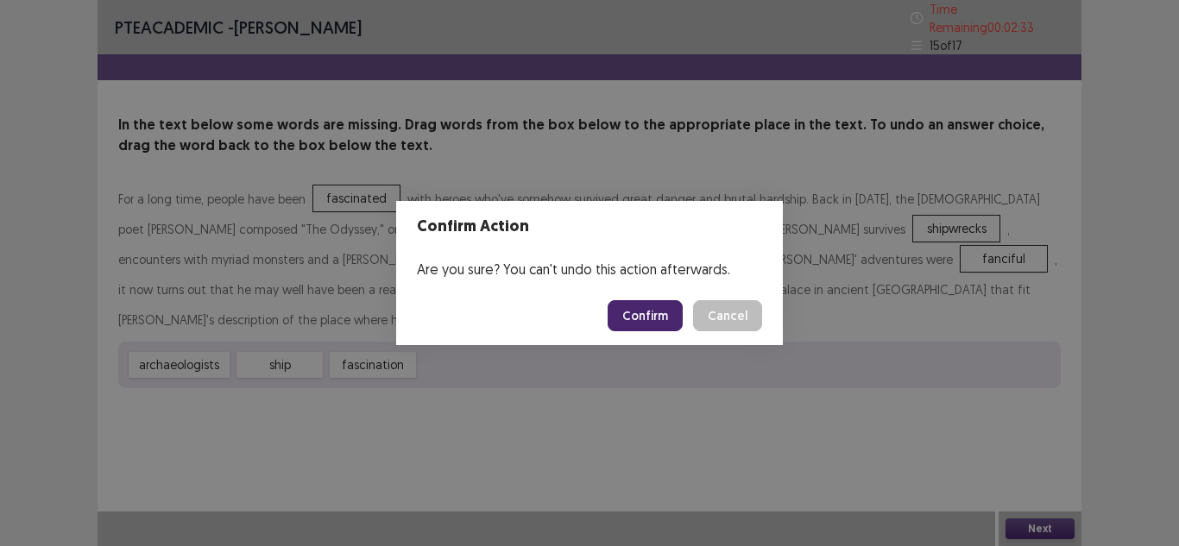
click at [652, 310] on button "Confirm" at bounding box center [645, 315] width 75 height 31
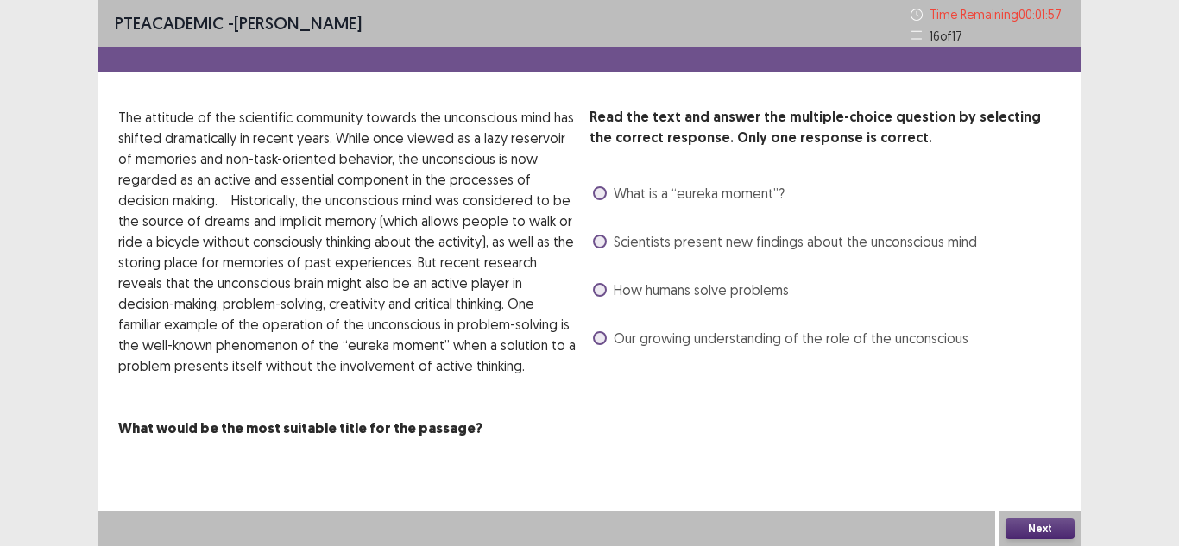
click at [599, 337] on span at bounding box center [600, 338] width 14 height 14
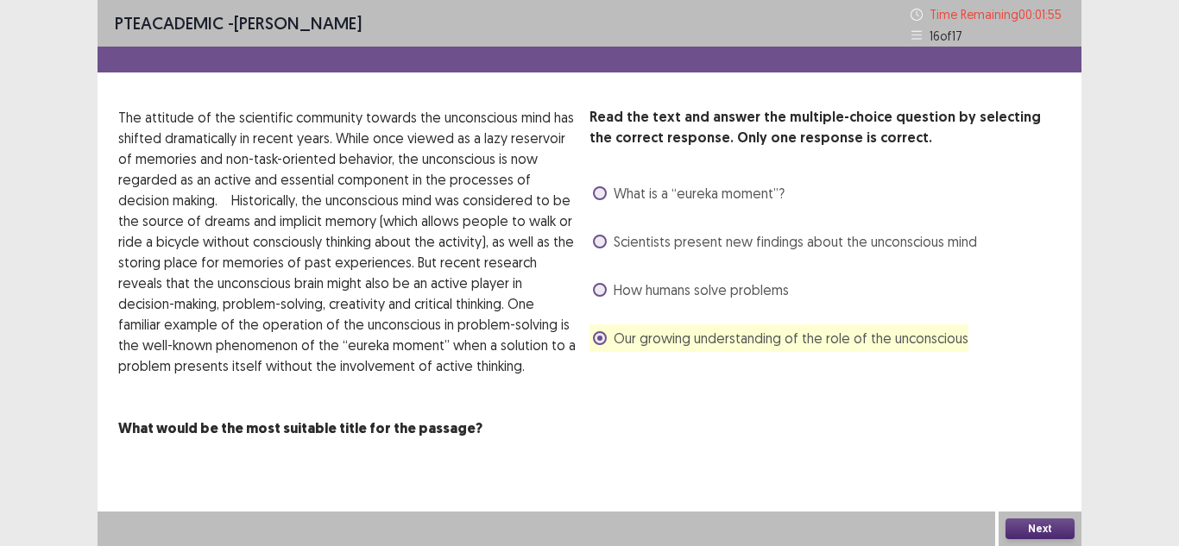
click at [1044, 521] on button "Next" at bounding box center [1039, 529] width 69 height 21
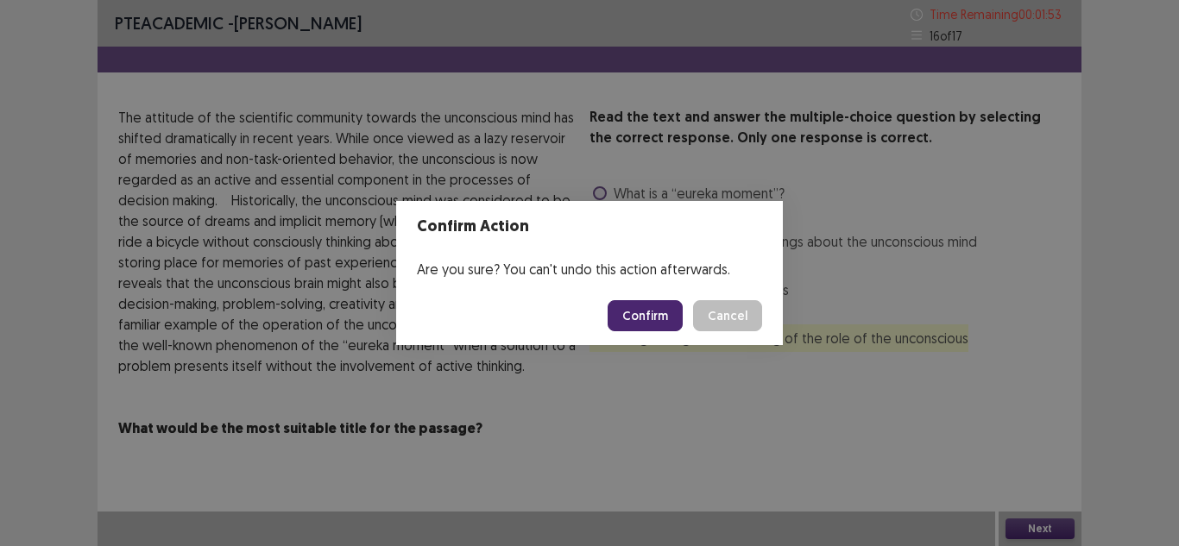
click at [671, 318] on button "Confirm" at bounding box center [645, 315] width 75 height 31
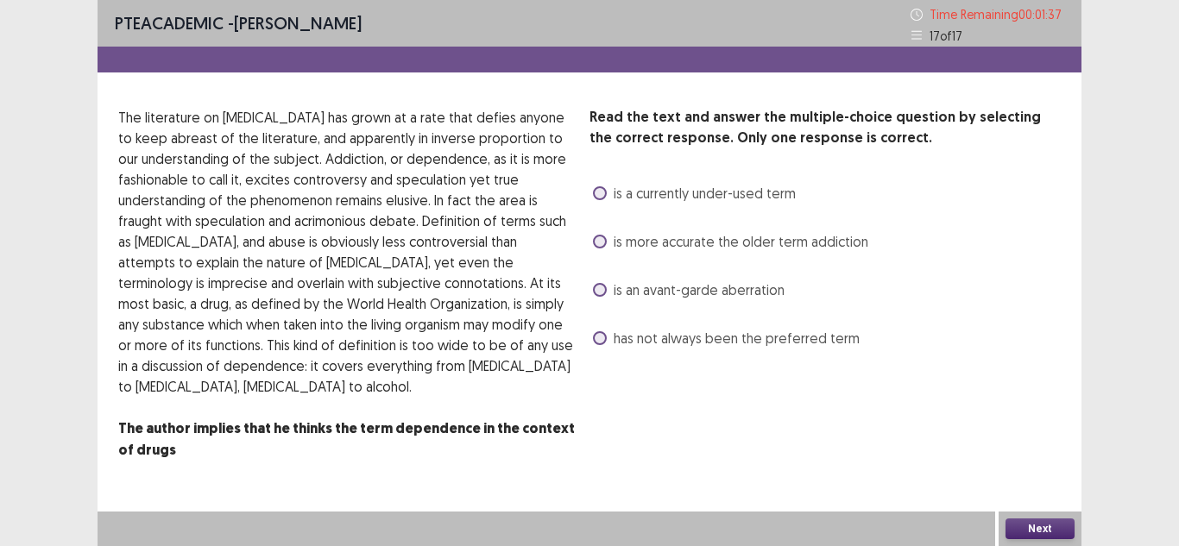
click at [598, 237] on span at bounding box center [600, 242] width 14 height 14
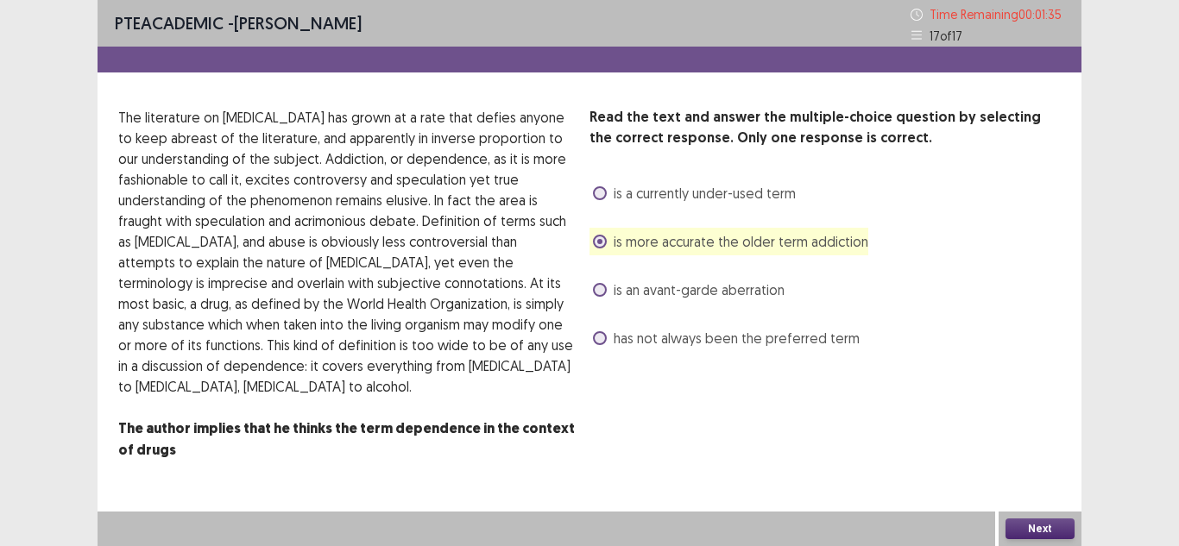
click at [1034, 527] on button "Next" at bounding box center [1039, 529] width 69 height 21
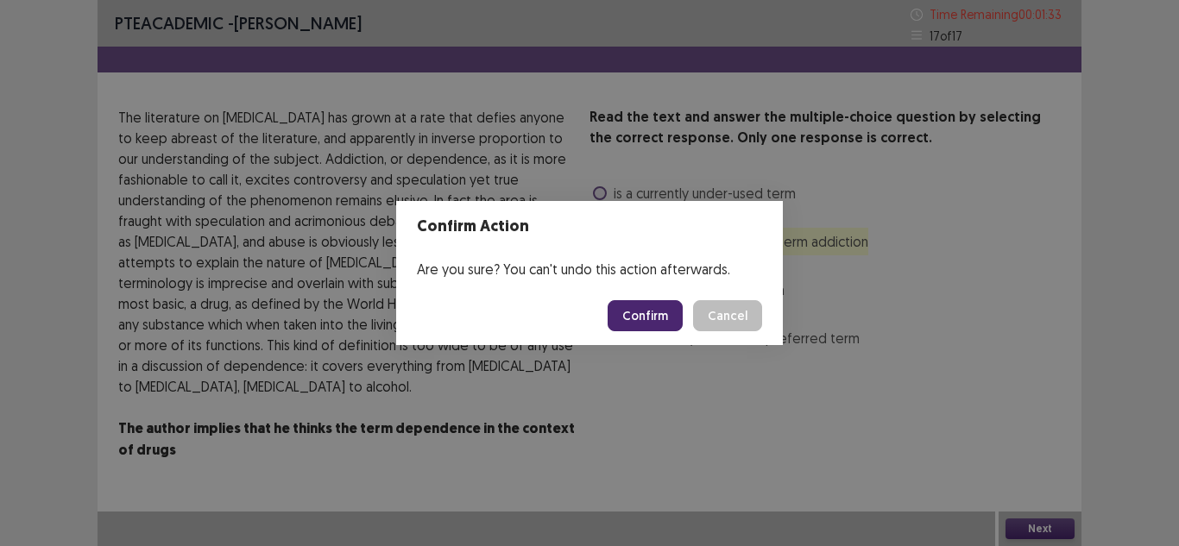
click at [647, 324] on button "Confirm" at bounding box center [645, 315] width 75 height 31
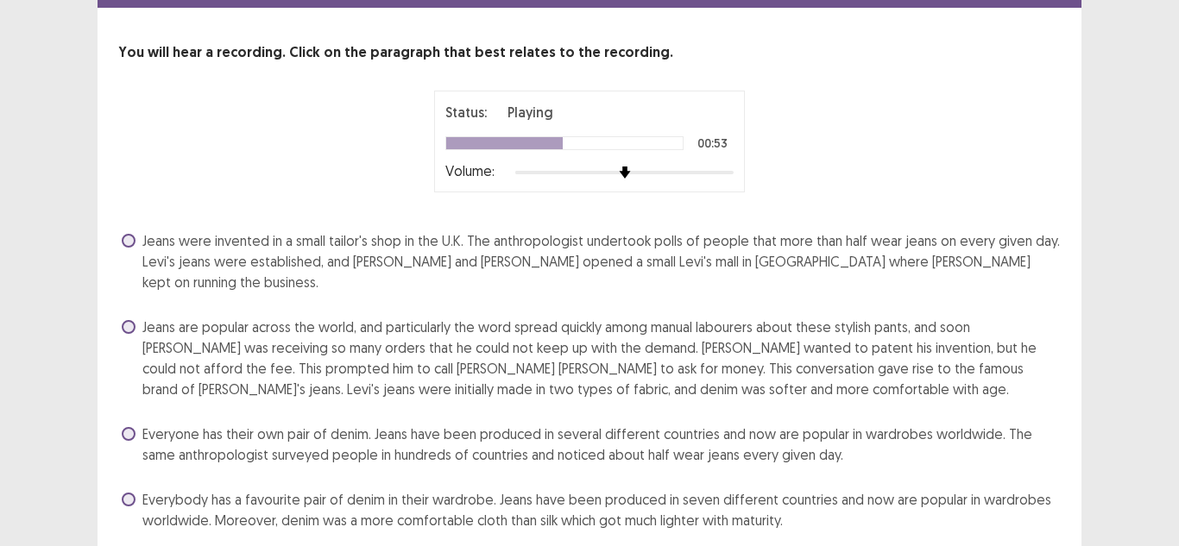
scroll to position [67, 0]
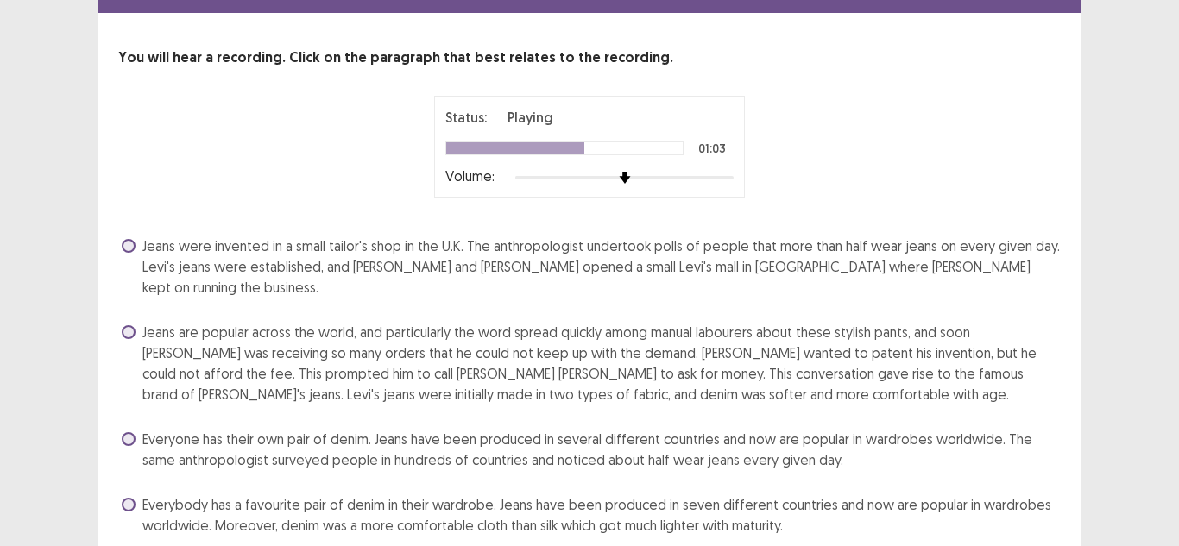
click at [128, 325] on span at bounding box center [129, 332] width 14 height 14
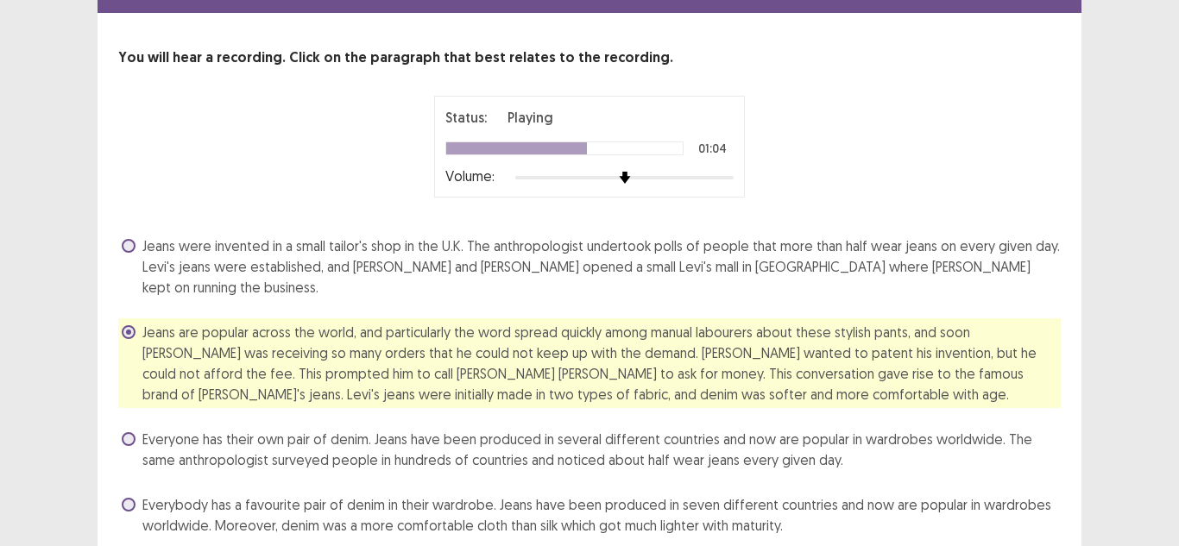
scroll to position [108, 0]
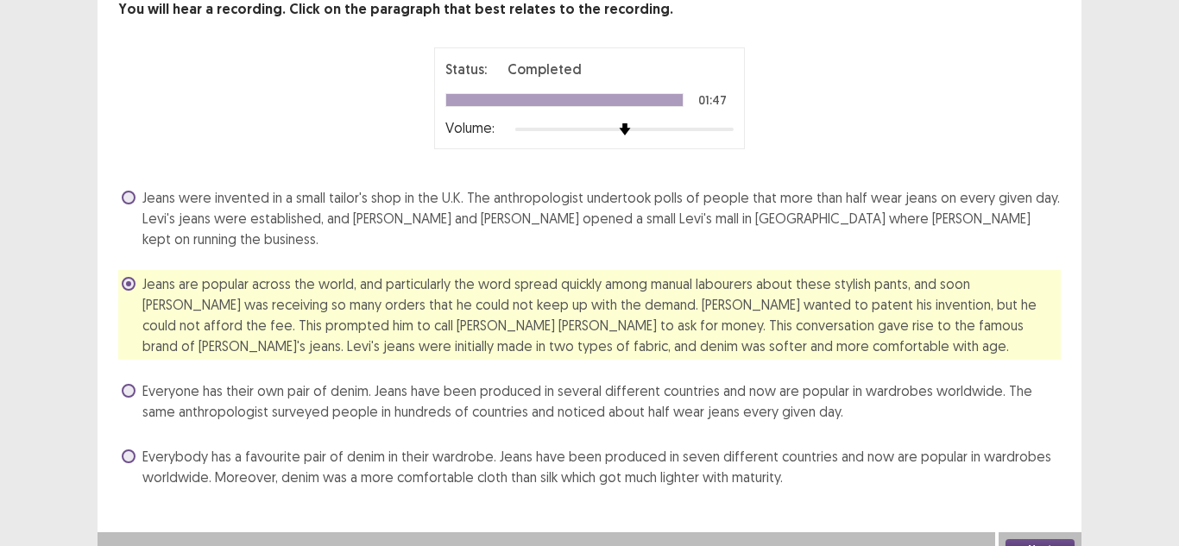
click at [1039, 539] on button "Next" at bounding box center [1039, 549] width 69 height 21
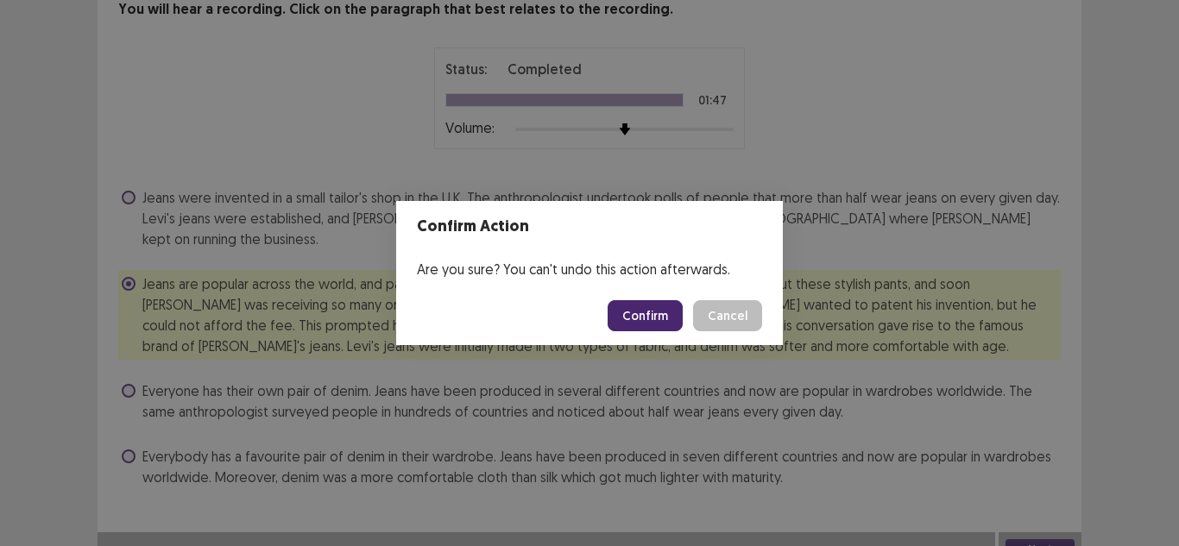
click at [655, 310] on button "Confirm" at bounding box center [645, 315] width 75 height 31
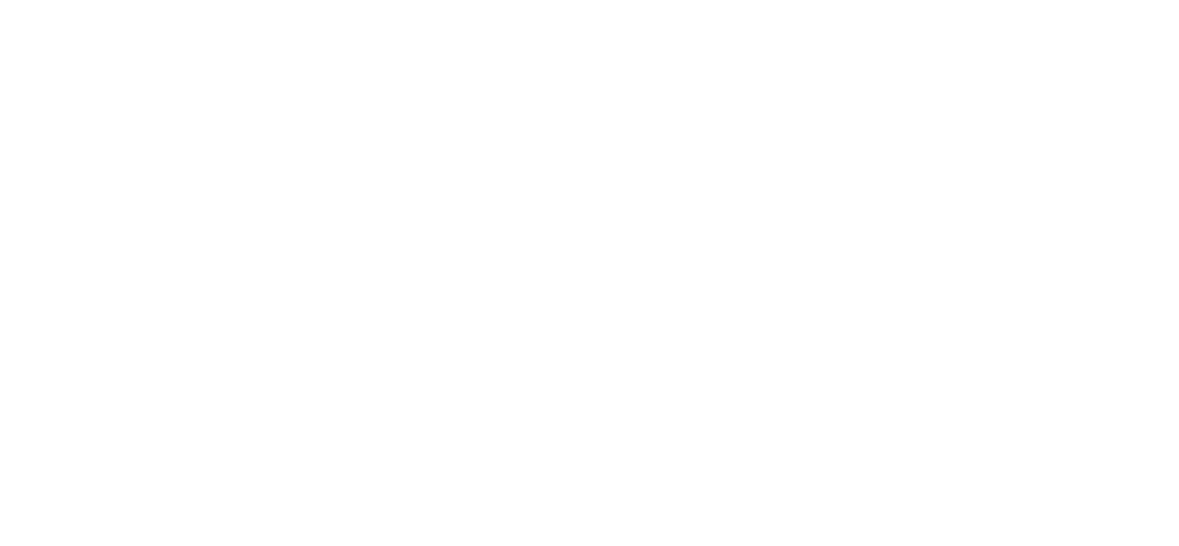
scroll to position [0, 0]
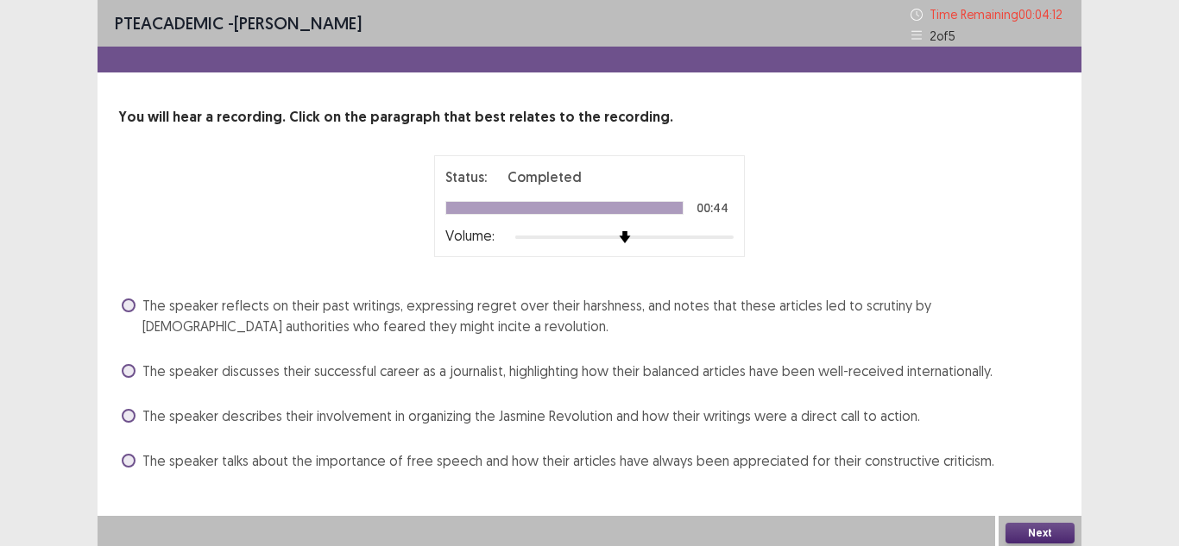
click at [129, 301] on span at bounding box center [129, 306] width 14 height 14
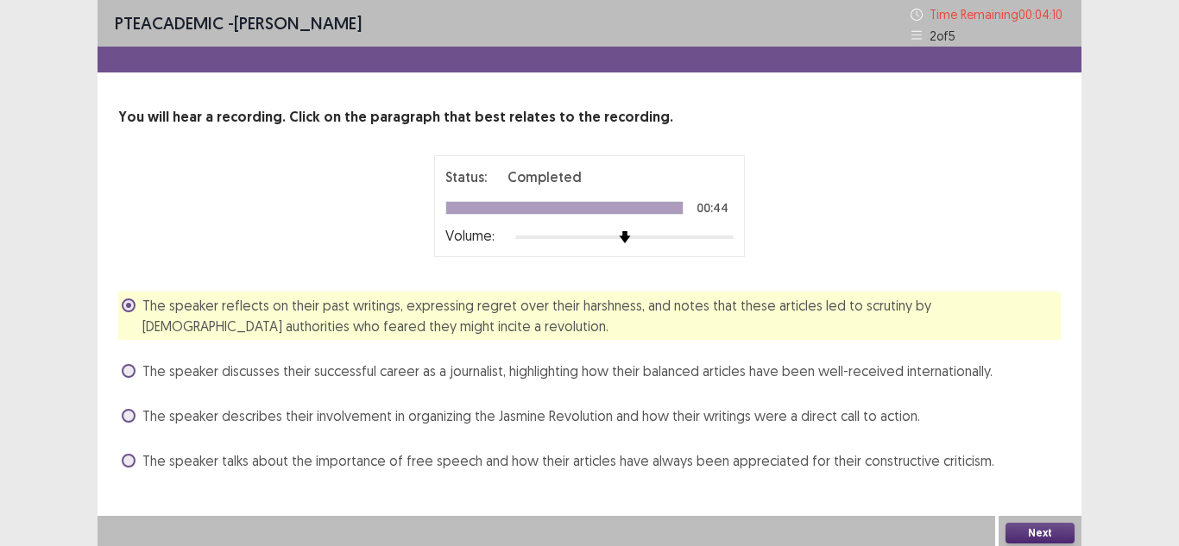
click at [1019, 530] on button "Next" at bounding box center [1039, 533] width 69 height 21
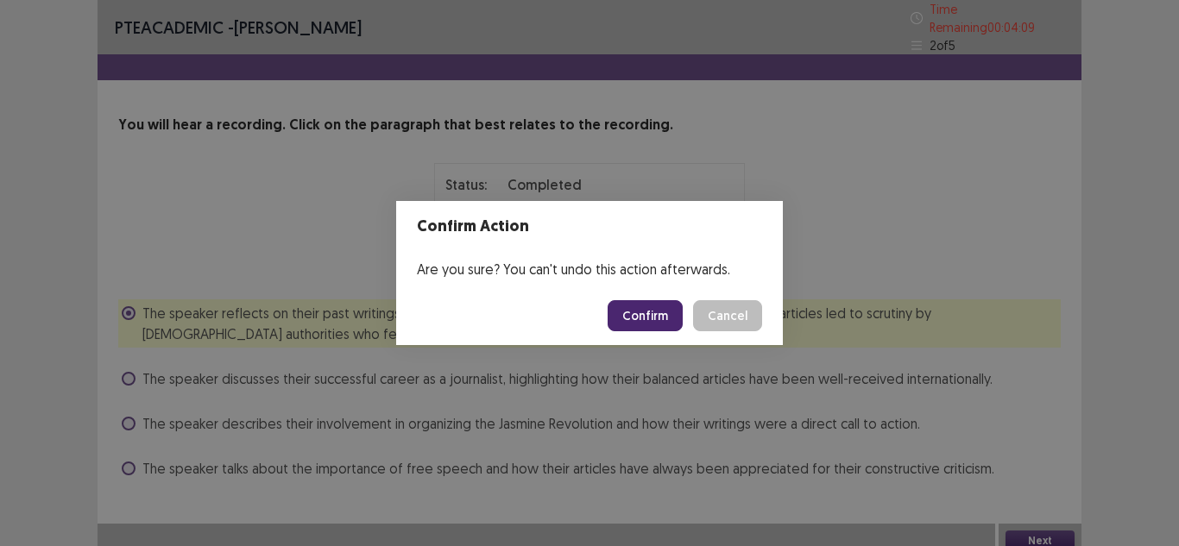
click at [654, 312] on button "Confirm" at bounding box center [645, 315] width 75 height 31
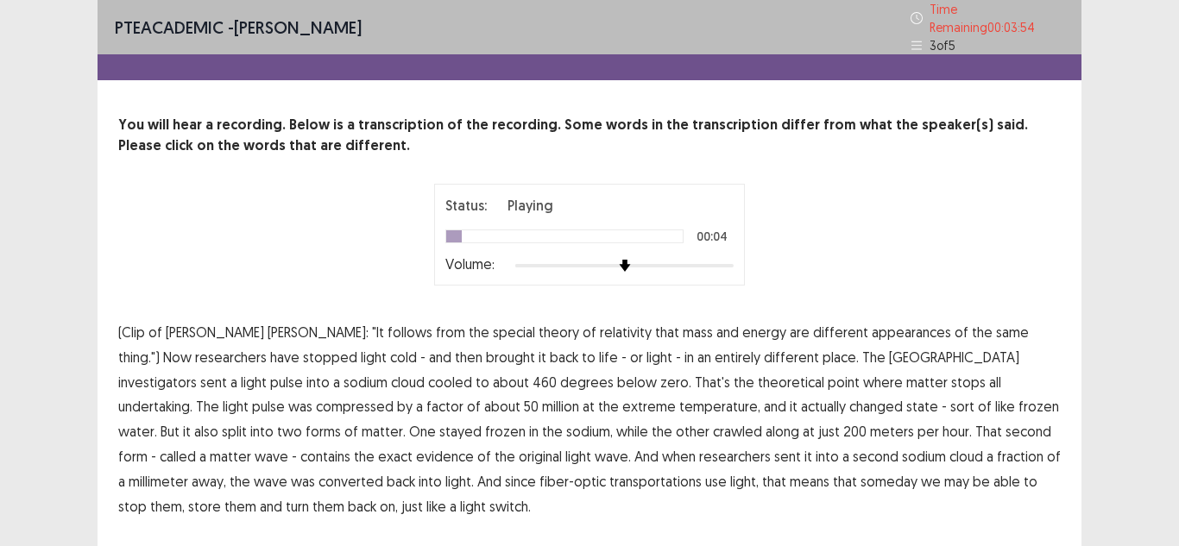
click at [683, 324] on span "mass" at bounding box center [698, 332] width 30 height 21
click at [197, 372] on span "investigators" at bounding box center [157, 382] width 79 height 21
click at [192, 396] on span "undertaking." at bounding box center [155, 406] width 74 height 21
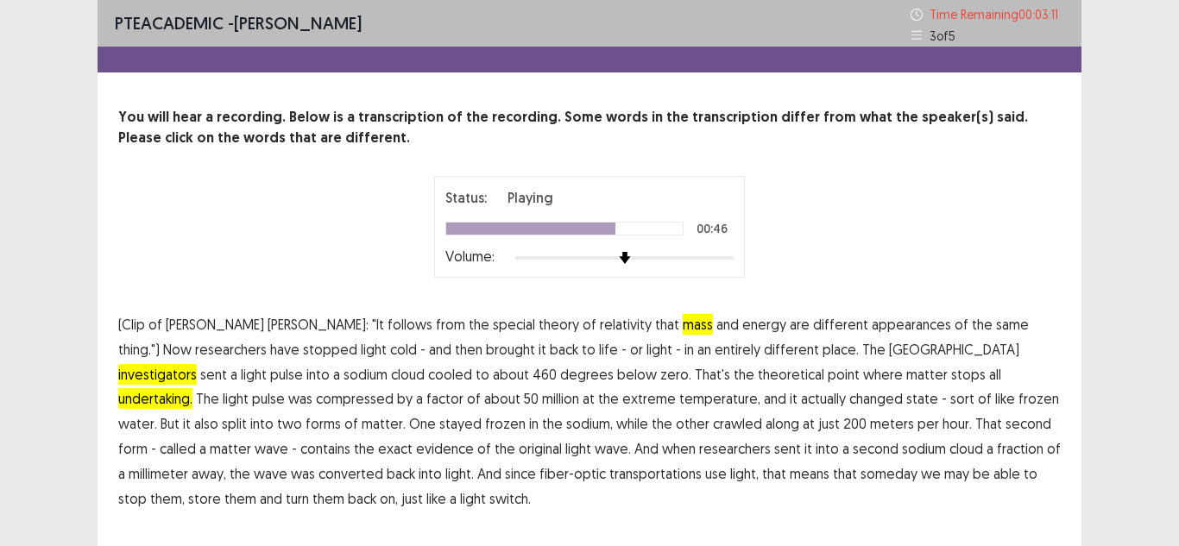
click at [474, 438] on span "evidence" at bounding box center [445, 448] width 58 height 21
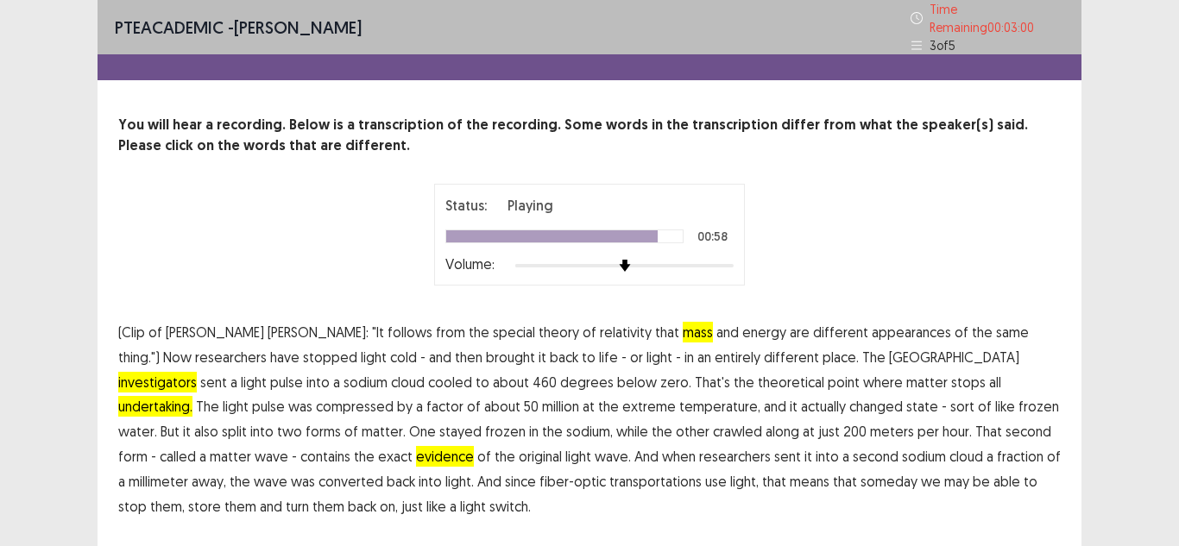
click at [609, 476] on span "transportations" at bounding box center [655, 481] width 92 height 21
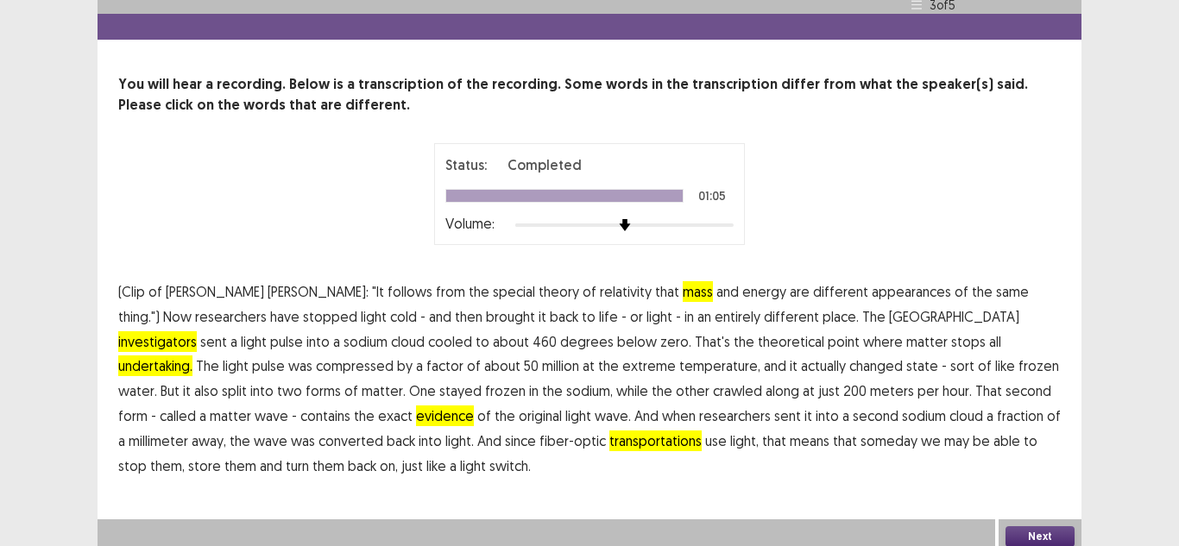
click at [1031, 531] on button "Next" at bounding box center [1039, 536] width 69 height 21
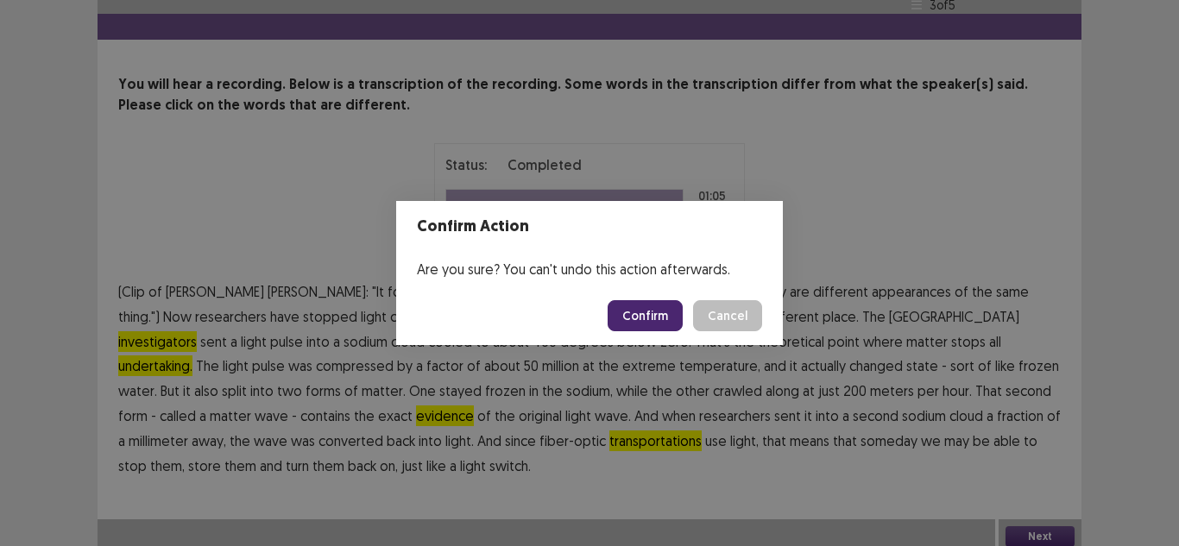
click at [634, 318] on button "Confirm" at bounding box center [645, 315] width 75 height 31
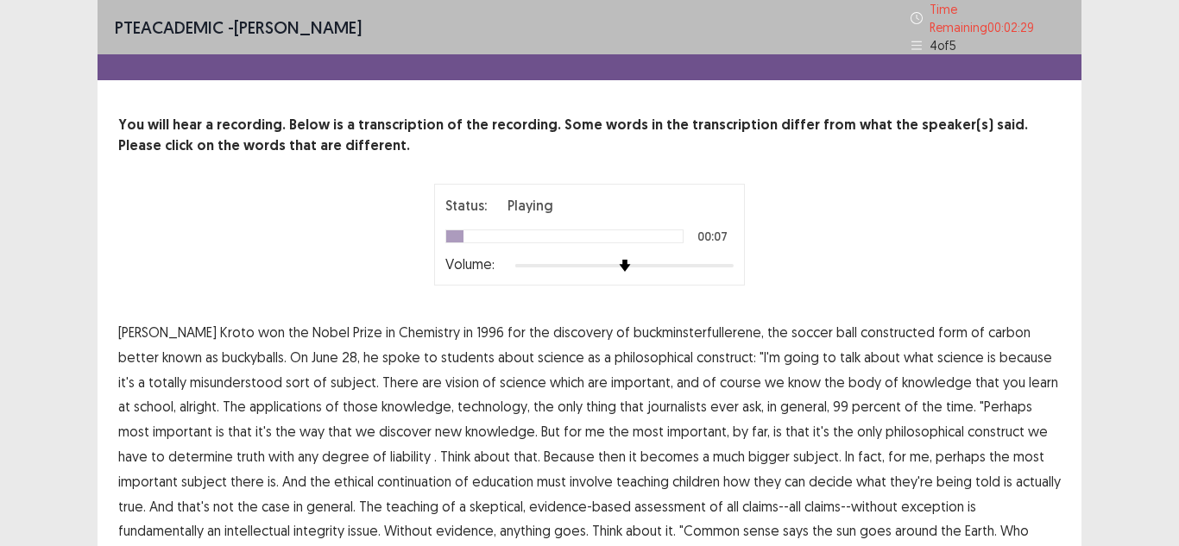
click at [860, 324] on span "constructed" at bounding box center [897, 332] width 74 height 21
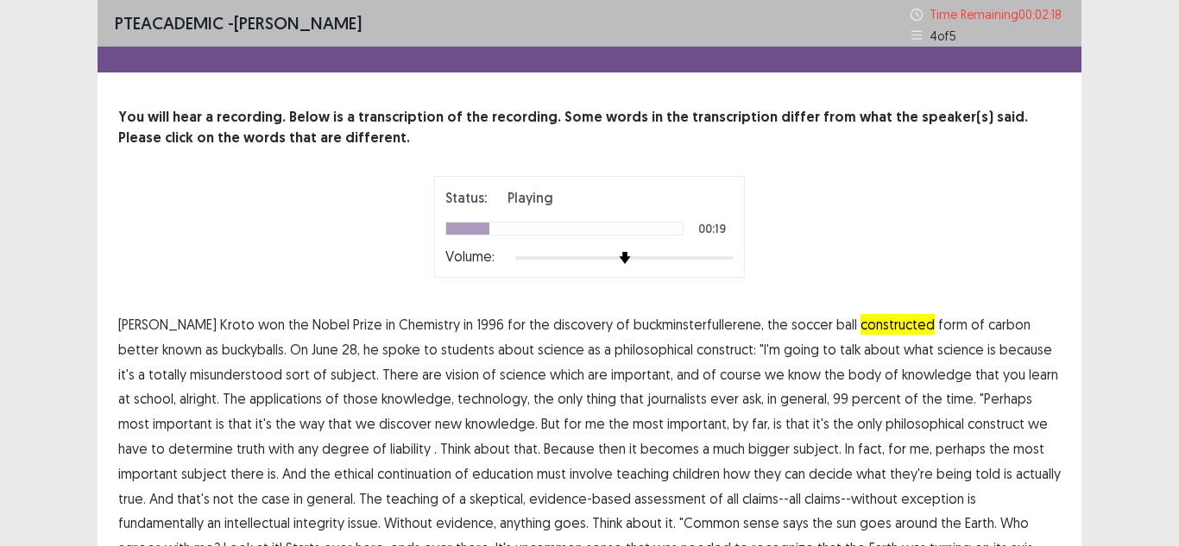
click at [286, 375] on span "sort" at bounding box center [298, 374] width 24 height 21
click at [377, 472] on span "continuation" at bounding box center [414, 473] width 74 height 21
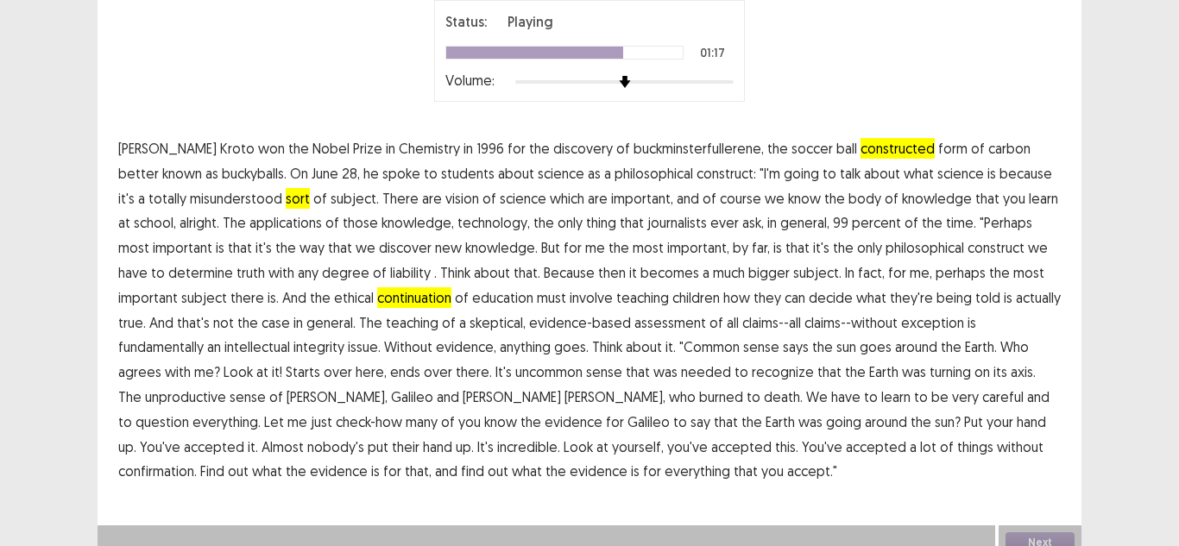
scroll to position [178, 0]
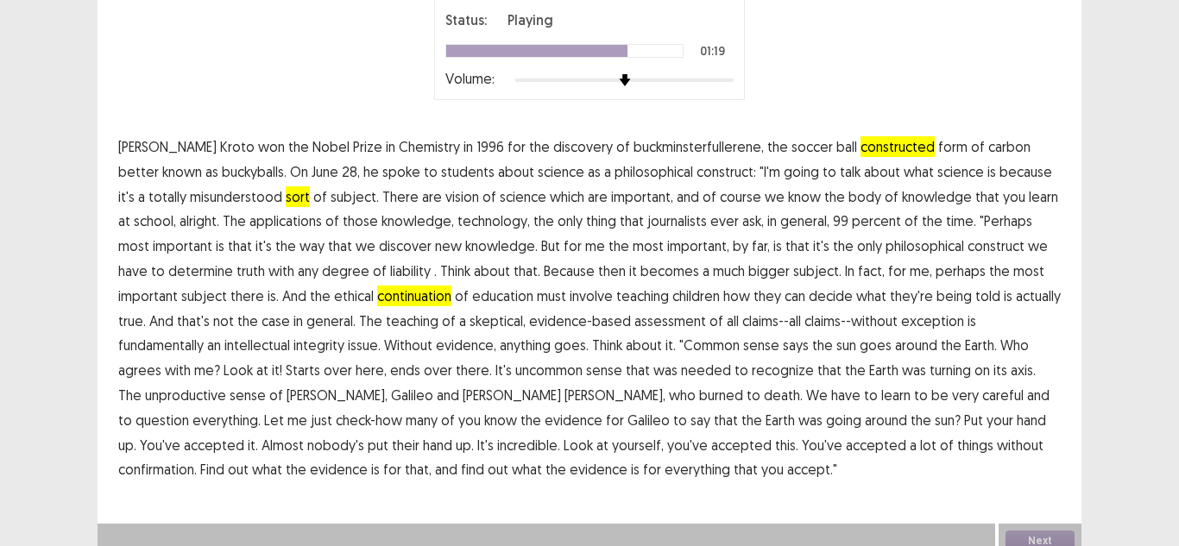
click at [226, 385] on span "unproductive" at bounding box center [185, 395] width 81 height 21
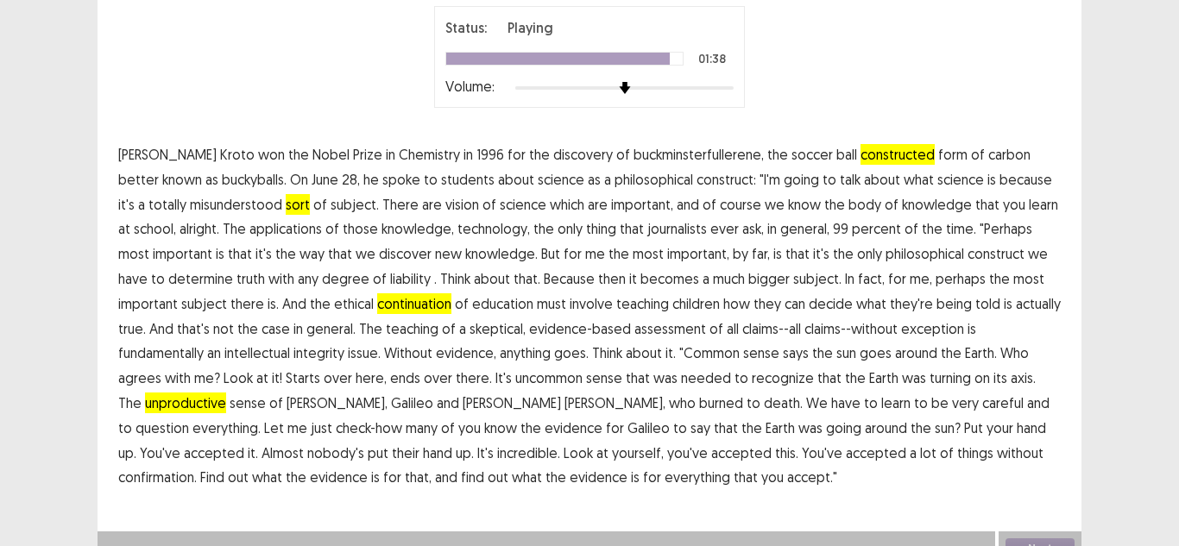
click at [197, 467] on span "confirmation." at bounding box center [157, 477] width 79 height 21
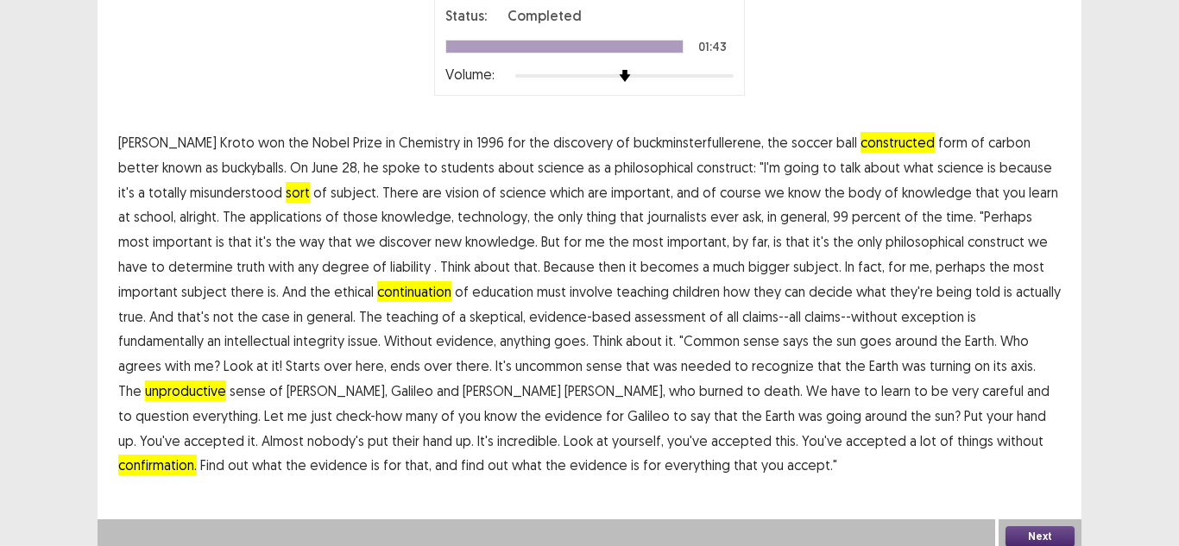
click at [1025, 529] on button "Next" at bounding box center [1039, 536] width 69 height 21
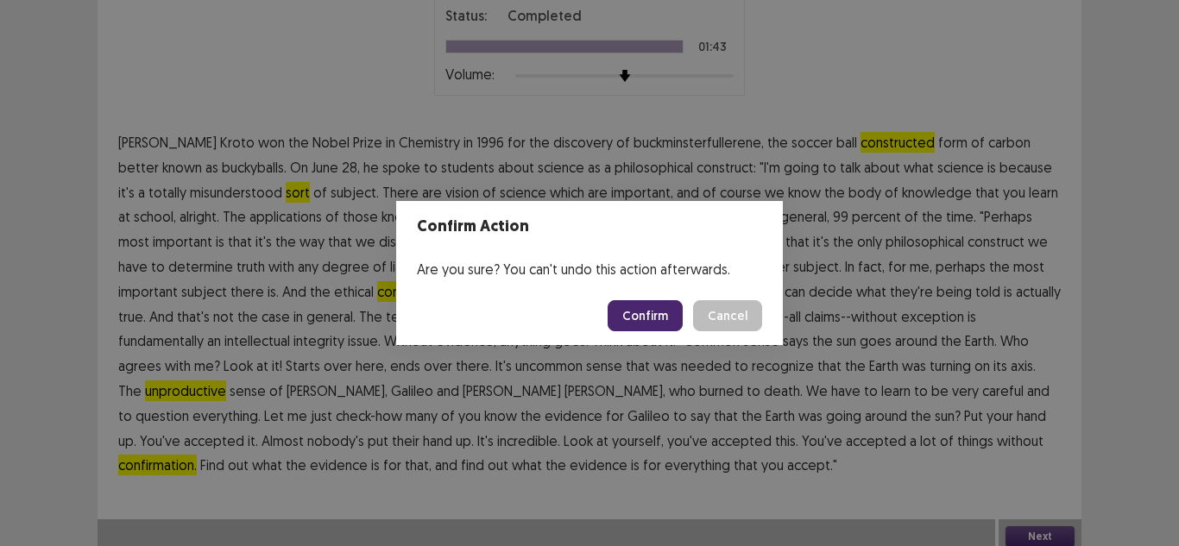
click at [639, 318] on button "Confirm" at bounding box center [645, 315] width 75 height 31
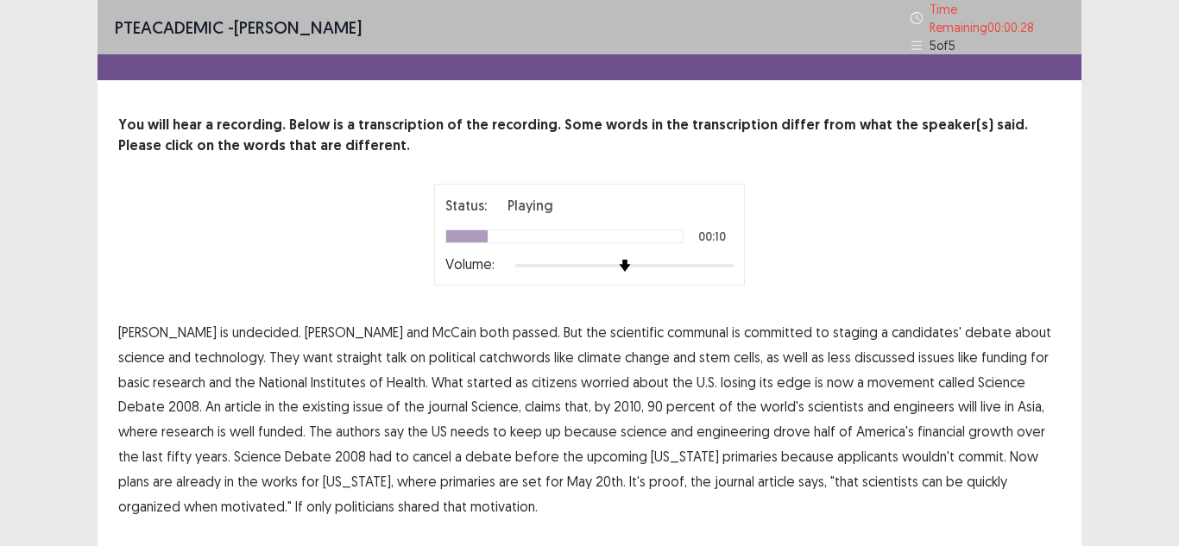
click at [479, 356] on span "catchwords" at bounding box center [515, 357] width 72 height 21
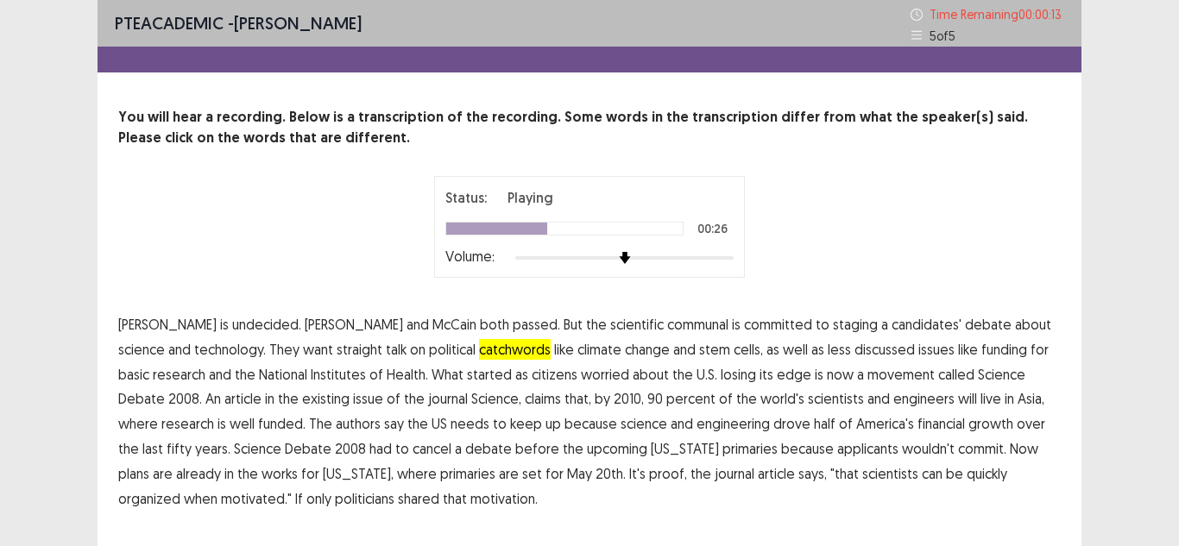
click at [302, 402] on span "existing" at bounding box center [325, 398] width 47 height 21
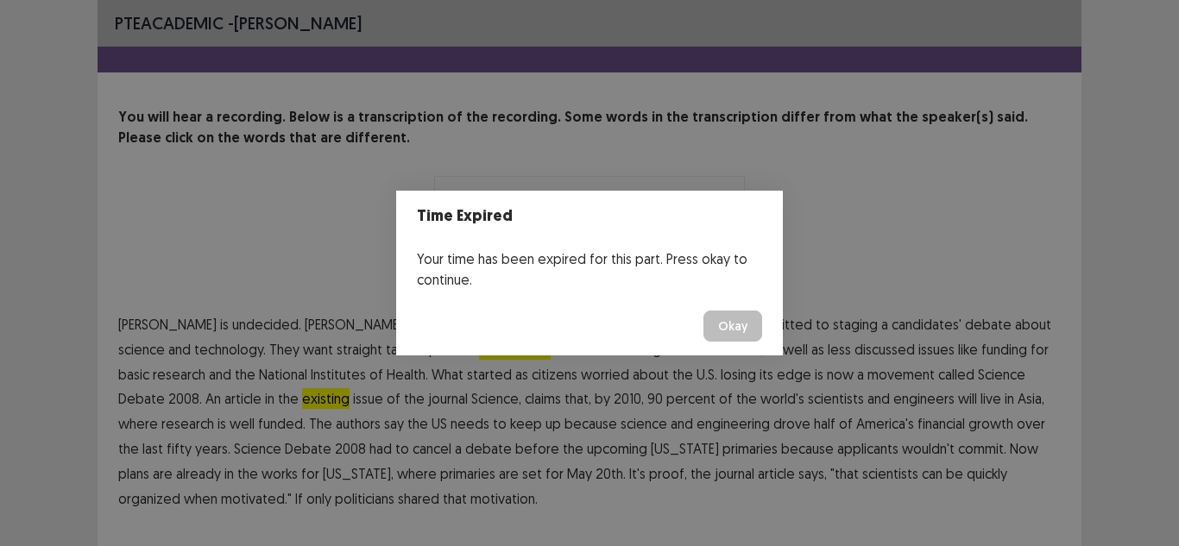
click at [808, 419] on div "Time Expired Your time has been expired for this part. Press okay to continue. …" at bounding box center [589, 273] width 1179 height 546
click at [737, 329] on button "Okay" at bounding box center [732, 326] width 59 height 31
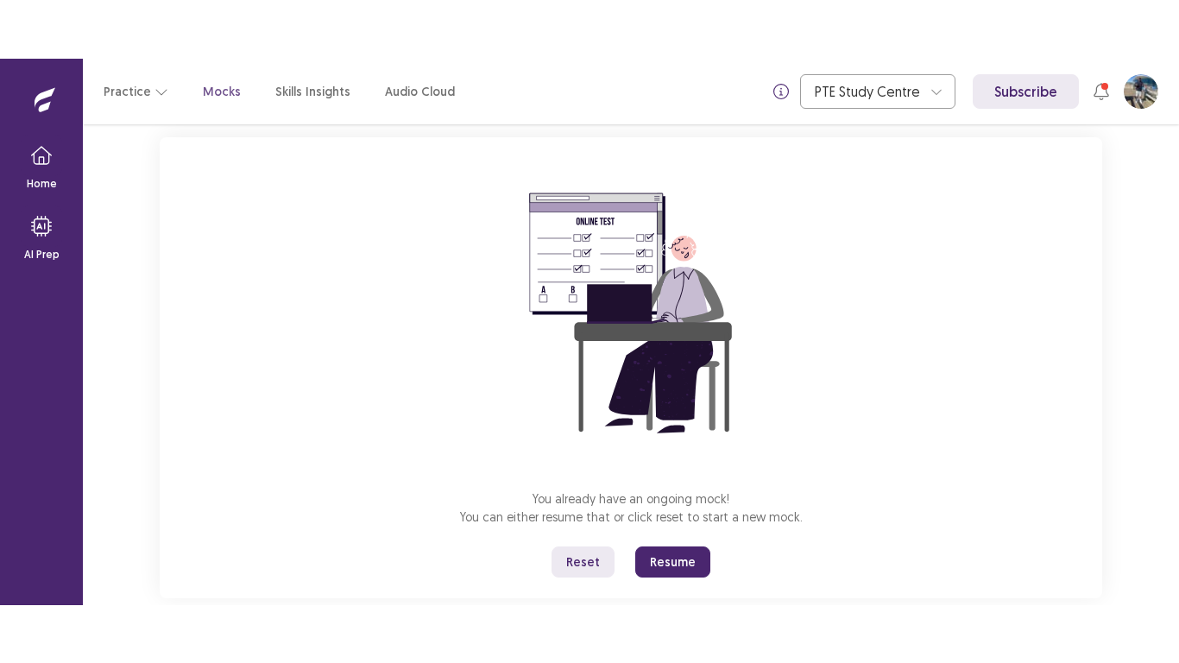
scroll to position [135, 0]
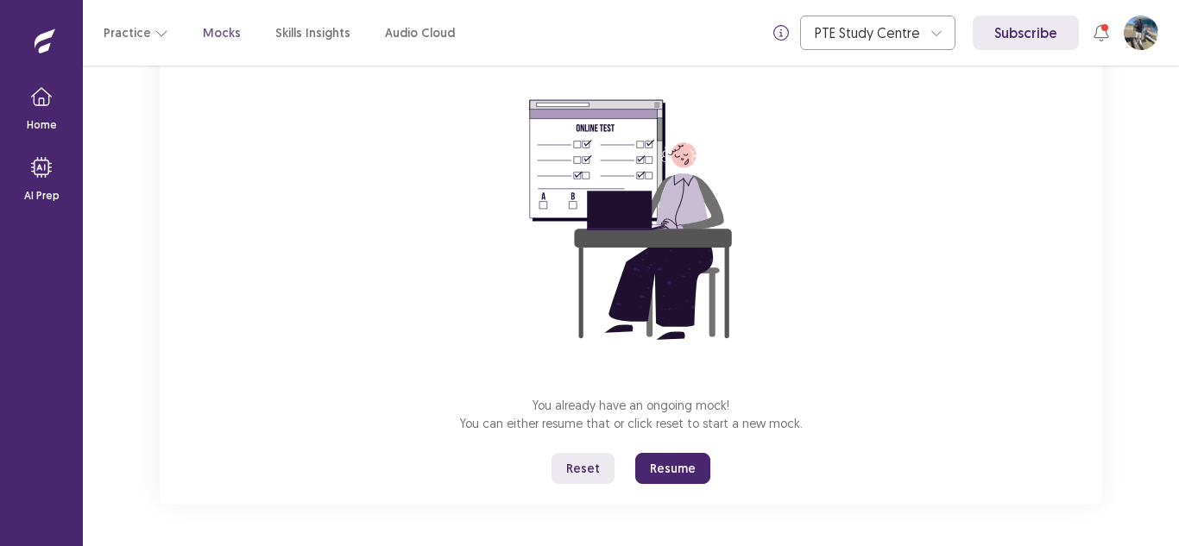
click at [659, 476] on button "Resume" at bounding box center [672, 468] width 75 height 31
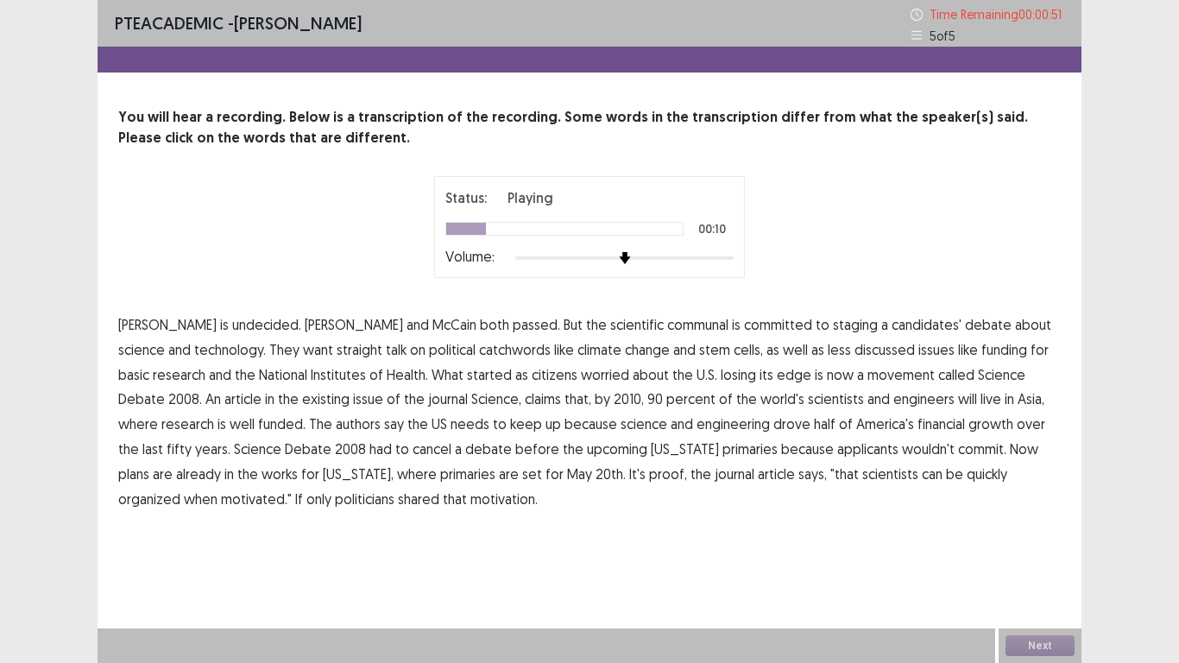
click at [479, 356] on span "catchwords" at bounding box center [515, 349] width 72 height 21
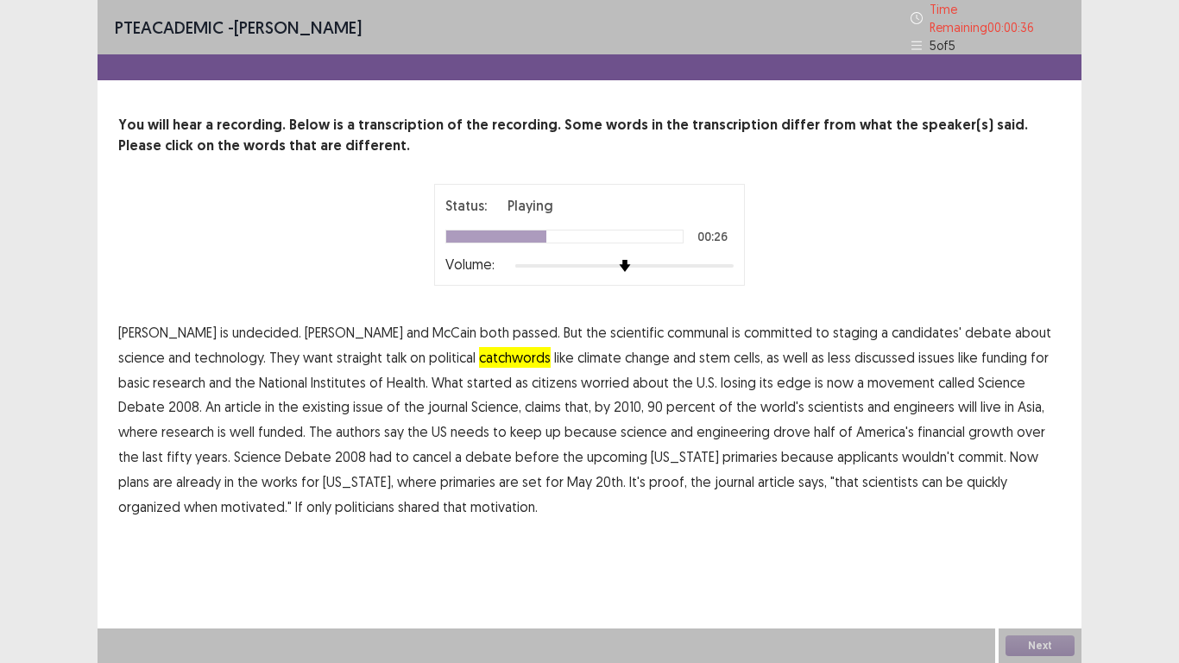
click at [302, 403] on span "existing" at bounding box center [325, 406] width 47 height 21
click at [968, 424] on span "growth" at bounding box center [990, 431] width 45 height 21
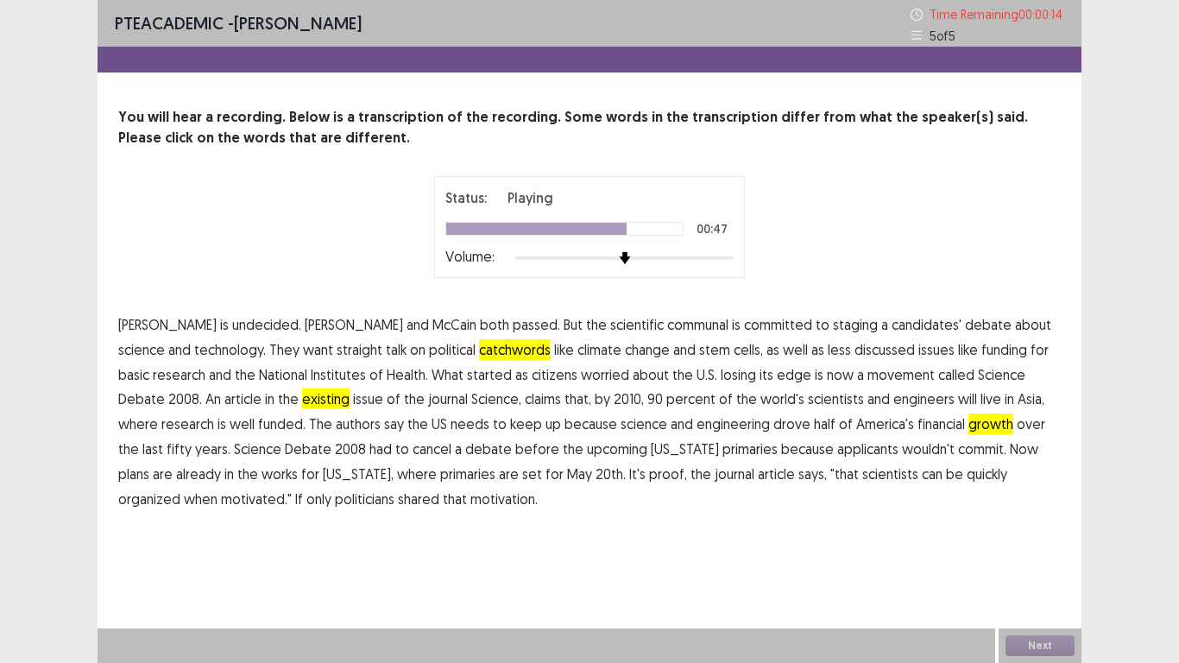
click at [837, 444] on span "applicants" at bounding box center [867, 448] width 61 height 21
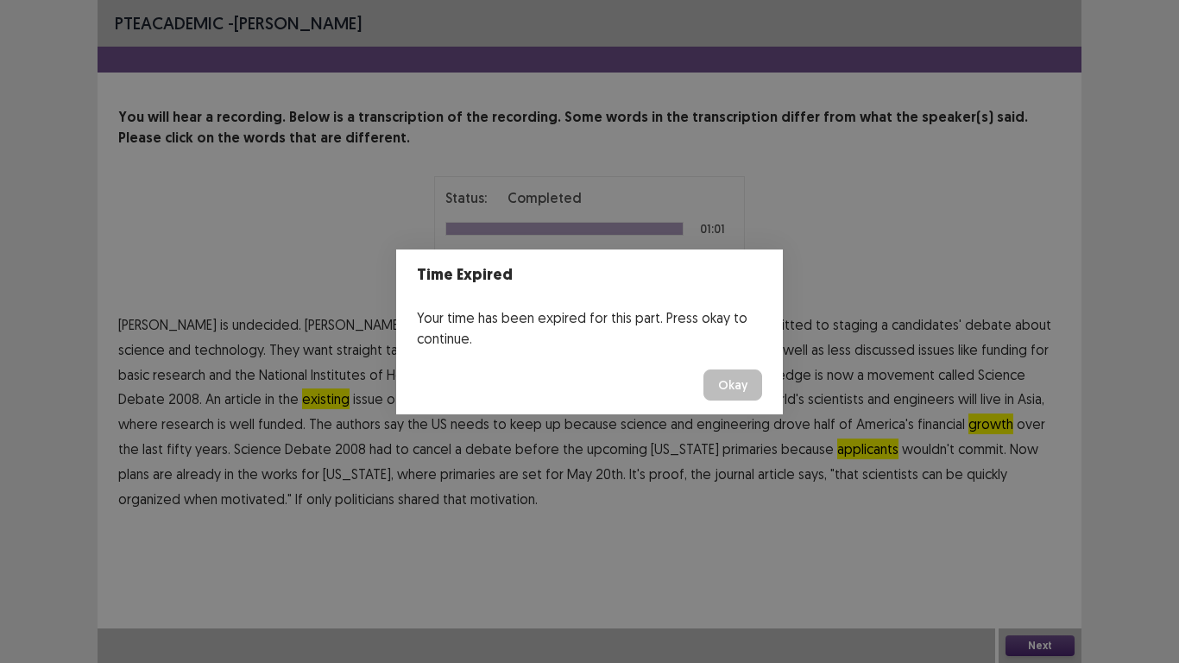
click at [718, 381] on button "Okay" at bounding box center [732, 384] width 59 height 31
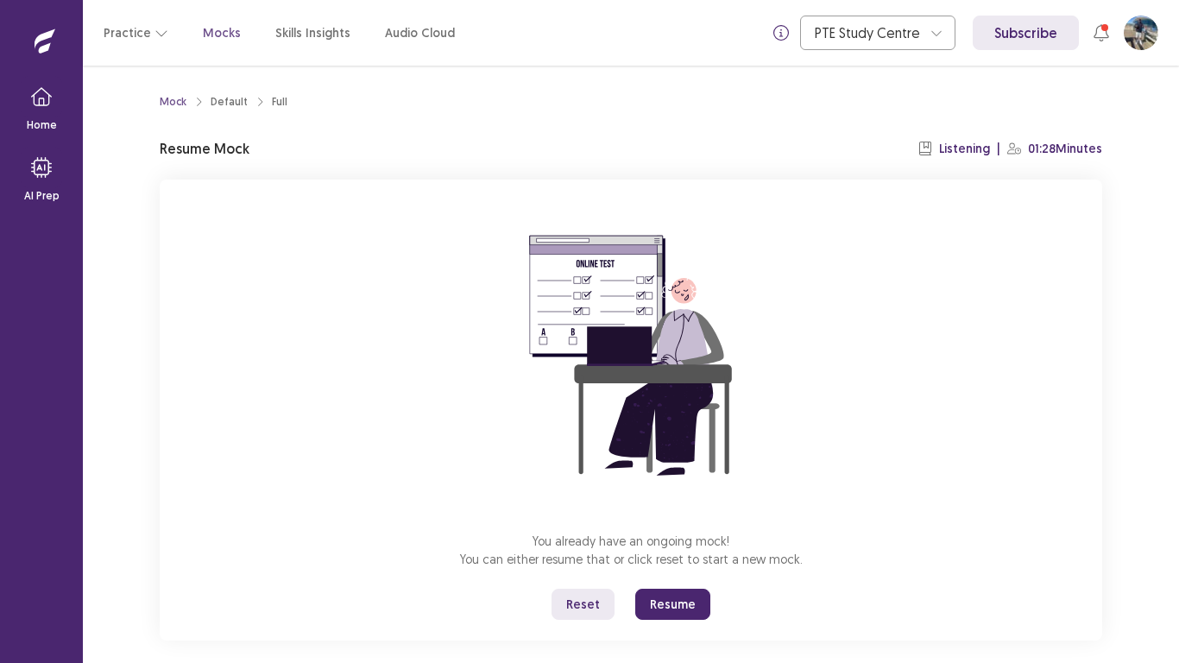
click at [660, 545] on button "Resume" at bounding box center [672, 604] width 75 height 31
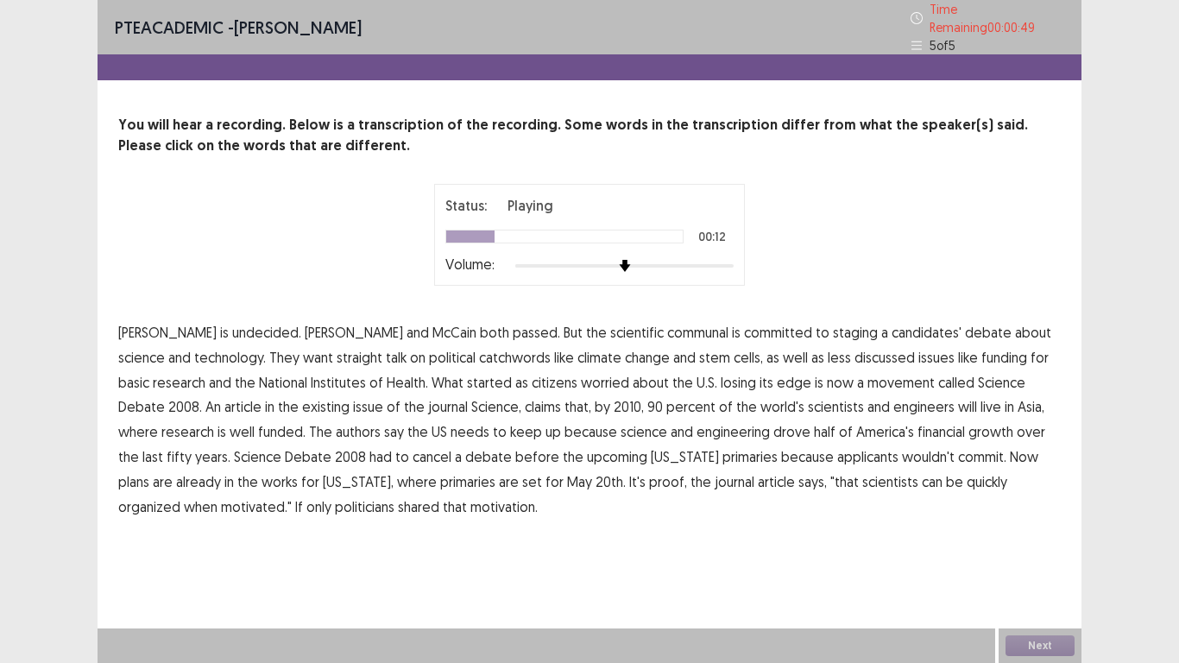
click at [479, 347] on span "catchwords" at bounding box center [515, 357] width 72 height 21
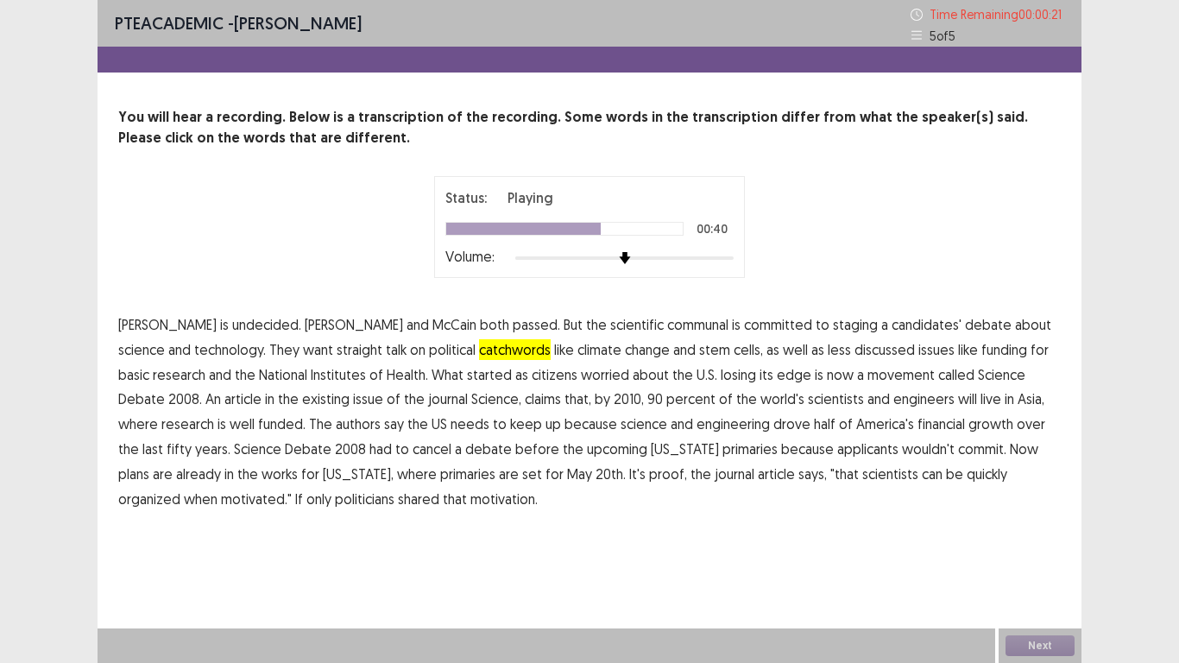
click at [917, 425] on span "financial" at bounding box center [940, 423] width 47 height 21
click at [837, 453] on span "applicants" at bounding box center [867, 448] width 61 height 21
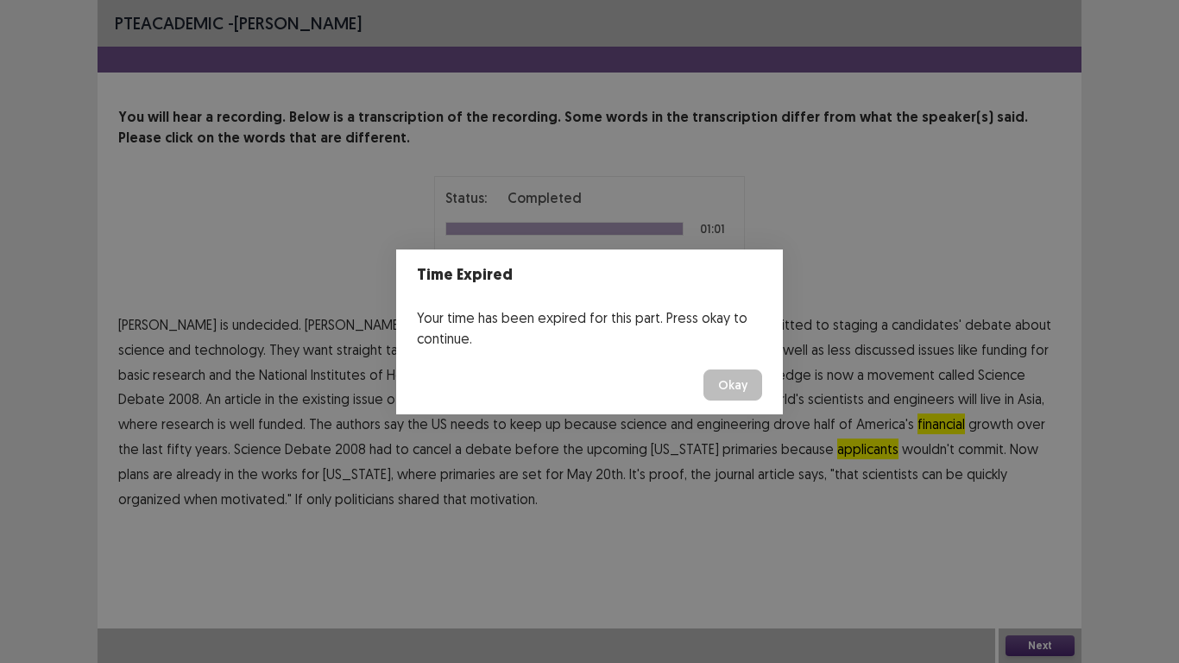
click at [731, 390] on button "Okay" at bounding box center [732, 384] width 59 height 31
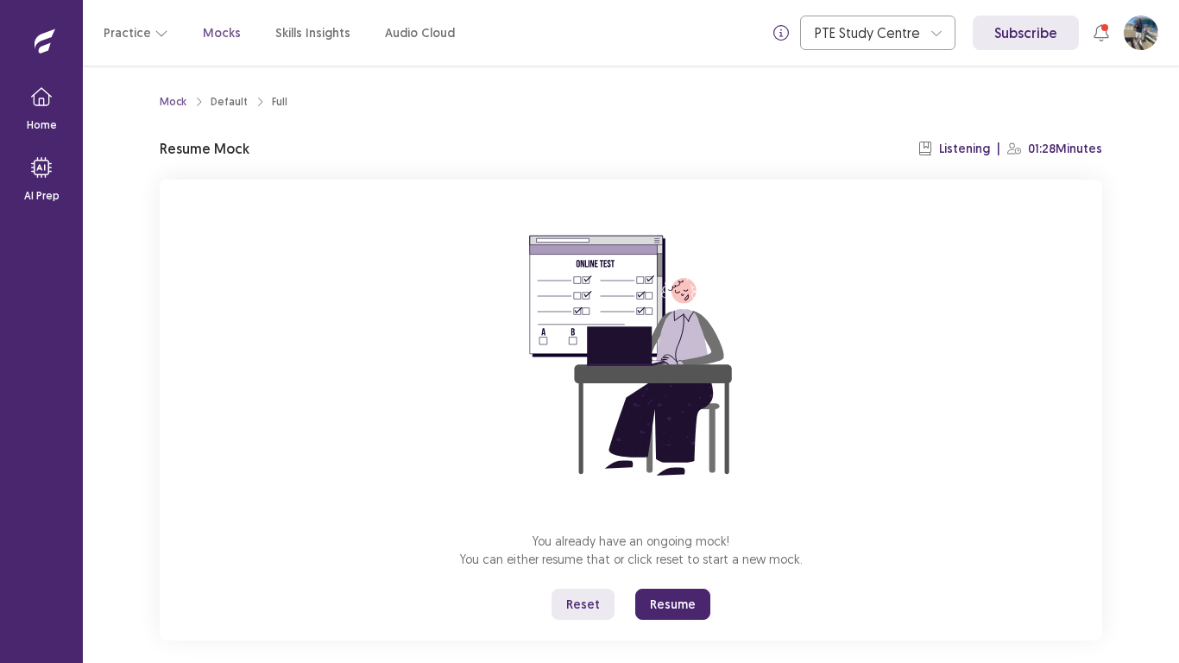
scroll to position [19, 0]
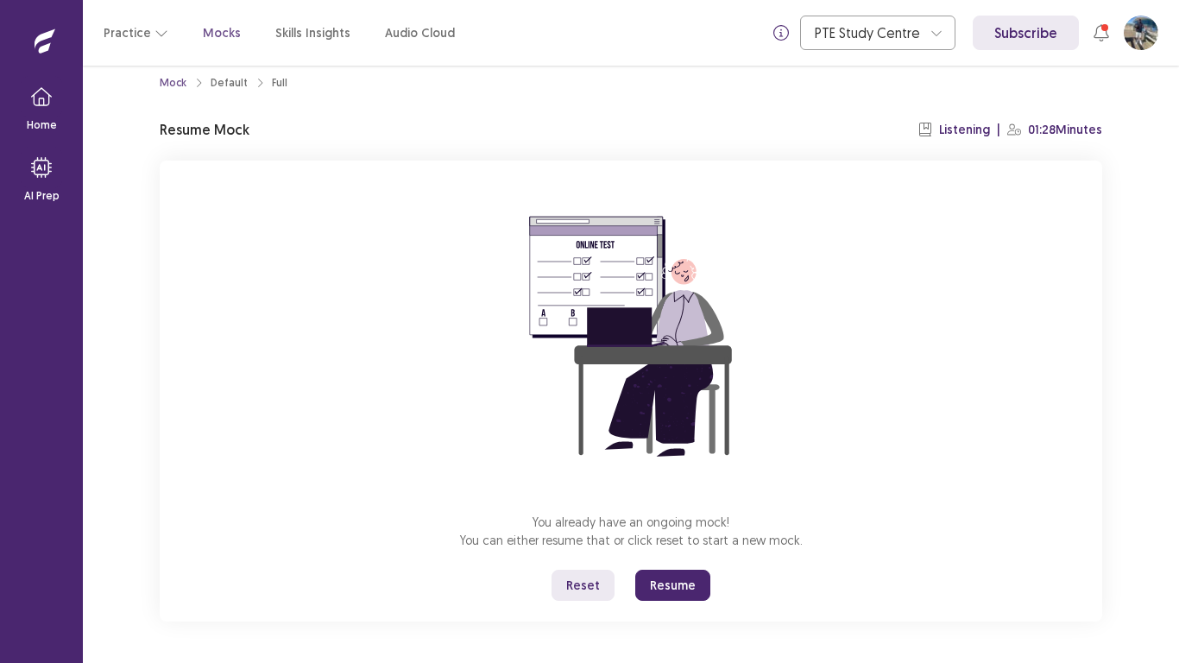
click at [662, 545] on button "Resume" at bounding box center [672, 585] width 75 height 31
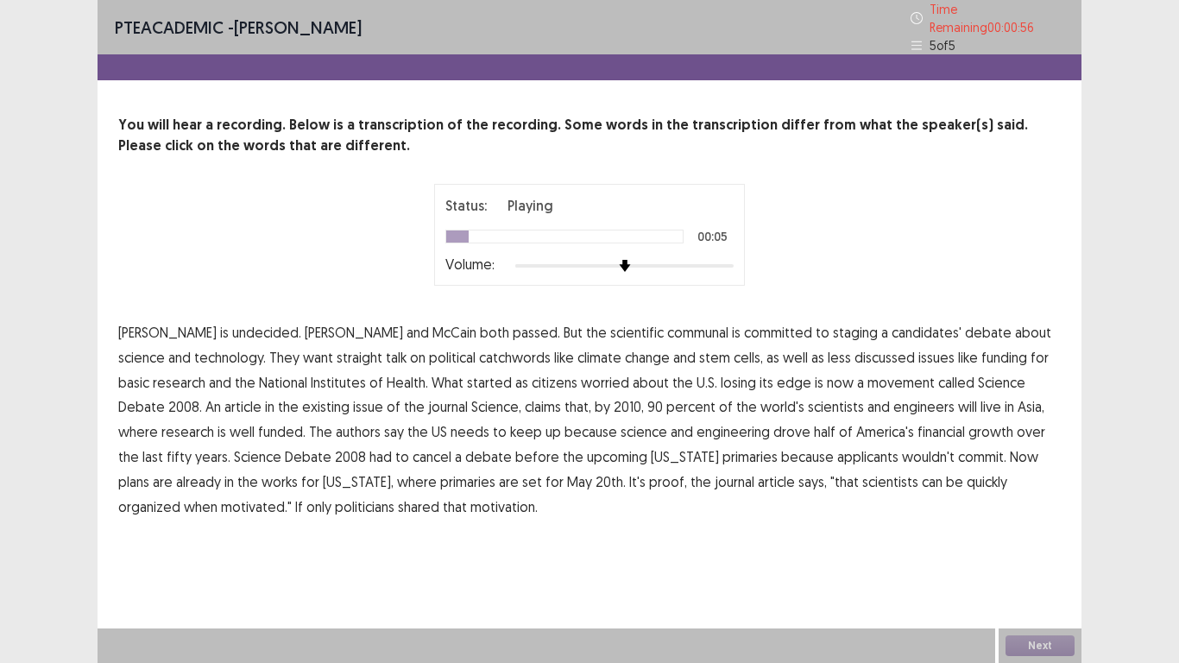
click at [667, 324] on span "communal" at bounding box center [697, 332] width 61 height 21
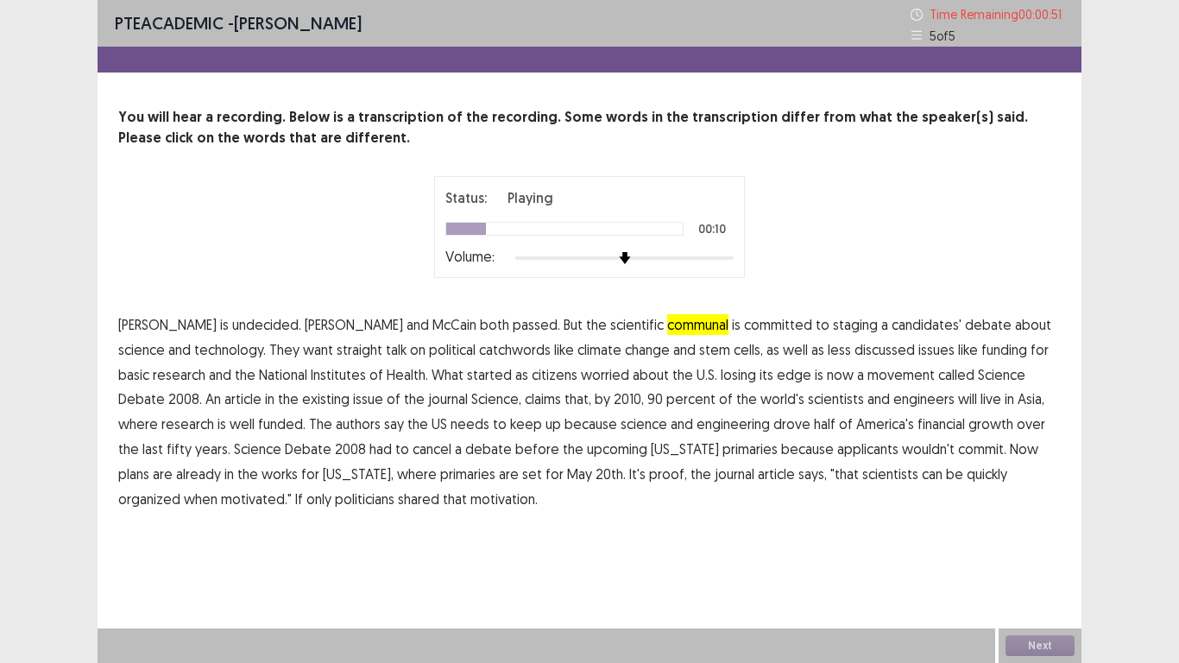
click at [479, 351] on span "catchwords" at bounding box center [515, 349] width 72 height 21
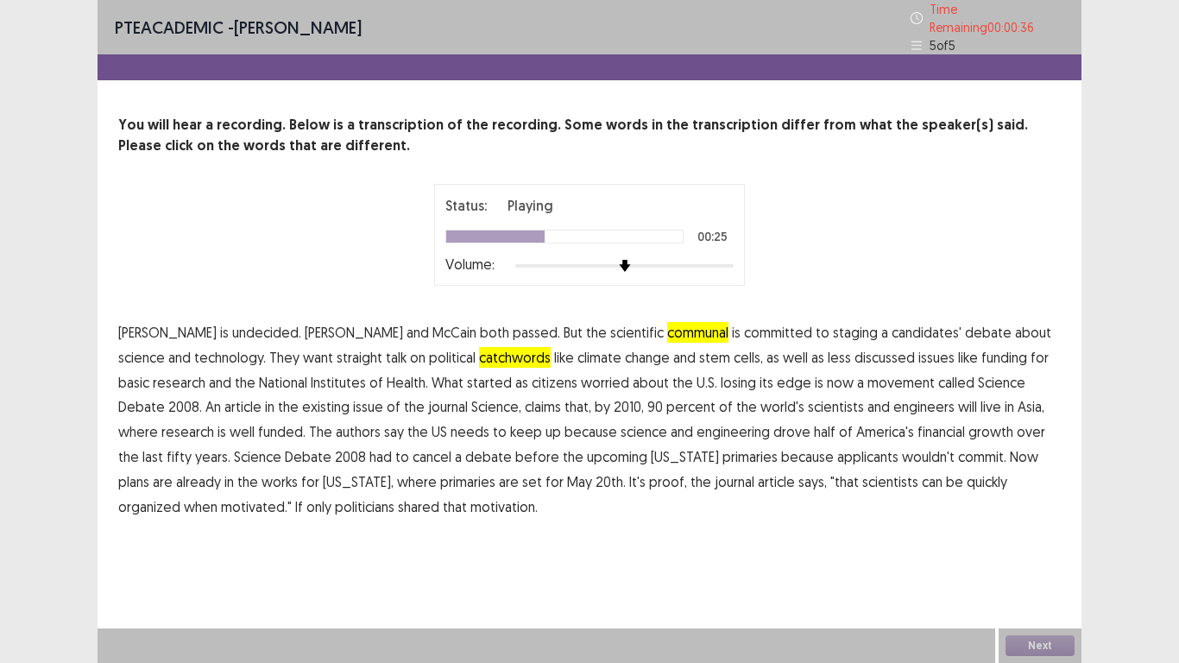
click at [302, 403] on span "existing" at bounding box center [325, 406] width 47 height 21
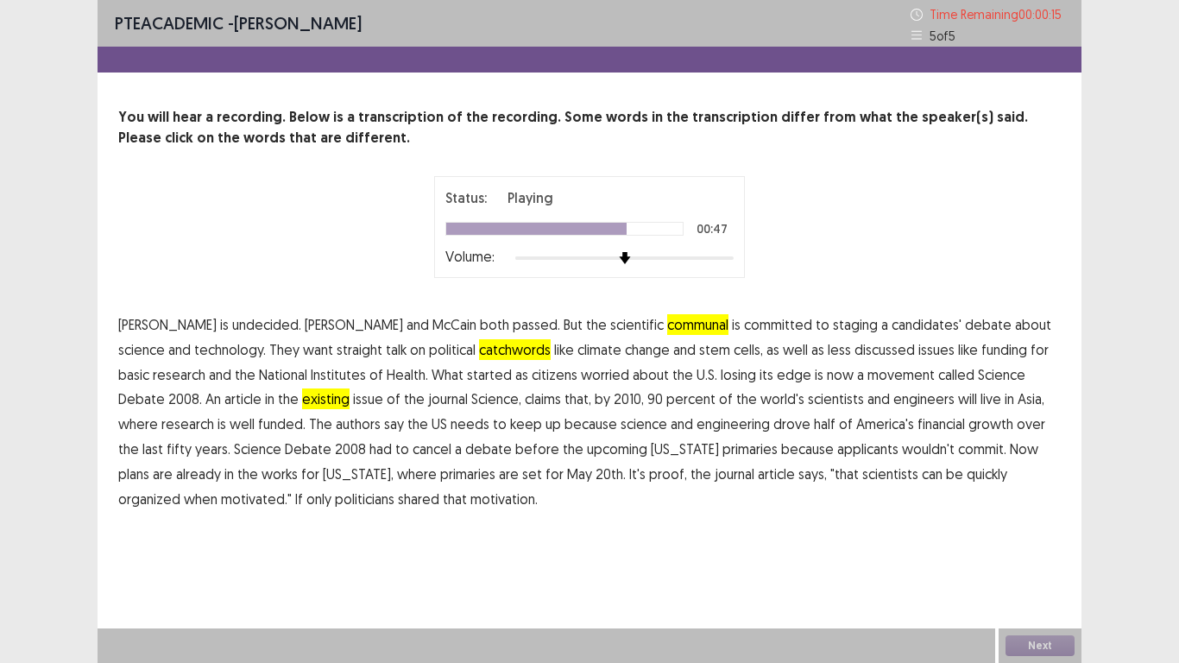
click at [837, 453] on span "applicants" at bounding box center [867, 448] width 61 height 21
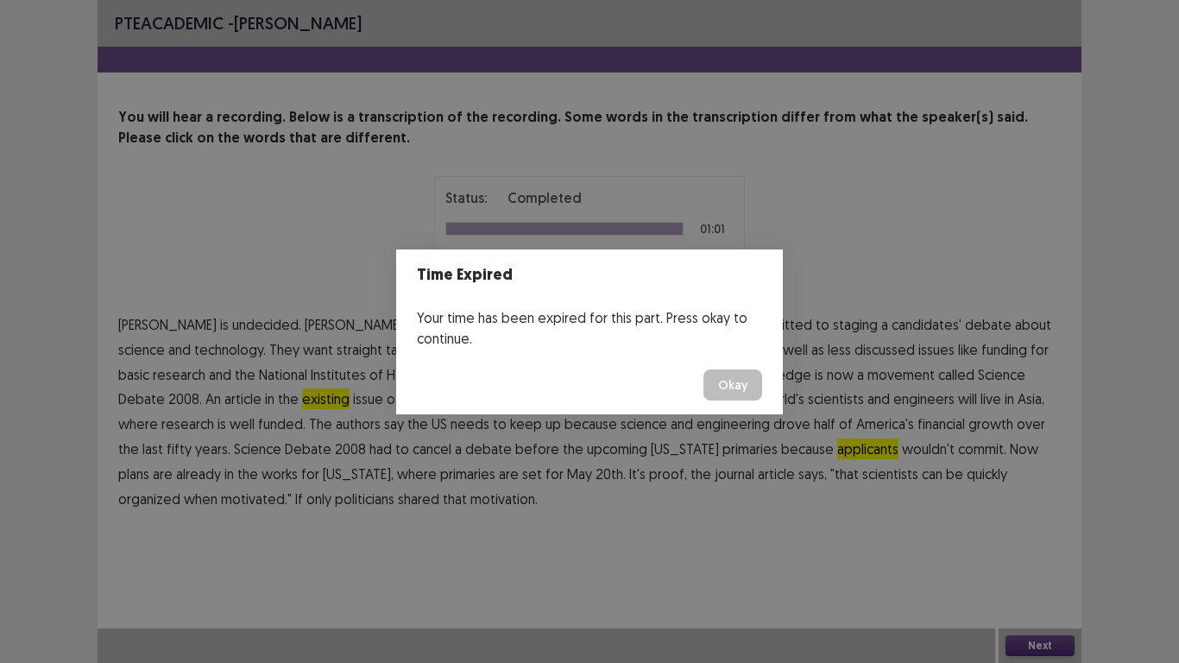
click at [728, 382] on button "Okay" at bounding box center [732, 384] width 59 height 31
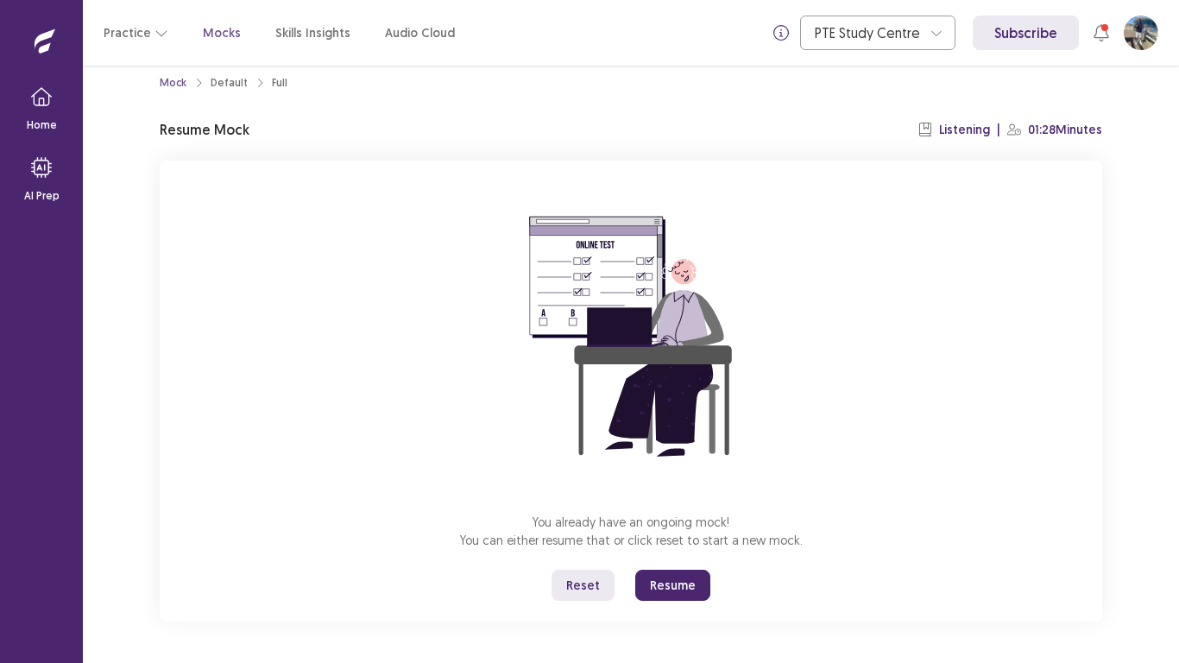
click at [596, 545] on button "Reset" at bounding box center [582, 585] width 63 height 31
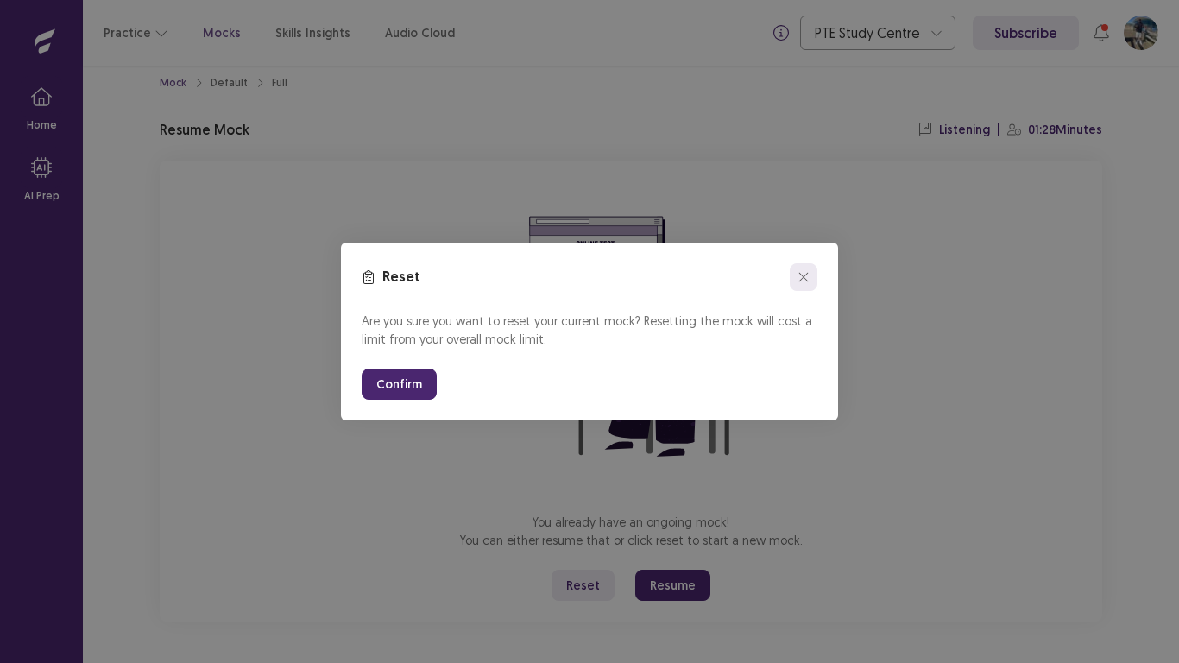
click at [802, 282] on button "close" at bounding box center [804, 277] width 28 height 28
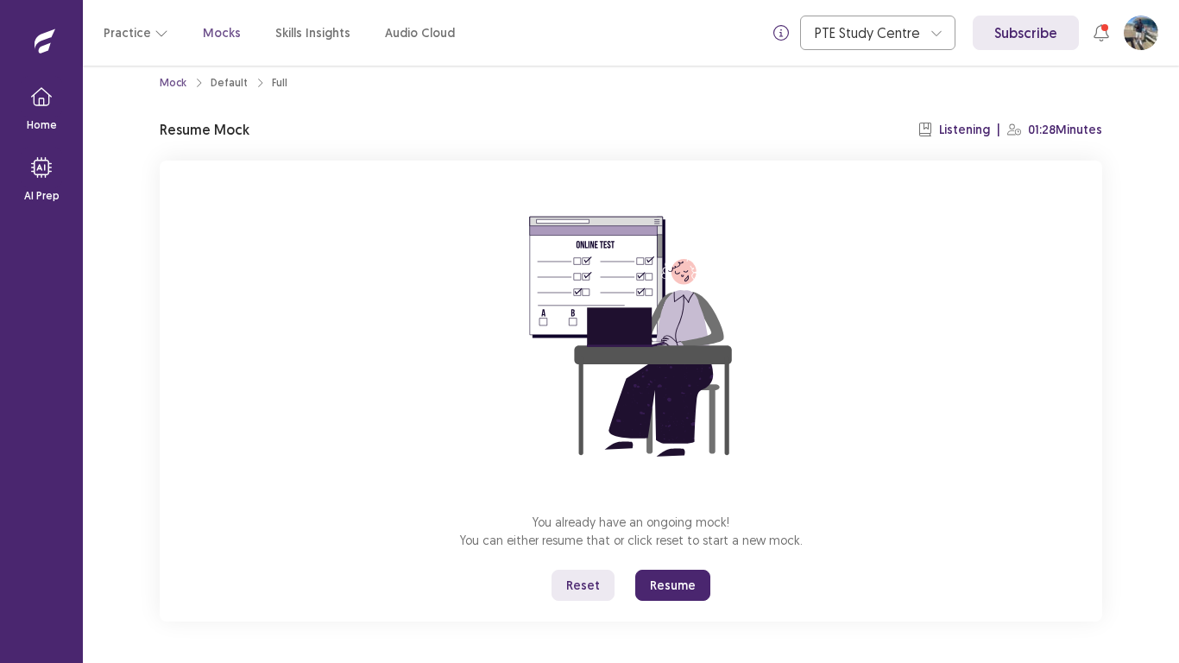
click at [193, 83] on icon "breadcrumb" at bounding box center [198, 83] width 10 height 10
click at [198, 80] on icon "breadcrumb" at bounding box center [198, 83] width 10 height 10
click at [578, 545] on button "Reset" at bounding box center [582, 585] width 63 height 31
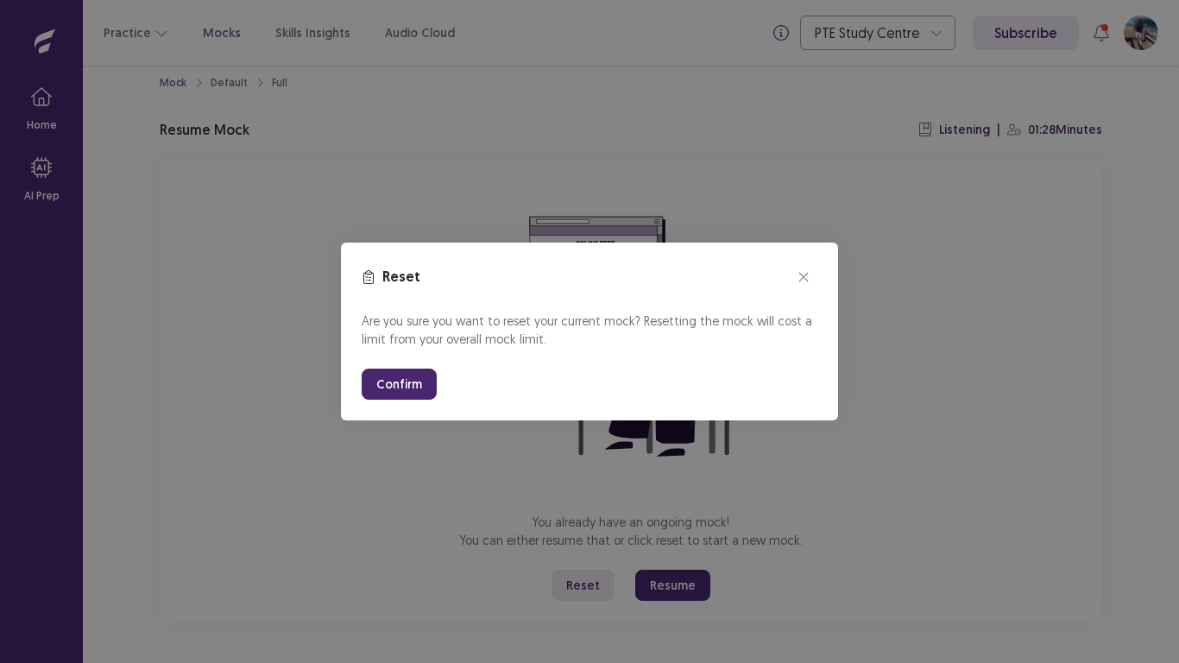
click at [570, 545] on div "Reset Are you sure you want to reset your current mock? Resetting the mock will…" at bounding box center [589, 331] width 1179 height 663
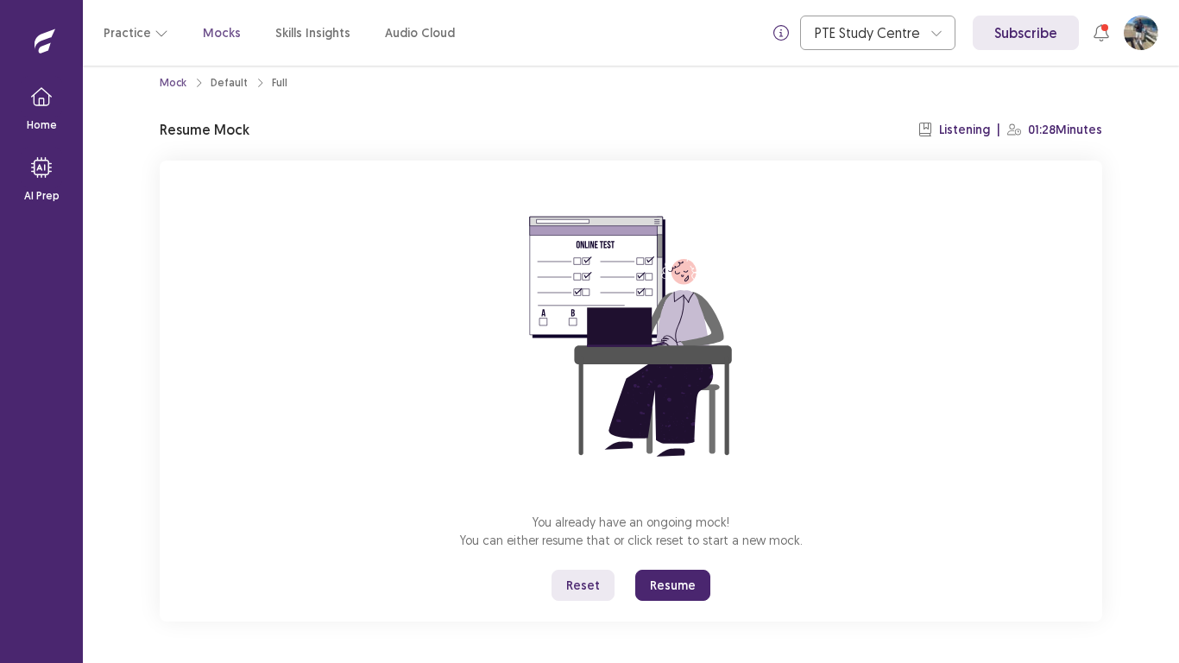
click at [683, 545] on button "Resume" at bounding box center [672, 585] width 75 height 31
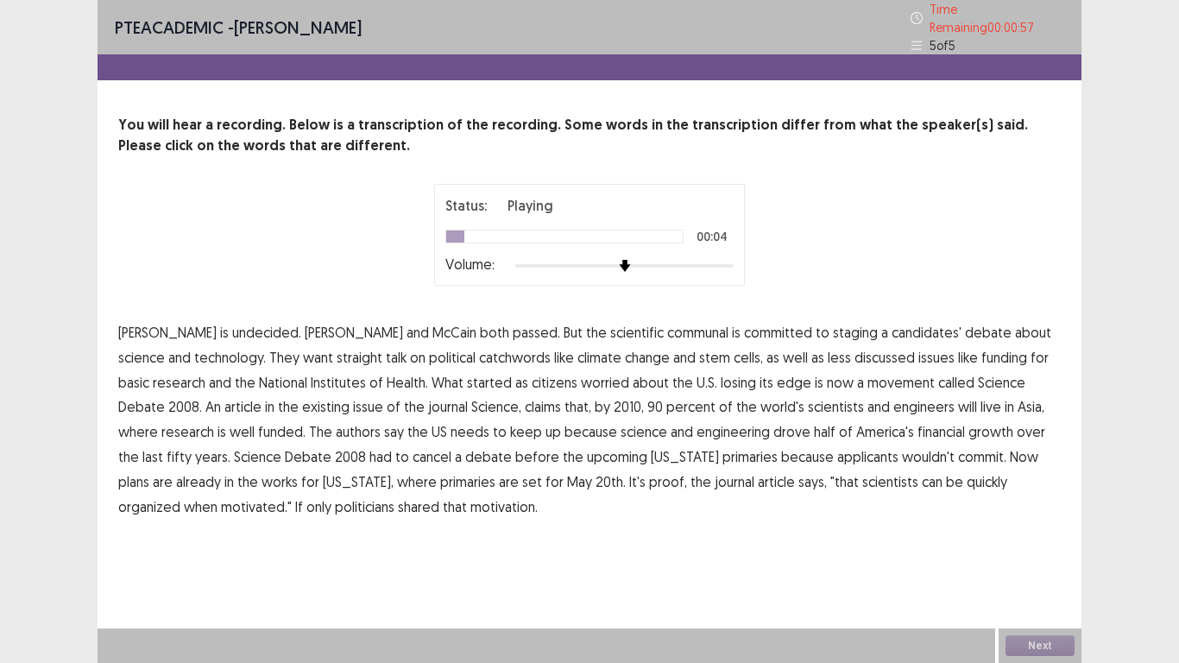
click at [667, 326] on span "communal" at bounding box center [697, 332] width 61 height 21
click at [479, 353] on span "catchwords" at bounding box center [515, 357] width 72 height 21
click at [302, 400] on span "existing" at bounding box center [325, 406] width 47 height 21
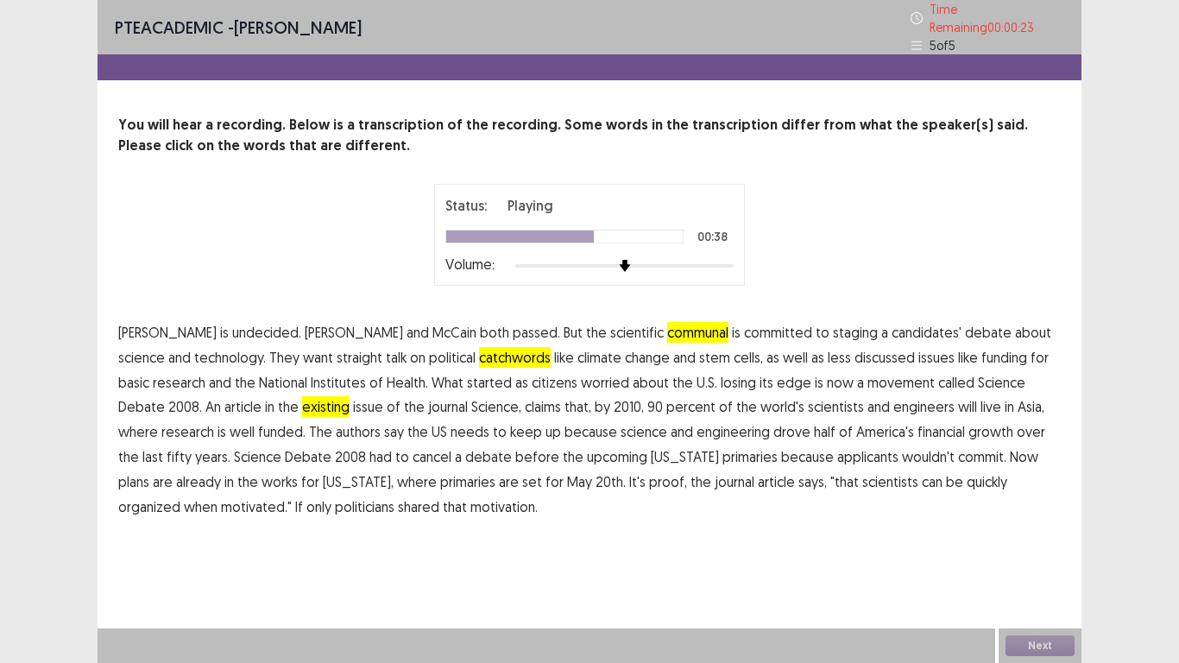
click at [917, 422] on span "financial" at bounding box center [940, 431] width 47 height 21
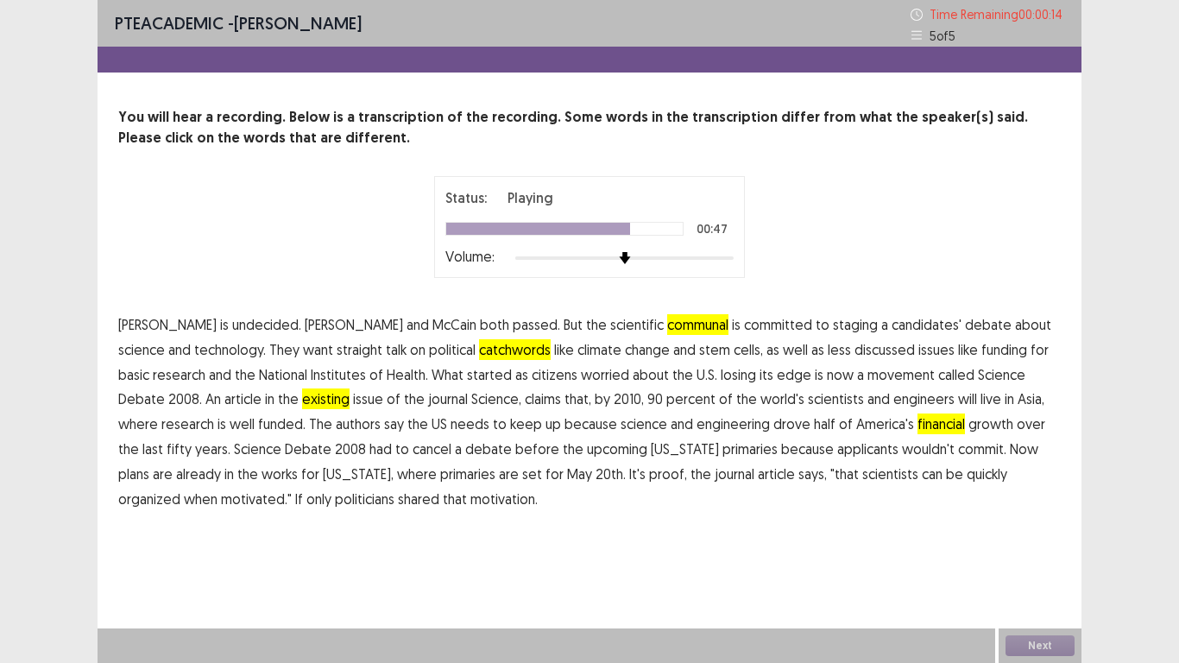
click at [837, 448] on span "applicants" at bounding box center [867, 448] width 61 height 21
click at [1023, 545] on div "Time Expired Your time has been expired for this part. Press okay to continue. …" at bounding box center [589, 331] width 1179 height 663
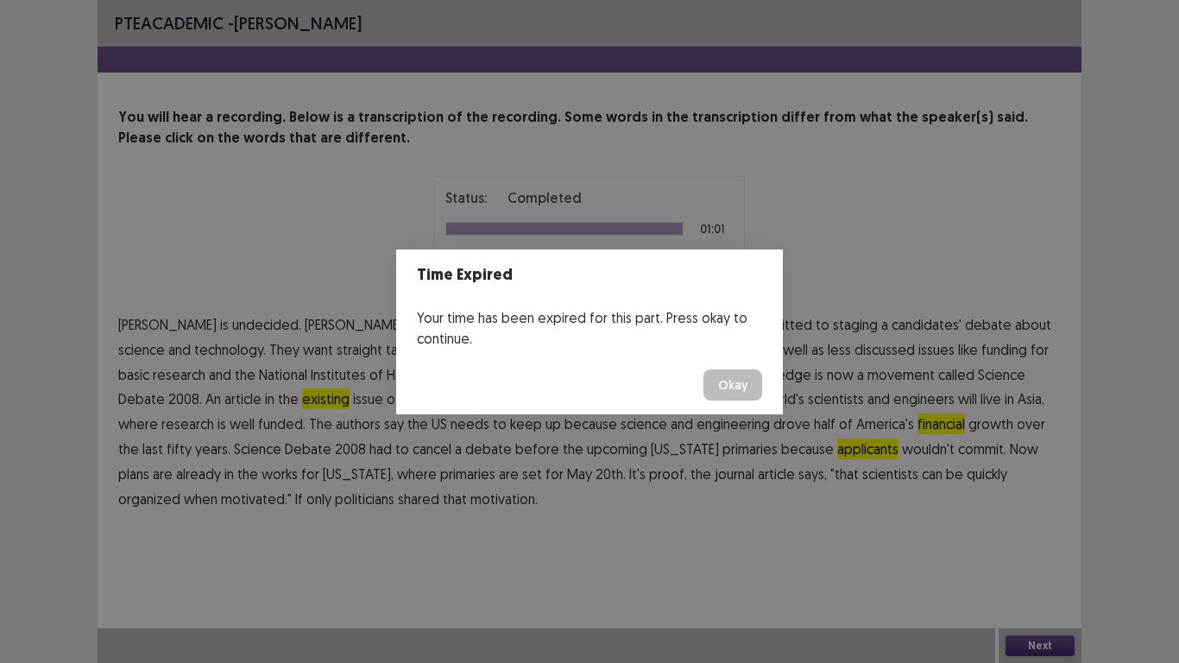
click at [736, 385] on button "Okay" at bounding box center [732, 384] width 59 height 31
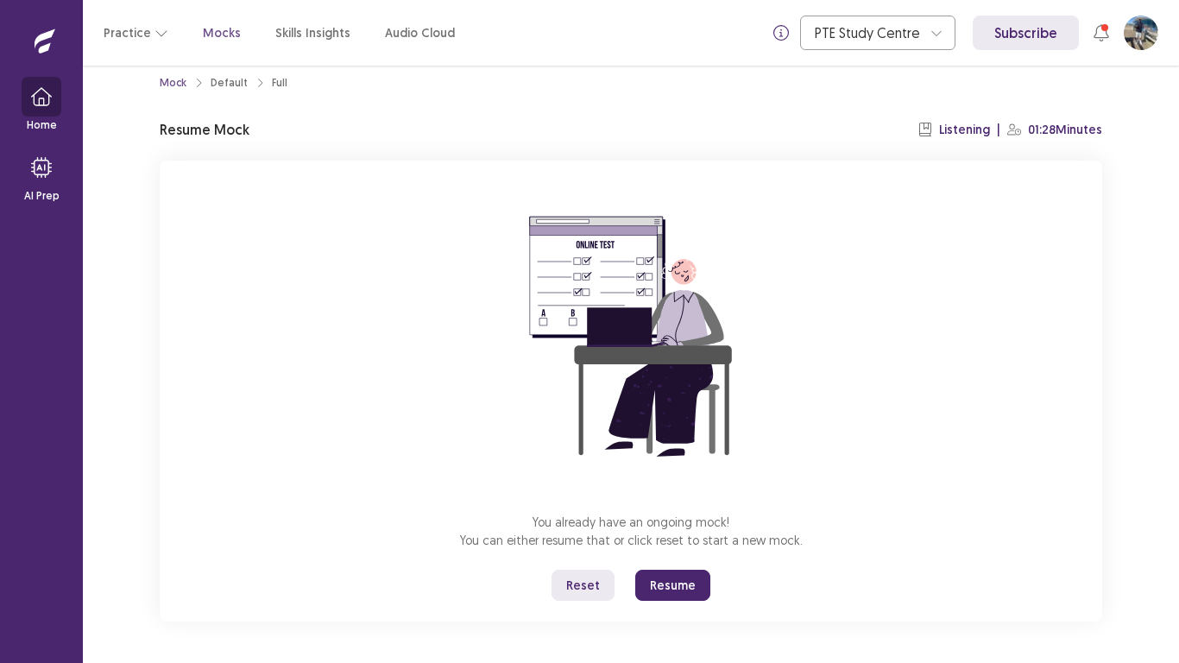
click at [44, 104] on icon "button" at bounding box center [41, 96] width 21 height 18
